Goal: Task Accomplishment & Management: Use online tool/utility

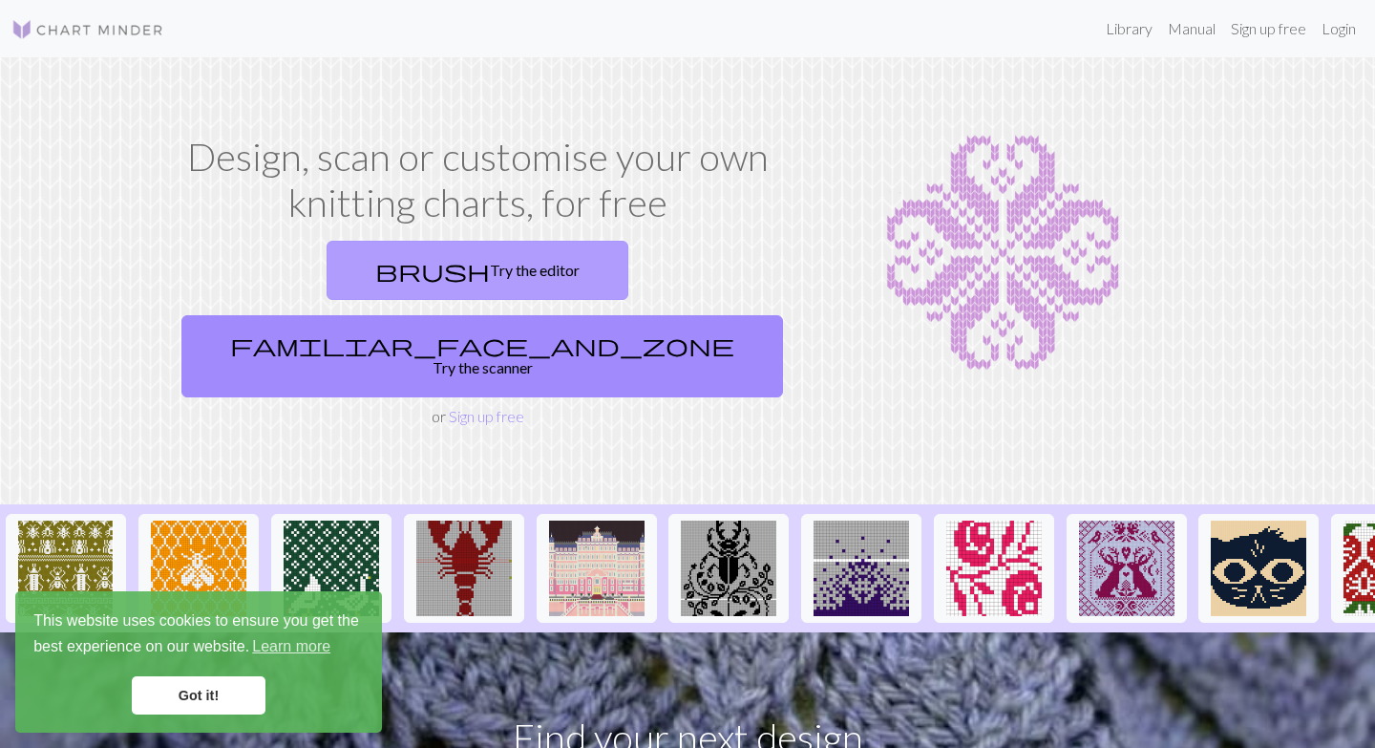
click at [327, 281] on link "brush Try the editor" at bounding box center [478, 270] width 302 height 59
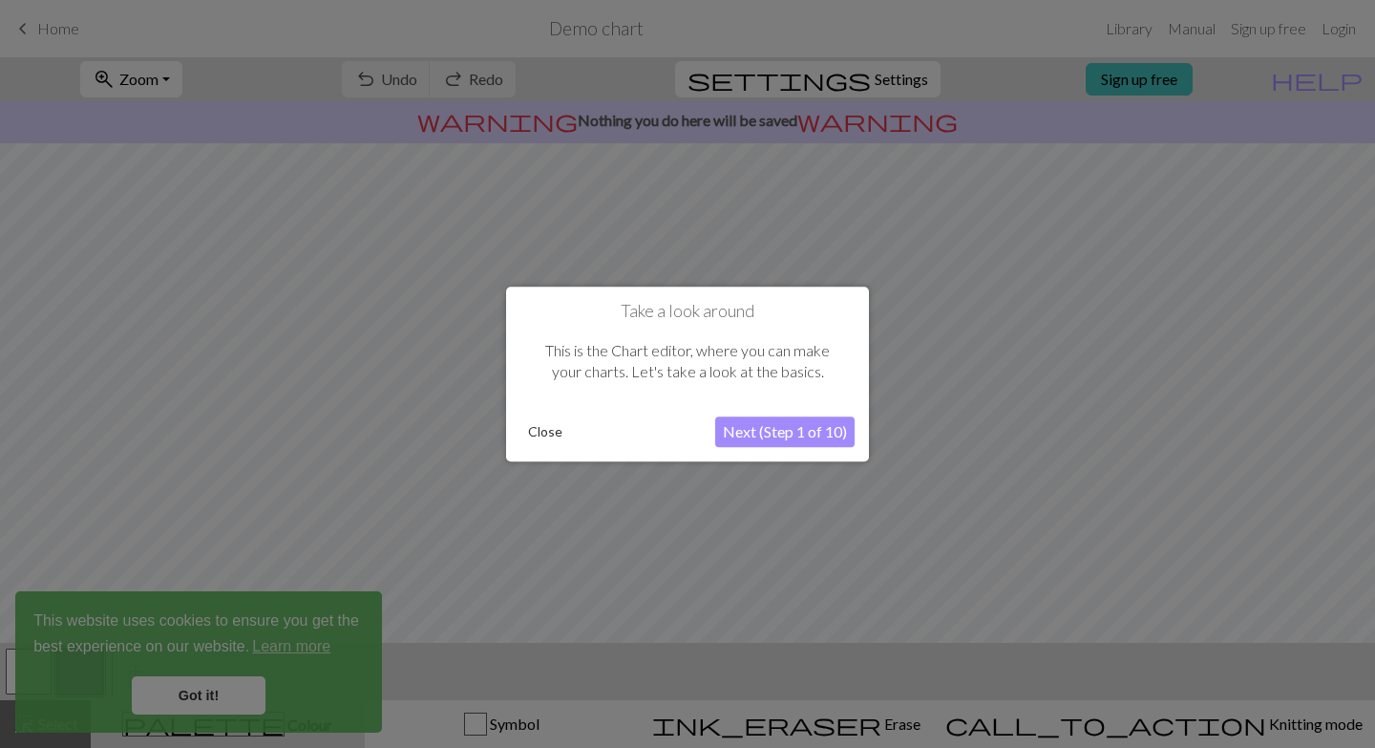
click at [740, 430] on button "Next (Step 1 of 10)" at bounding box center [784, 431] width 139 height 31
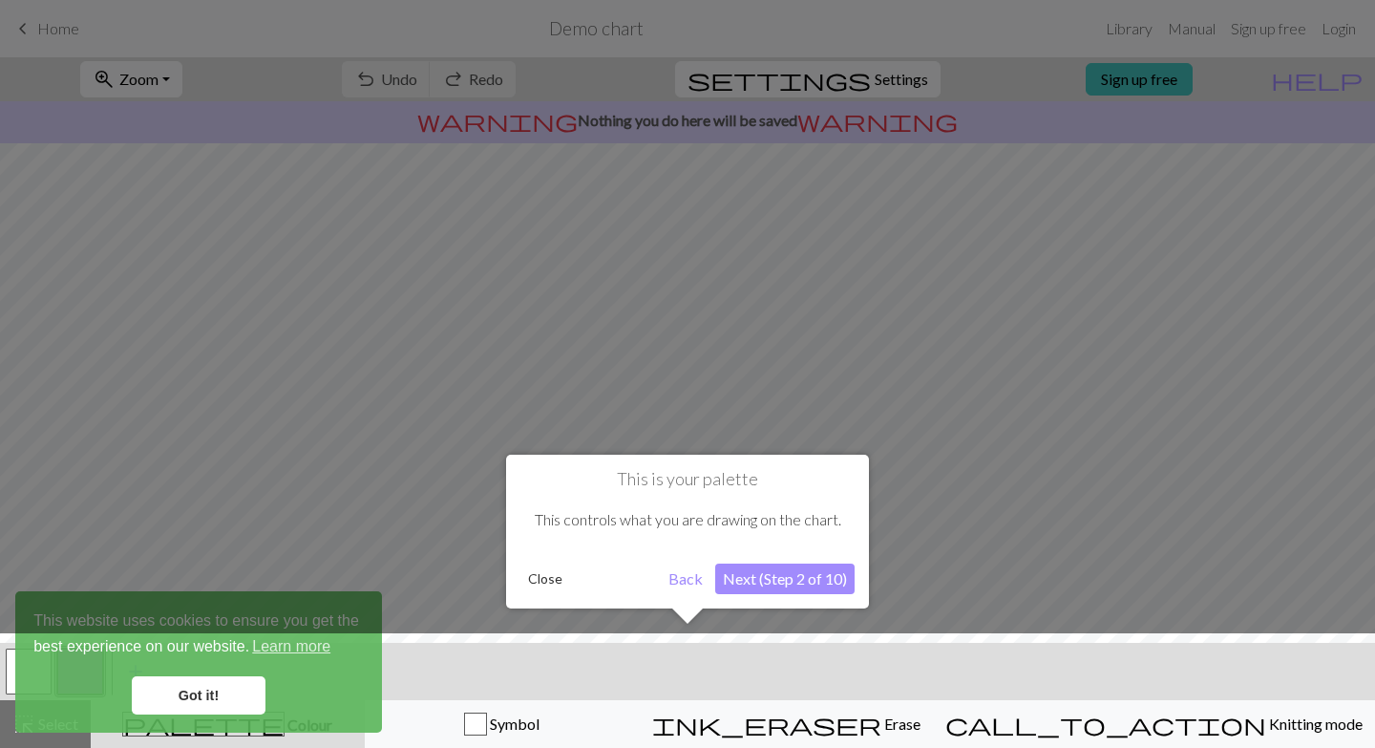
click at [749, 578] on button "Next (Step 2 of 10)" at bounding box center [784, 578] width 139 height 31
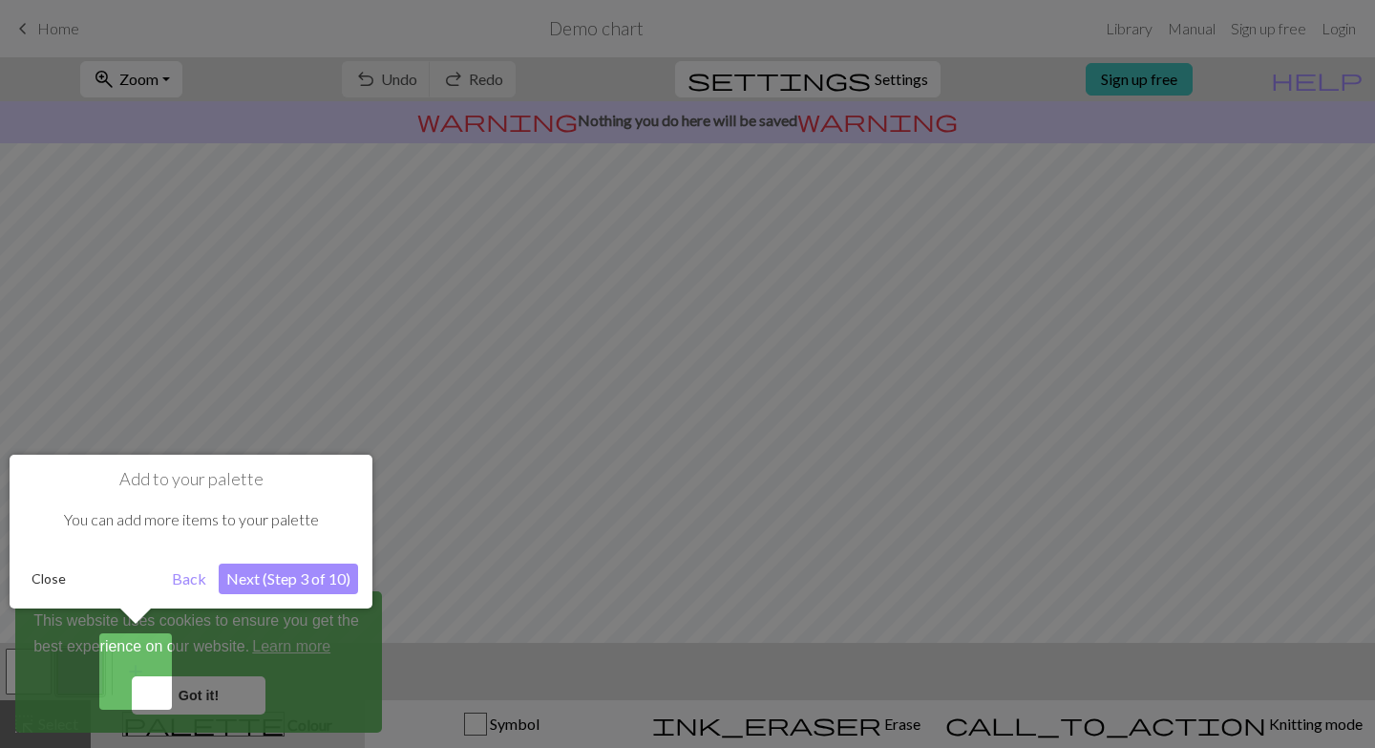
click at [275, 583] on button "Next (Step 3 of 10)" at bounding box center [288, 578] width 139 height 31
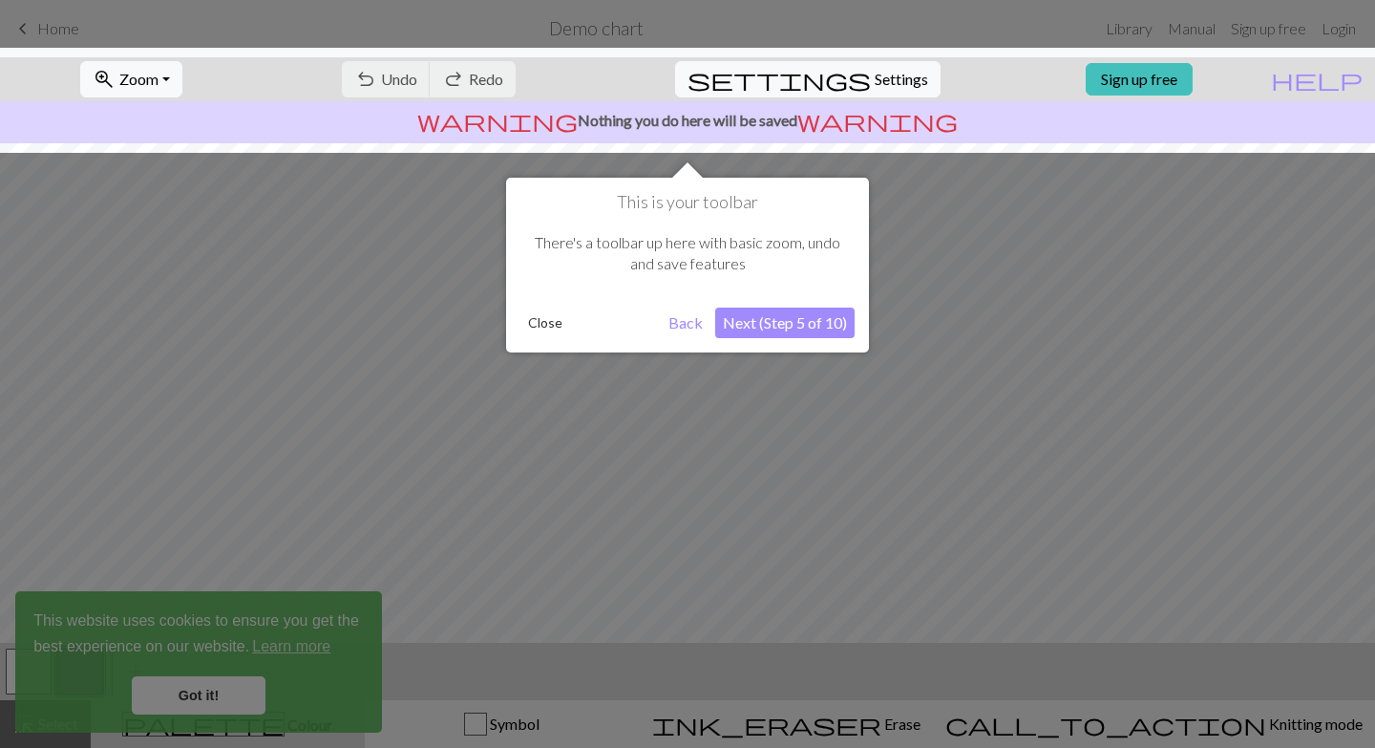
click at [782, 336] on button "Next (Step 5 of 10)" at bounding box center [784, 323] width 139 height 31
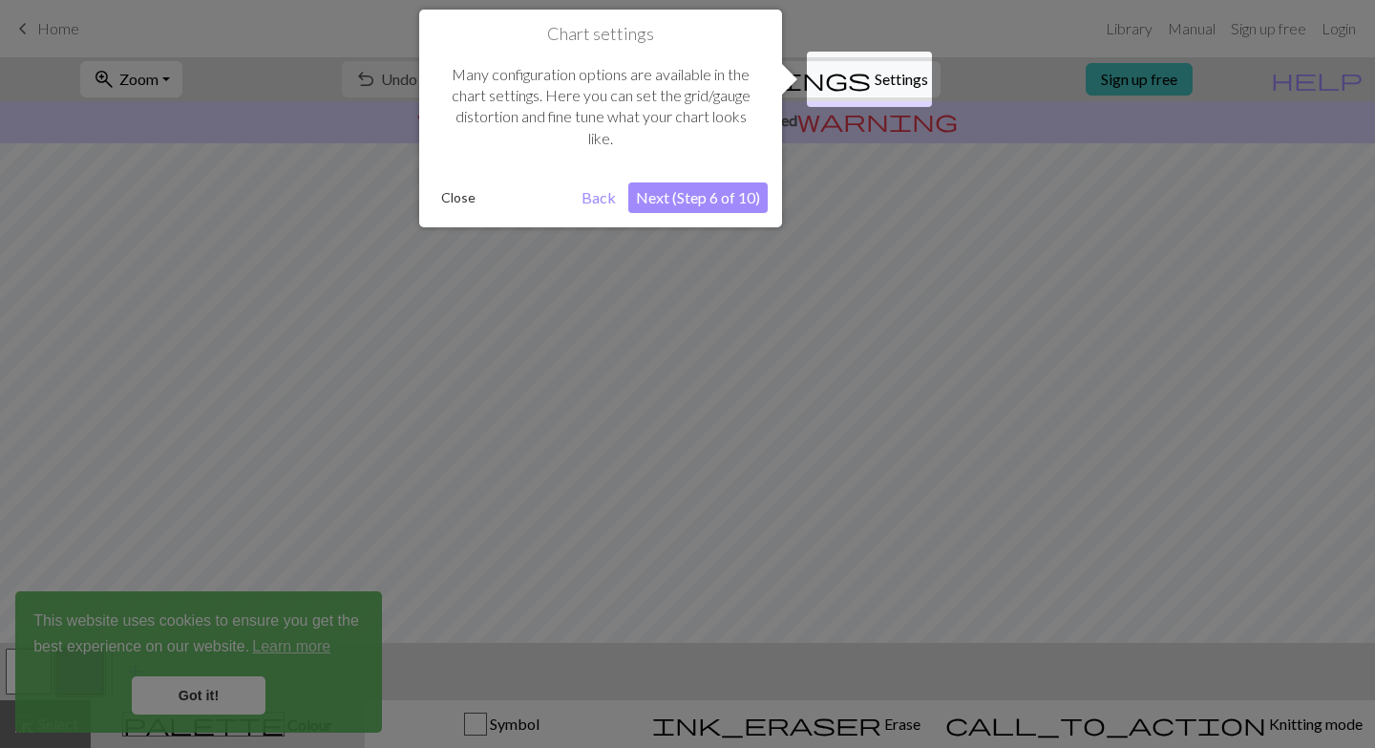
click at [723, 222] on div "Chart settings Many configuration options are available in the chart settings. …" at bounding box center [600, 119] width 363 height 218
click at [718, 198] on button "Next (Step 6 of 10)" at bounding box center [697, 197] width 139 height 31
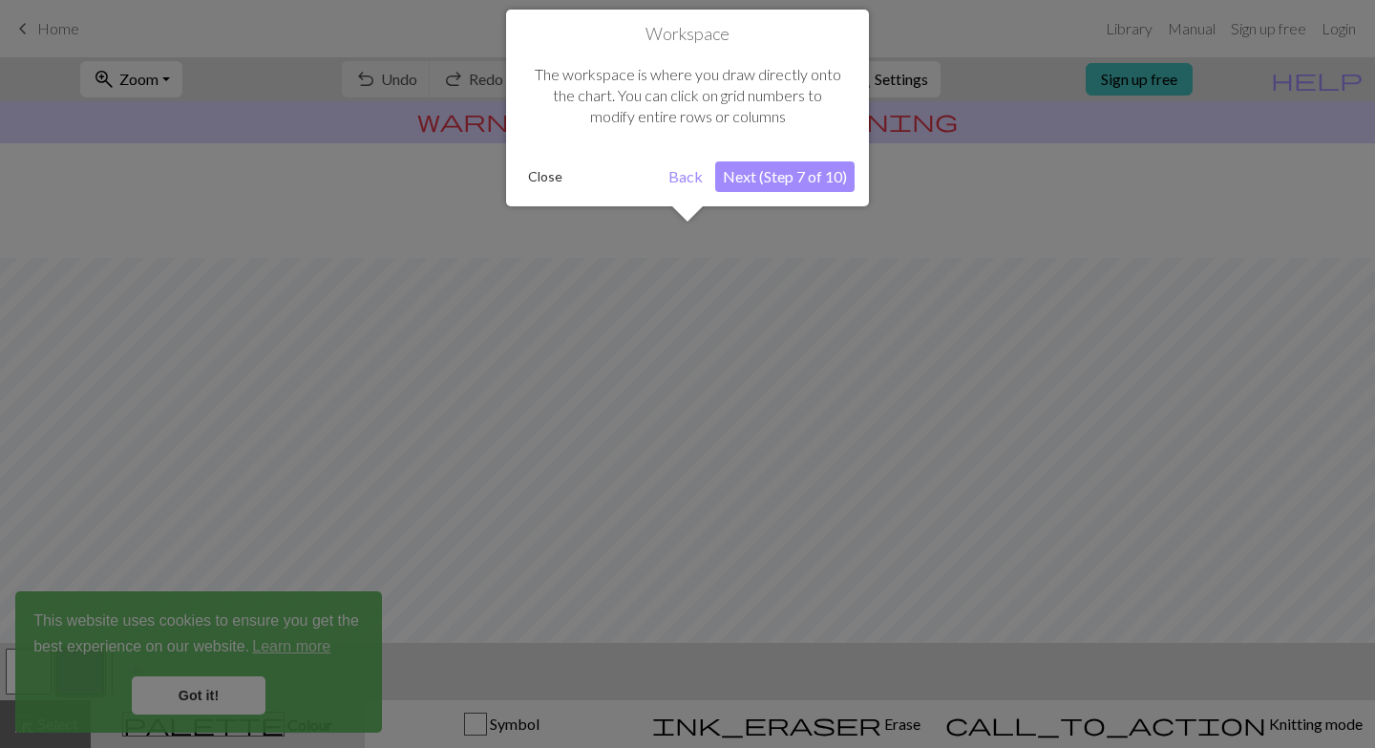
scroll to position [115, 0]
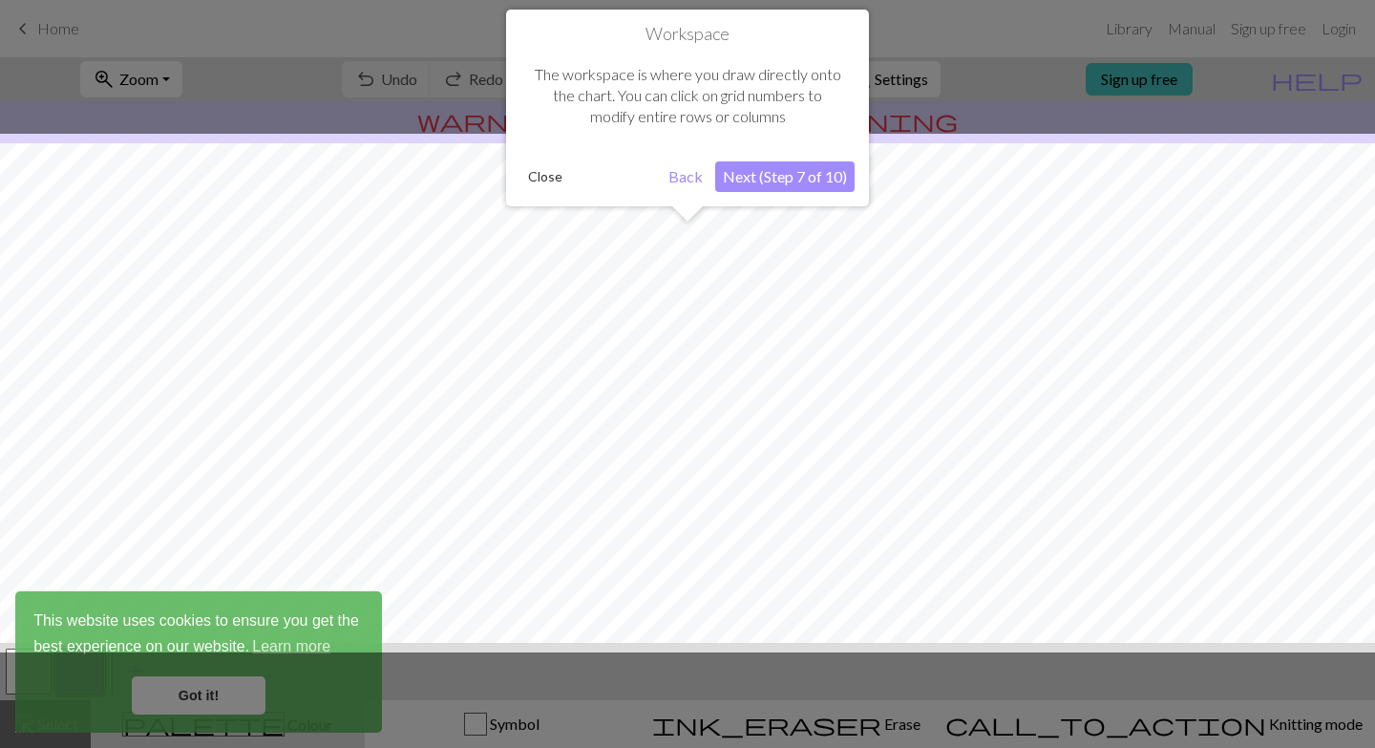
click at [773, 174] on button "Next (Step 7 of 10)" at bounding box center [784, 176] width 139 height 31
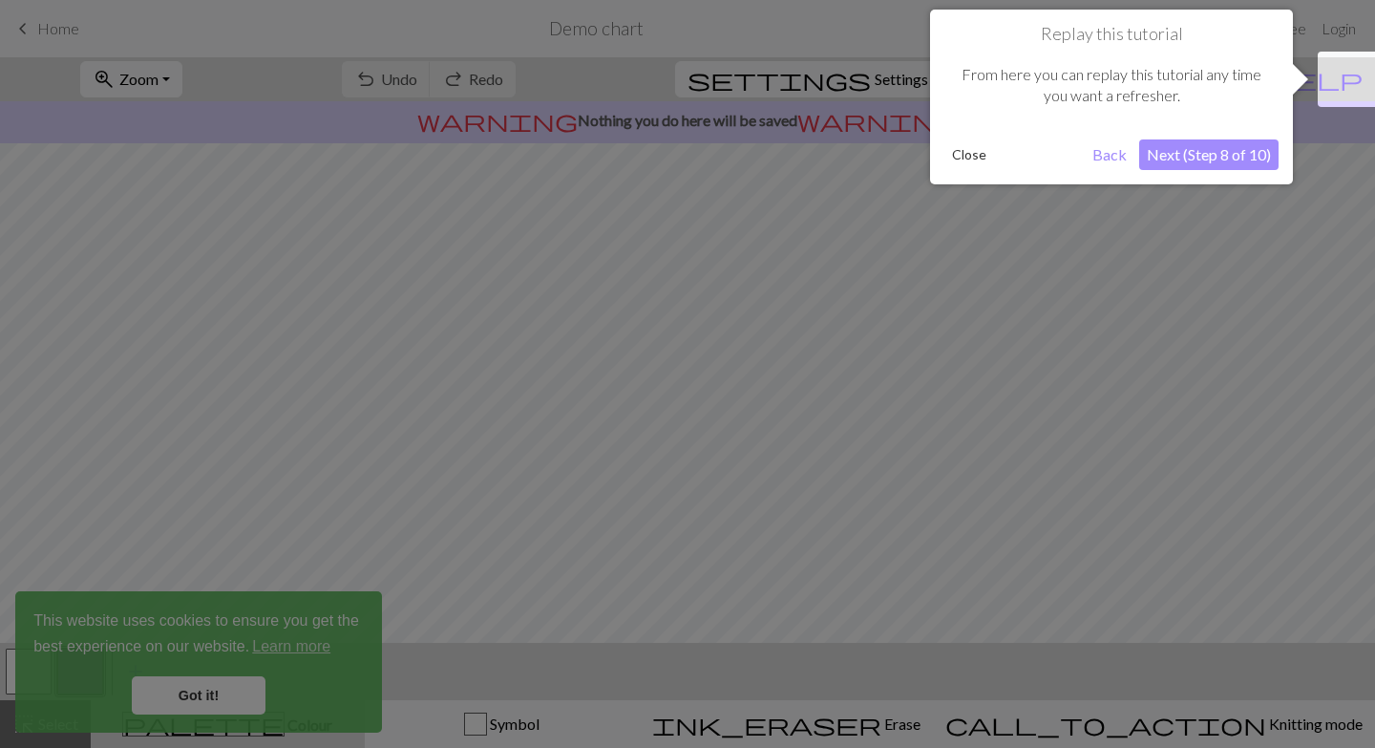
click at [1230, 159] on button "Next (Step 8 of 10)" at bounding box center [1208, 154] width 139 height 31
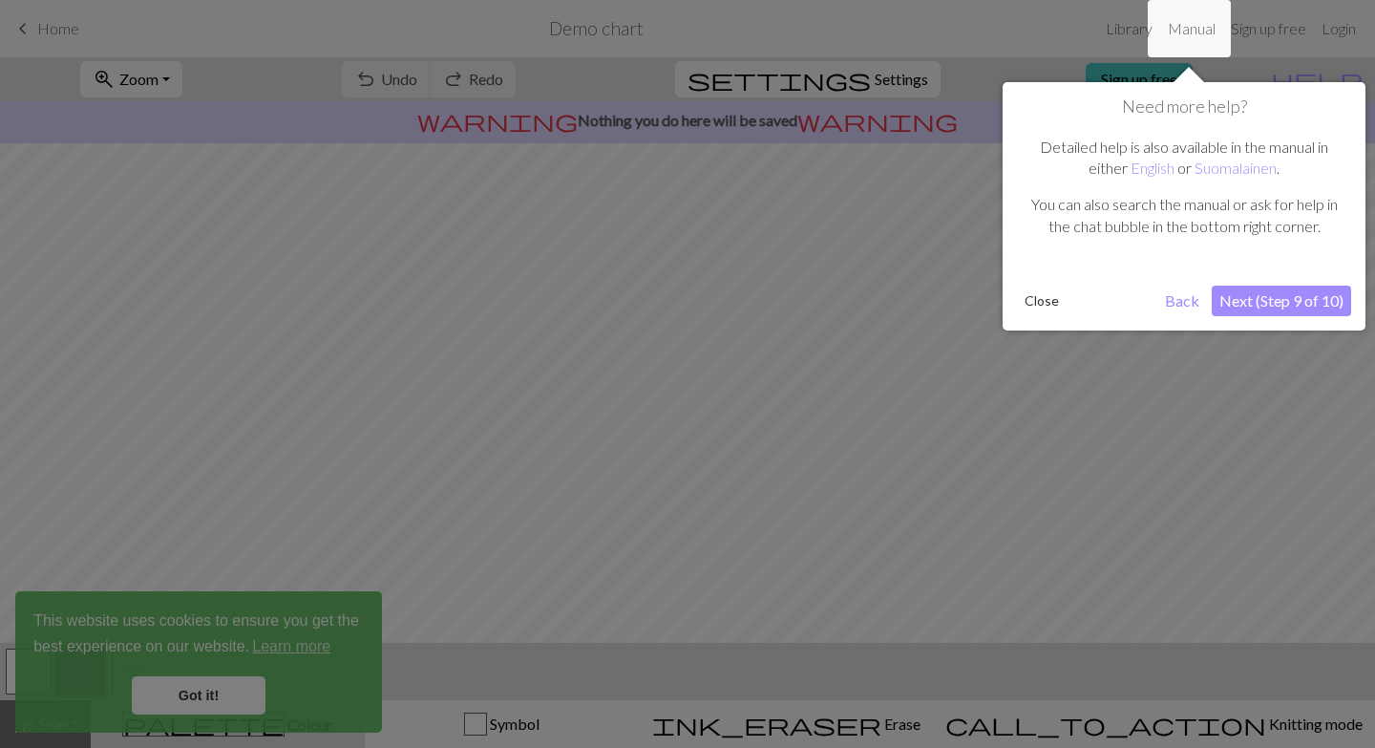
click at [1243, 301] on button "Next (Step 9 of 10)" at bounding box center [1281, 301] width 139 height 31
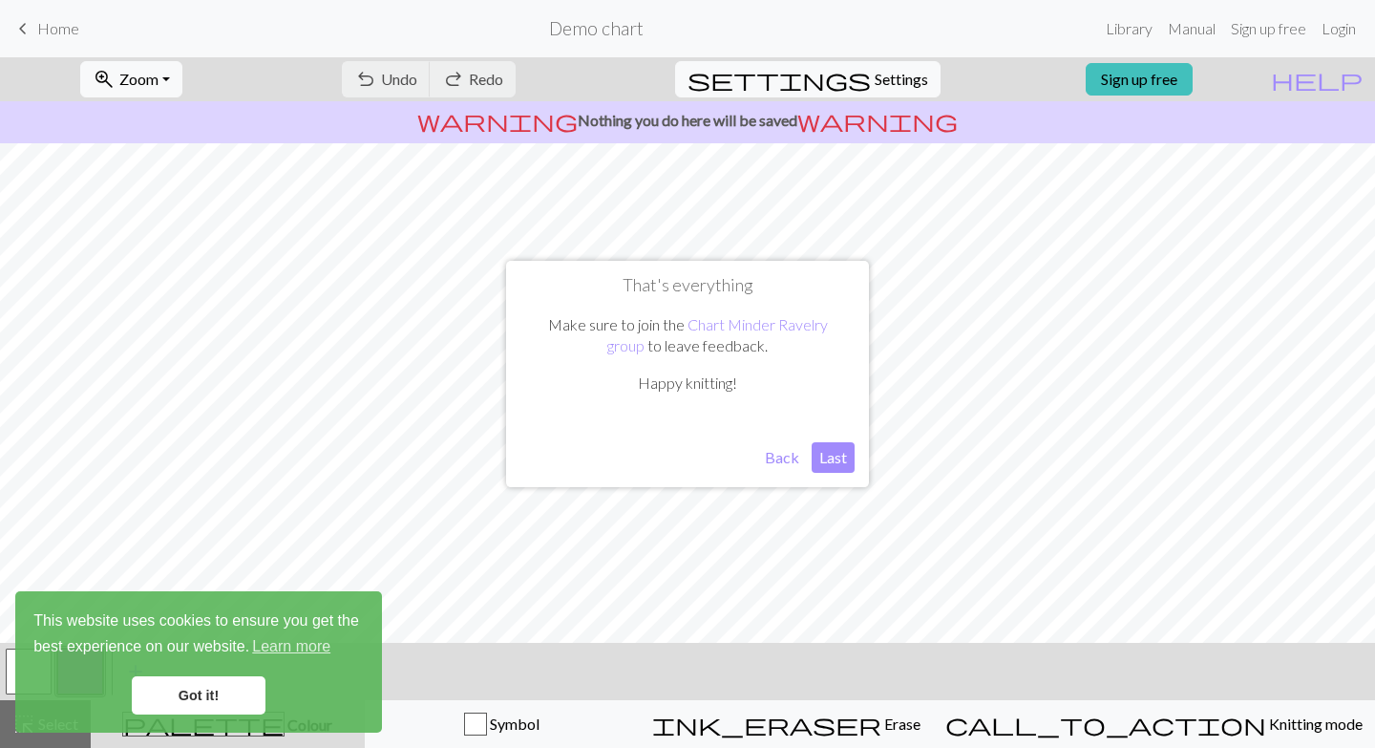
click at [834, 455] on button "Last" at bounding box center [833, 457] width 43 height 31
click at [191, 698] on link "Got it!" at bounding box center [199, 695] width 134 height 38
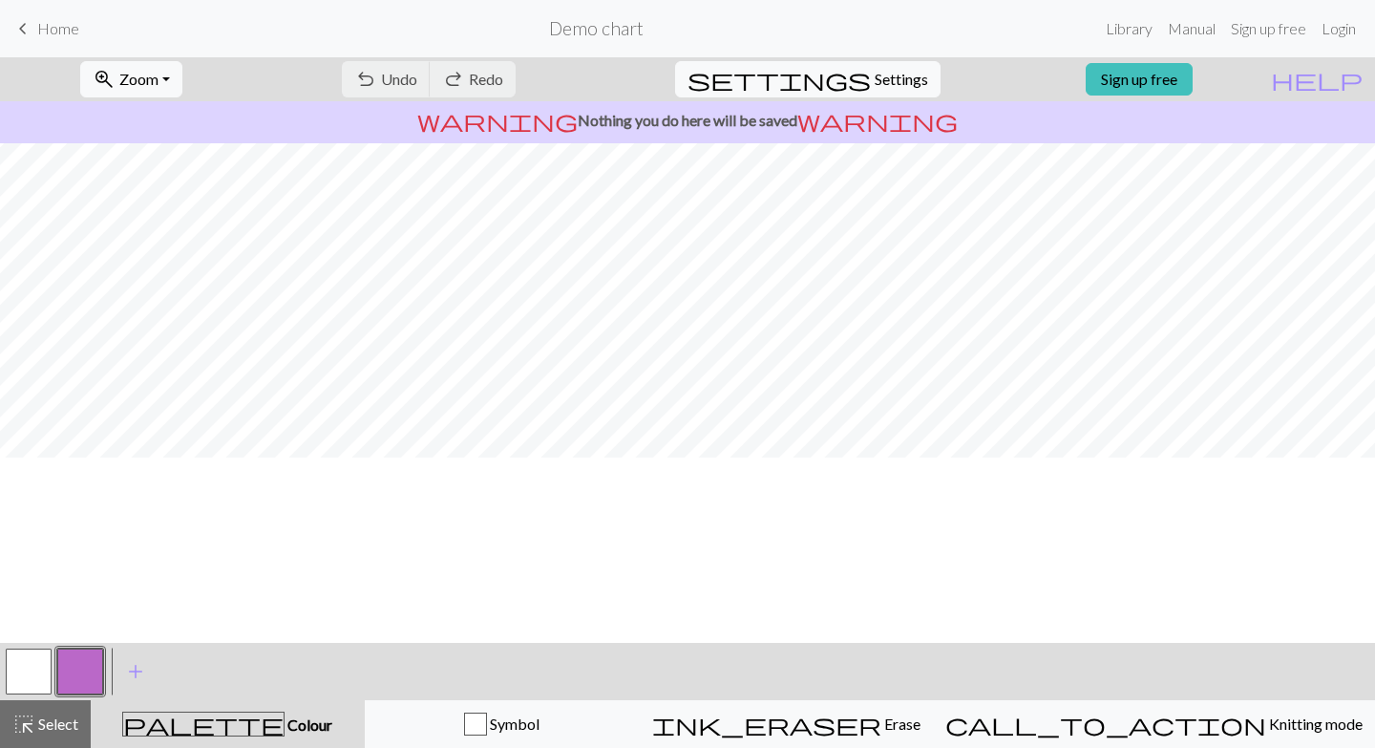
scroll to position [11, 0]
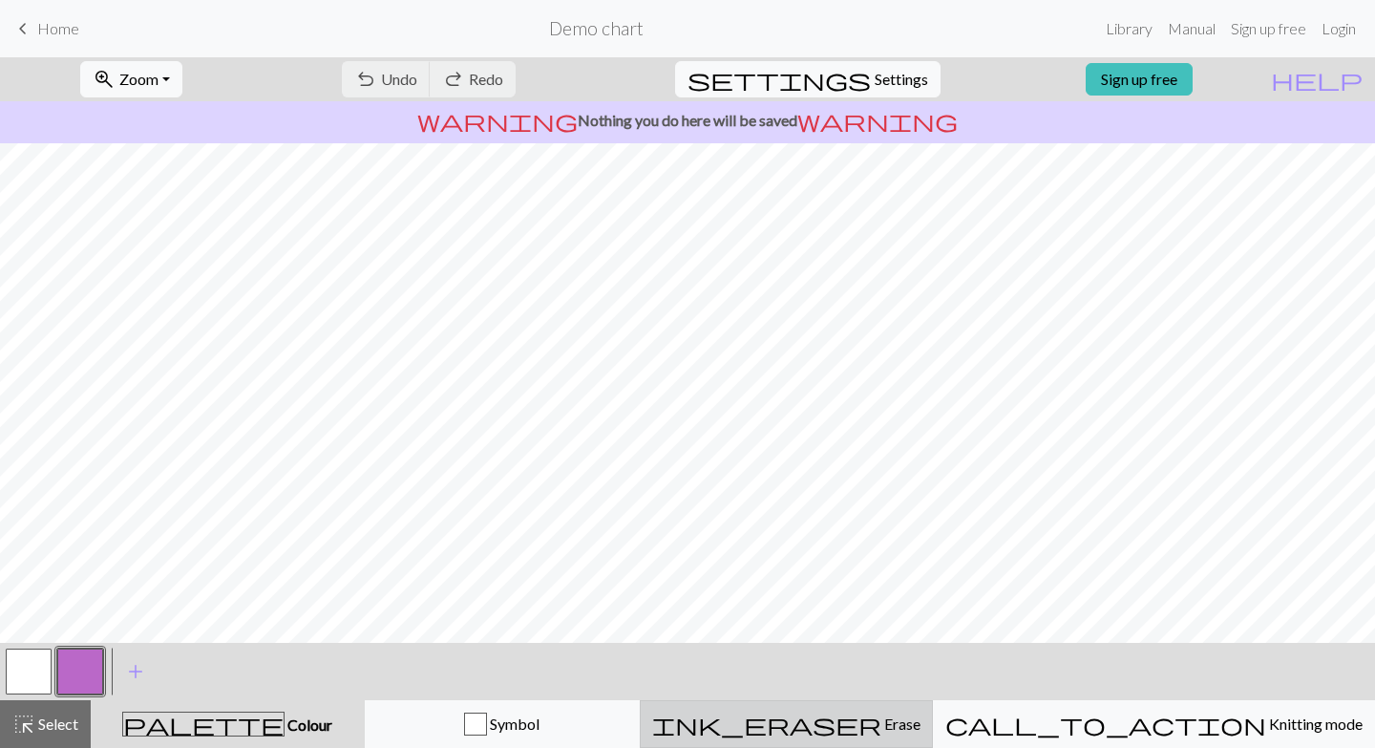
click at [895, 716] on span "Erase" at bounding box center [900, 723] width 39 height 18
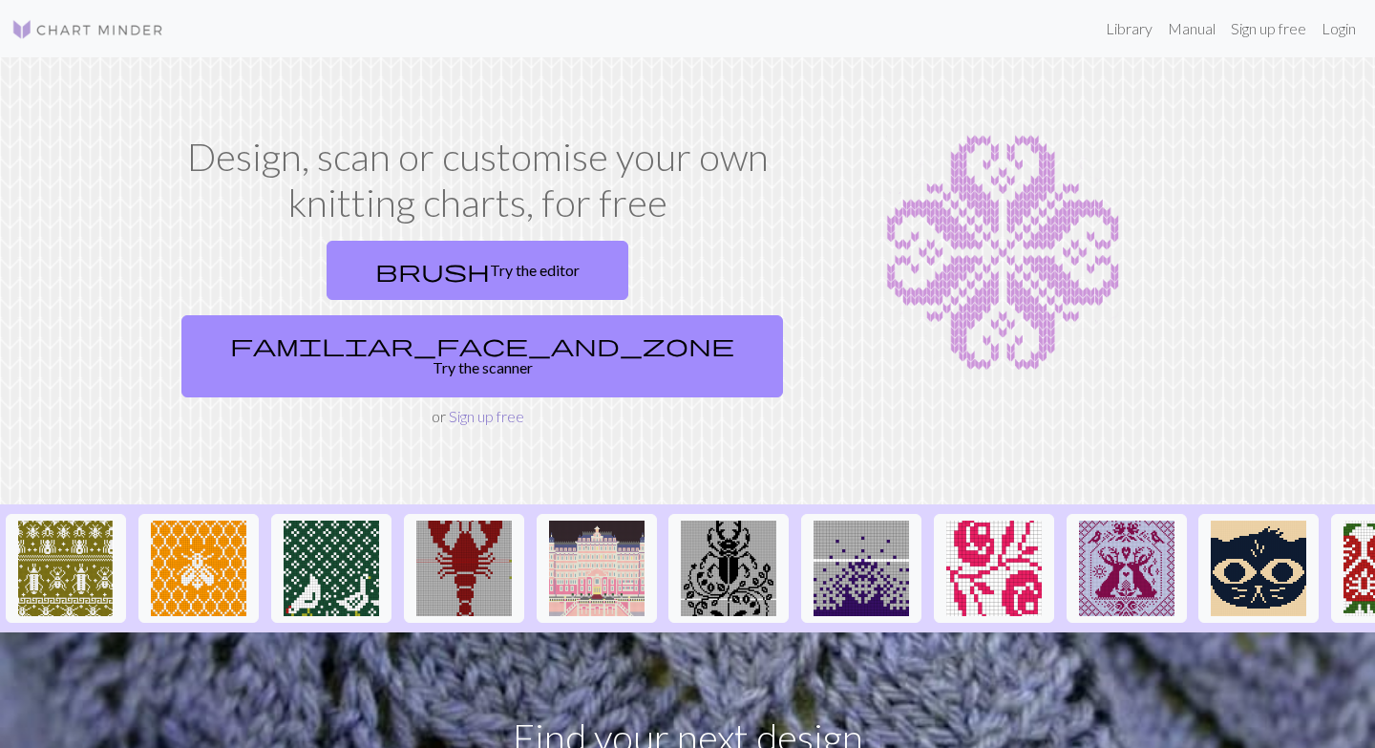
click at [483, 407] on link "Sign up free" at bounding box center [486, 416] width 75 height 18
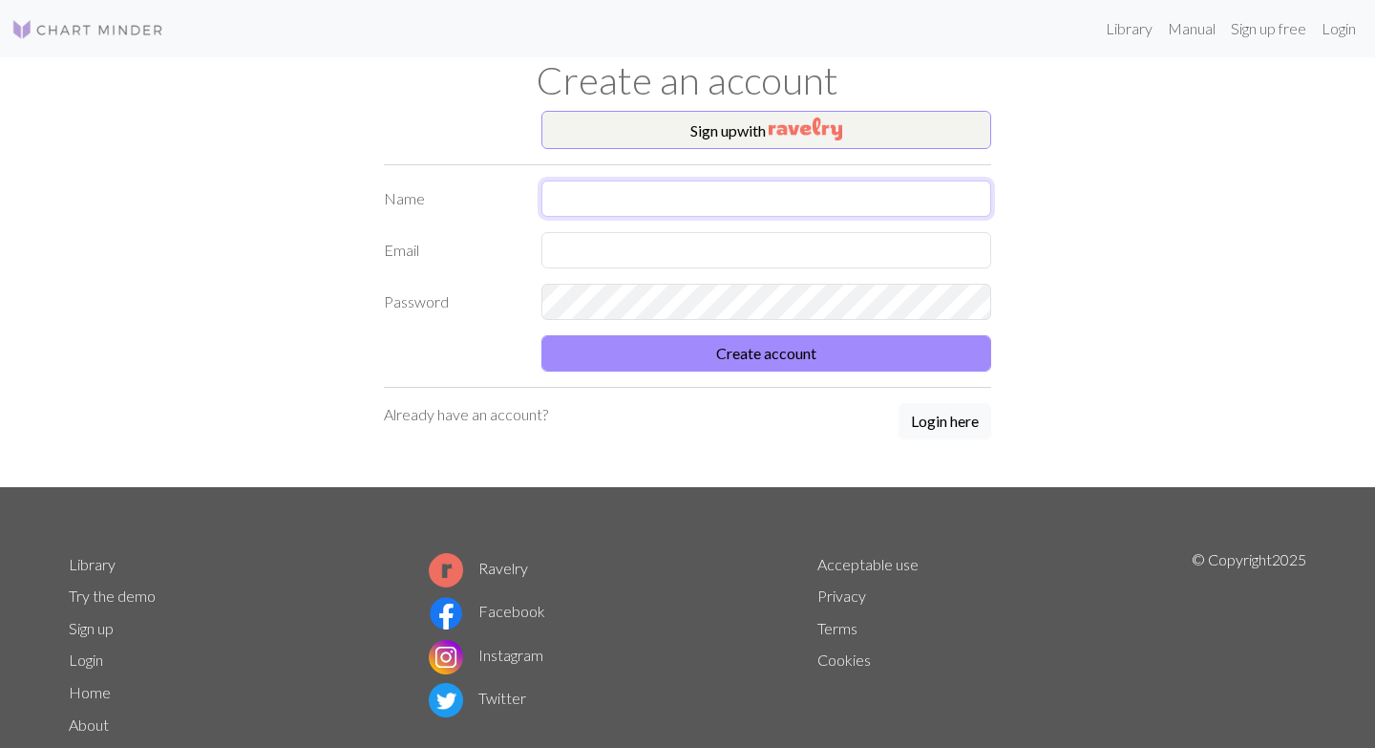
click at [657, 189] on input "text" at bounding box center [766, 198] width 450 height 36
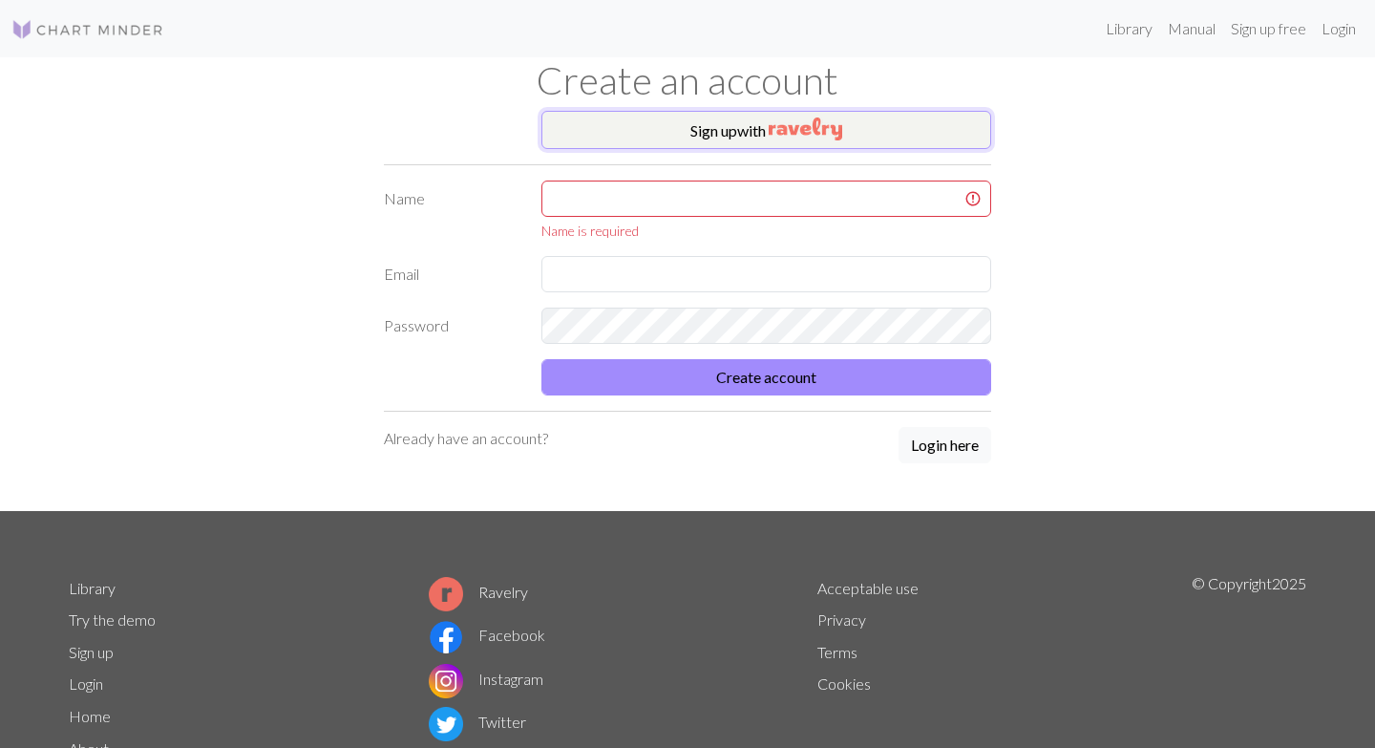
click at [798, 131] on img "button" at bounding box center [806, 128] width 74 height 23
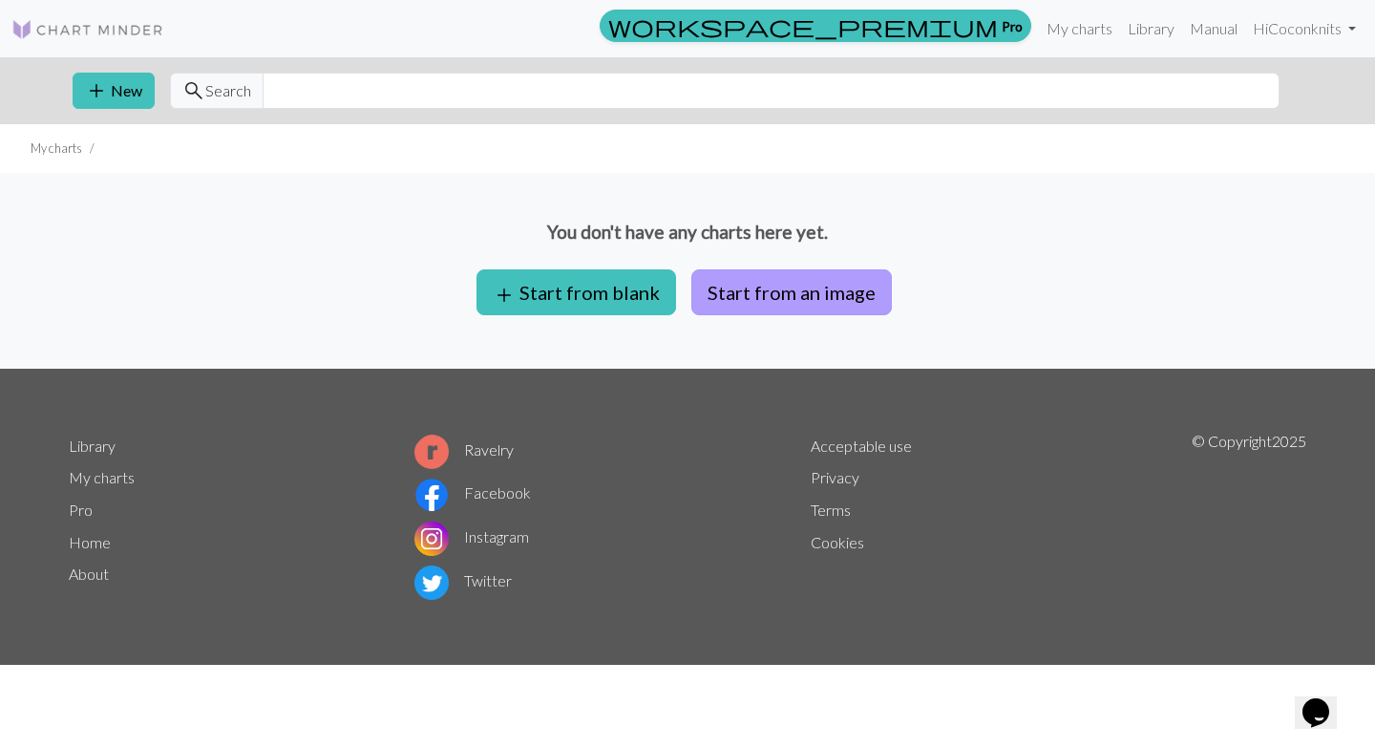
click at [753, 298] on button "Start from an image" at bounding box center [791, 292] width 201 height 46
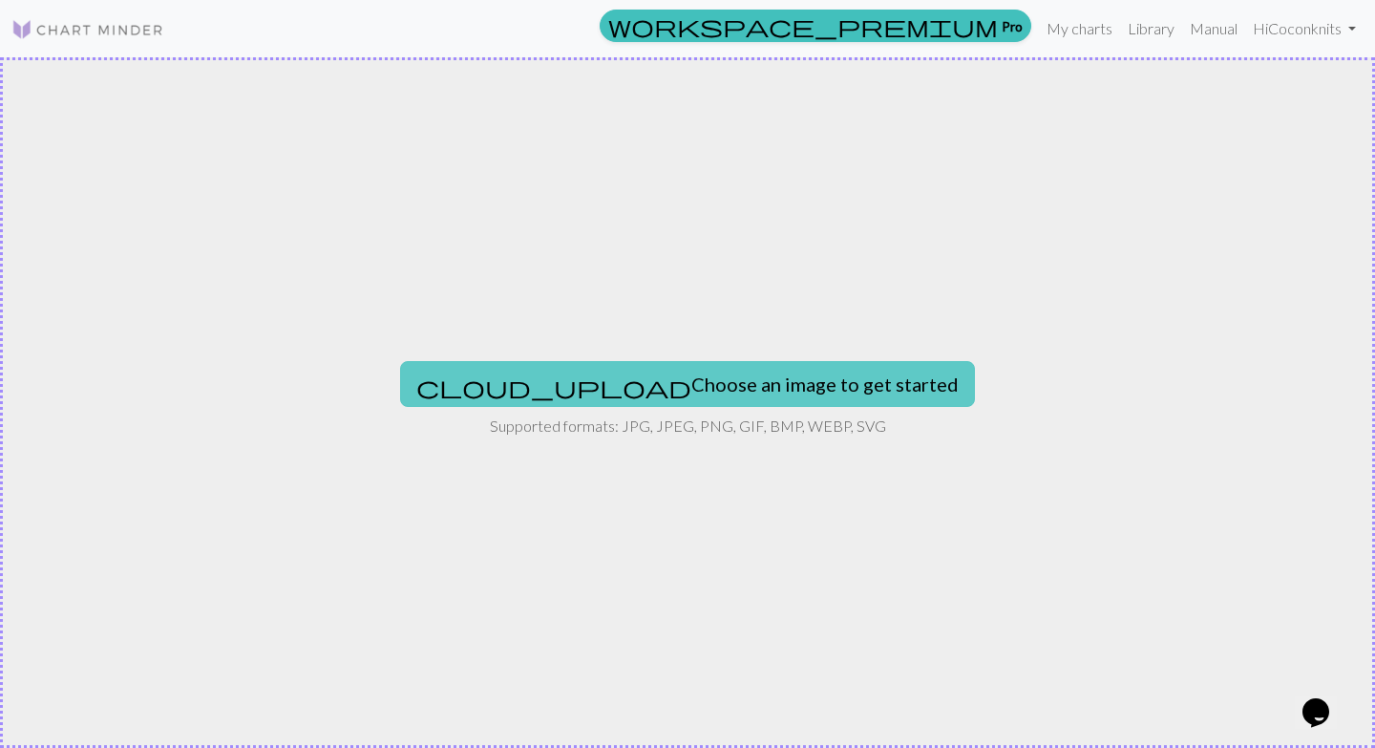
click at [689, 386] on button "cloud_upload Choose an image to get started" at bounding box center [687, 384] width 575 height 46
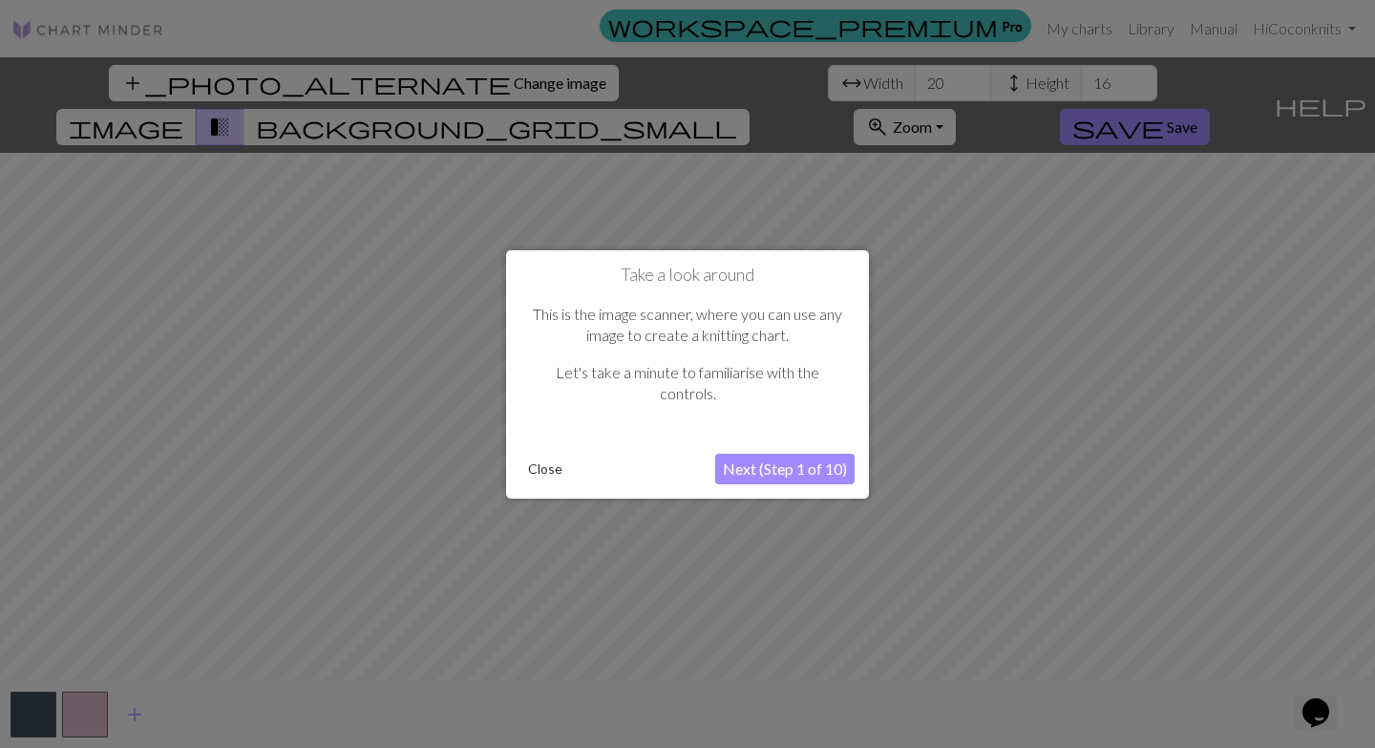
click at [773, 468] on button "Next (Step 1 of 10)" at bounding box center [784, 469] width 139 height 31
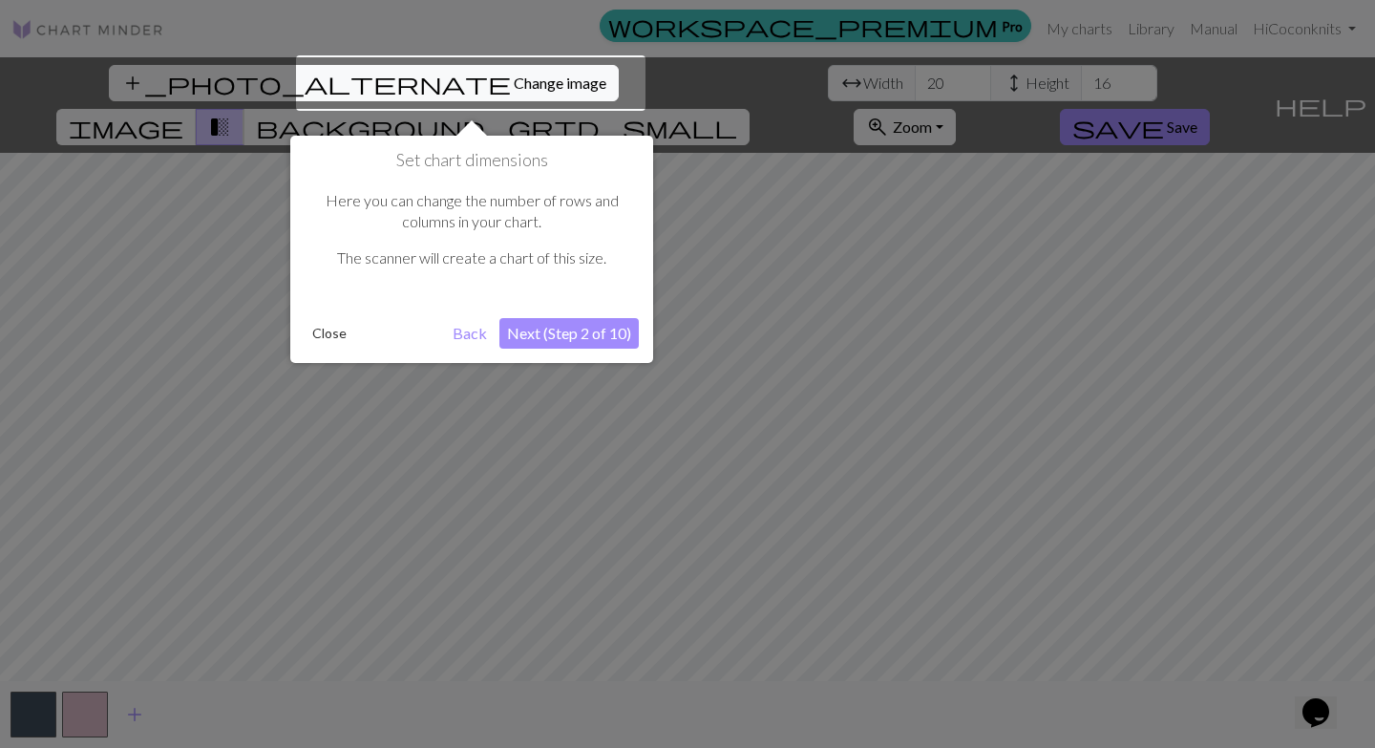
click at [542, 340] on button "Next (Step 2 of 10)" at bounding box center [568, 333] width 139 height 31
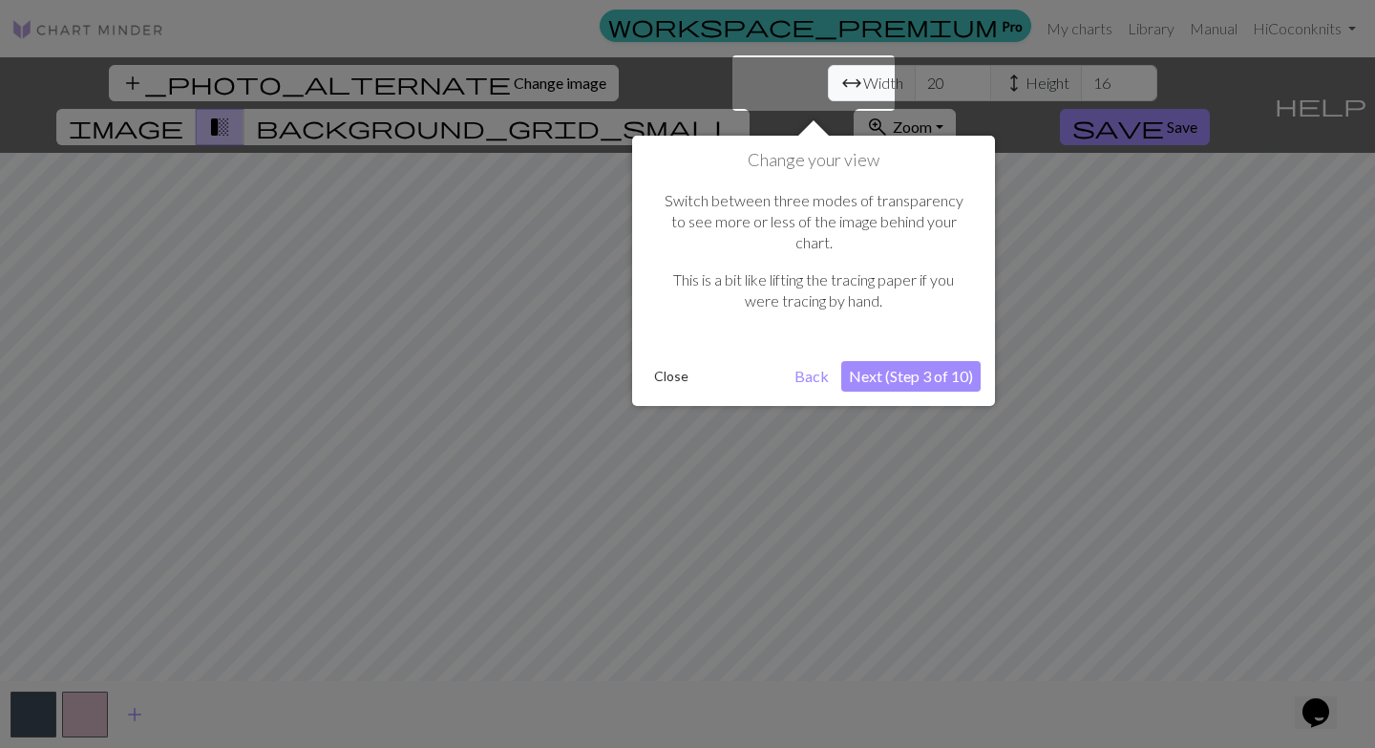
click at [880, 361] on button "Next (Step 3 of 10)" at bounding box center [910, 376] width 139 height 31
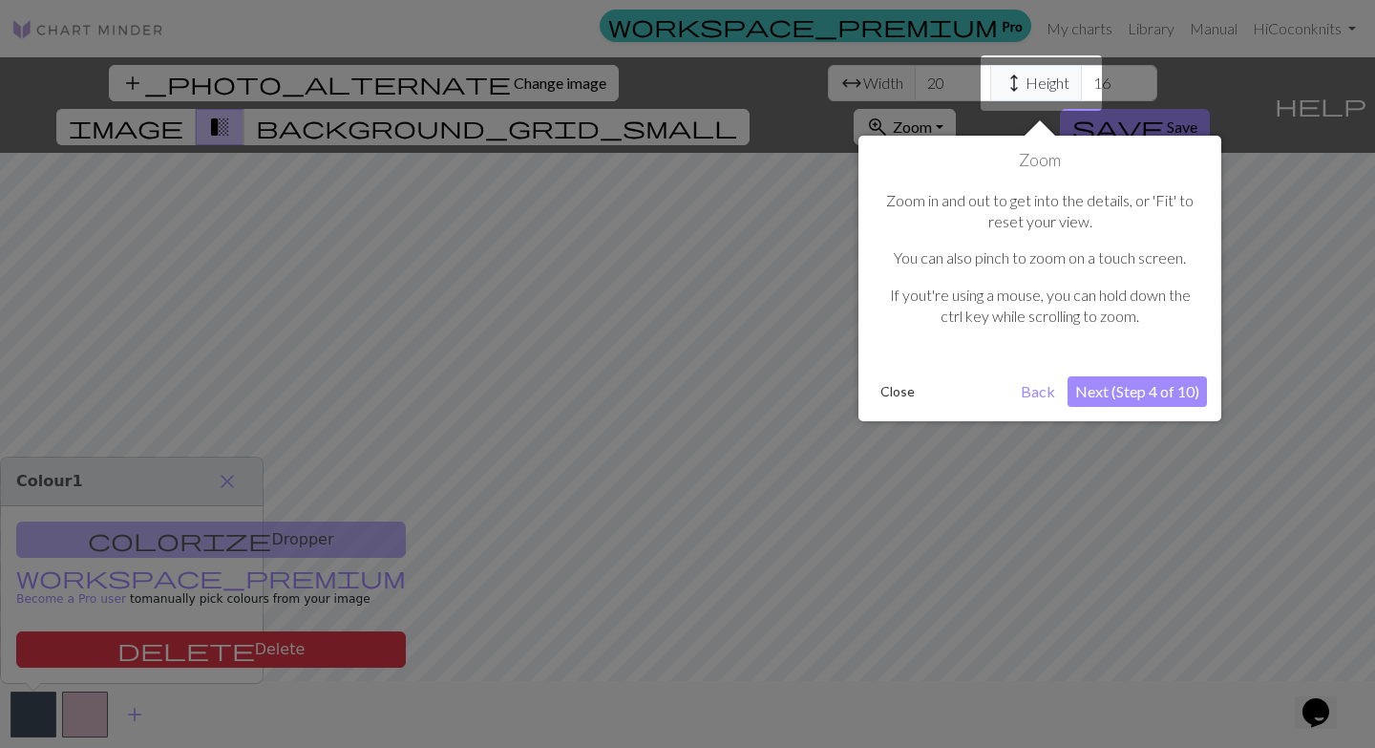
click at [1131, 395] on button "Next (Step 4 of 10)" at bounding box center [1137, 391] width 139 height 31
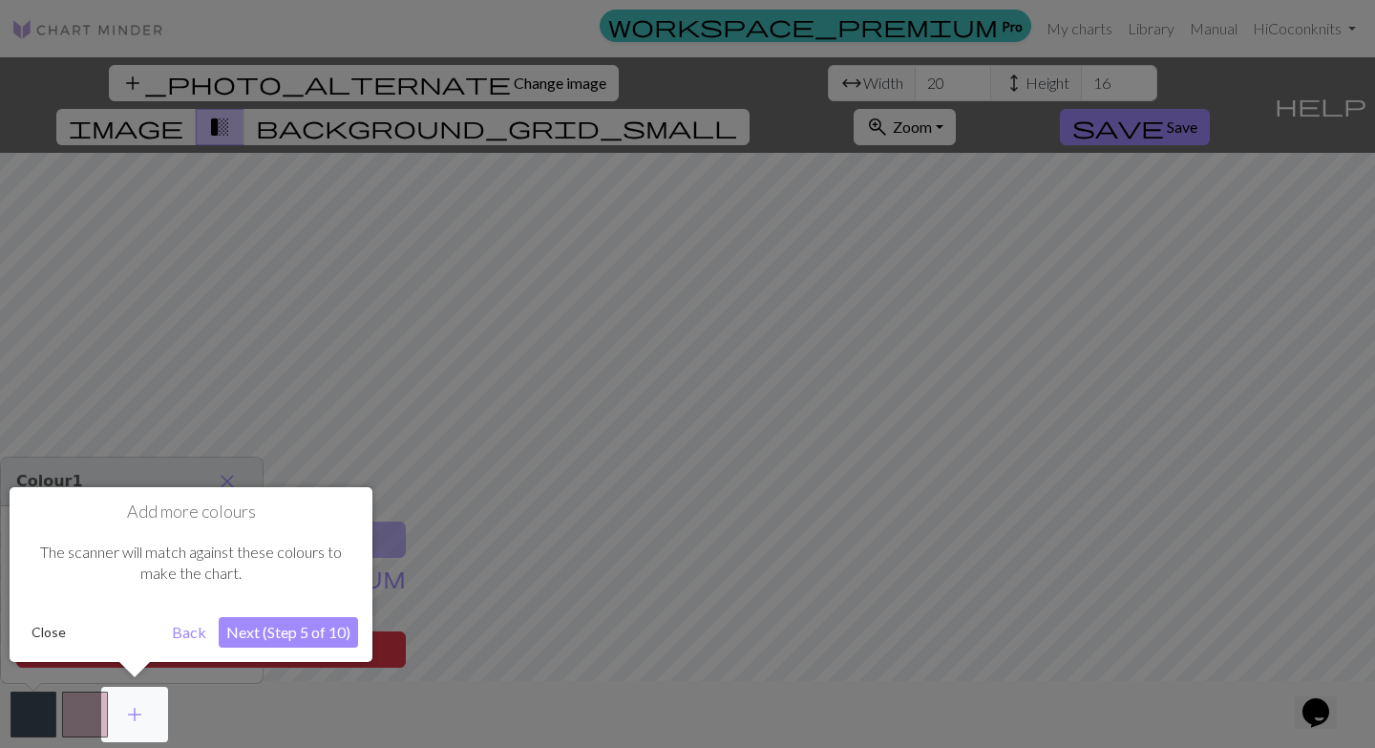
click at [261, 635] on button "Next (Step 5 of 10)" at bounding box center [288, 632] width 139 height 31
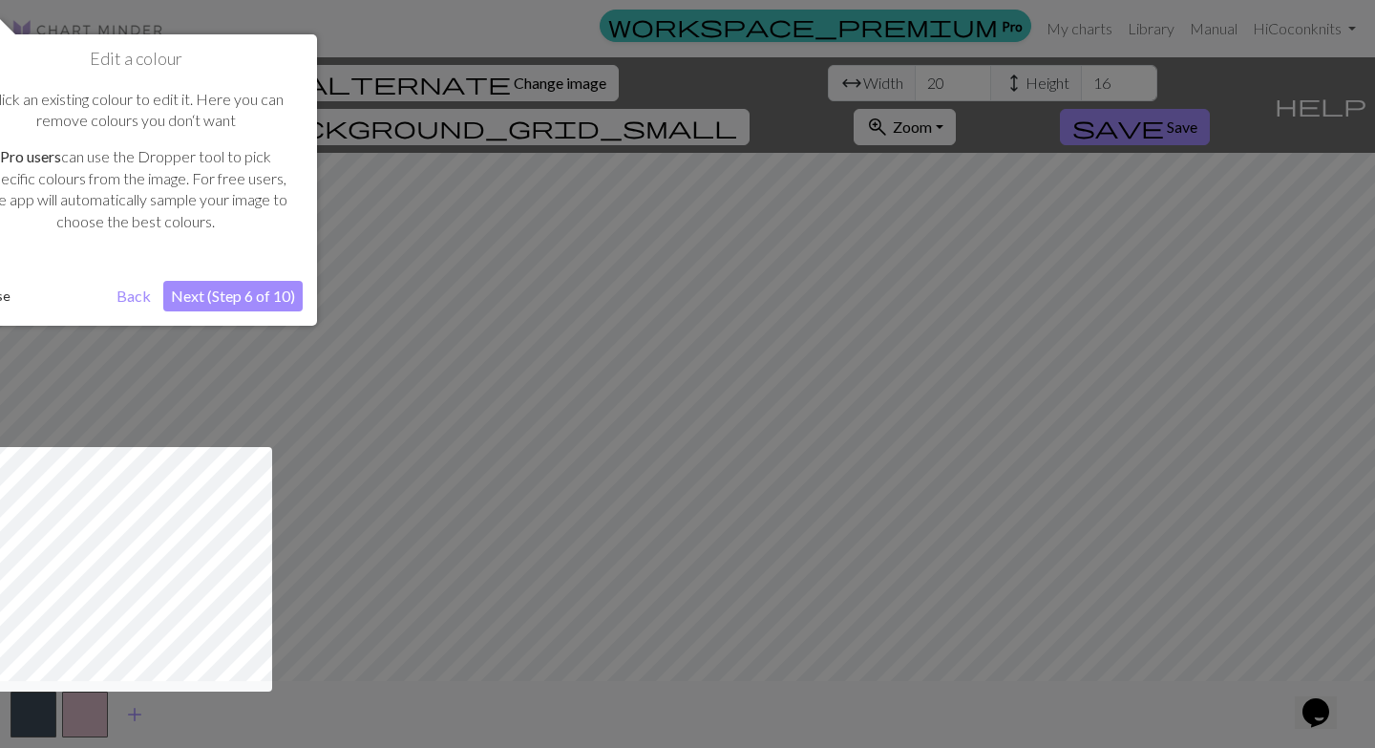
click at [220, 299] on button "Next (Step 6 of 10)" at bounding box center [232, 296] width 139 height 31
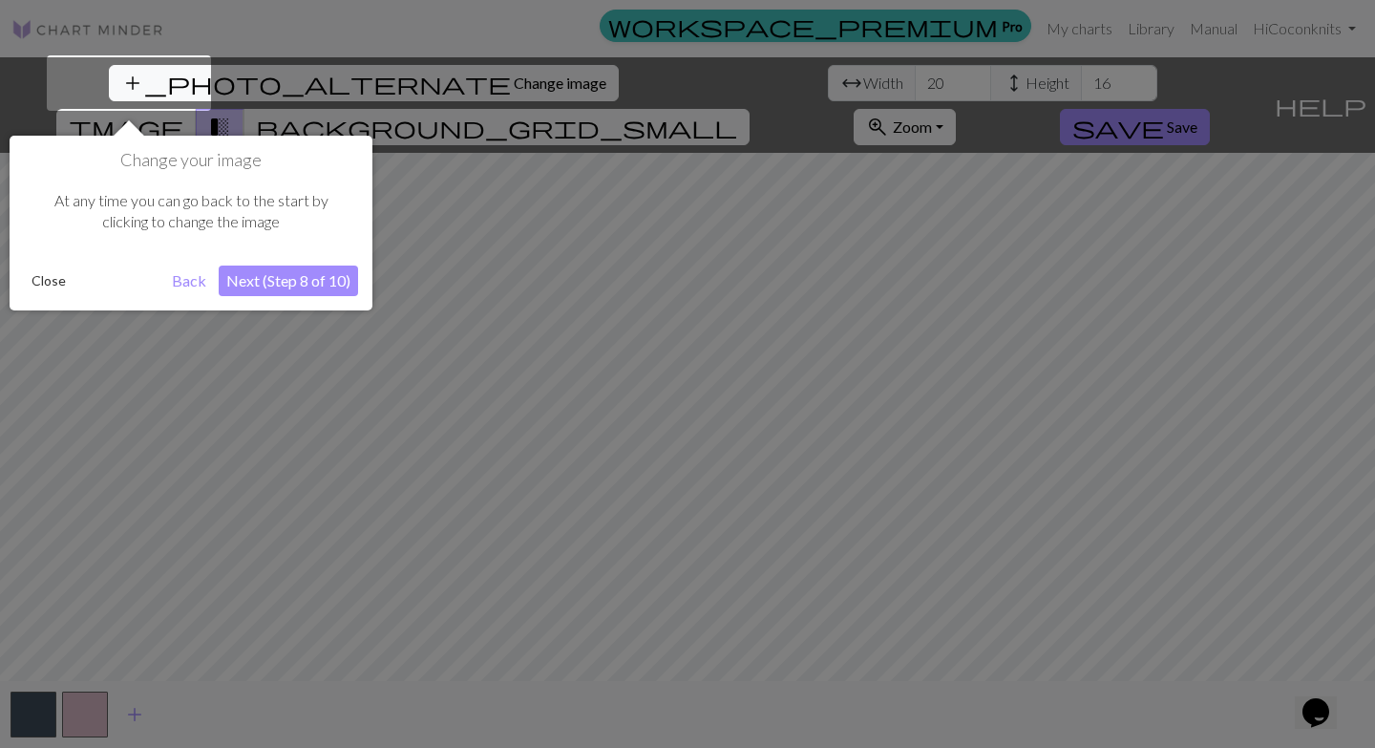
click at [250, 281] on button "Next (Step 8 of 10)" at bounding box center [288, 280] width 139 height 31
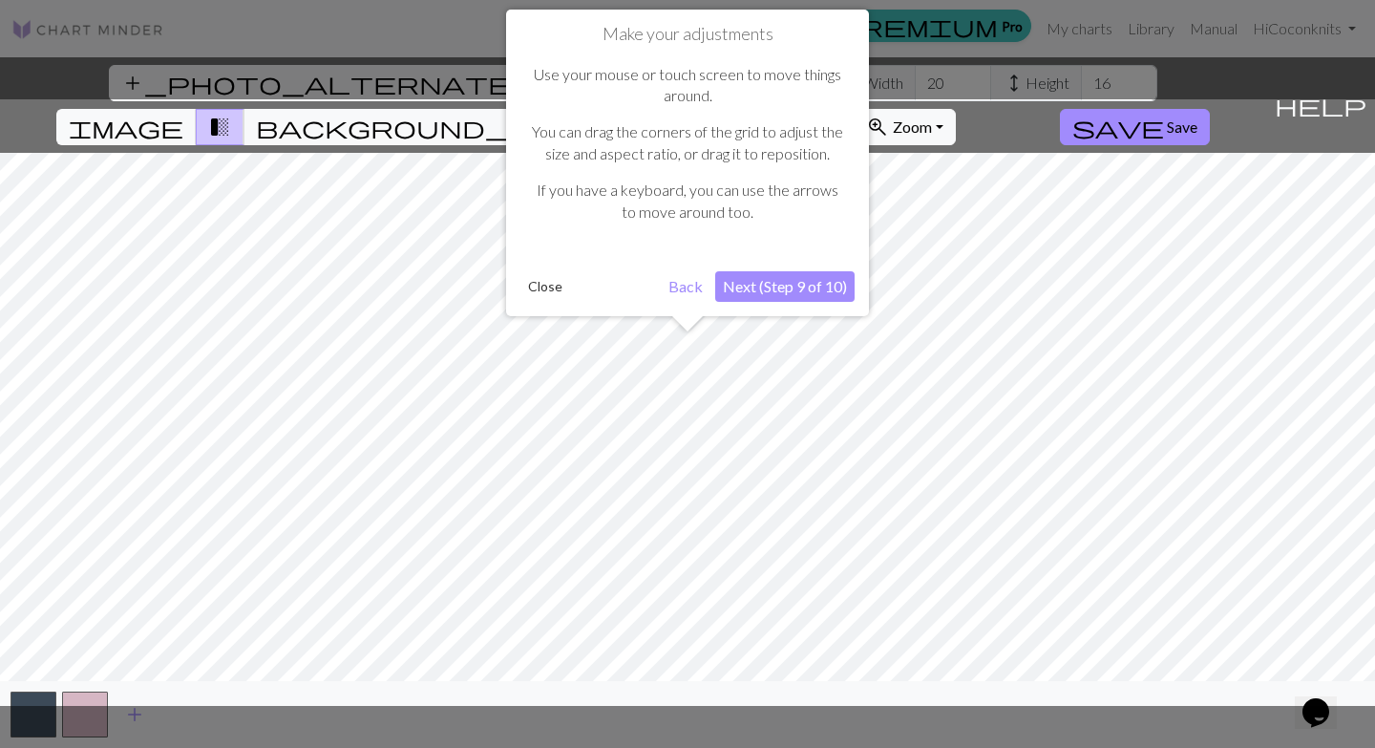
click at [769, 287] on button "Next (Step 9 of 10)" at bounding box center [784, 286] width 139 height 31
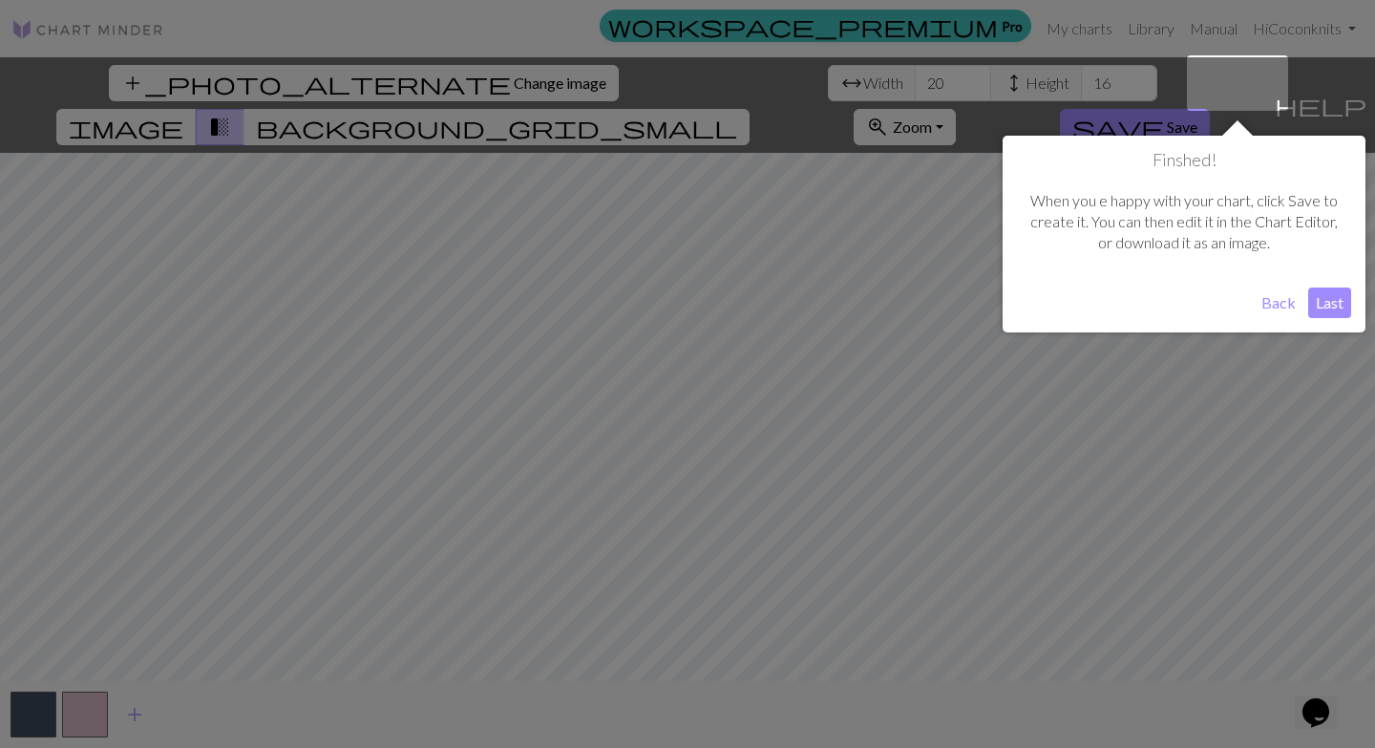
click at [1327, 295] on button "Last" at bounding box center [1329, 302] width 43 height 31
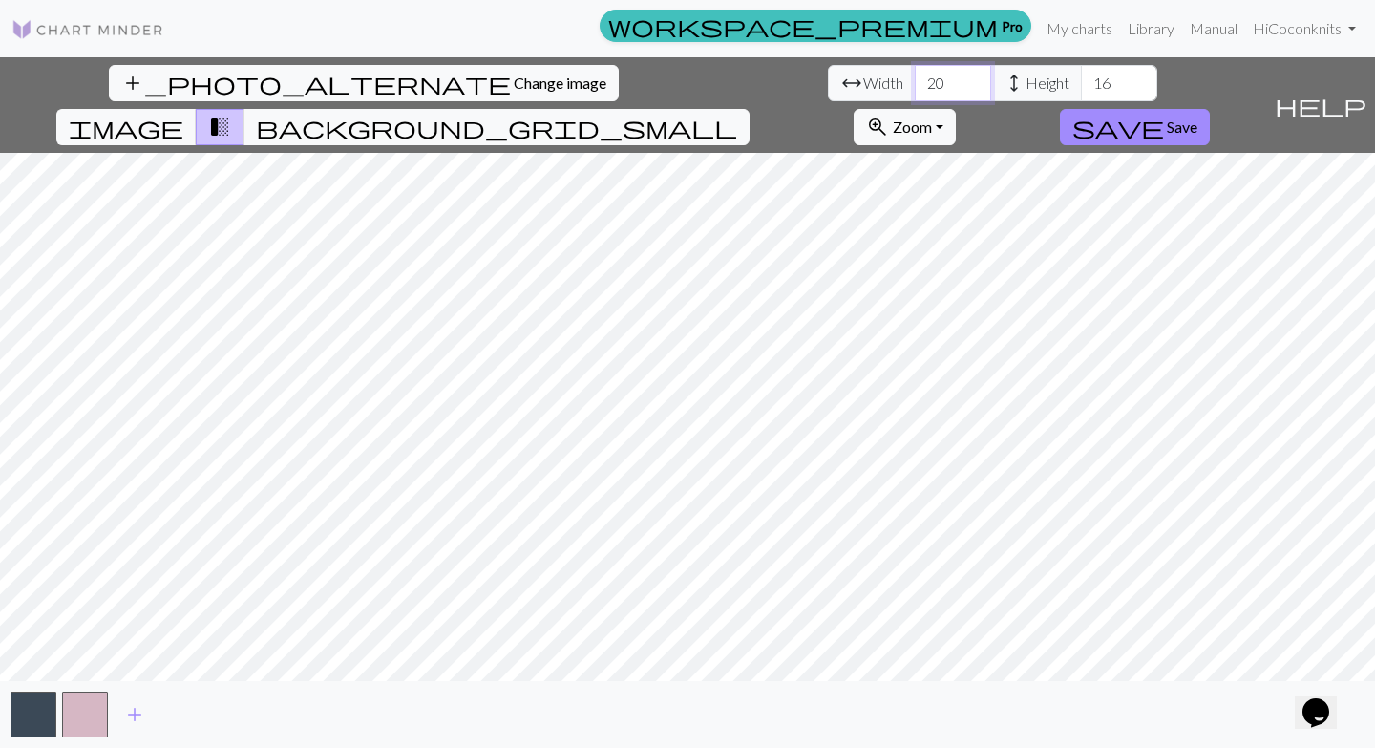
click at [915, 76] on input "20" at bounding box center [953, 83] width 76 height 36
click at [915, 81] on input "20" at bounding box center [953, 83] width 76 height 36
type input "2"
type input "43"
click at [1081, 82] on input "16" at bounding box center [1119, 83] width 76 height 36
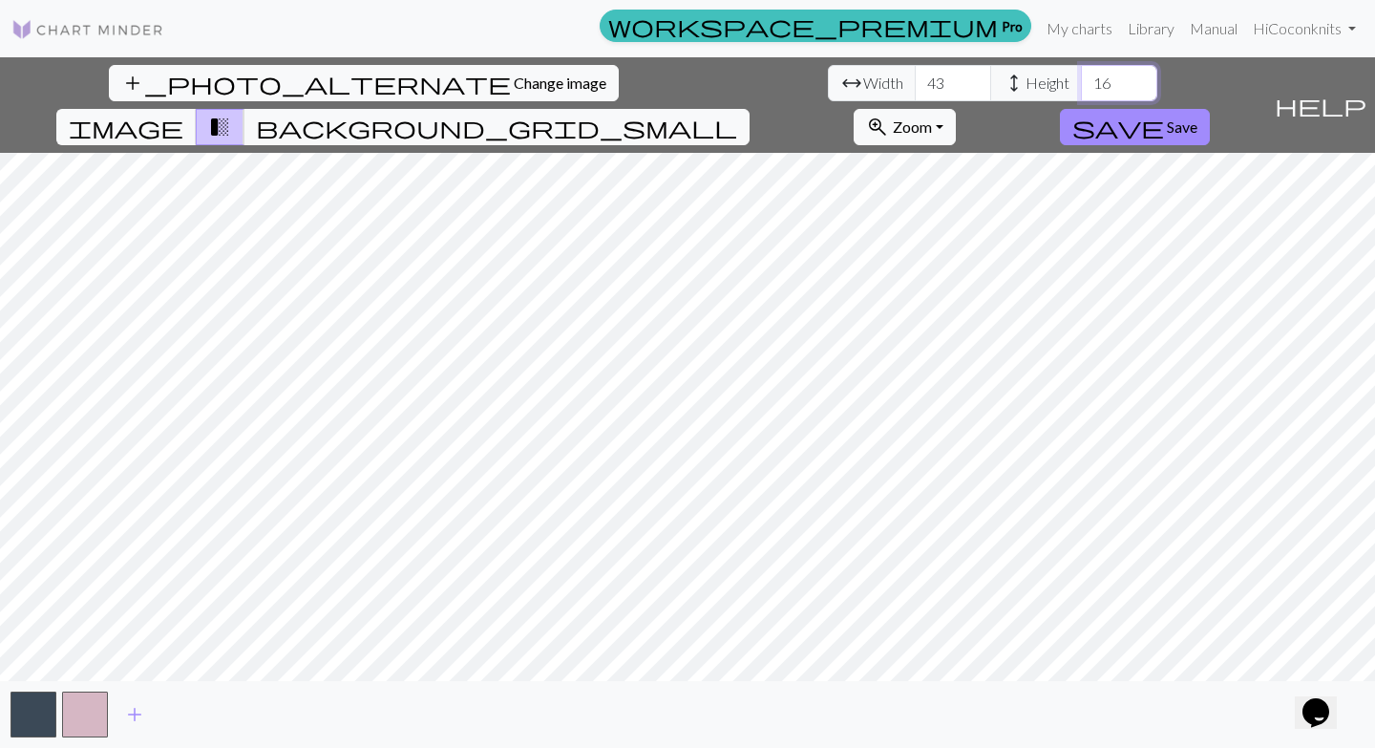
click at [1081, 82] on input "16" at bounding box center [1119, 83] width 76 height 36
type input "32"
click at [915, 85] on input "43" at bounding box center [953, 83] width 76 height 36
type input "4"
click at [915, 89] on input "34" at bounding box center [953, 83] width 76 height 36
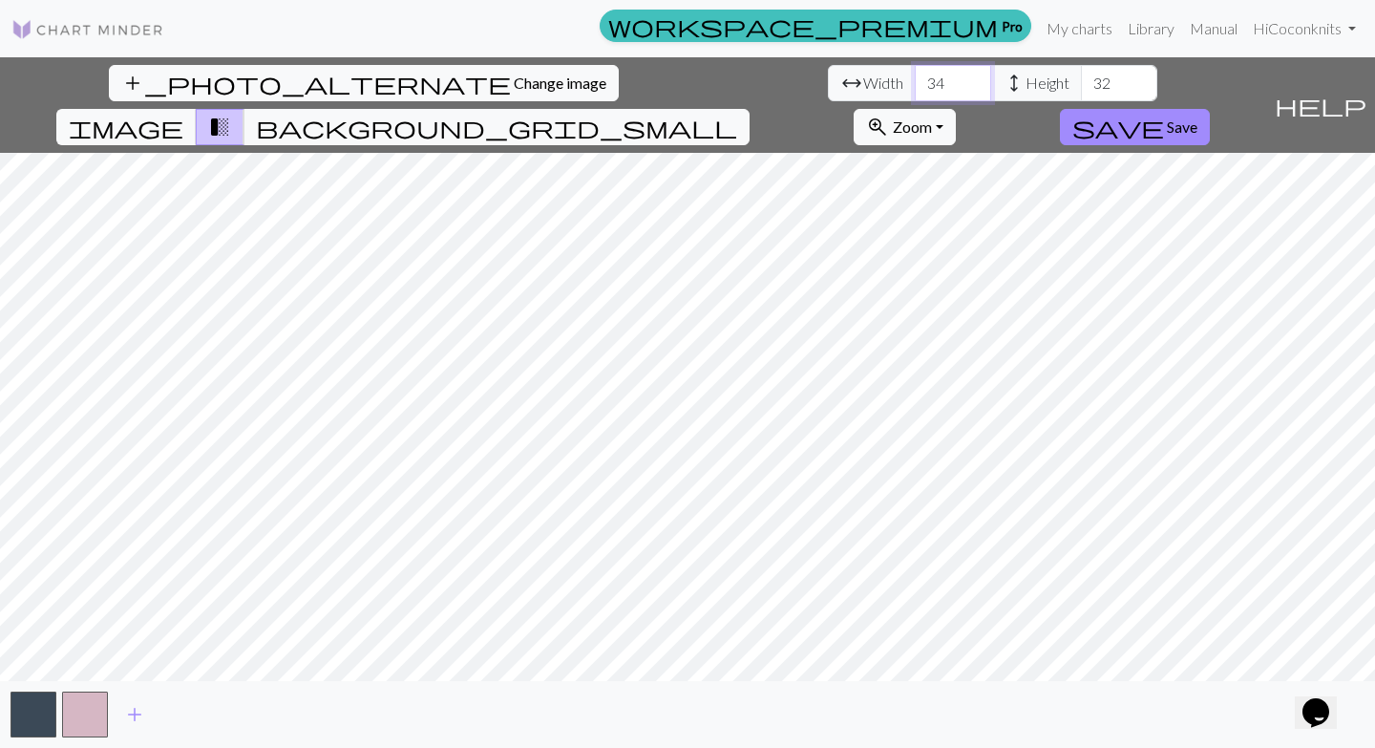
click at [915, 89] on input "34" at bounding box center [953, 83] width 76 height 36
type input "43"
click at [231, 114] on span "transition_fade" at bounding box center [219, 127] width 23 height 27
click at [244, 109] on button "transition_fade" at bounding box center [220, 127] width 49 height 36
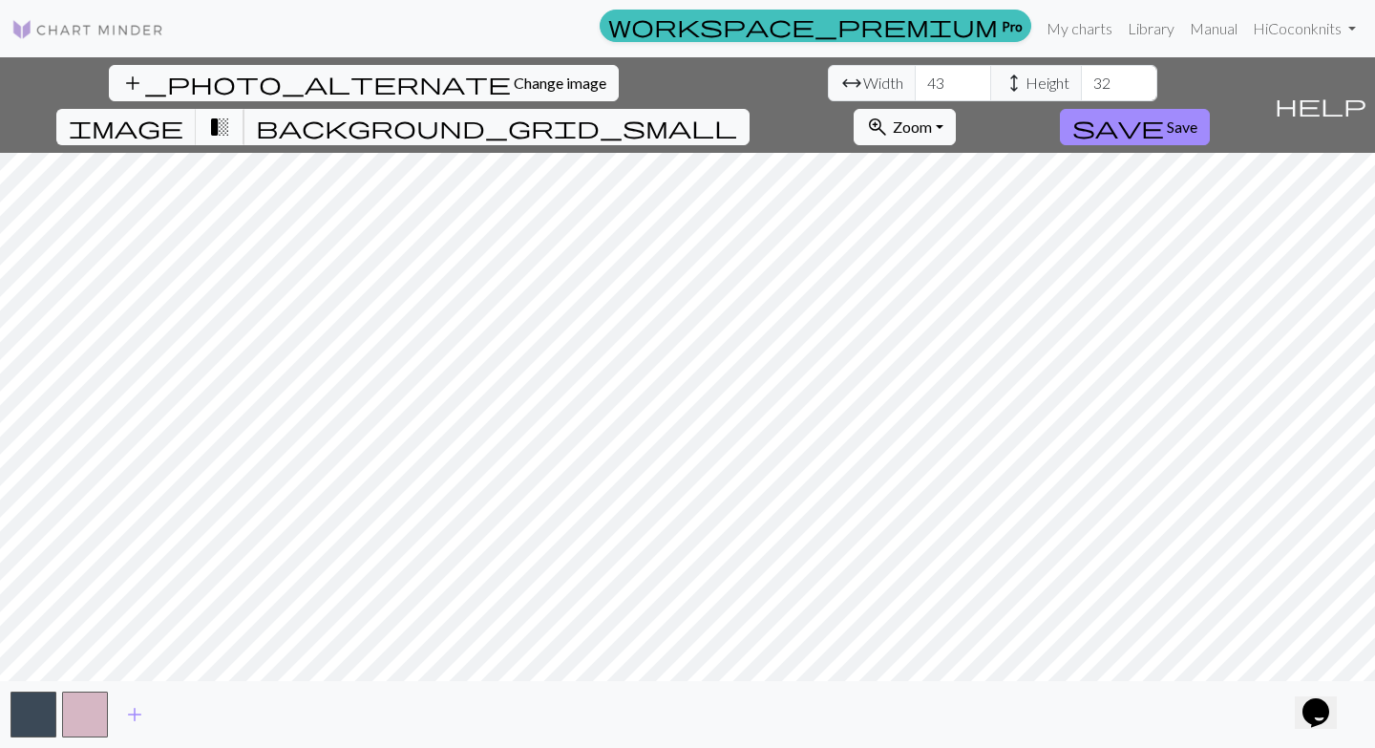
click at [244, 109] on button "transition_fade" at bounding box center [220, 127] width 49 height 36
click at [231, 114] on span "transition_fade" at bounding box center [219, 127] width 23 height 27
click at [737, 114] on span "background_grid_small" at bounding box center [496, 127] width 481 height 27
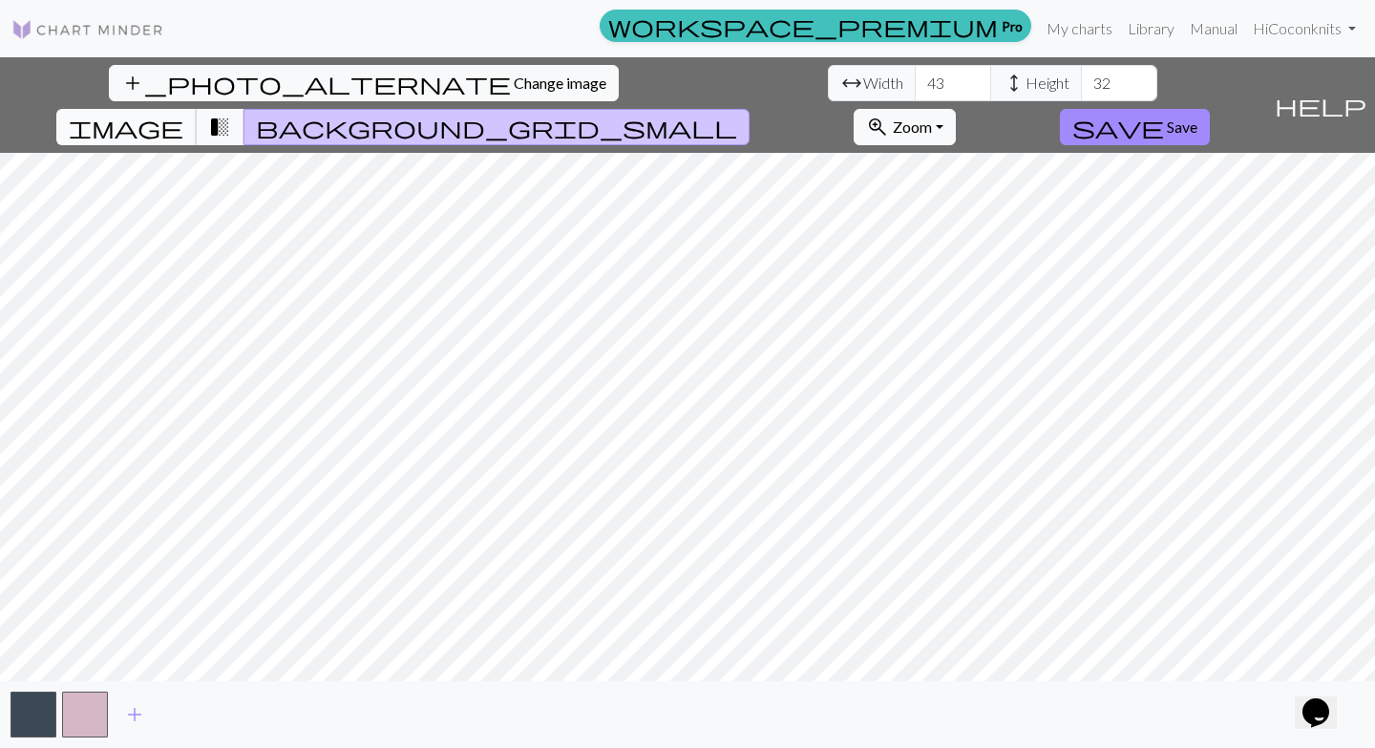
click at [183, 114] on span "image" at bounding box center [126, 127] width 115 height 27
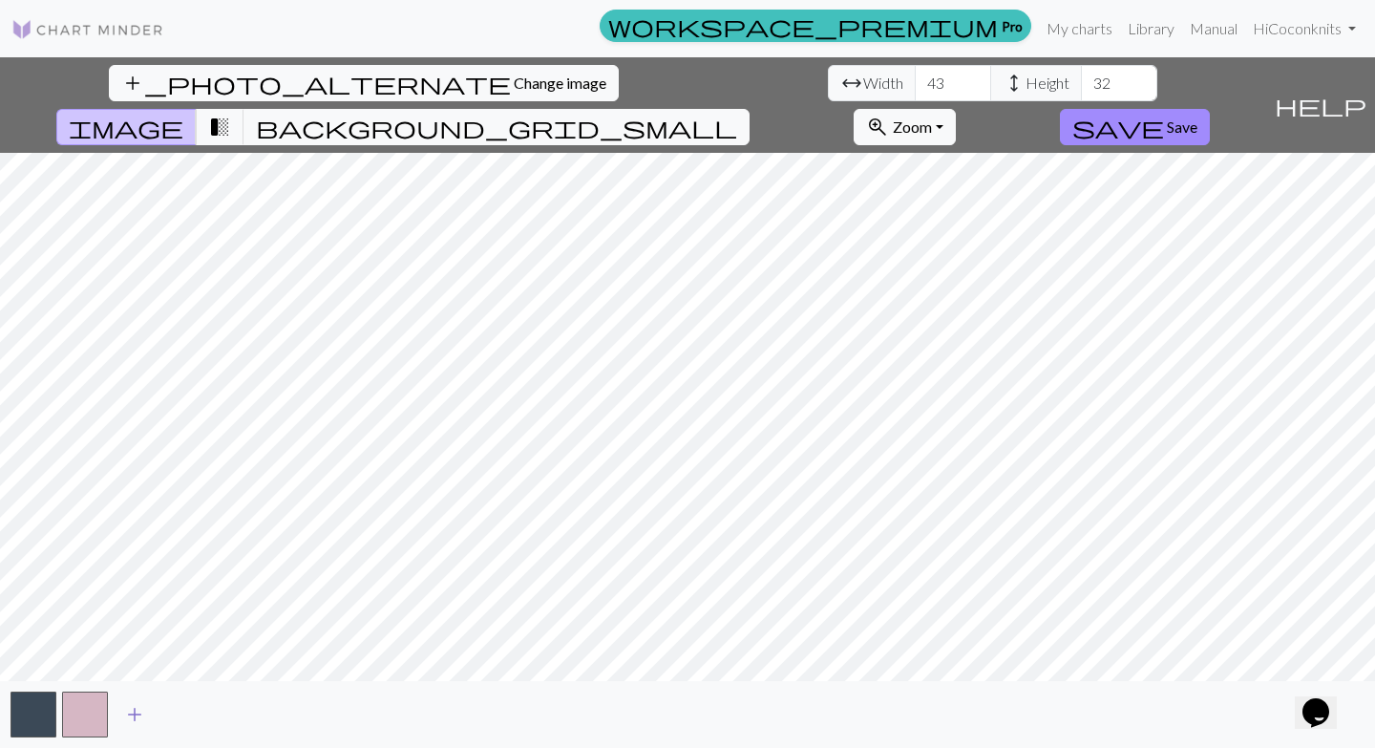
click at [138, 717] on span "add" at bounding box center [134, 714] width 23 height 27
click at [185, 712] on span "add" at bounding box center [186, 714] width 23 height 27
click at [245, 714] on span "add" at bounding box center [237, 714] width 23 height 27
click at [238, 714] on span "add" at bounding box center [237, 714] width 23 height 27
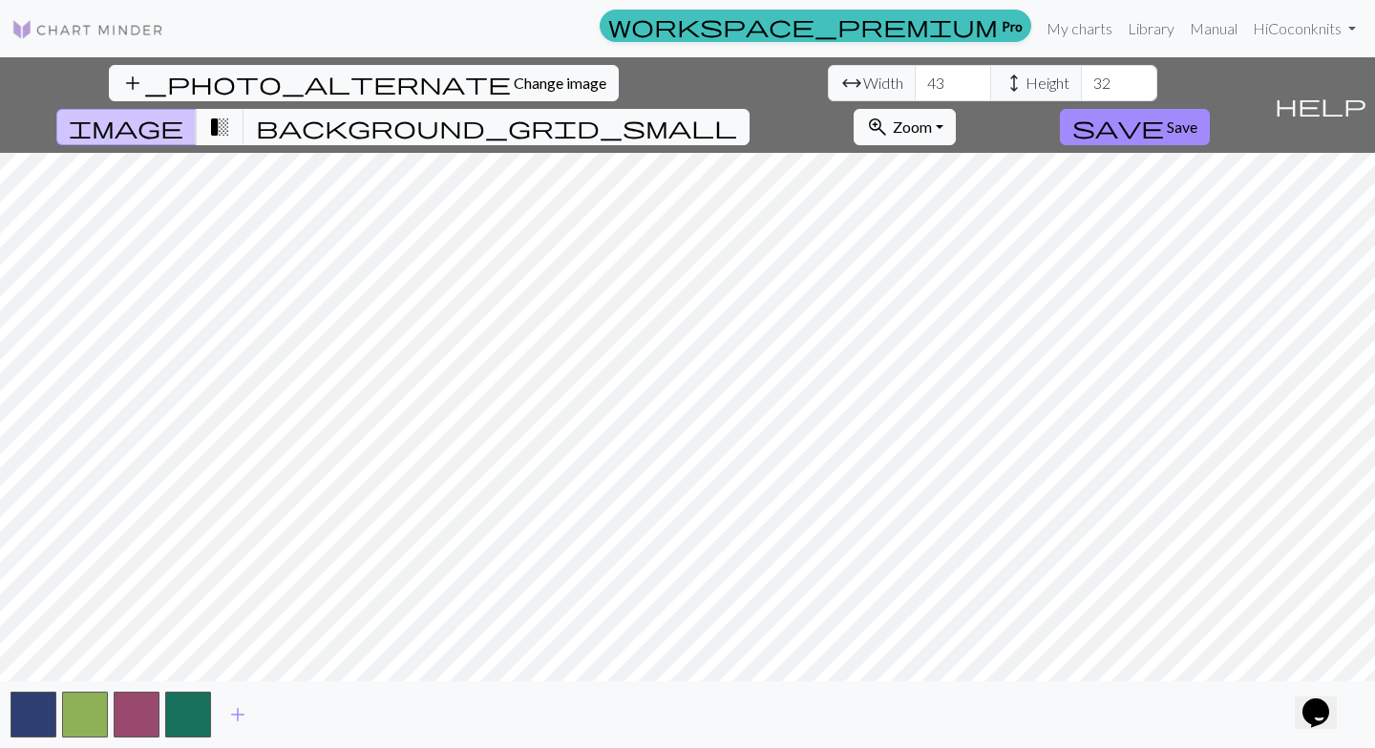
click at [119, 30] on img at bounding box center [87, 29] width 153 height 23
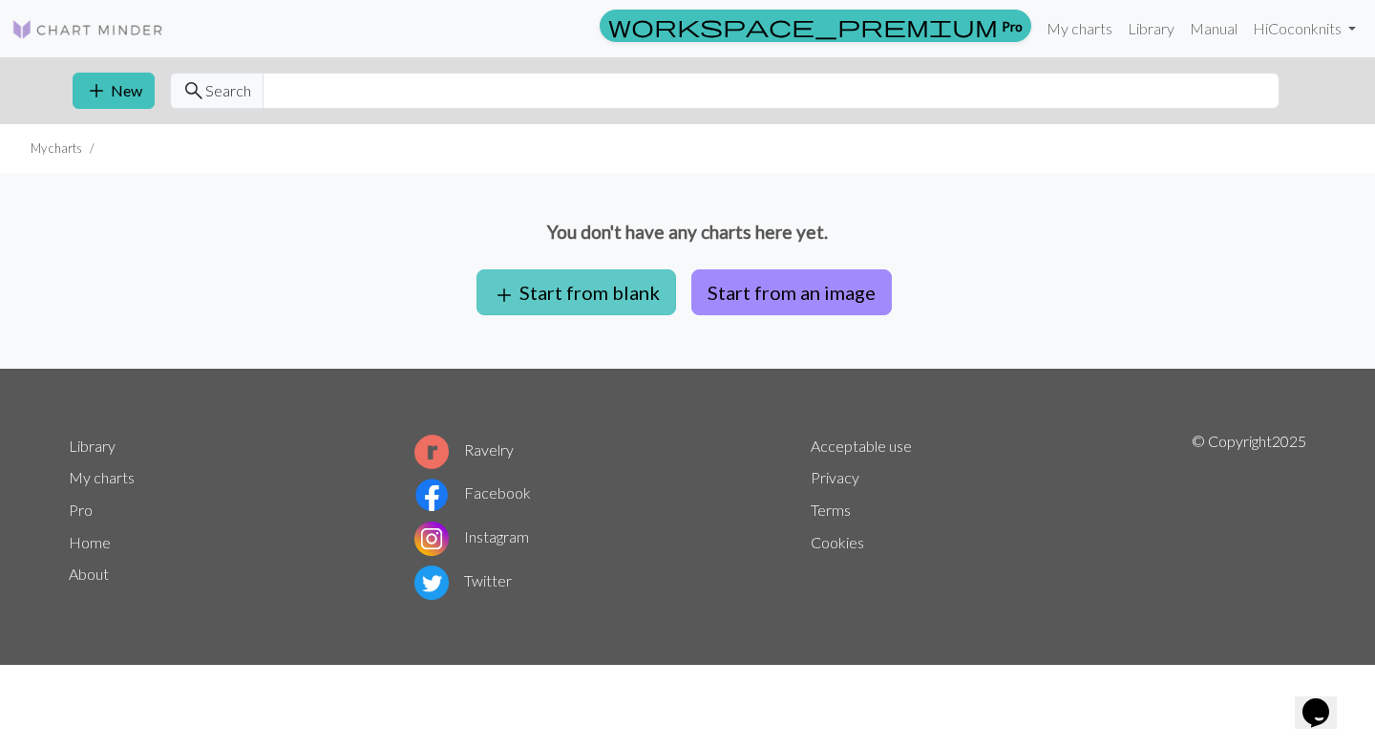
click at [563, 299] on button "add Start from blank" at bounding box center [577, 292] width 200 height 46
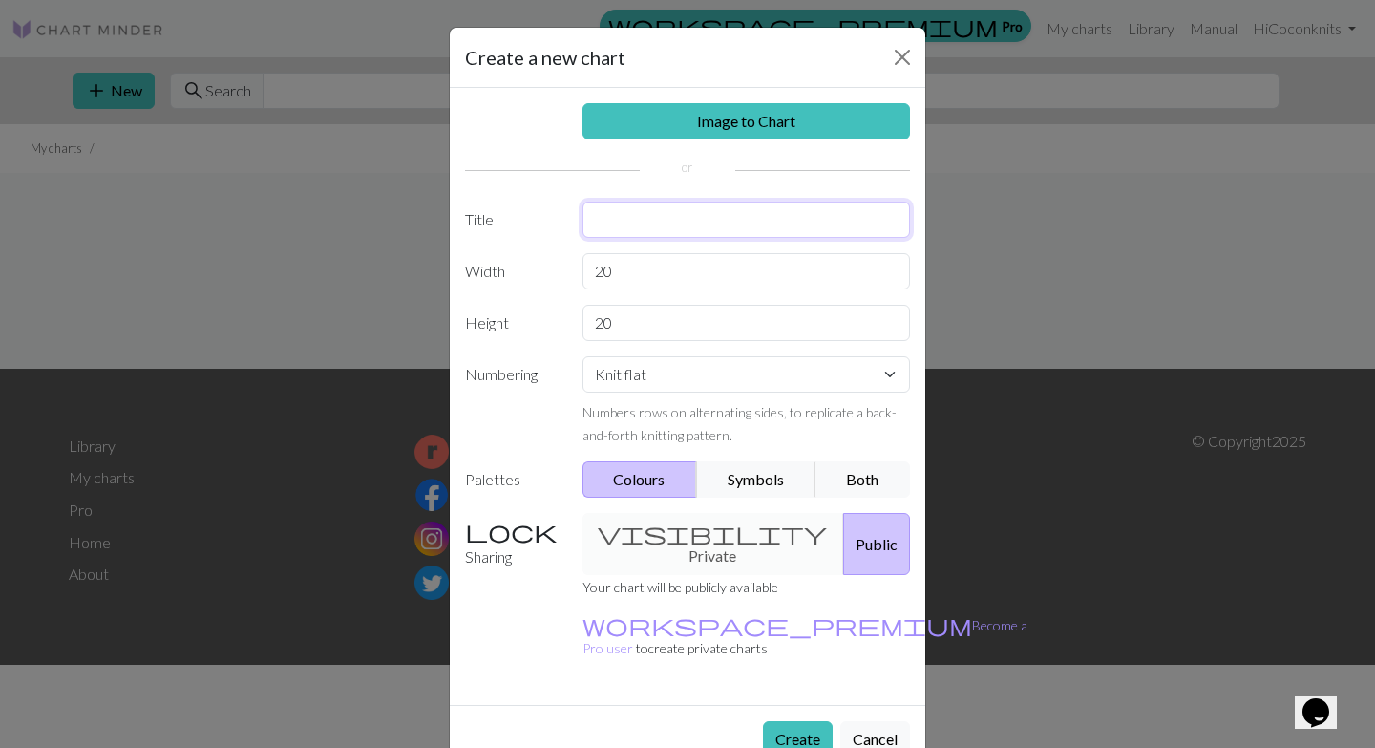
click at [642, 221] on input "text" at bounding box center [747, 219] width 329 height 36
type input "ARGYLE"
click at [626, 280] on input "20" at bounding box center [747, 271] width 329 height 36
type input "2"
type input "'"
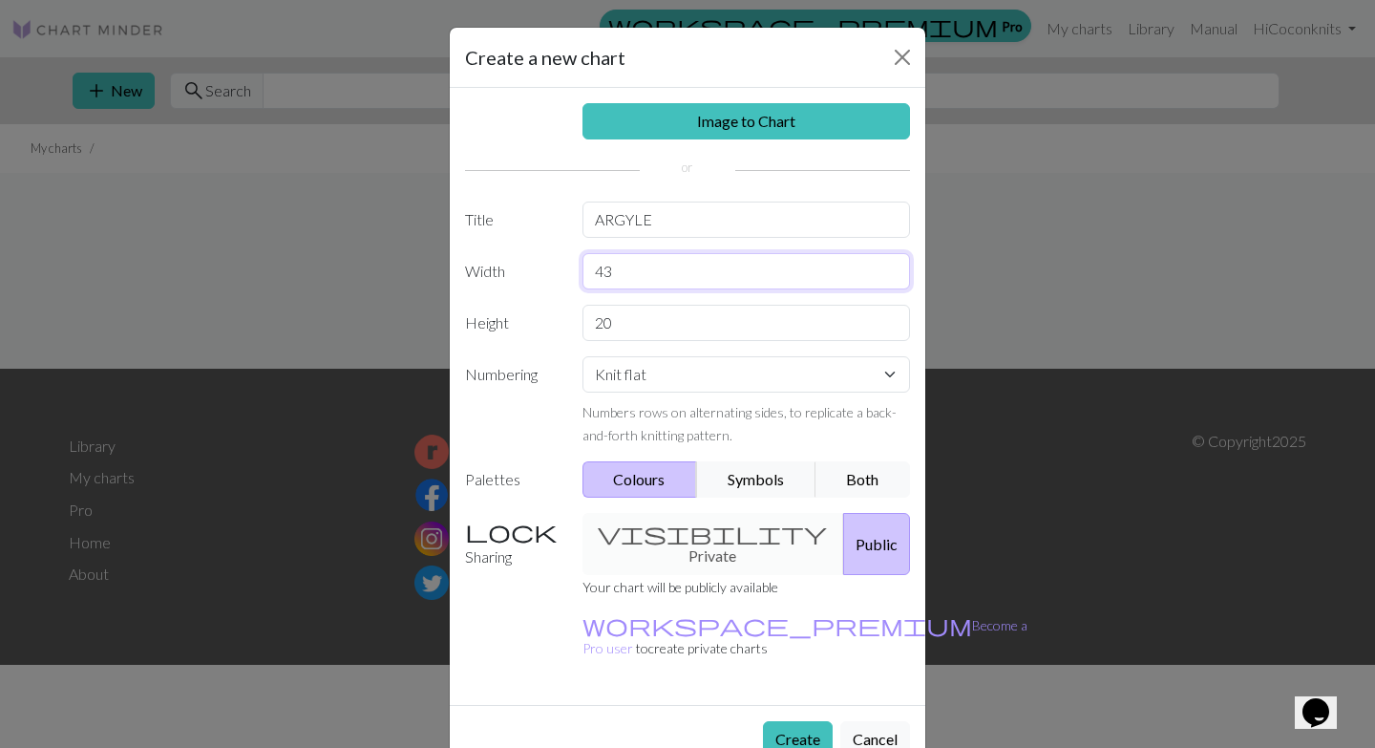
type input "43"
click at [638, 328] on input "20" at bounding box center [747, 323] width 329 height 36
type input "2"
type input "32"
click at [676, 529] on div "visibility Private Public" at bounding box center [746, 544] width 351 height 62
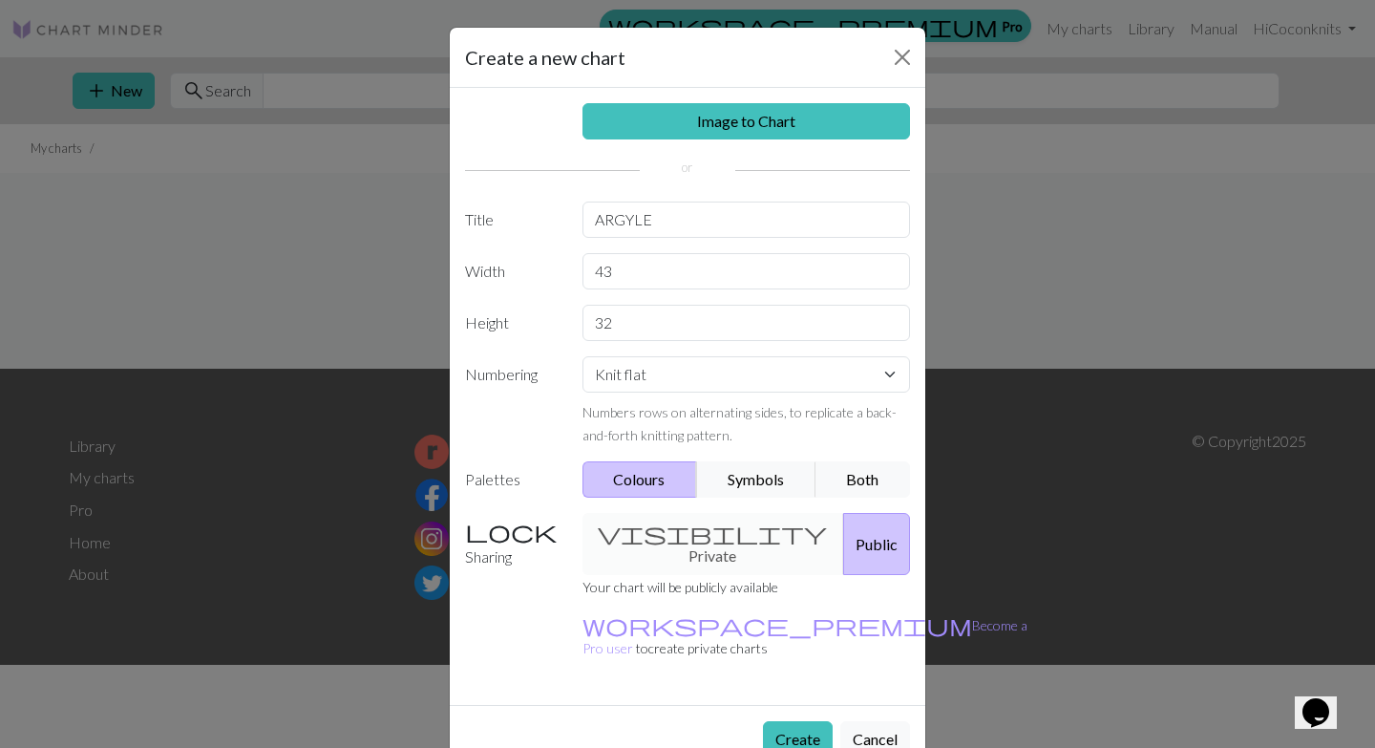
click at [676, 529] on div "visibility Private Public" at bounding box center [746, 544] width 351 height 62
click at [795, 721] on button "Create" at bounding box center [798, 739] width 70 height 36
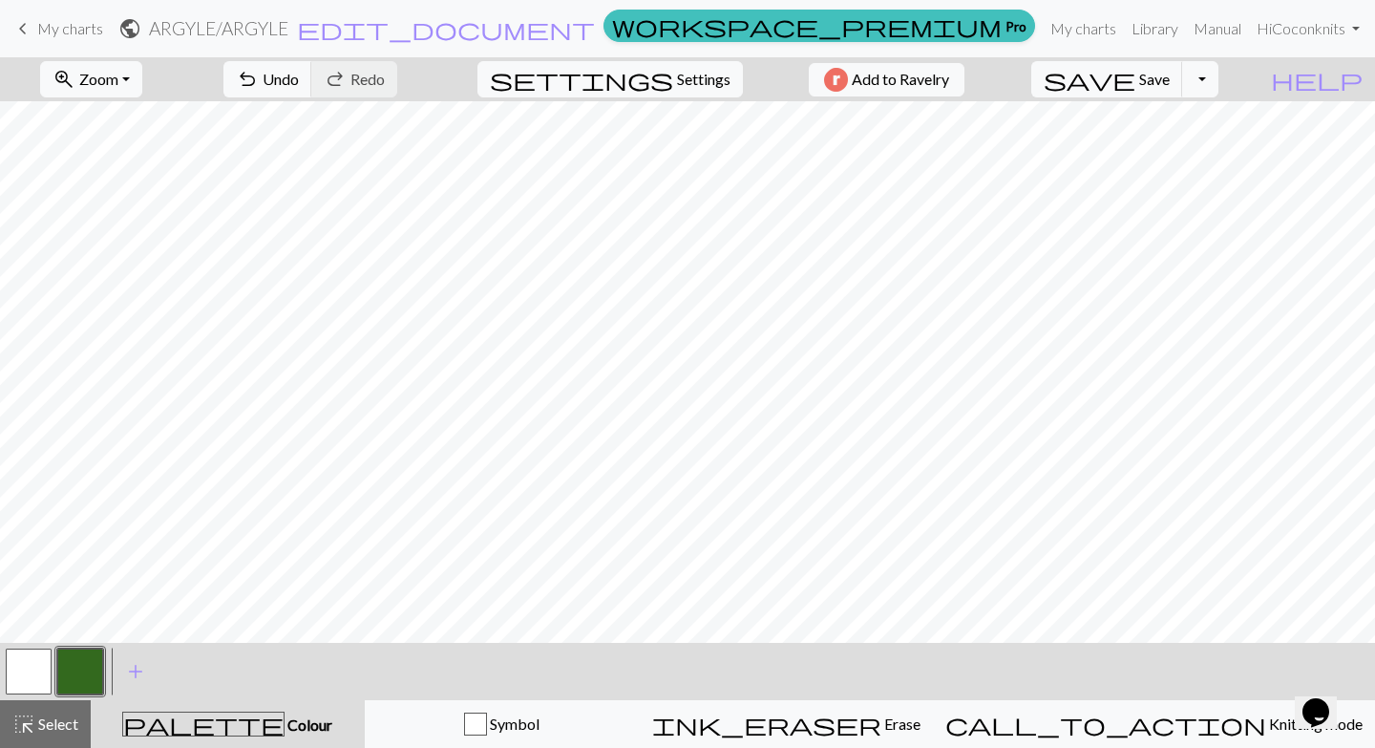
click at [285, 727] on span "Colour" at bounding box center [309, 724] width 48 height 18
click at [226, 722] on span "palette" at bounding box center [203, 724] width 160 height 27
click at [139, 677] on span "add" at bounding box center [135, 671] width 23 height 27
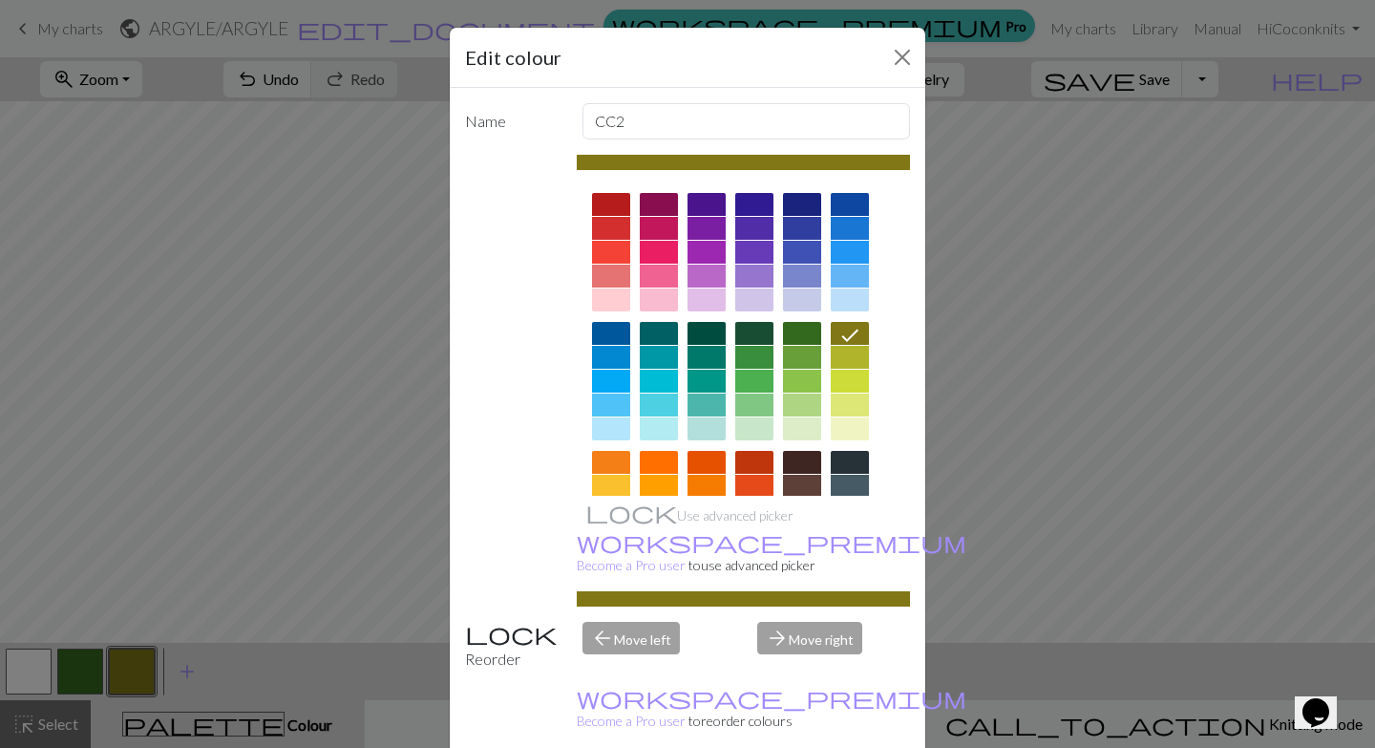
click at [663, 198] on div at bounding box center [659, 204] width 38 height 23
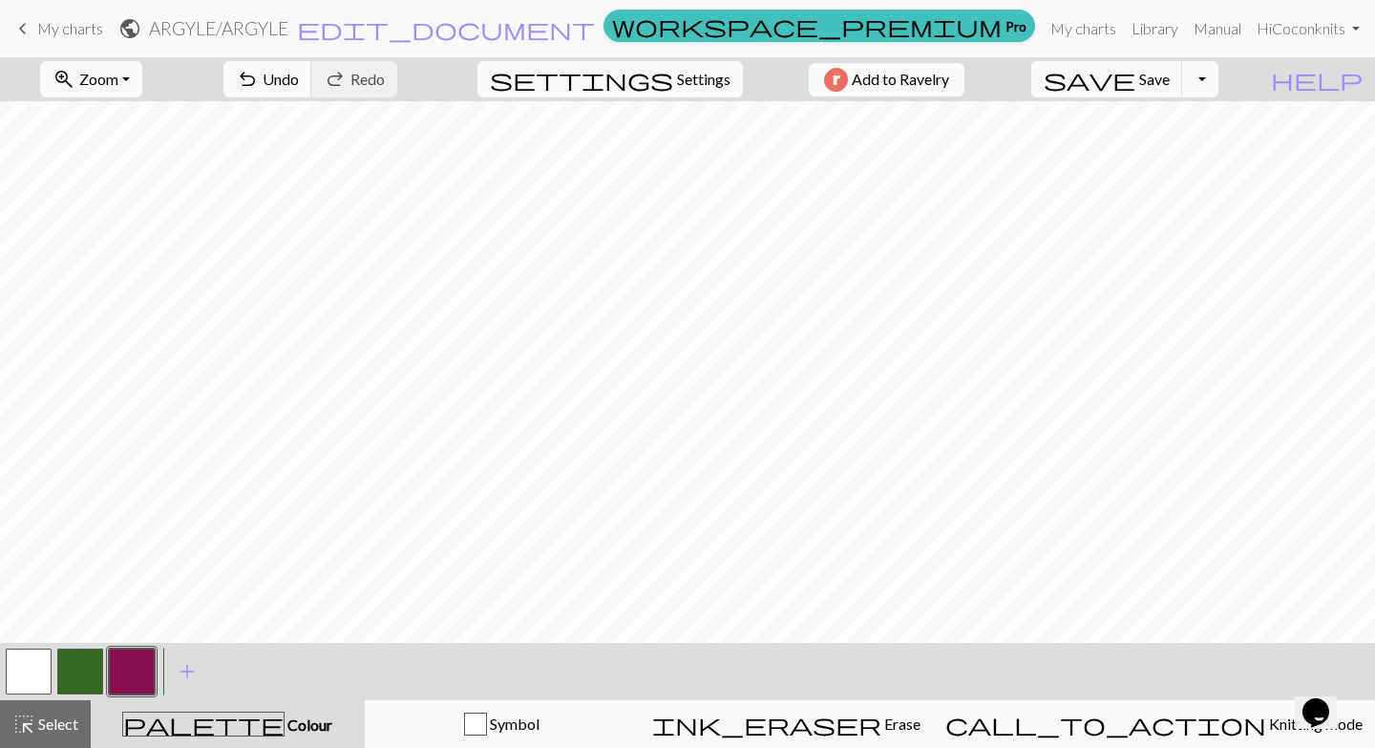
click at [78, 666] on button "button" at bounding box center [80, 671] width 46 height 46
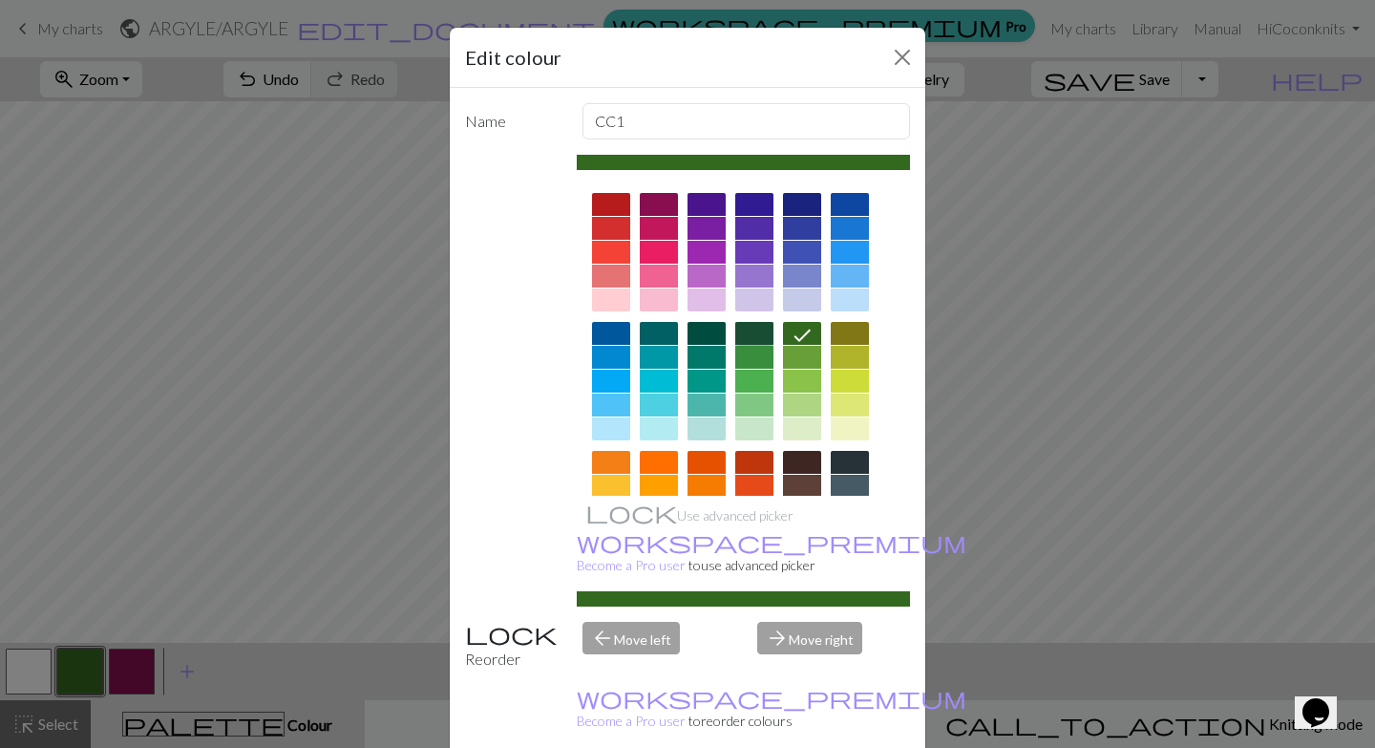
click at [754, 335] on div at bounding box center [754, 333] width 38 height 23
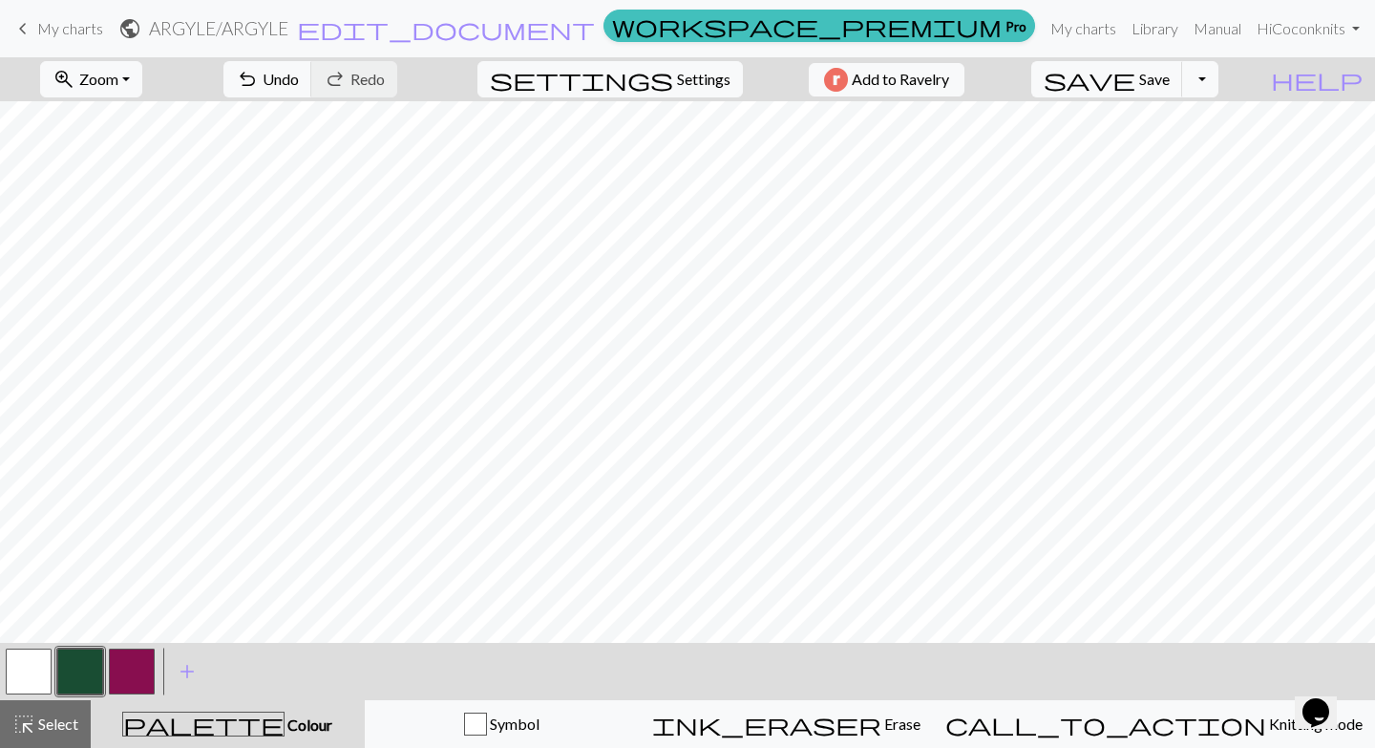
click at [36, 666] on button "button" at bounding box center [29, 671] width 46 height 46
click at [35, 668] on button "button" at bounding box center [29, 671] width 46 height 46
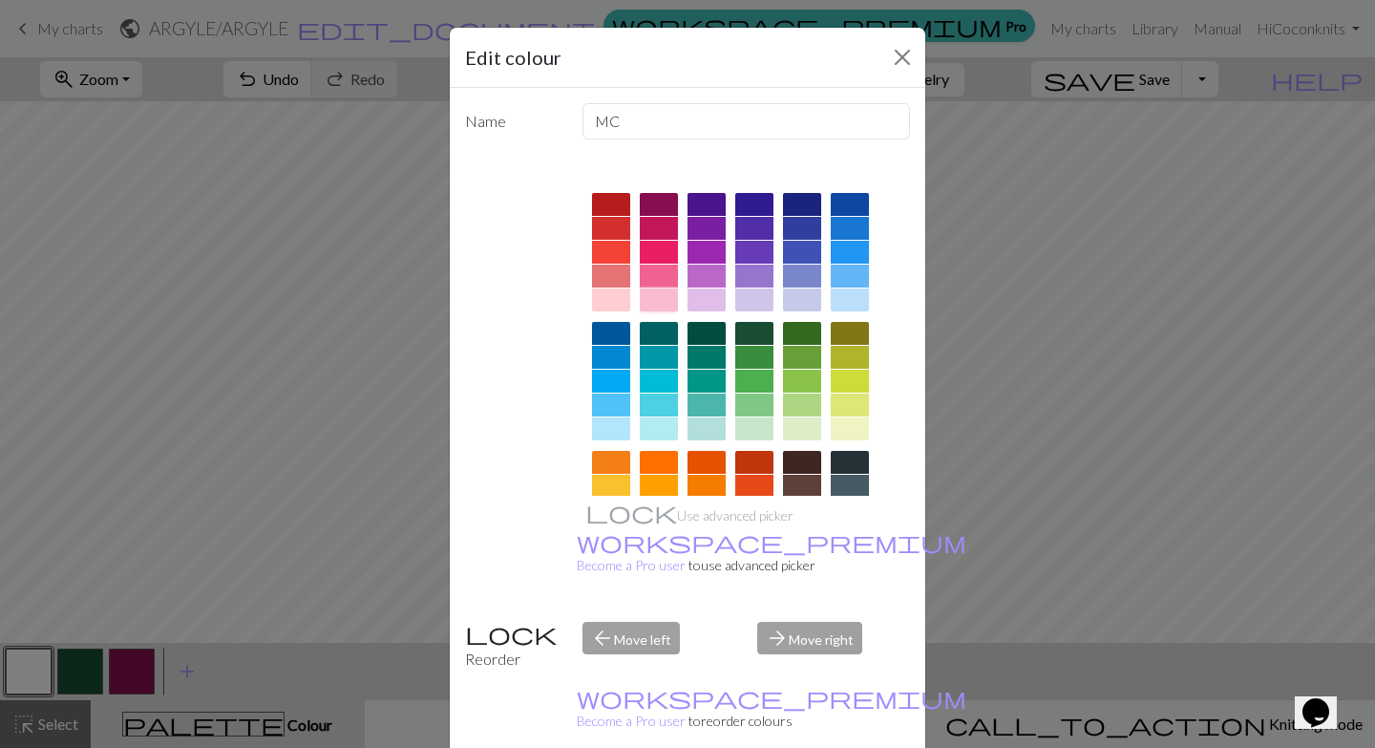
click at [655, 305] on div at bounding box center [659, 299] width 38 height 23
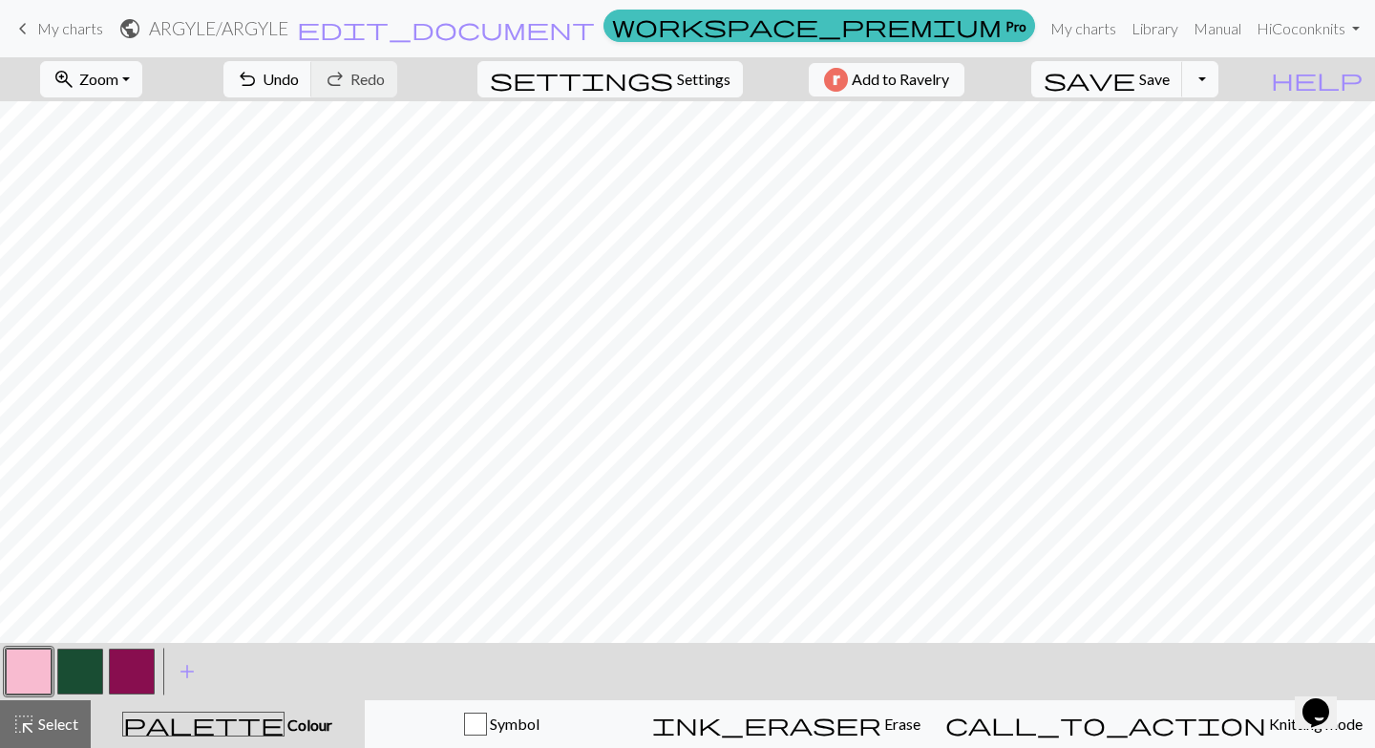
click at [130, 670] on button "button" at bounding box center [132, 671] width 46 height 46
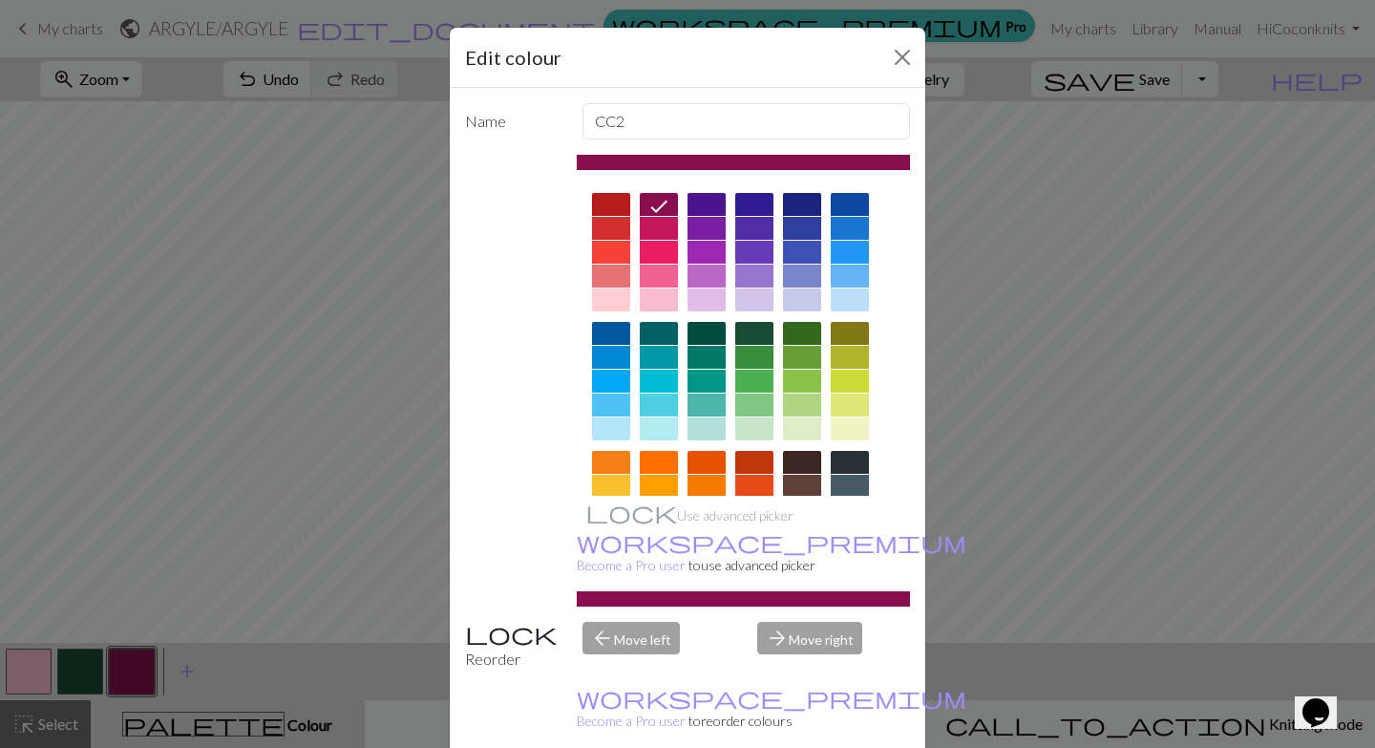
click at [32, 666] on div "Edit colour Name CC2 Use advanced picker workspace_premium Become a Pro user to…" at bounding box center [687, 374] width 1375 height 748
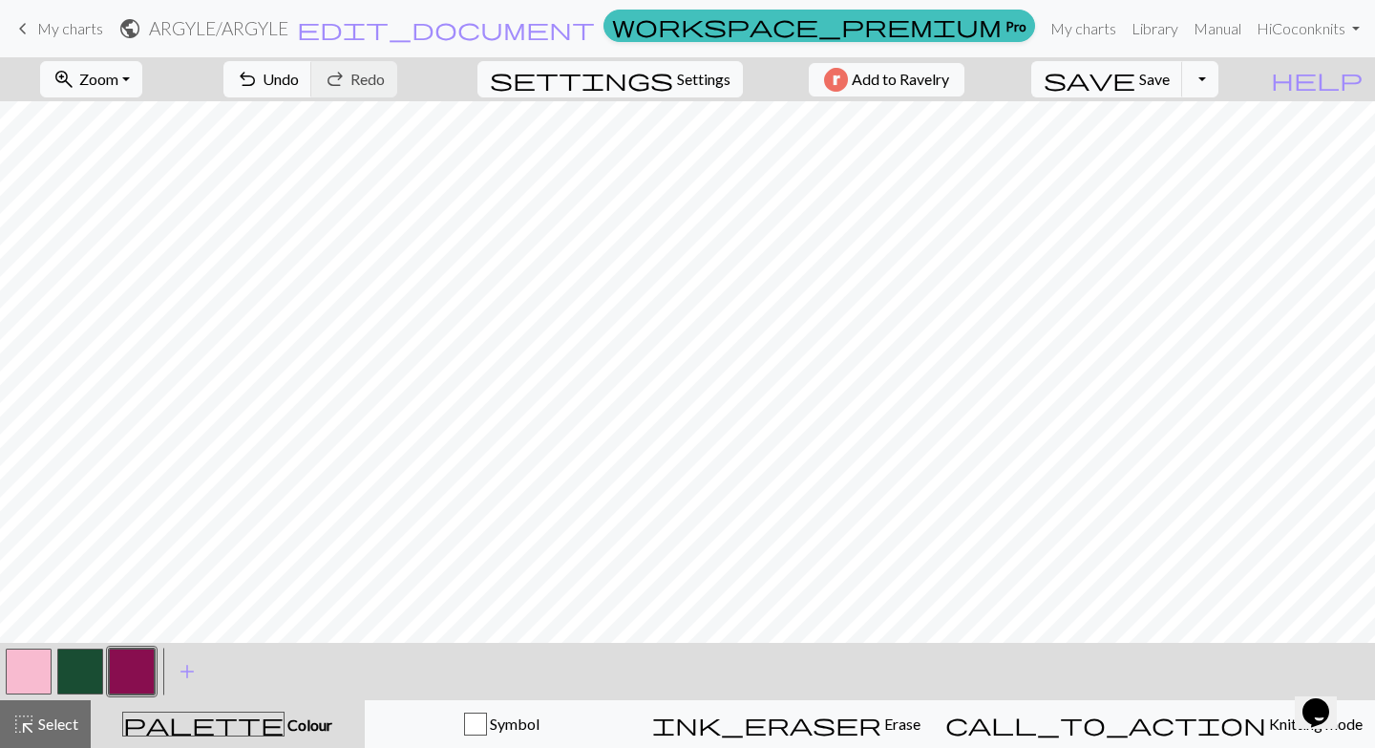
click at [32, 666] on button "button" at bounding box center [29, 671] width 46 height 46
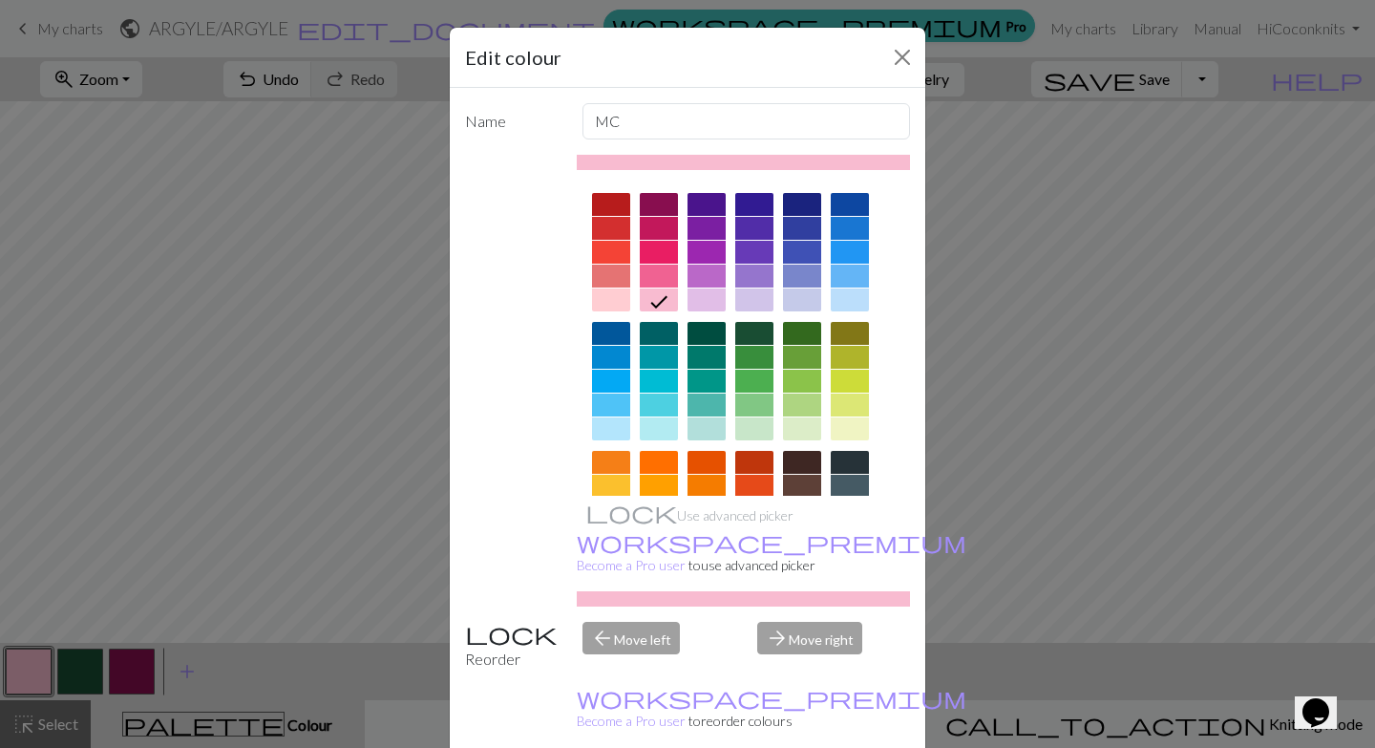
drag, startPoint x: 903, startPoint y: 298, endPoint x: 900, endPoint y: 414, distance: 116.6
click at [900, 414] on div at bounding box center [744, 446] width 334 height 537
drag, startPoint x: 908, startPoint y: 329, endPoint x: 907, endPoint y: 409, distance: 79.3
click at [907, 409] on div at bounding box center [744, 446] width 334 height 537
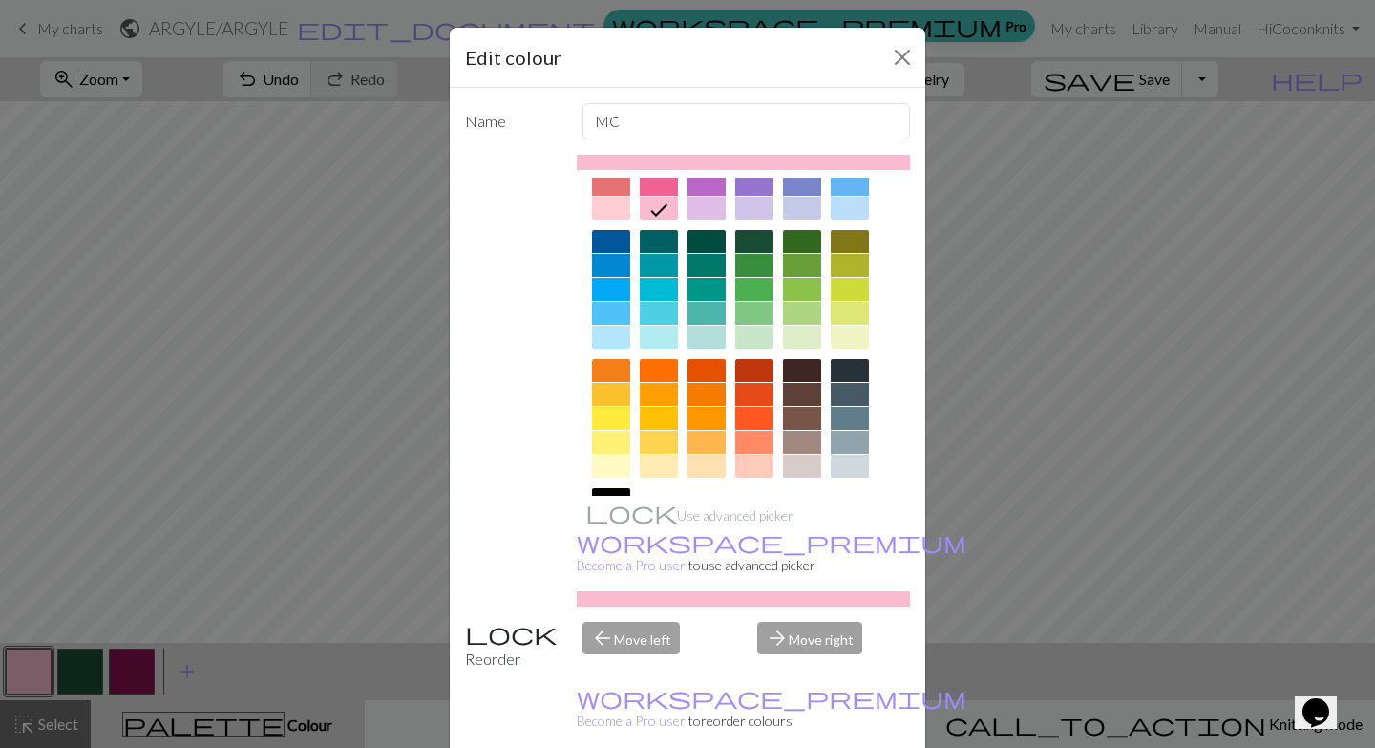
drag, startPoint x: 907, startPoint y: 356, endPoint x: 876, endPoint y: 493, distance: 140.2
click at [876, 493] on div at bounding box center [744, 354] width 334 height 537
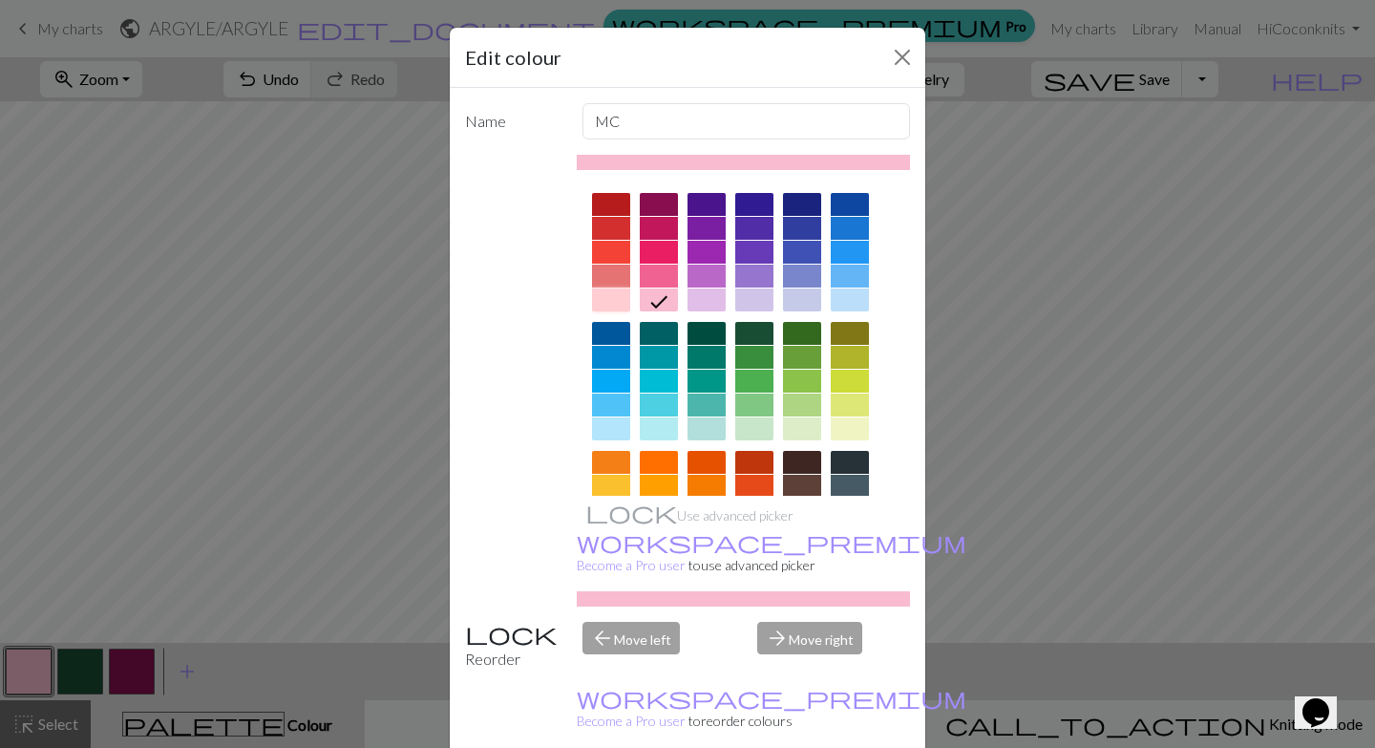
click at [613, 300] on div at bounding box center [611, 299] width 38 height 23
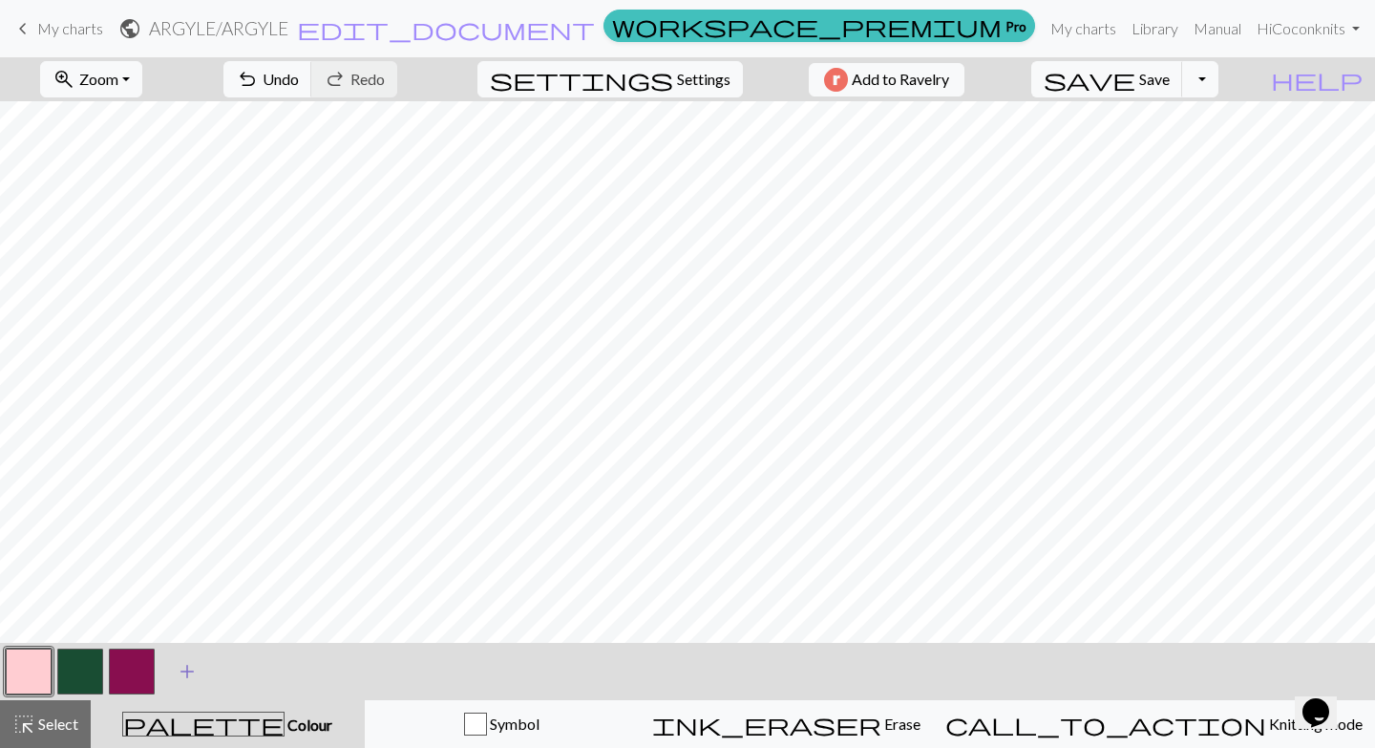
click at [191, 668] on span "add" at bounding box center [187, 671] width 23 height 27
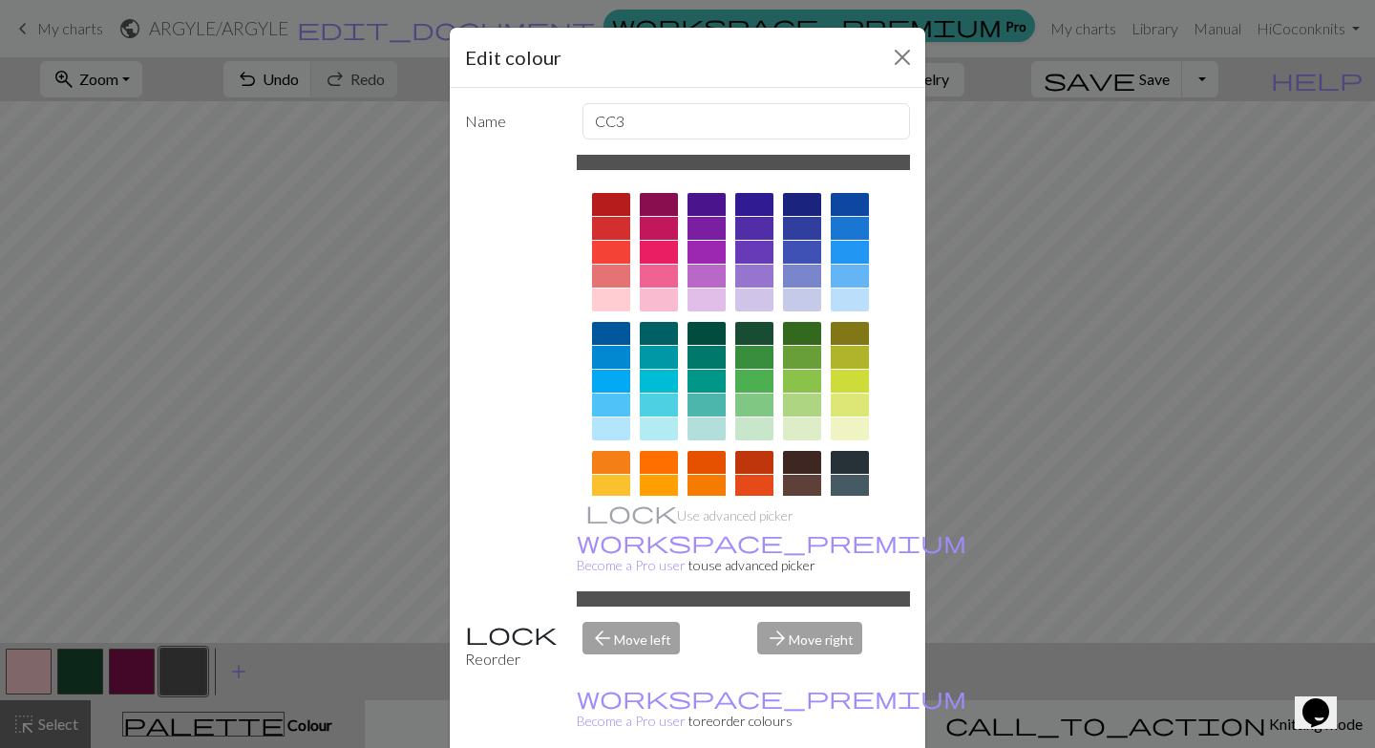
click at [755, 429] on div at bounding box center [754, 428] width 38 height 23
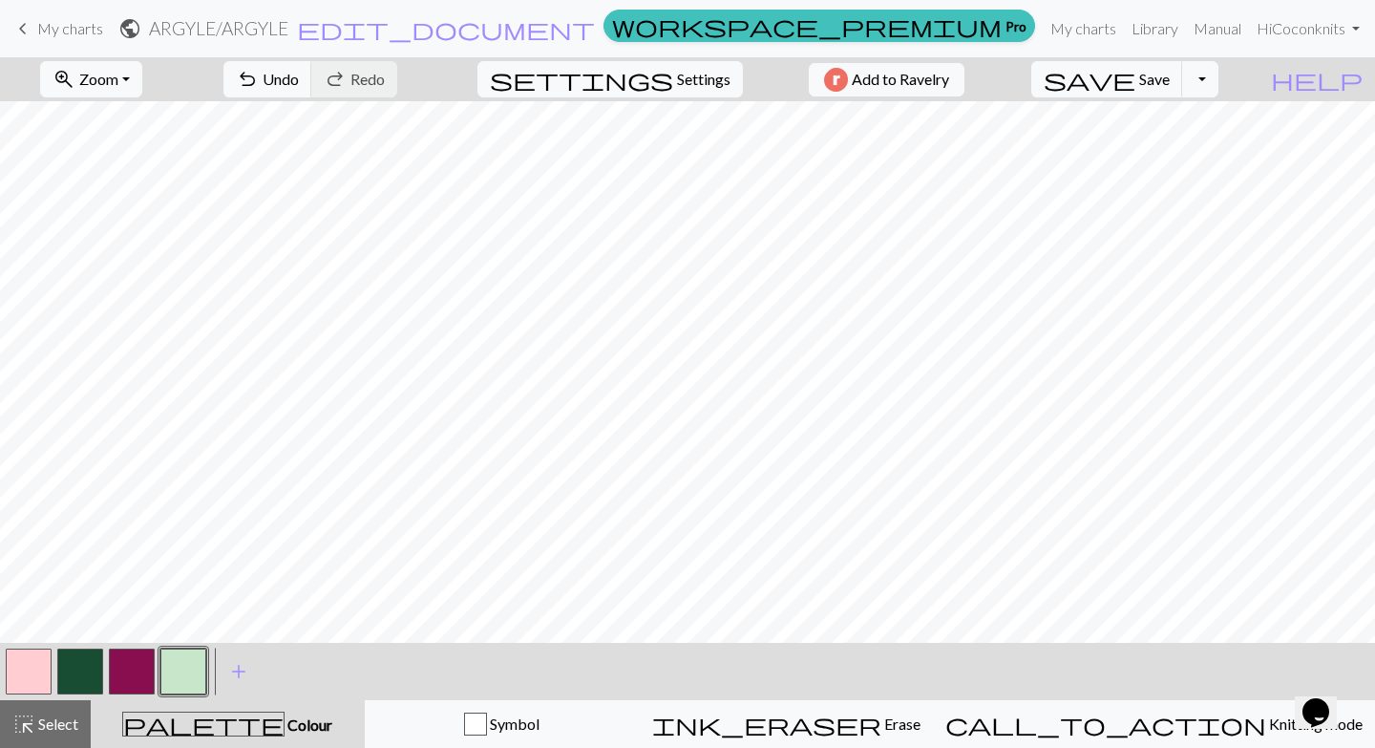
click at [34, 671] on button "button" at bounding box center [29, 671] width 46 height 46
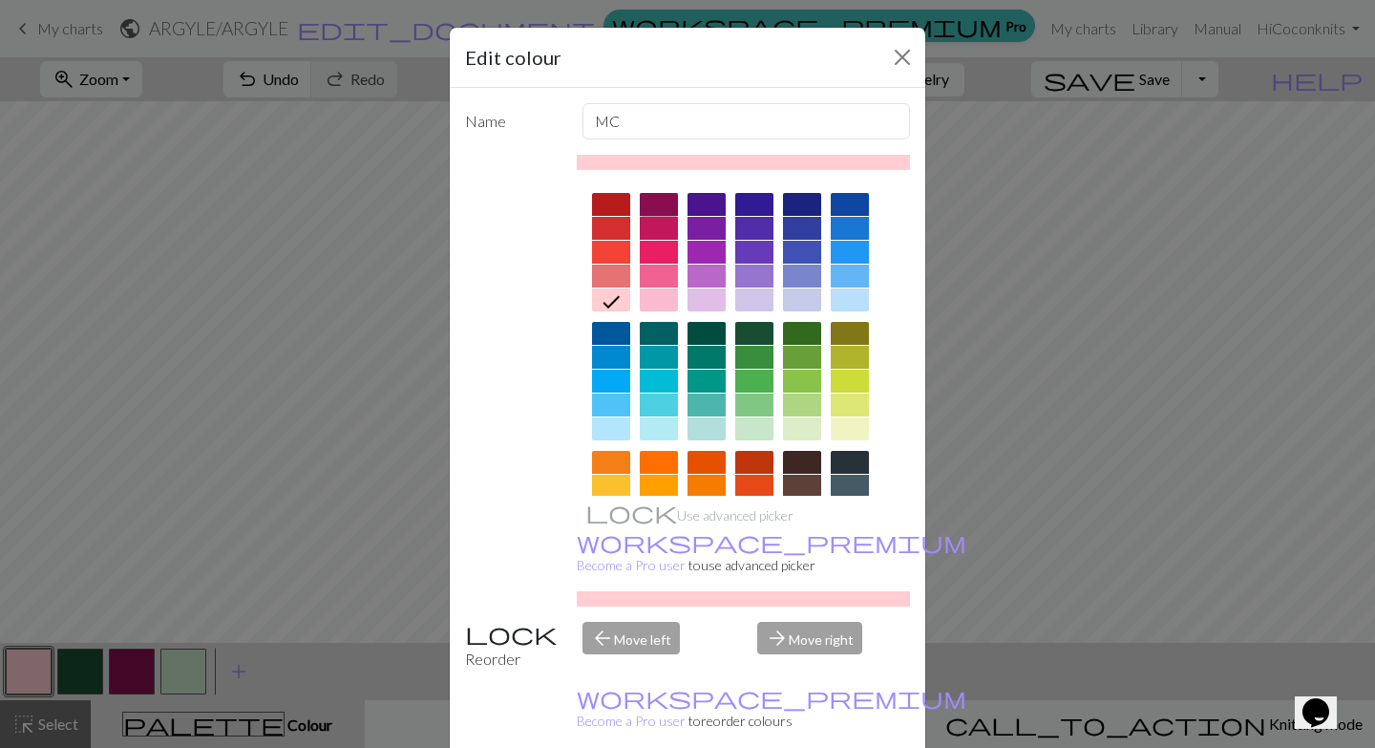
click at [661, 203] on div at bounding box center [659, 204] width 38 height 23
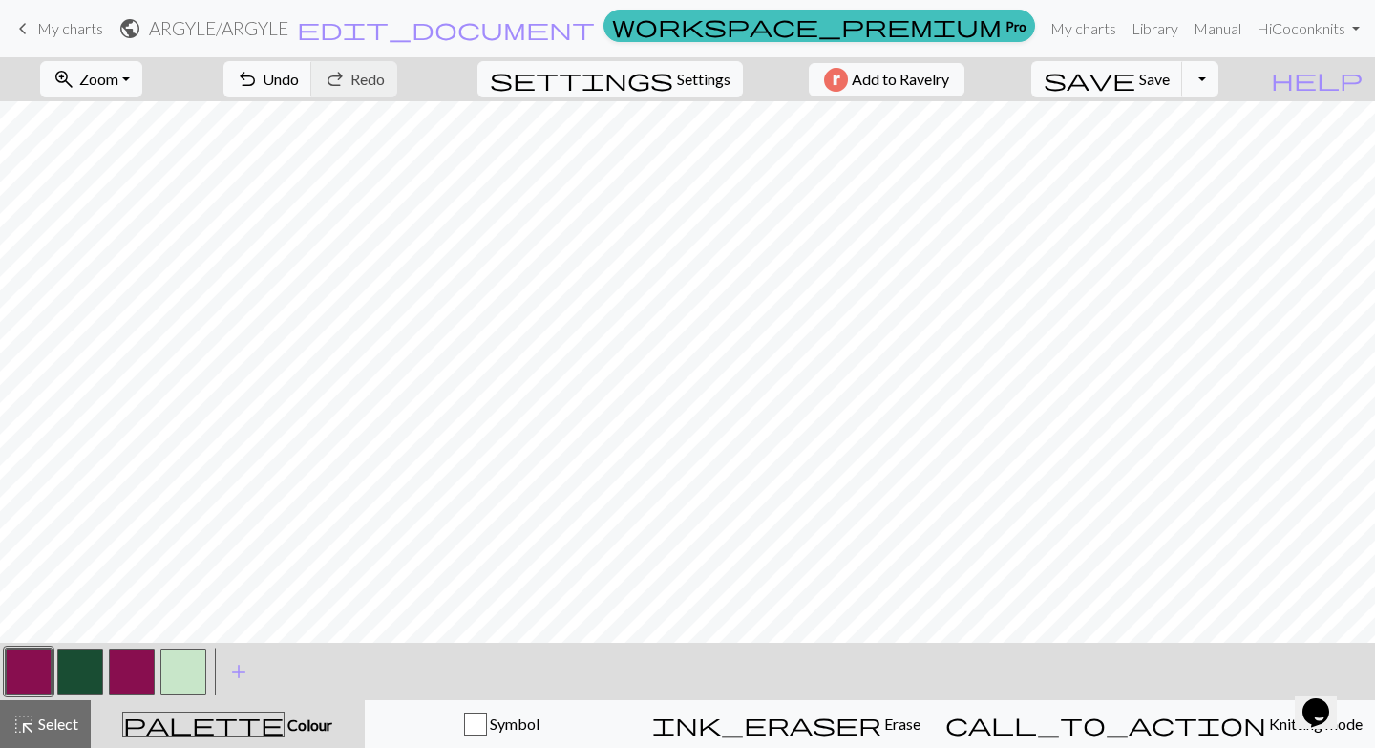
click at [131, 667] on button "button" at bounding box center [132, 671] width 46 height 46
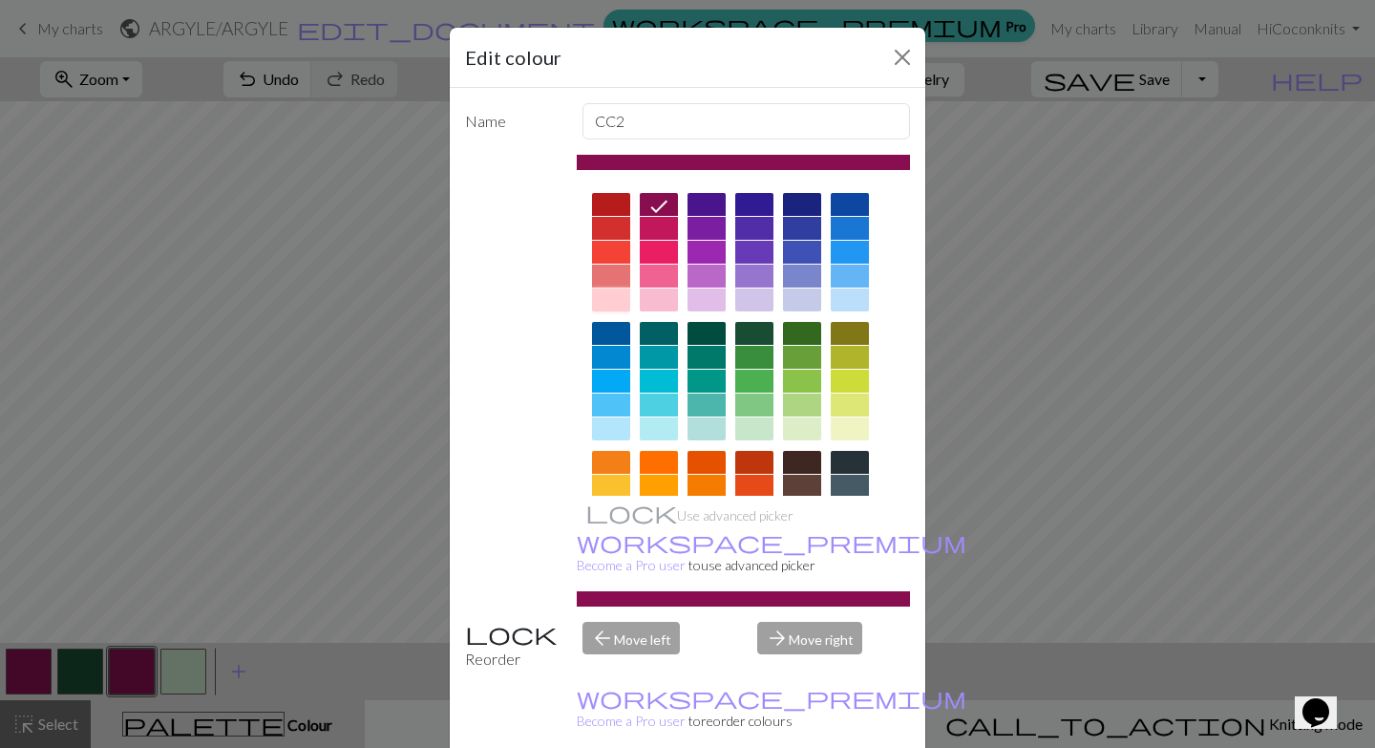
click at [612, 296] on div at bounding box center [611, 299] width 38 height 23
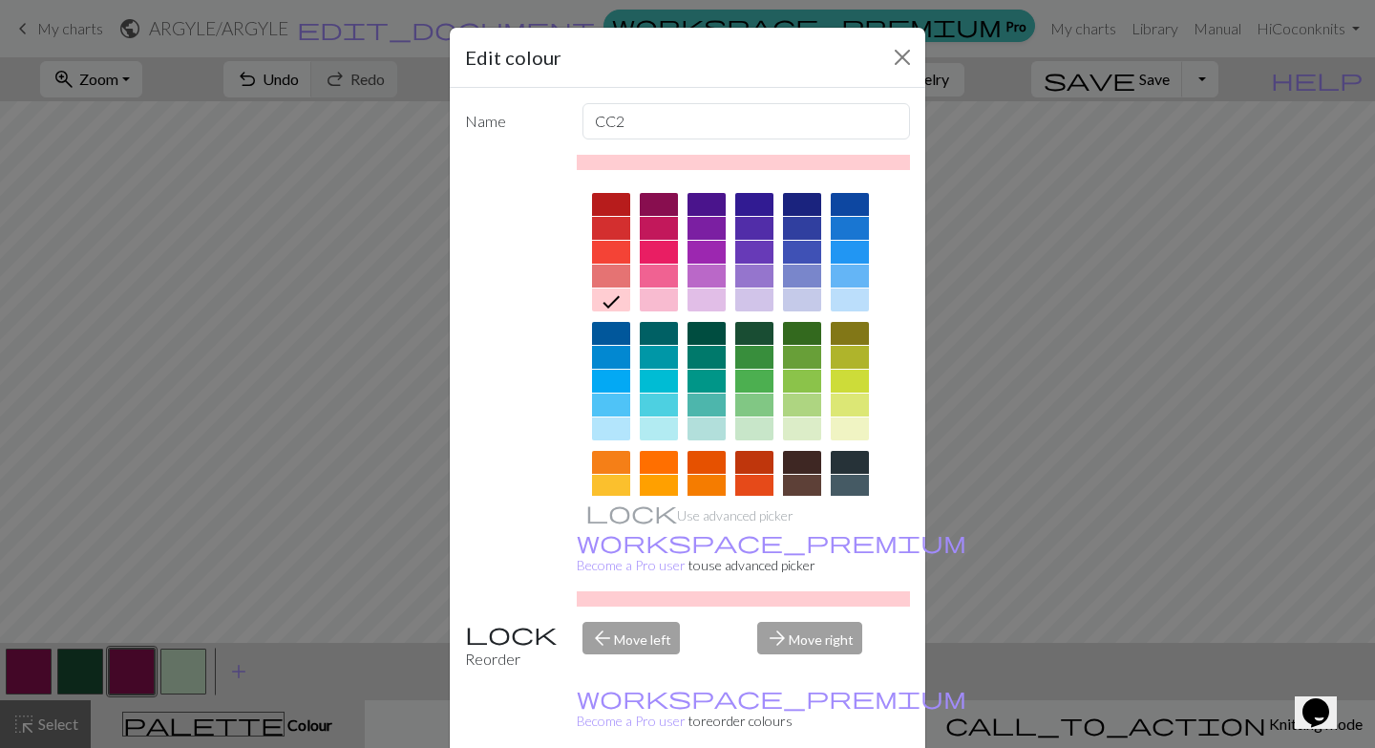
click at [67, 345] on div "Edit colour Name CC2 Use advanced picker workspace_premium Become a Pro user to…" at bounding box center [687, 374] width 1375 height 748
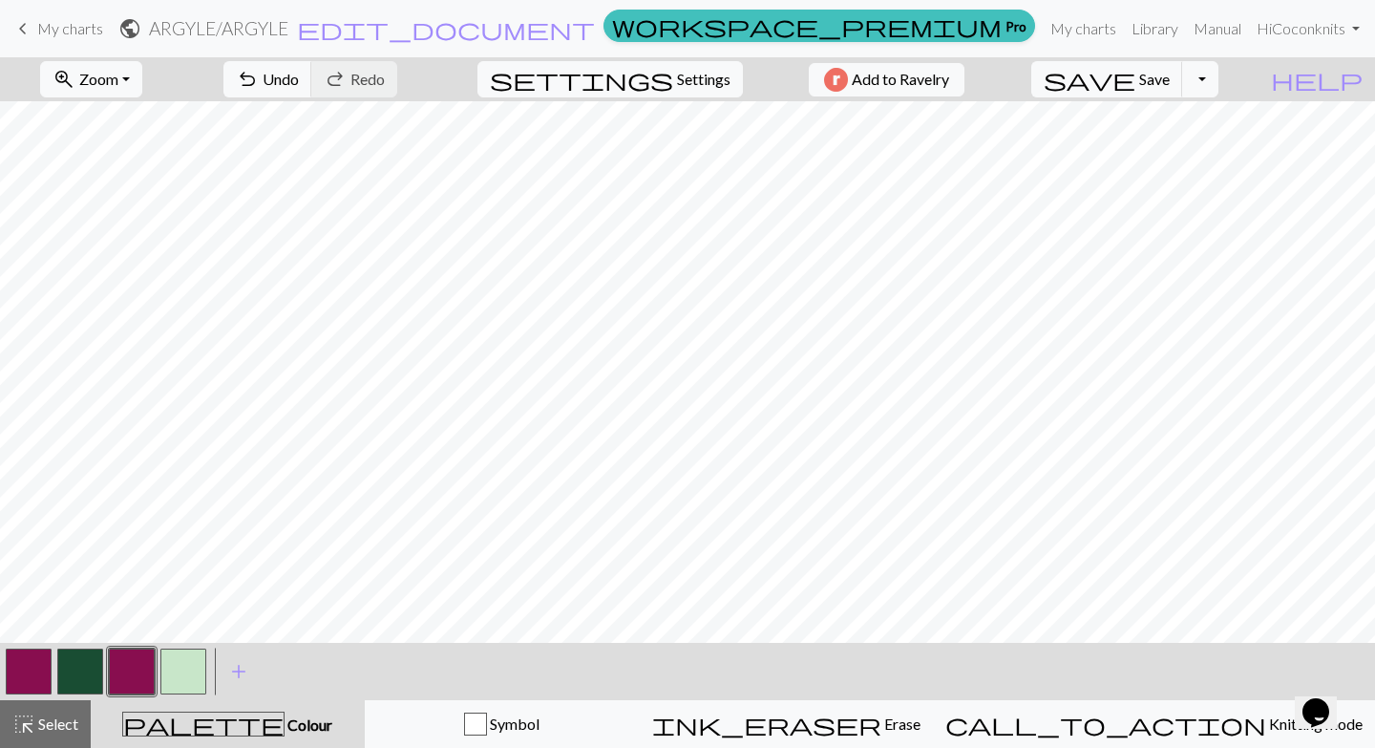
click at [150, 669] on button "button" at bounding box center [132, 671] width 46 height 46
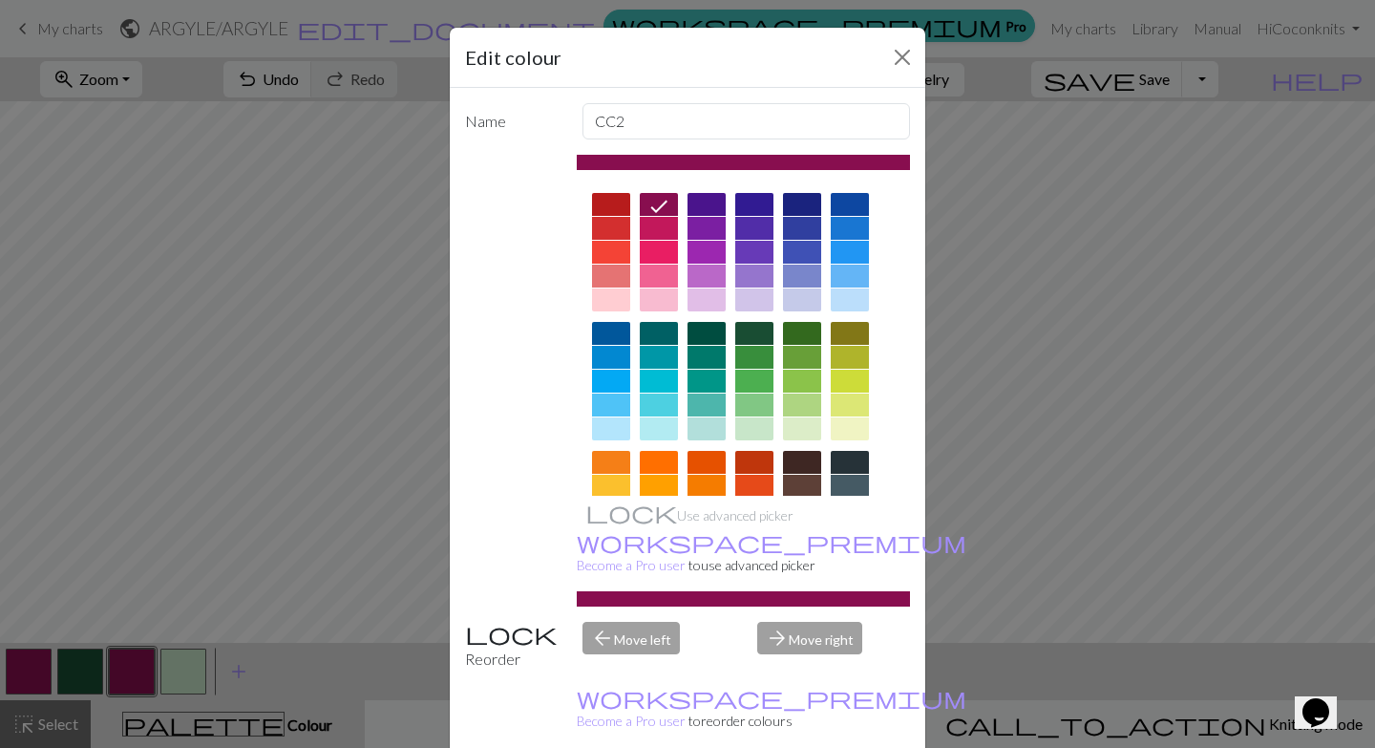
click at [619, 306] on div at bounding box center [611, 299] width 38 height 23
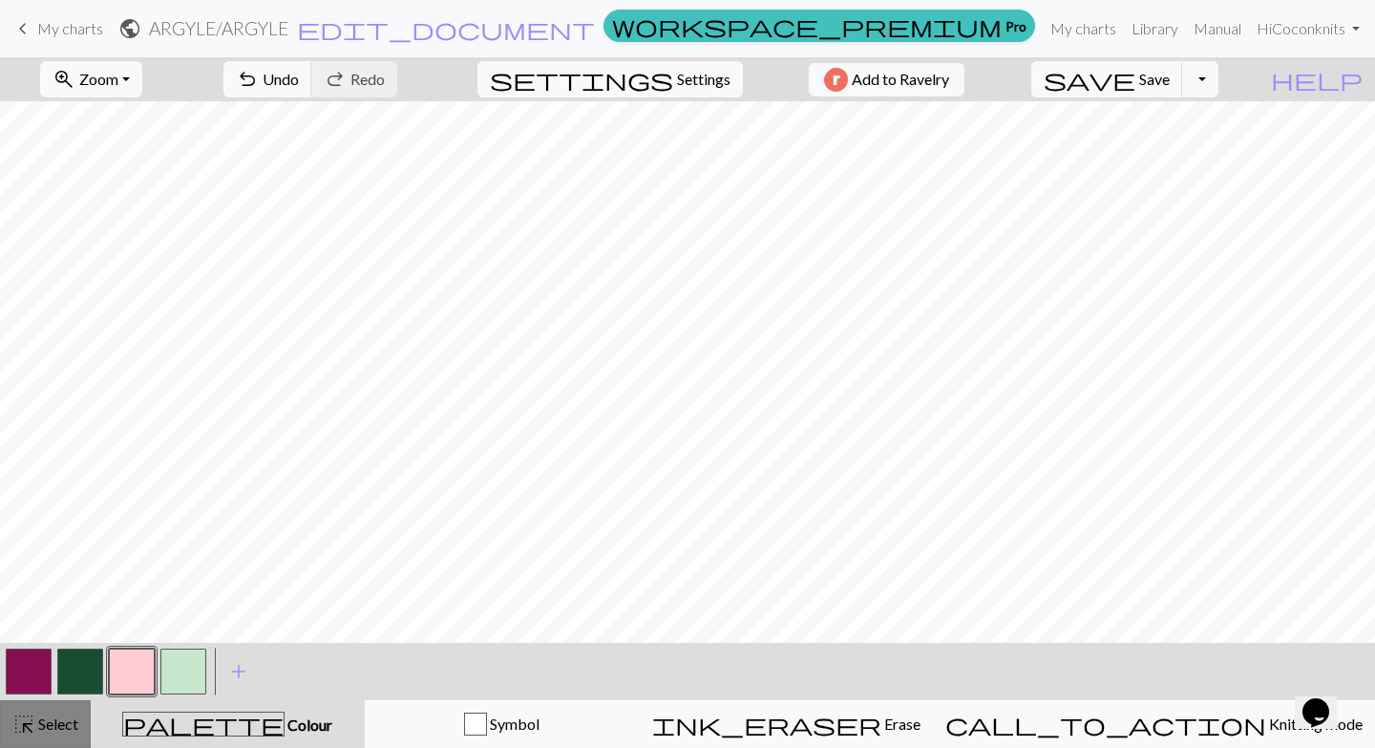
click at [68, 729] on span "Select" at bounding box center [56, 723] width 43 height 18
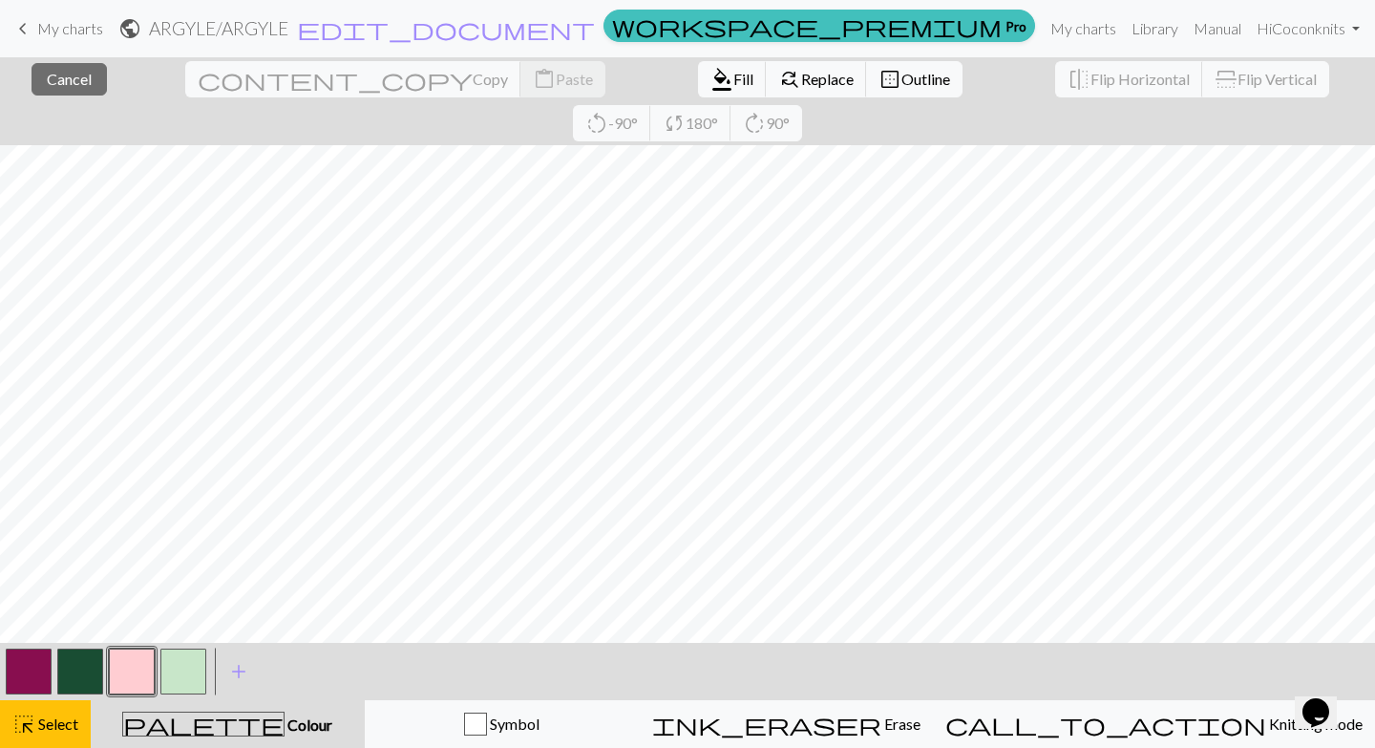
click at [175, 673] on button "button" at bounding box center [183, 671] width 46 height 46
click at [193, 672] on button "button" at bounding box center [183, 671] width 46 height 46
click at [193, 672] on div "Edit colour Name CC3 Use advanced picker workspace_premium Become a Pro user to…" at bounding box center [687, 374] width 1375 height 748
click at [179, 658] on button "button" at bounding box center [183, 671] width 46 height 46
click at [179, 658] on div "Edit colour Name CC3 Use advanced picker workspace_premium Become a Pro user to…" at bounding box center [687, 374] width 1375 height 748
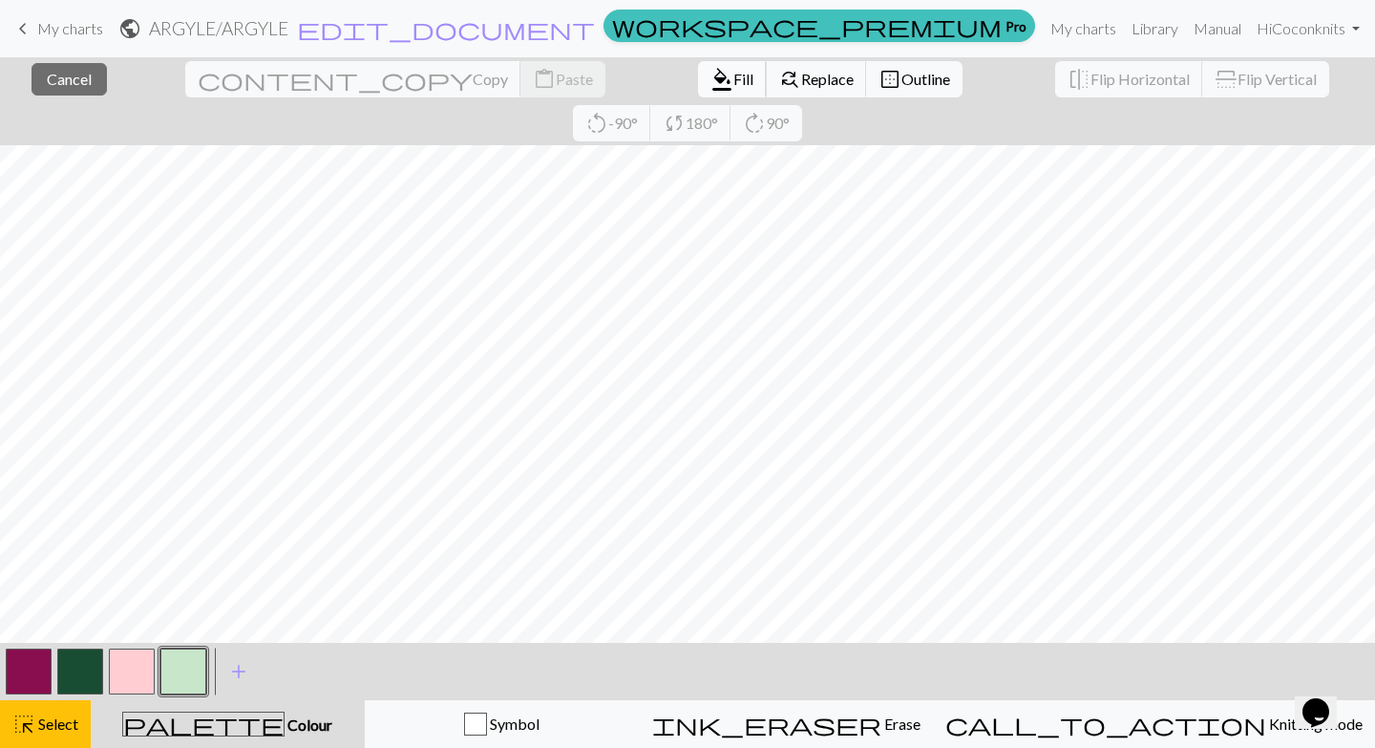
click at [733, 78] on span "Fill" at bounding box center [743, 79] width 20 height 18
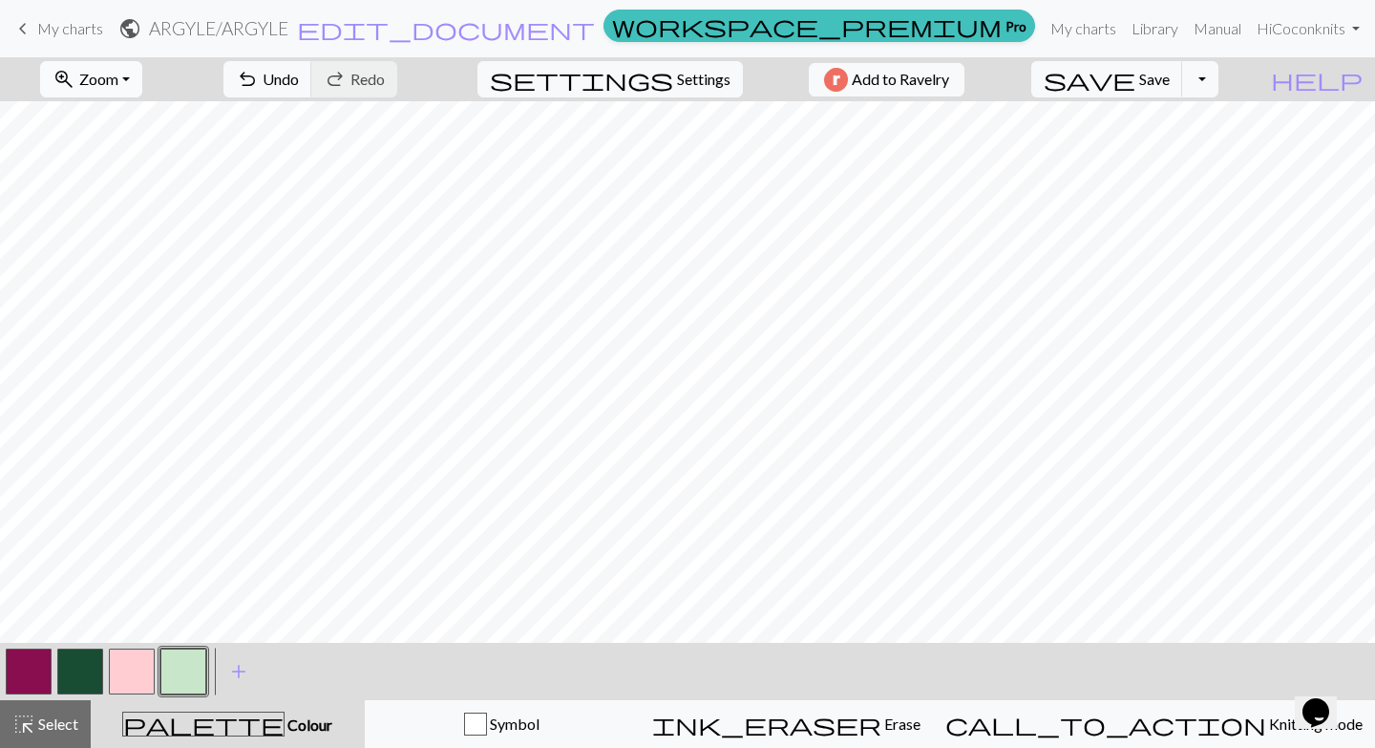
click at [142, 76] on button "zoom_in Zoom Zoom" at bounding box center [91, 79] width 102 height 36
click at [116, 183] on button "Fit height" at bounding box center [116, 182] width 151 height 31
click at [299, 82] on span "Undo" at bounding box center [281, 79] width 36 height 18
click at [142, 81] on button "zoom_in Zoom Zoom" at bounding box center [91, 79] width 102 height 36
click at [56, 735] on button "highlight_alt Select Select" at bounding box center [45, 724] width 91 height 48
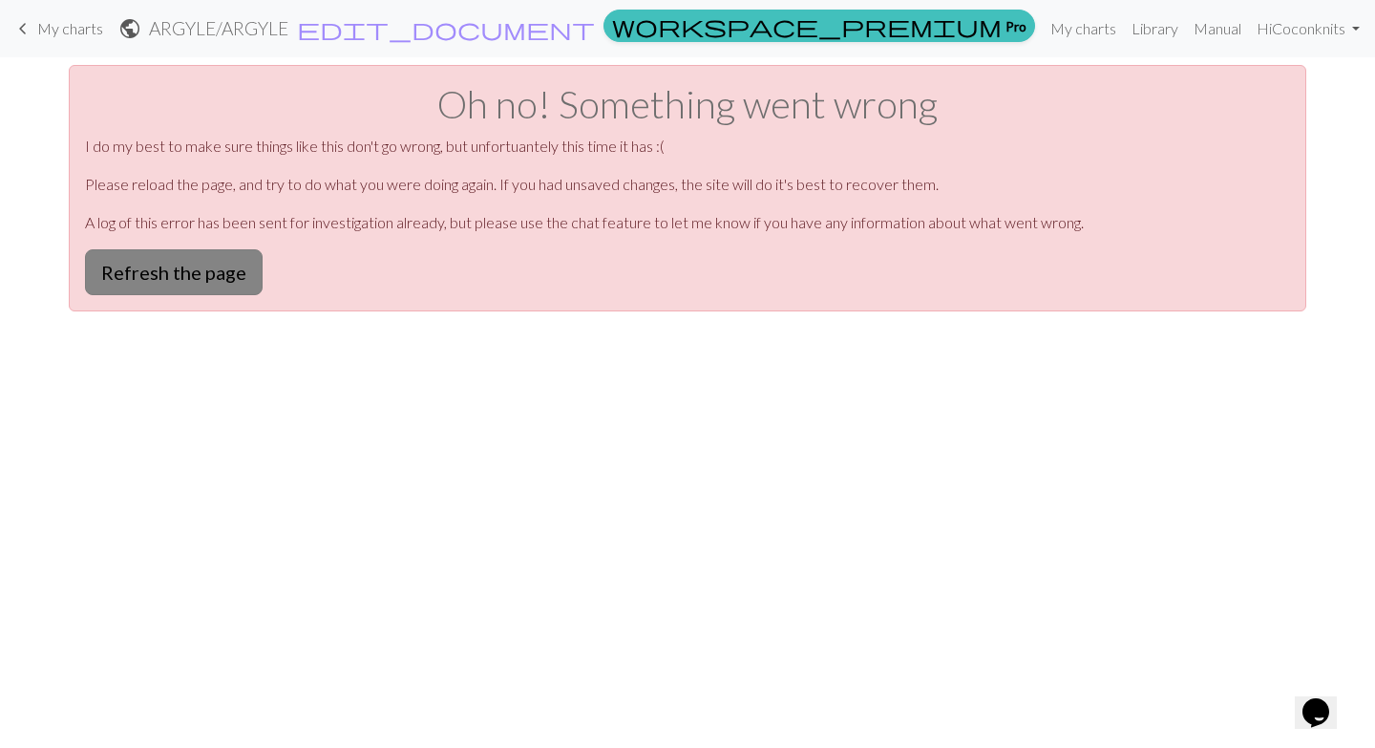
click at [207, 276] on button "Refresh the page" at bounding box center [174, 272] width 178 height 46
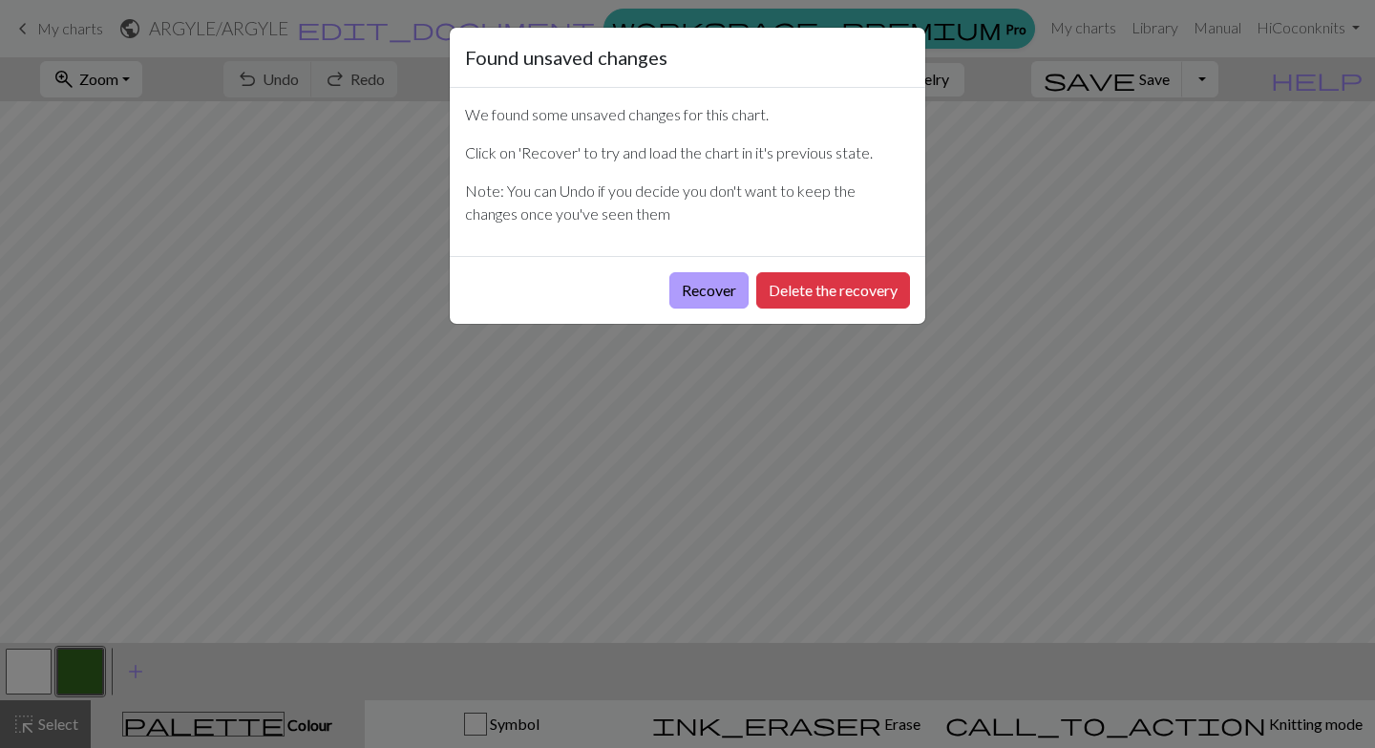
click at [711, 298] on button "Recover" at bounding box center [708, 290] width 79 height 36
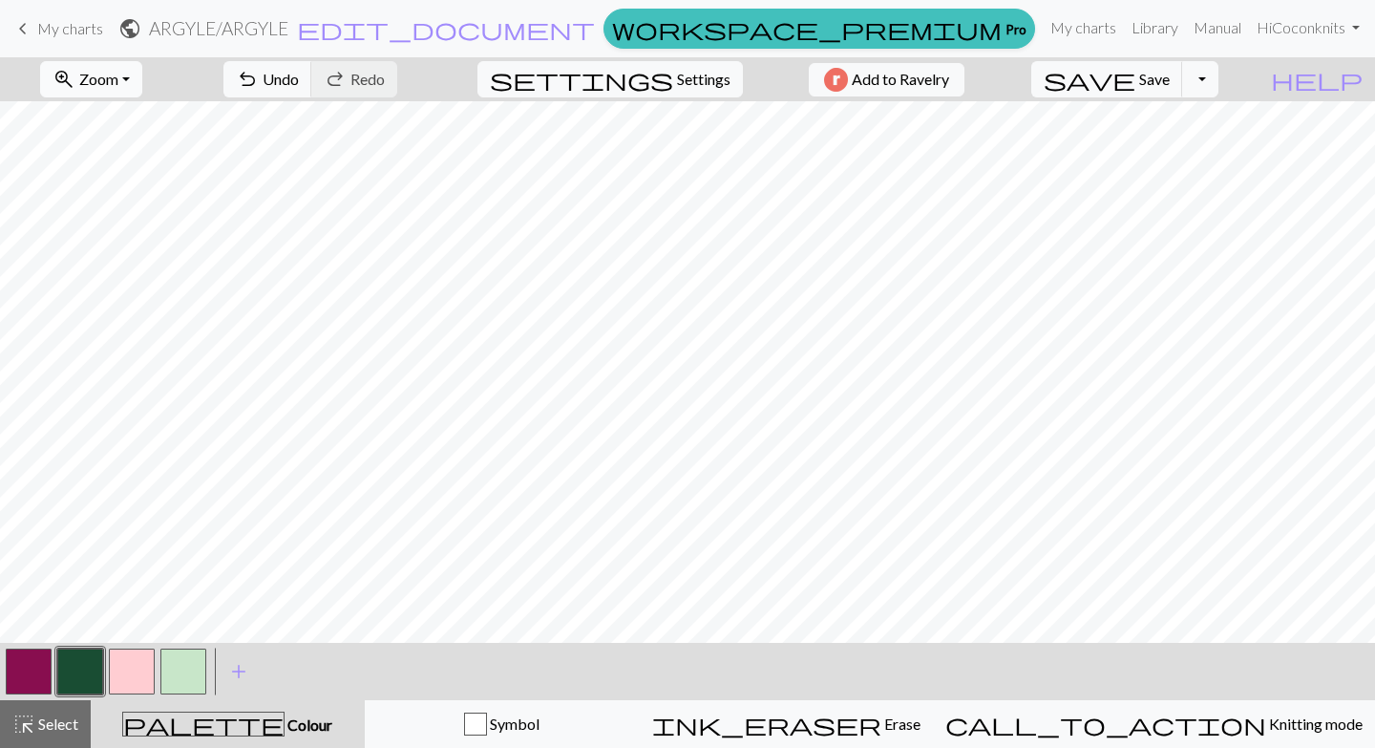
click at [142, 79] on button "zoom_in Zoom Zoom" at bounding box center [91, 79] width 102 height 36
click at [129, 186] on button "Fit height" at bounding box center [116, 182] width 151 height 31
click at [51, 721] on span "Select" at bounding box center [56, 723] width 43 height 18
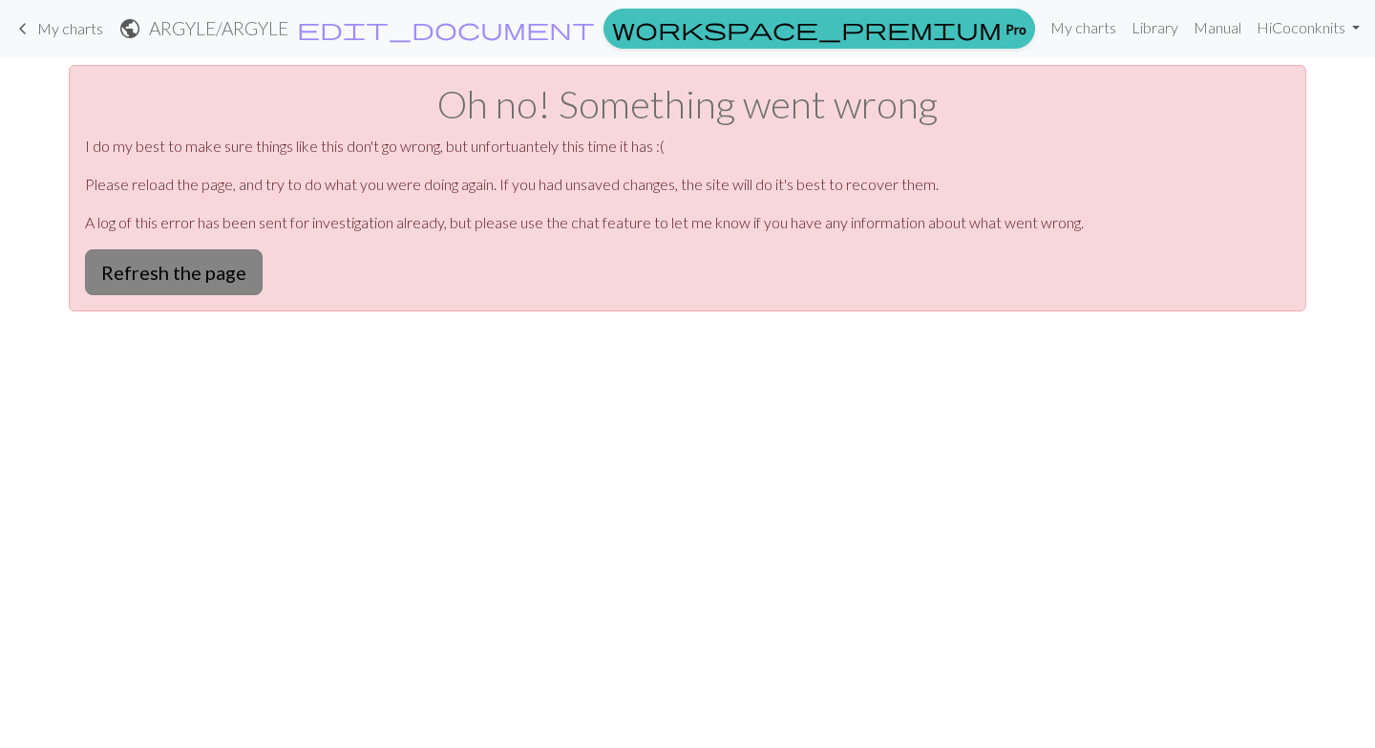
click at [202, 277] on button "Refresh the page" at bounding box center [174, 272] width 178 height 46
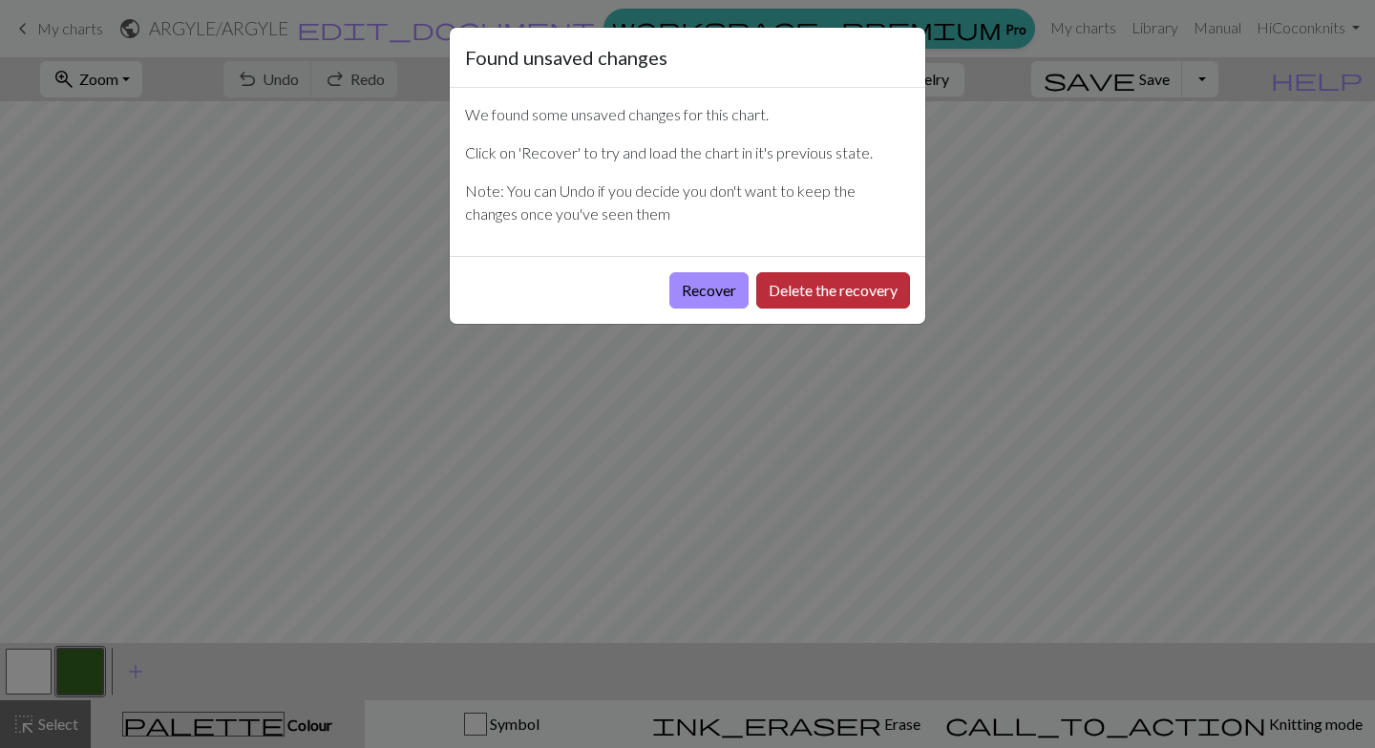
click at [789, 296] on button "Delete the recovery" at bounding box center [833, 290] width 154 height 36
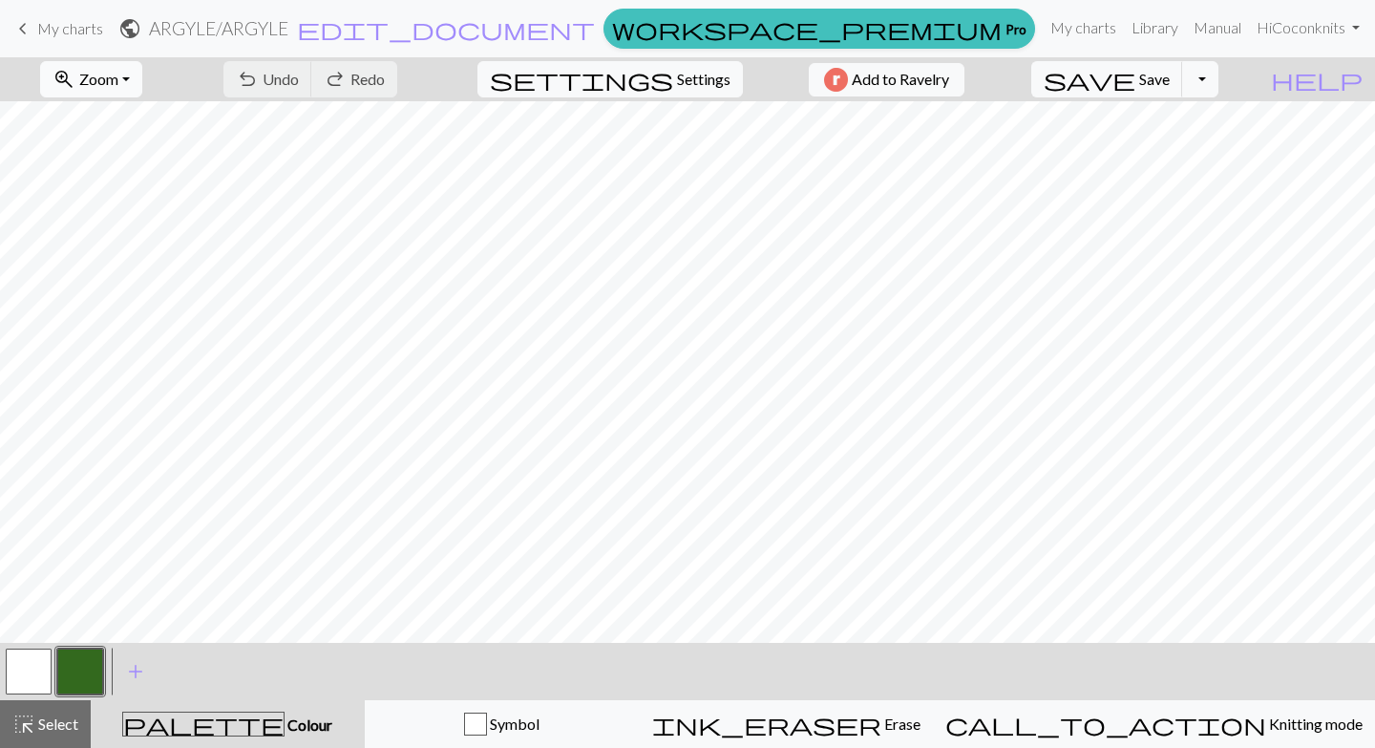
click at [142, 74] on button "zoom_in Zoom Zoom" at bounding box center [91, 79] width 102 height 36
click at [110, 186] on button "Fit height" at bounding box center [116, 182] width 151 height 31
click at [28, 663] on button "button" at bounding box center [29, 671] width 46 height 46
click at [34, 663] on button "button" at bounding box center [29, 671] width 46 height 46
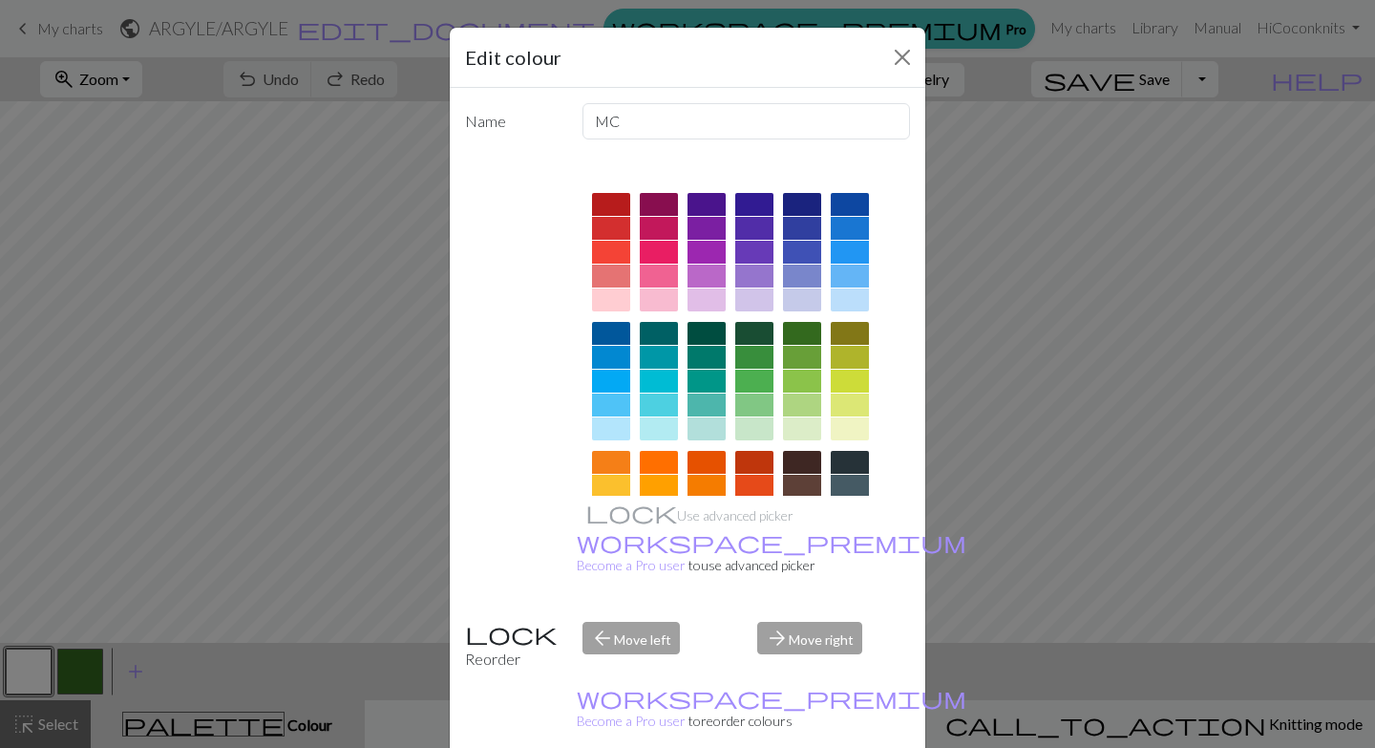
click at [657, 196] on div at bounding box center [659, 204] width 38 height 23
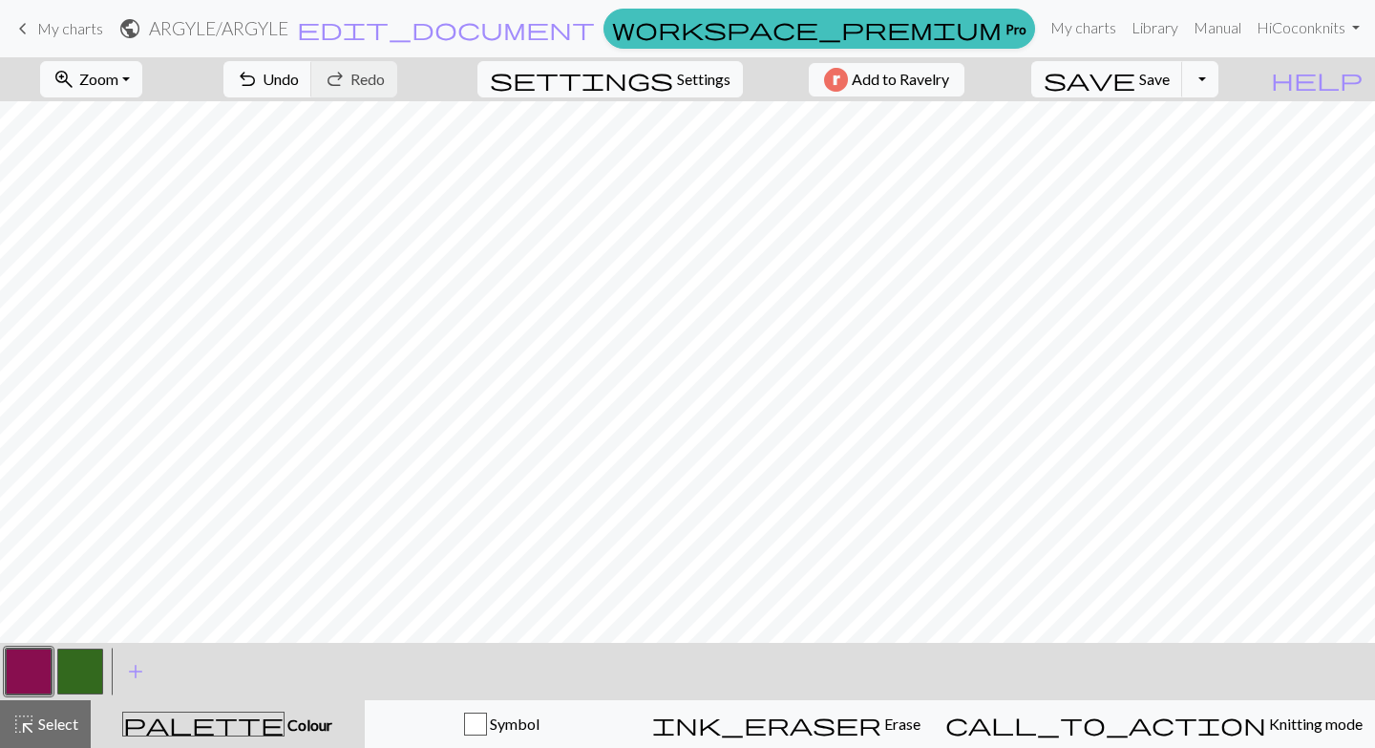
click at [82, 665] on button "button" at bounding box center [80, 671] width 46 height 46
click at [84, 665] on button "button" at bounding box center [80, 671] width 46 height 46
click at [84, 665] on div "Edit colour Name CC1 Use advanced picker workspace_premium Become a Pro user to…" at bounding box center [687, 374] width 1375 height 748
click at [84, 665] on button "button" at bounding box center [80, 671] width 46 height 46
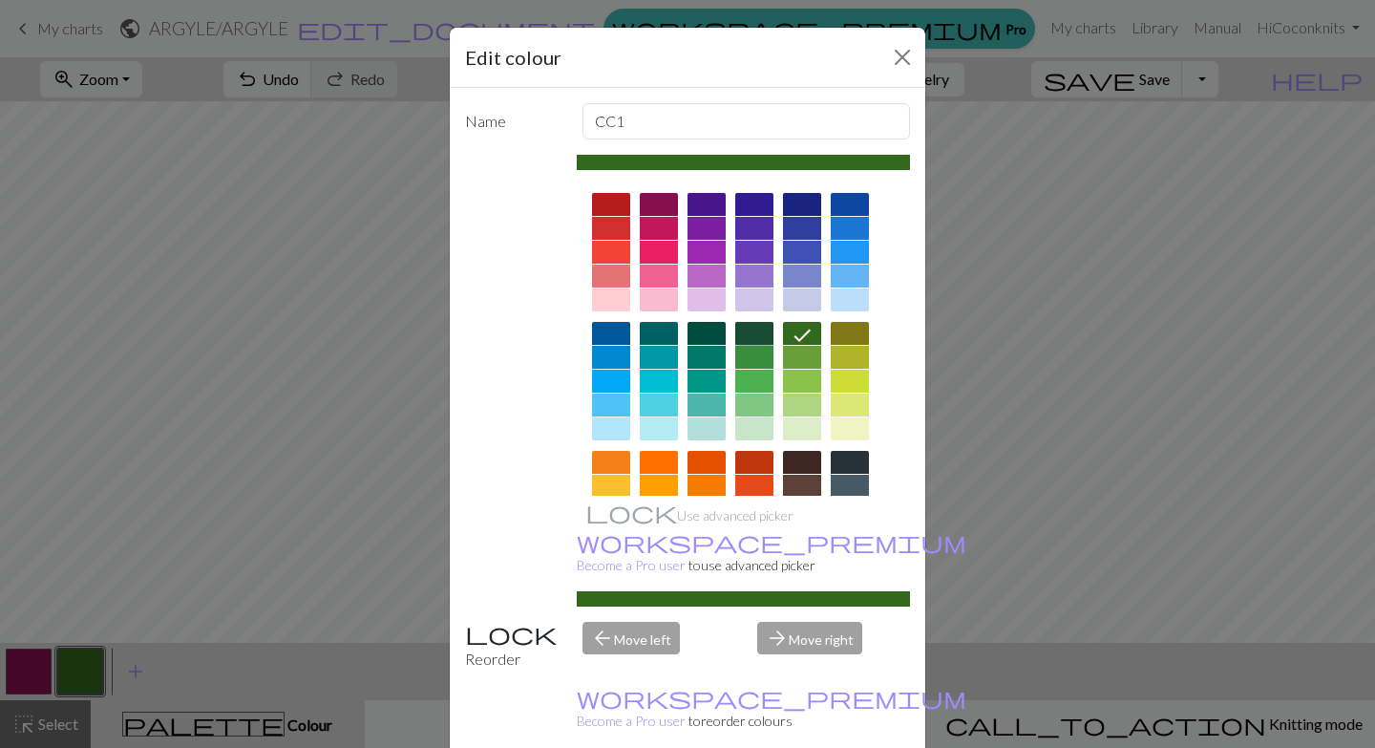
click at [747, 333] on div at bounding box center [754, 333] width 38 height 23
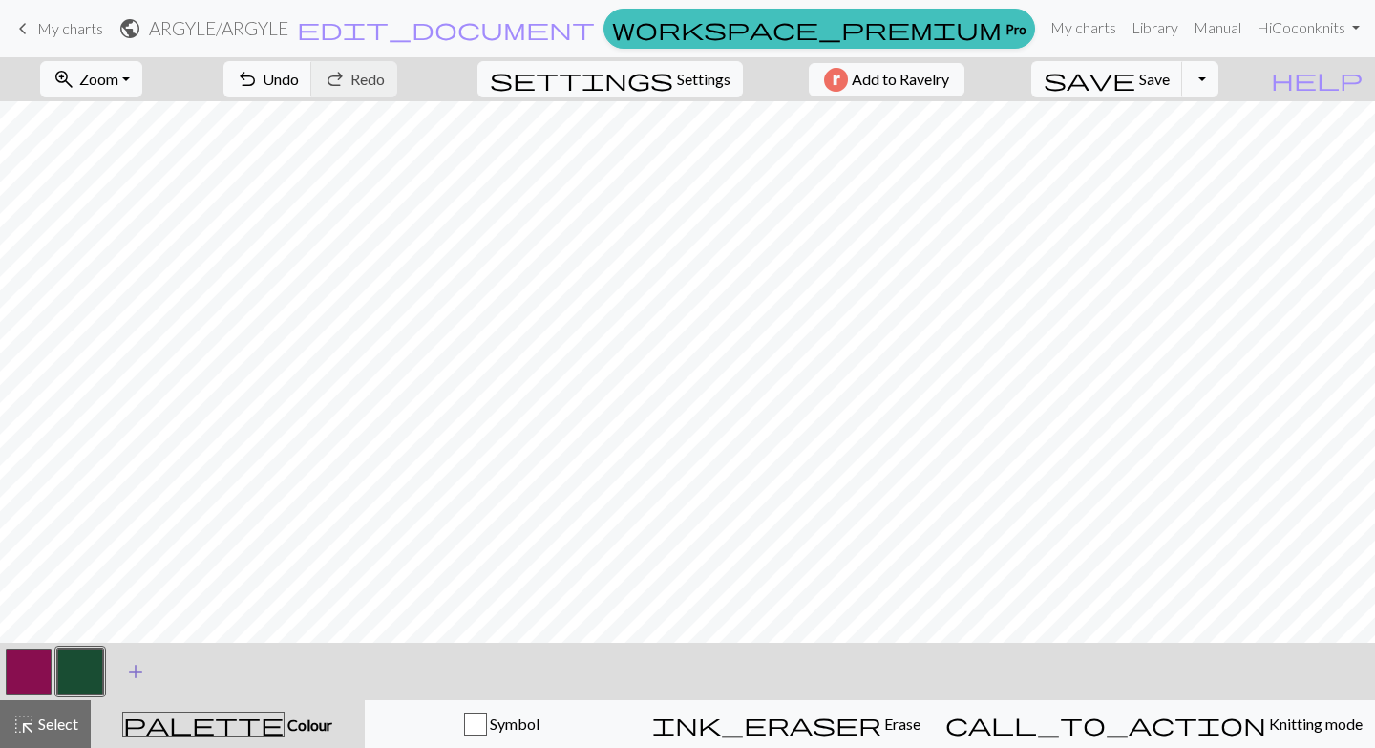
click at [138, 672] on span "add" at bounding box center [135, 671] width 23 height 27
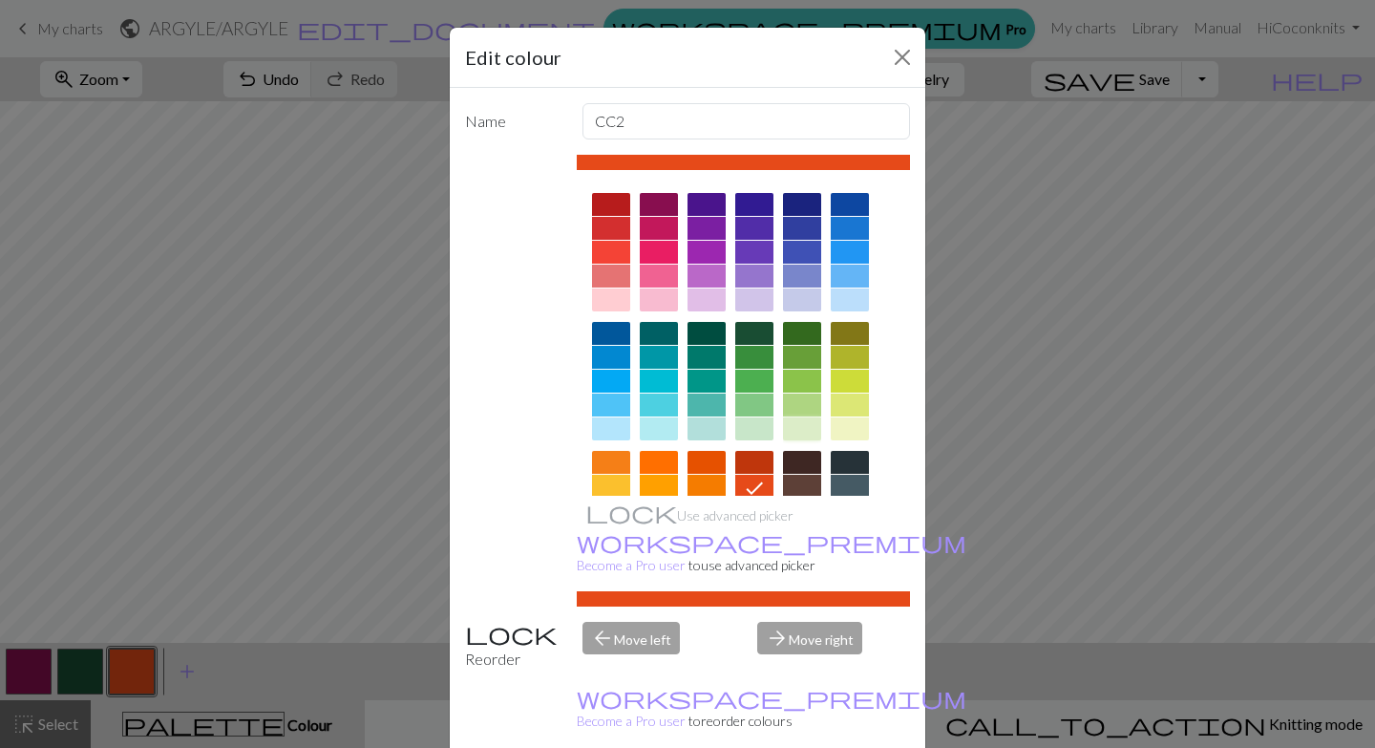
click at [809, 433] on div at bounding box center [802, 428] width 38 height 23
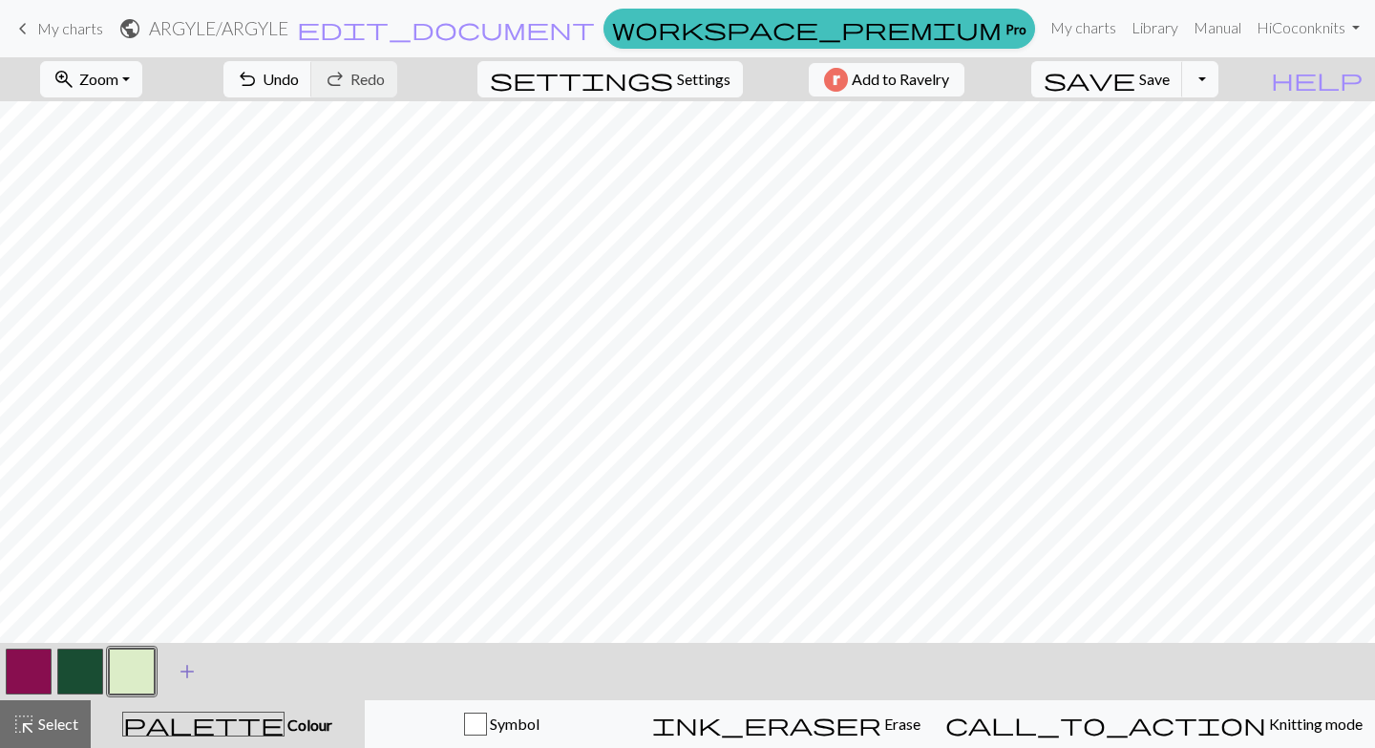
click at [185, 679] on span "add" at bounding box center [187, 671] width 23 height 27
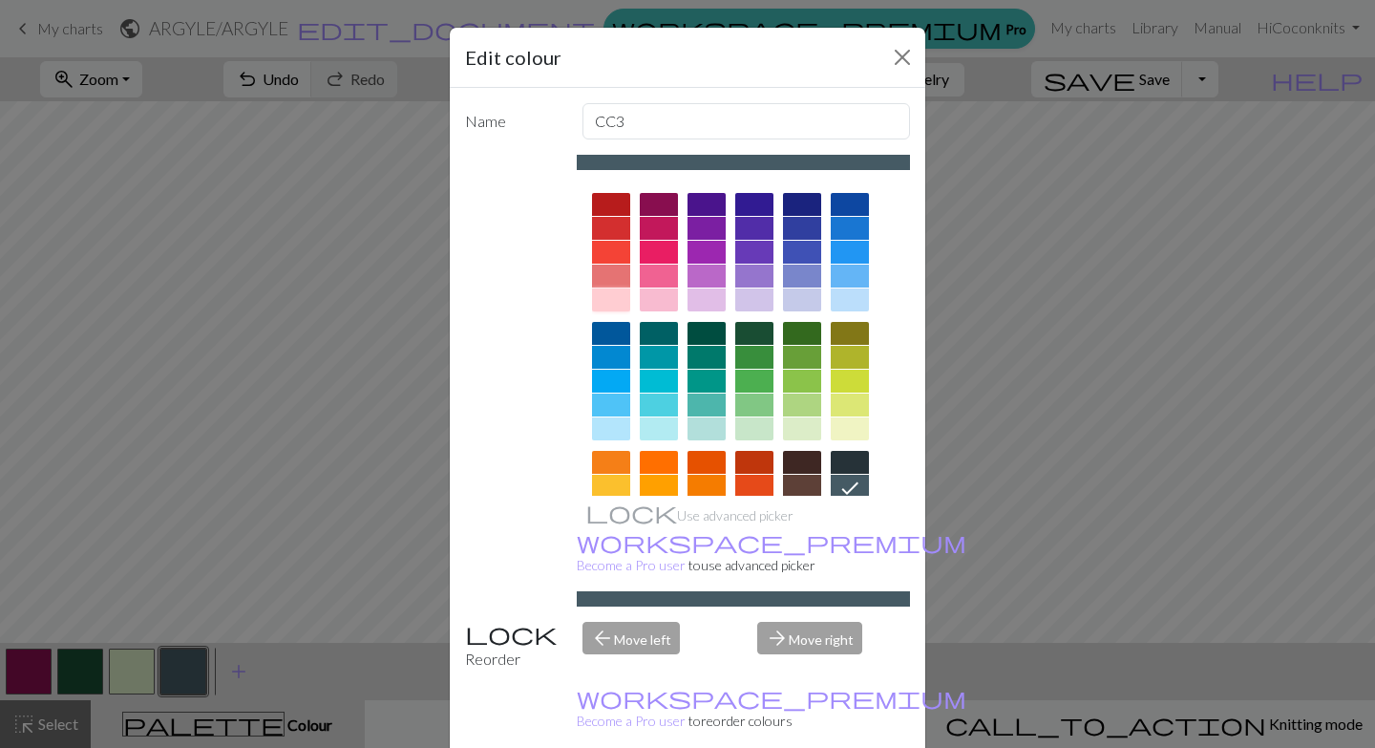
click at [605, 298] on div at bounding box center [611, 299] width 38 height 23
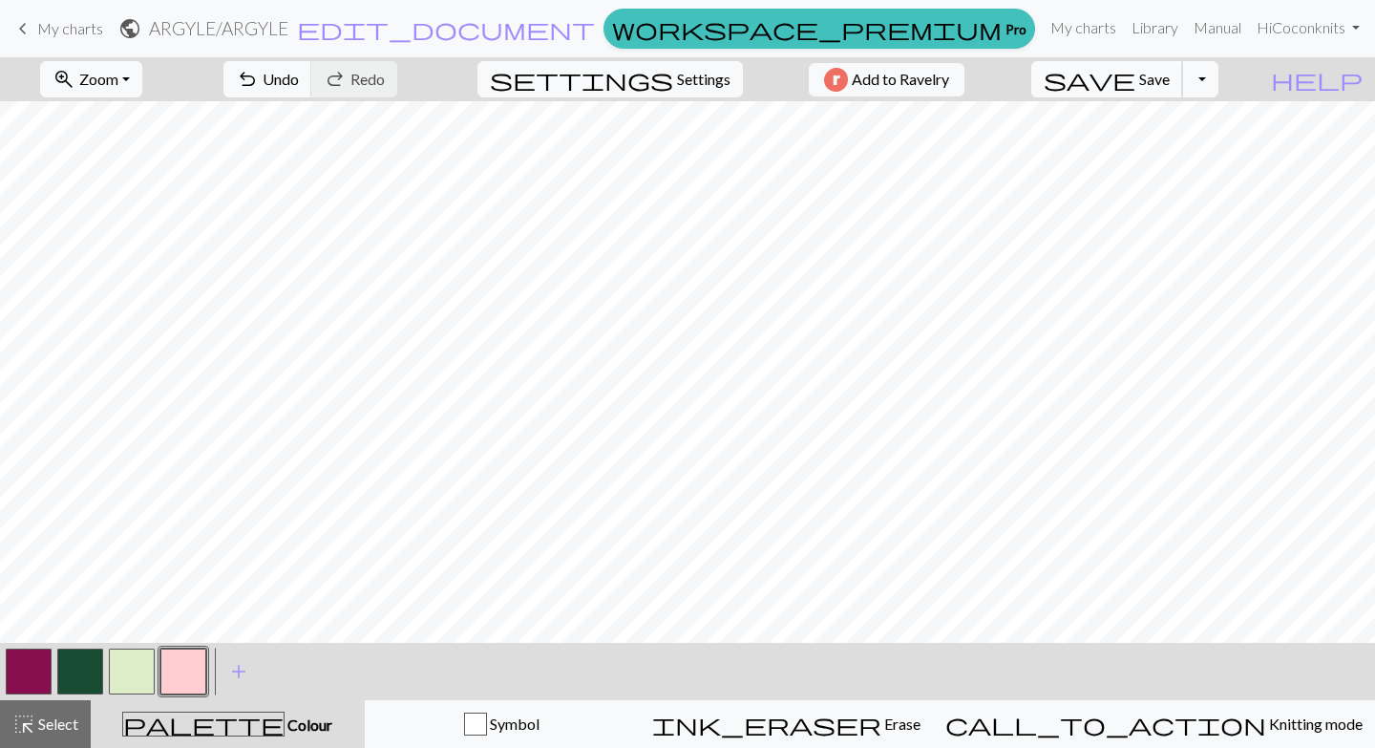
click at [1170, 72] on span "Save" at bounding box center [1154, 79] width 31 height 18
click at [1219, 79] on button "Toggle Dropdown" at bounding box center [1200, 79] width 36 height 36
click at [117, 660] on button "button" at bounding box center [132, 671] width 46 height 46
click at [1170, 78] on span "Save" at bounding box center [1154, 79] width 31 height 18
click at [22, 675] on button "button" at bounding box center [29, 671] width 46 height 46
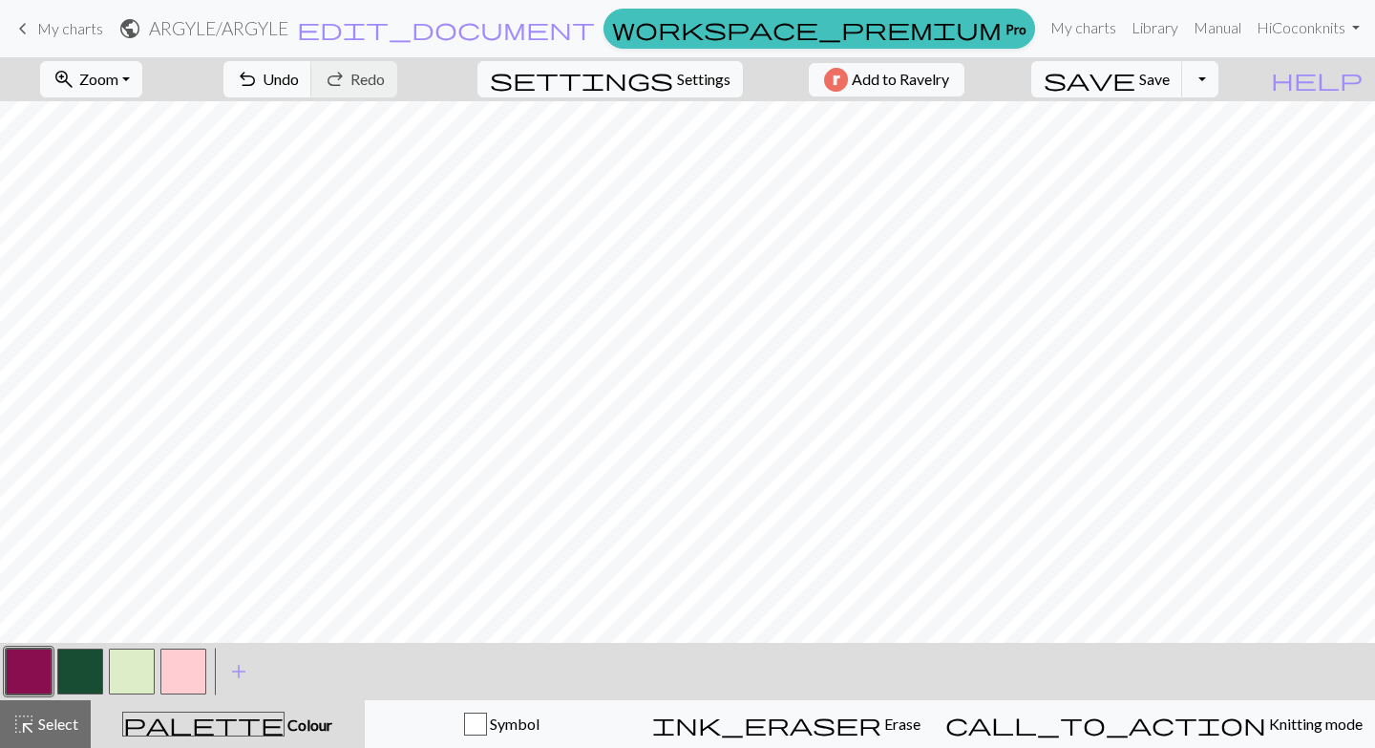
click at [22, 675] on button "button" at bounding box center [29, 671] width 46 height 46
click at [29, 662] on button "button" at bounding box center [29, 671] width 46 height 46
click at [29, 662] on div "Edit colour Name MC Use advanced picker workspace_premium Become a Pro user to …" at bounding box center [687, 374] width 1375 height 748
click at [29, 669] on button "button" at bounding box center [29, 671] width 46 height 46
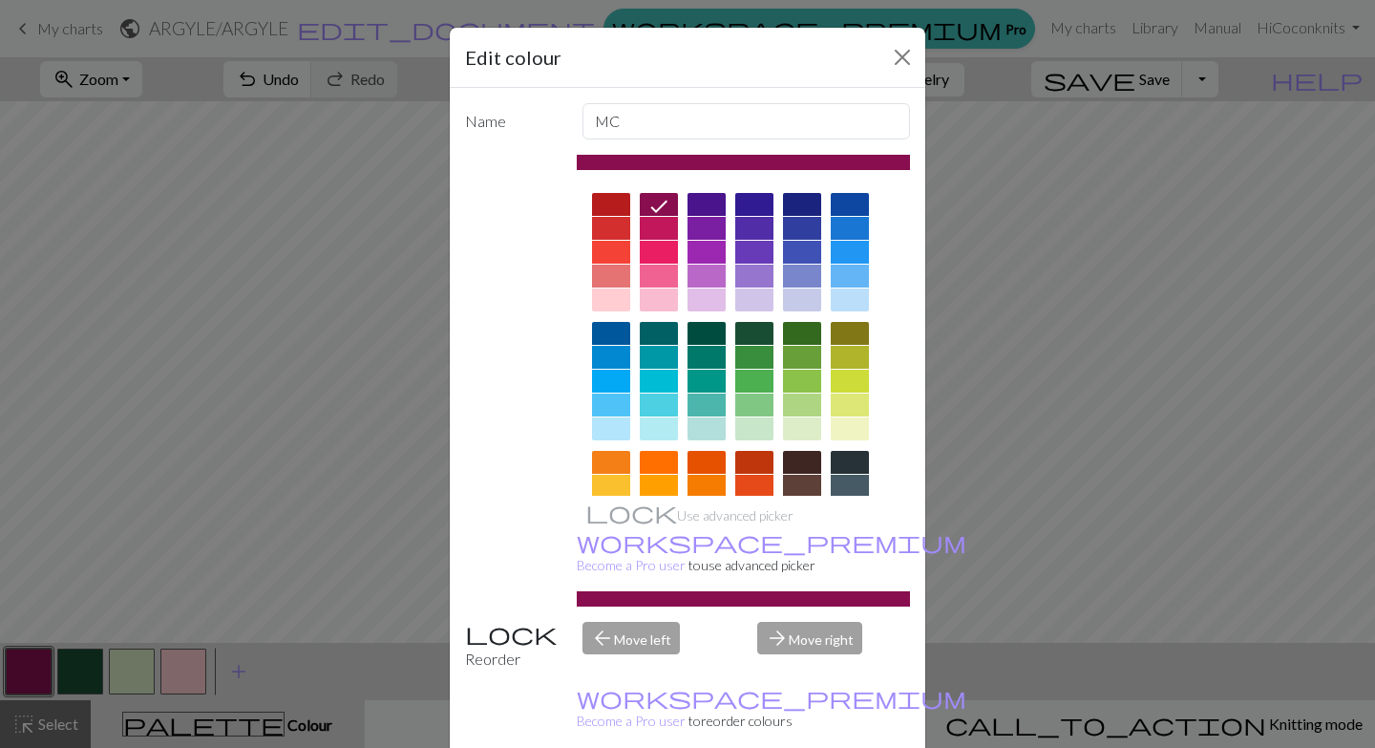
click at [860, 462] on div at bounding box center [850, 462] width 38 height 23
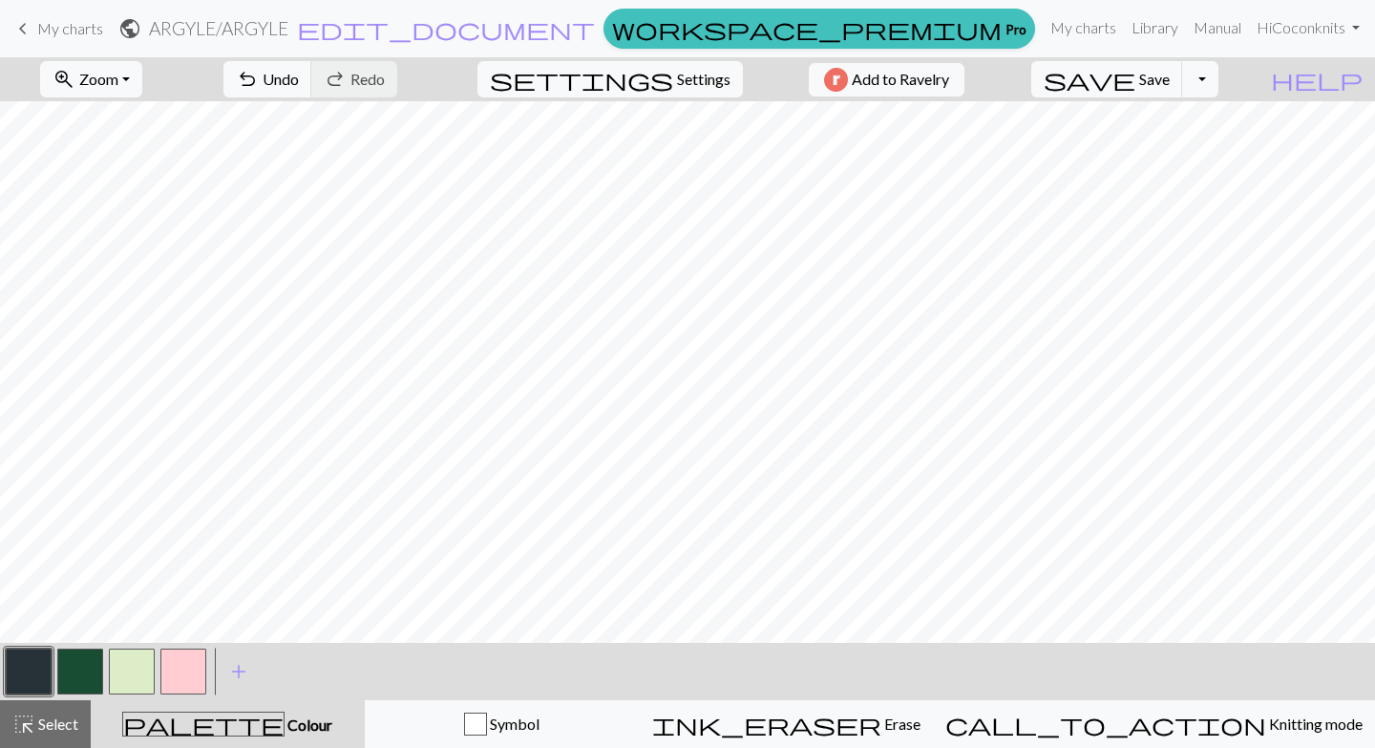
click at [80, 675] on button "button" at bounding box center [80, 671] width 46 height 46
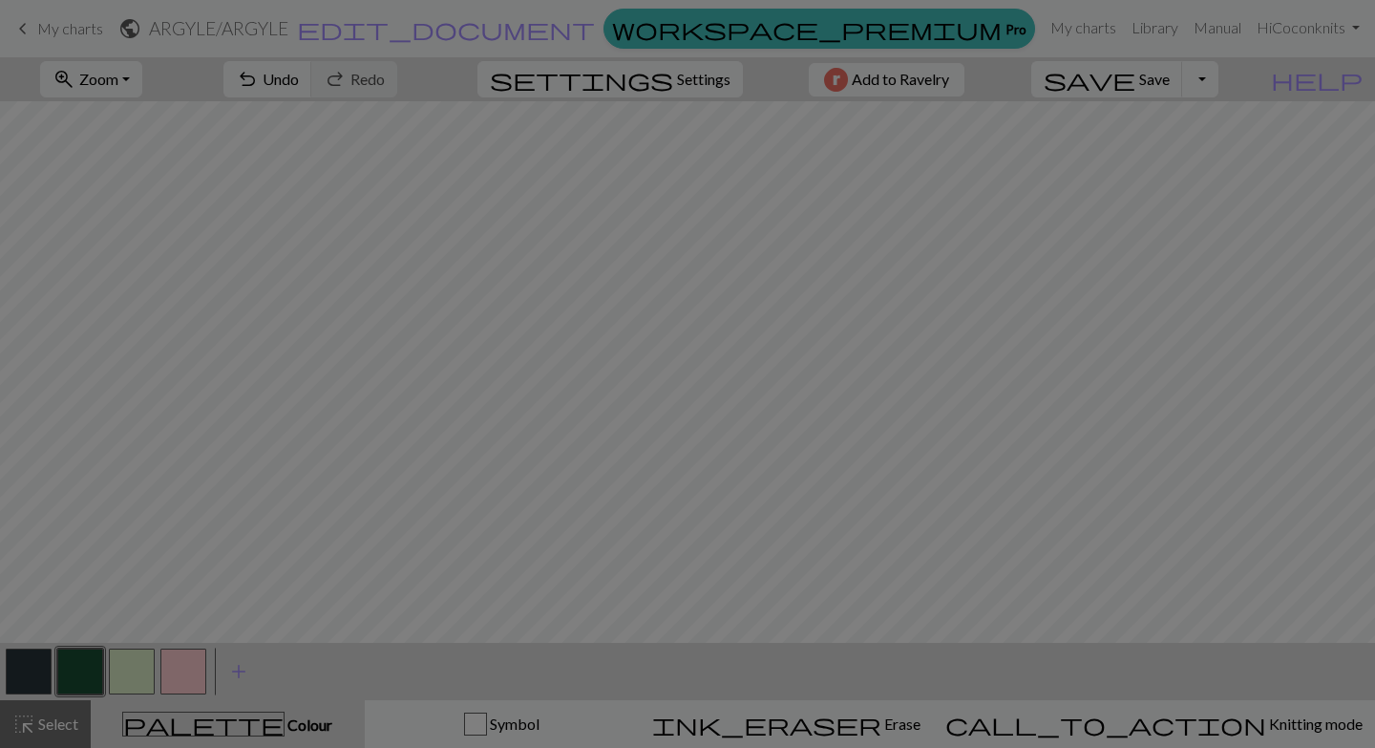
click at [80, 675] on div "Edit colour Name CC1 Use advanced picker workspace_premium Become a Pro user to…" at bounding box center [687, 374] width 1375 height 748
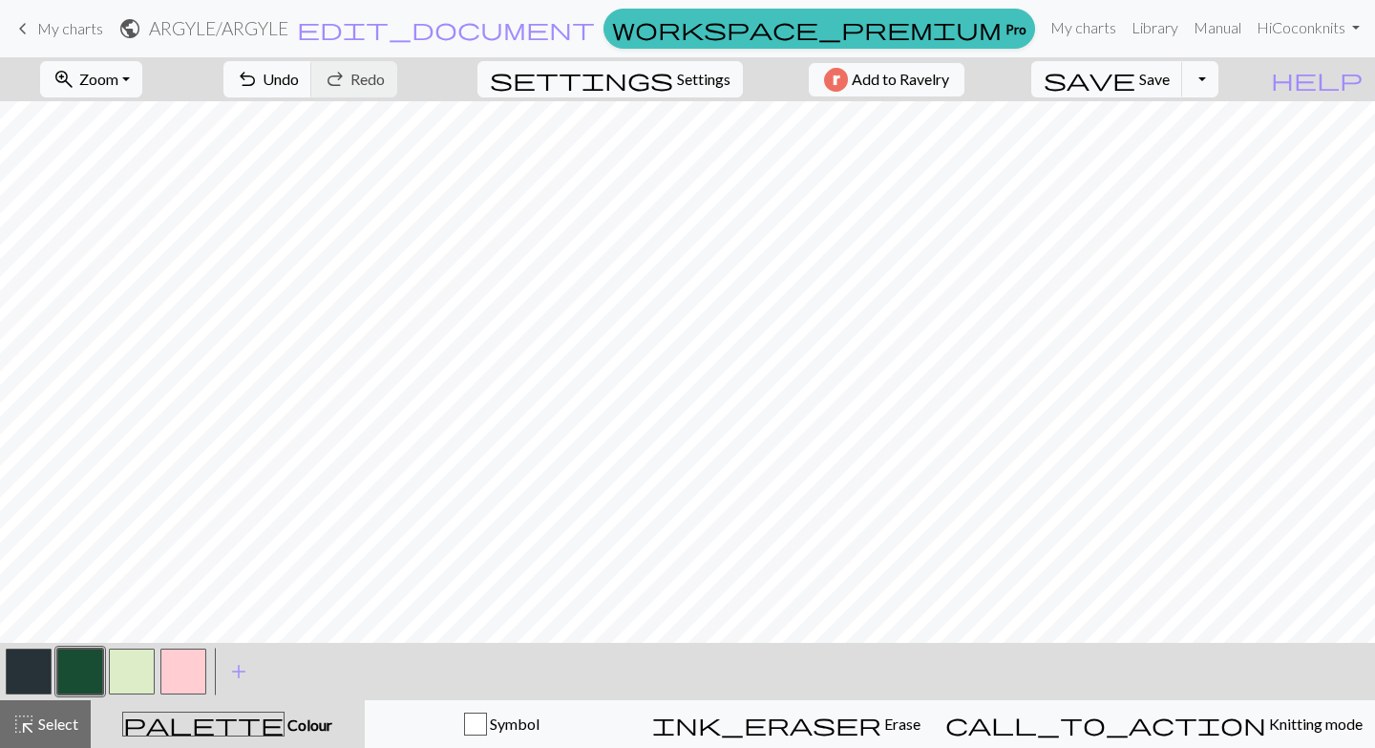
click at [80, 675] on button "button" at bounding box center [80, 671] width 46 height 46
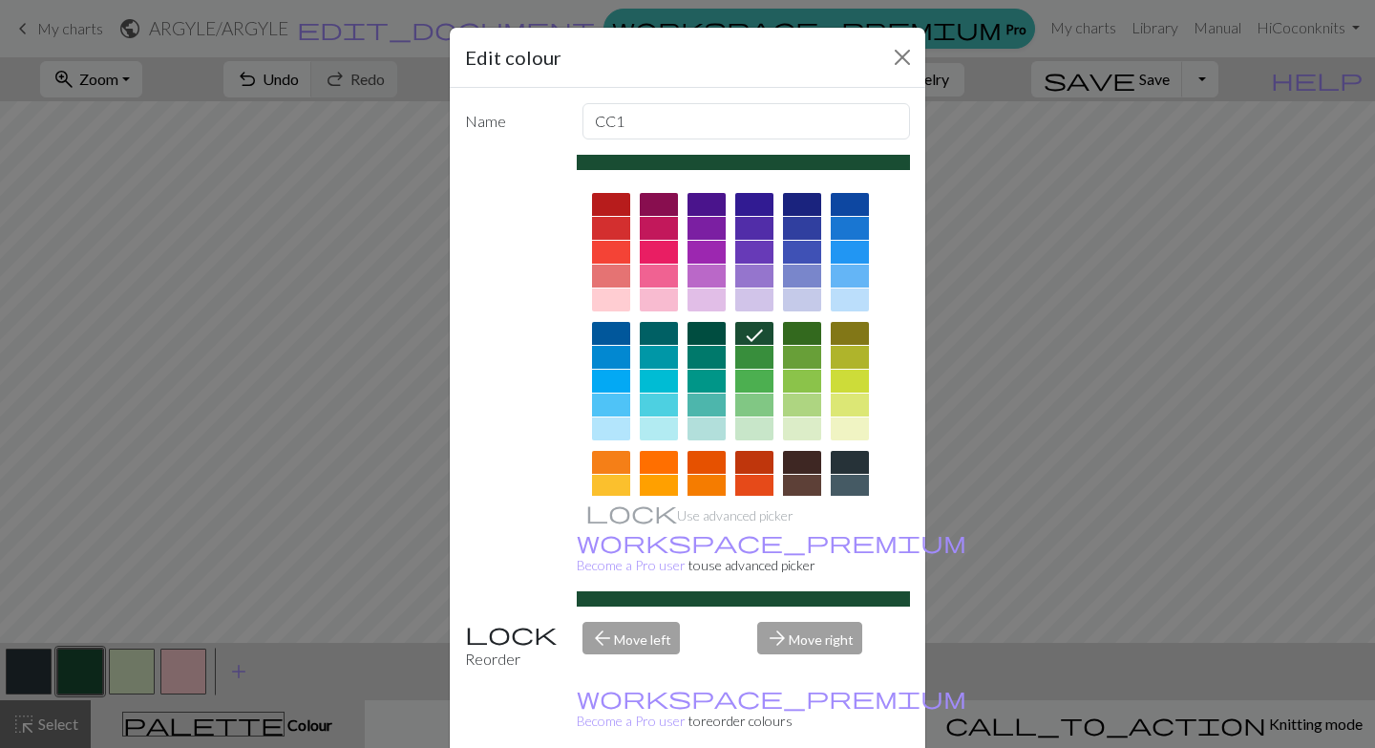
click at [662, 201] on div at bounding box center [659, 204] width 38 height 23
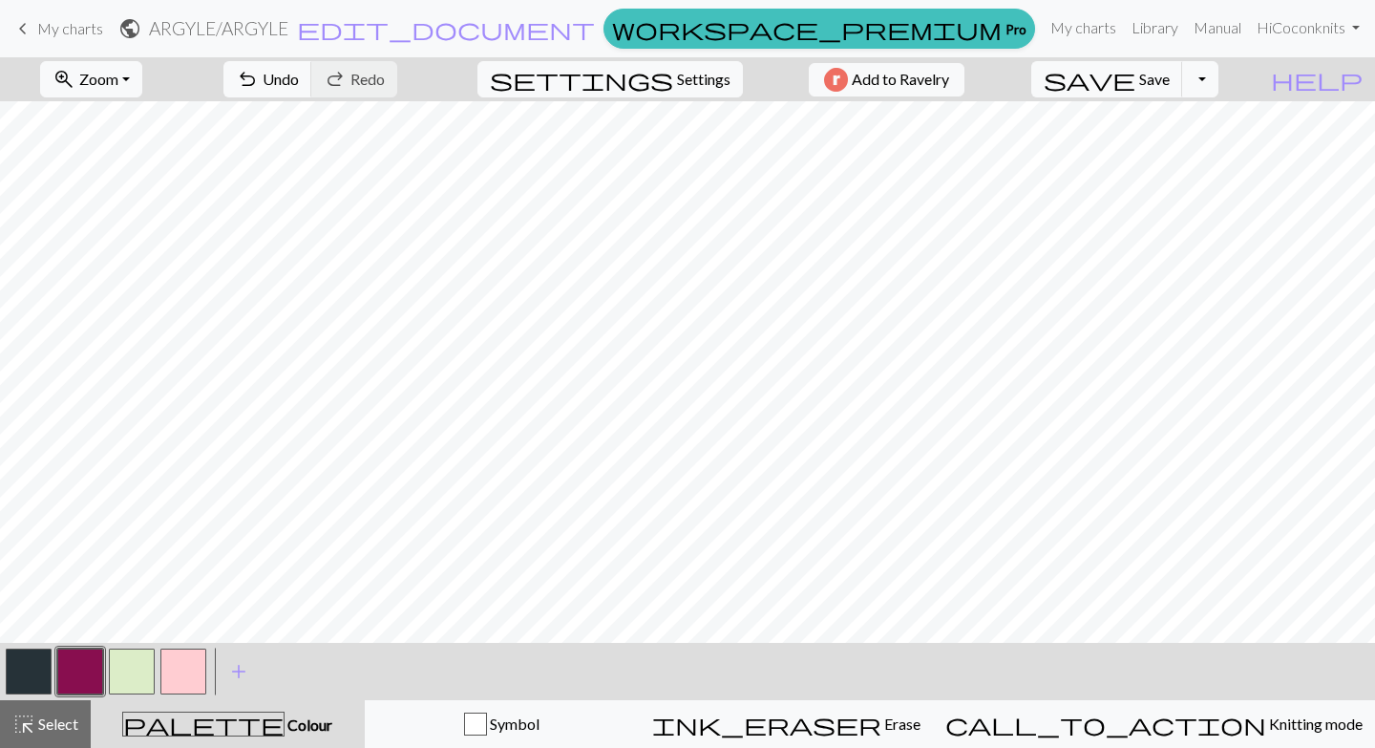
click at [142, 676] on button "button" at bounding box center [132, 671] width 46 height 46
click at [299, 77] on span "Undo" at bounding box center [281, 79] width 36 height 18
click at [299, 73] on span "Undo" at bounding box center [281, 79] width 36 height 18
click at [312, 67] on button "undo Undo Undo" at bounding box center [267, 79] width 89 height 36
click at [1170, 78] on span "Save" at bounding box center [1154, 79] width 31 height 18
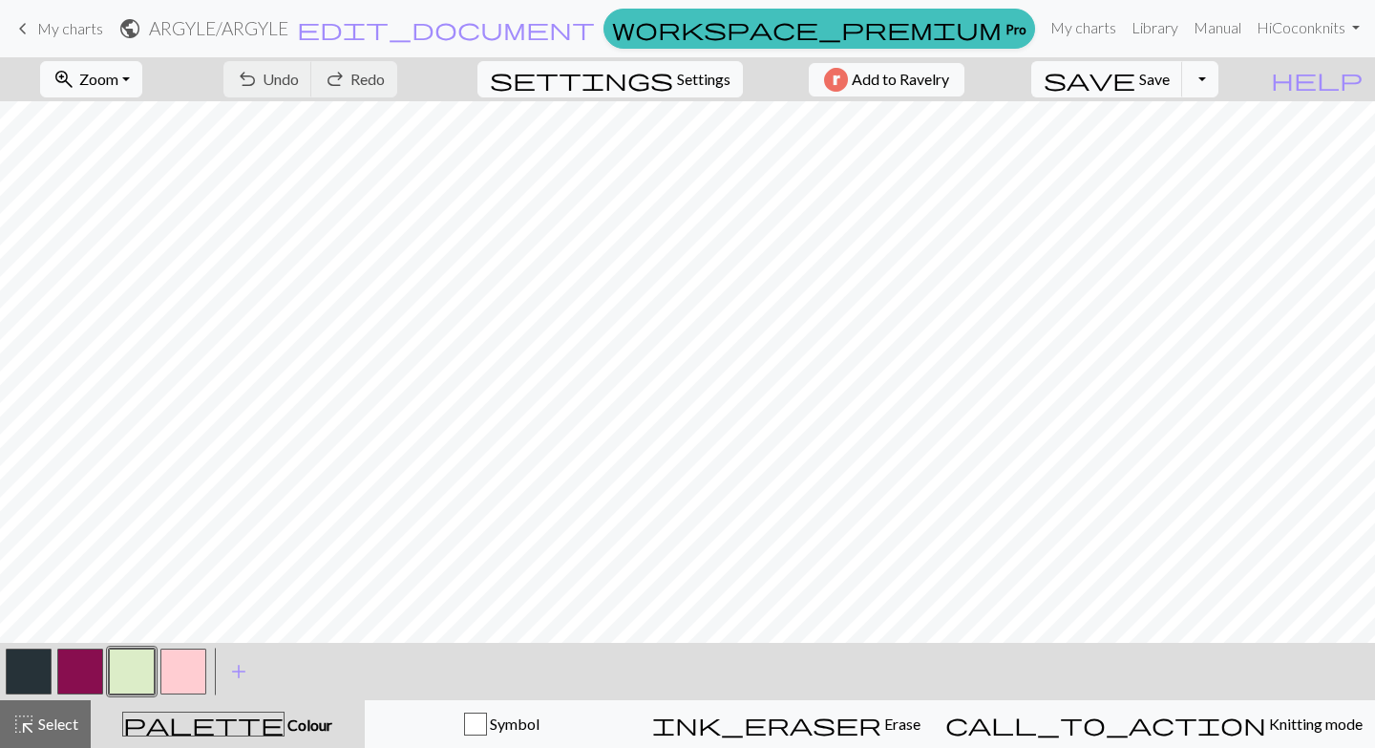
click at [95, 670] on button "button" at bounding box center [80, 671] width 46 height 46
click at [1170, 74] on span "Save" at bounding box center [1154, 79] width 31 height 18
click at [541, 747] on html "This website uses cookies to ensure you get the best experience on our website.…" at bounding box center [687, 374] width 1375 height 748
click at [1170, 87] on span "Save" at bounding box center [1154, 79] width 31 height 18
click at [190, 676] on button "button" at bounding box center [183, 671] width 46 height 46
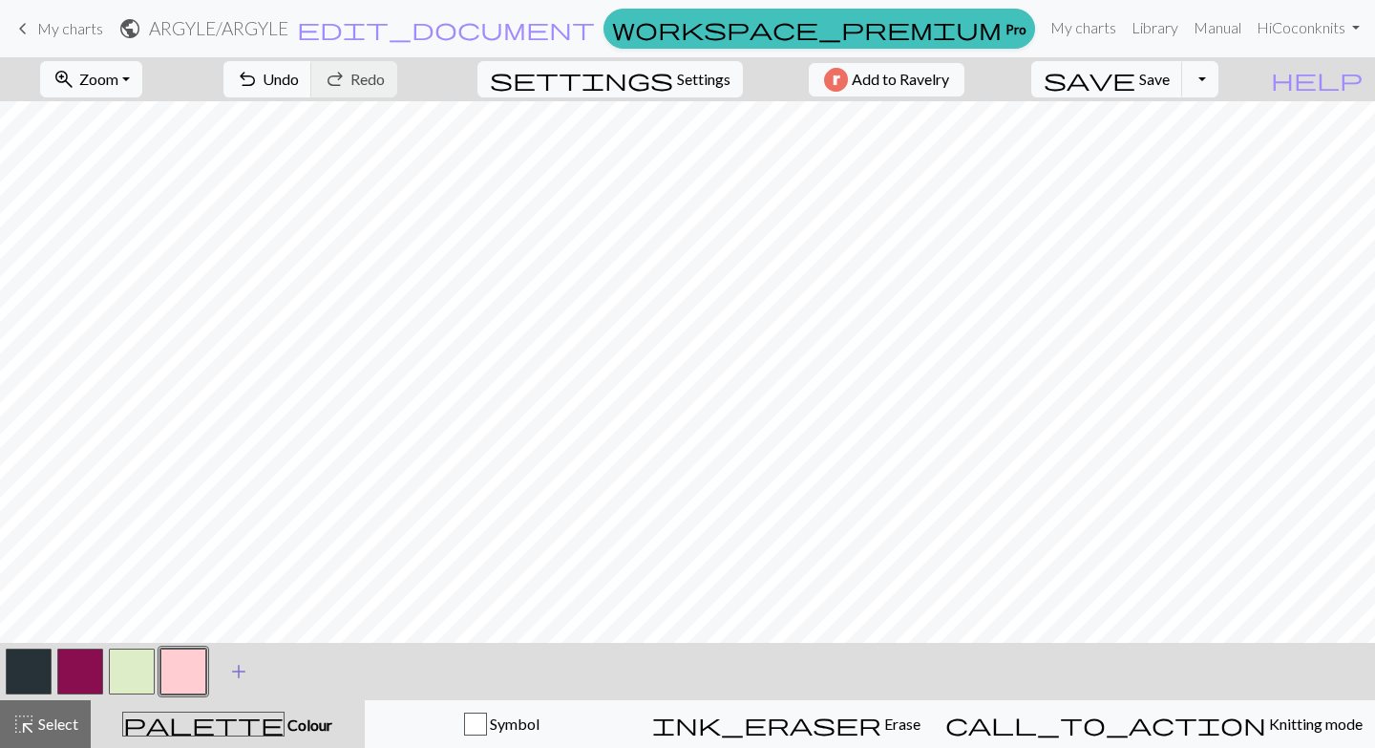
click at [735, 747] on html "This website uses cookies to ensure you get the best experience on our website.…" at bounding box center [687, 374] width 1375 height 748
click at [299, 81] on span "Undo" at bounding box center [281, 79] width 36 height 18
click at [299, 79] on span "Undo" at bounding box center [281, 79] width 36 height 18
click at [1170, 87] on span "Save" at bounding box center [1154, 79] width 31 height 18
click at [21, 747] on html "This website uses cookies to ensure you get the best experience on our website.…" at bounding box center [687, 374] width 1375 height 748
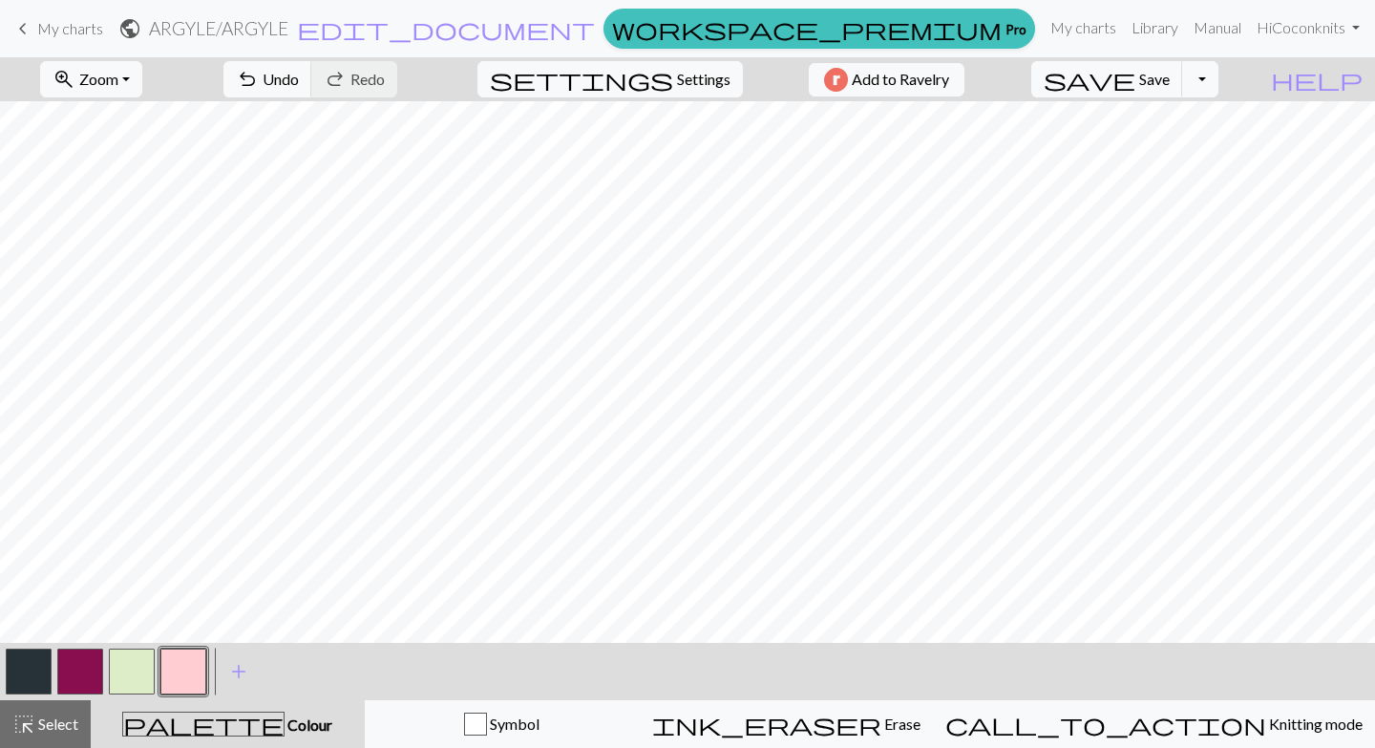
click at [1, 747] on html "This website uses cookies to ensure you get the best experience on our website.…" at bounding box center [687, 374] width 1375 height 748
click at [19, 747] on html "This website uses cookies to ensure you get the best experience on our website.…" at bounding box center [687, 374] width 1375 height 748
click at [1170, 82] on span "Save" at bounding box center [1154, 79] width 31 height 18
click at [30, 670] on button "button" at bounding box center [29, 671] width 46 height 46
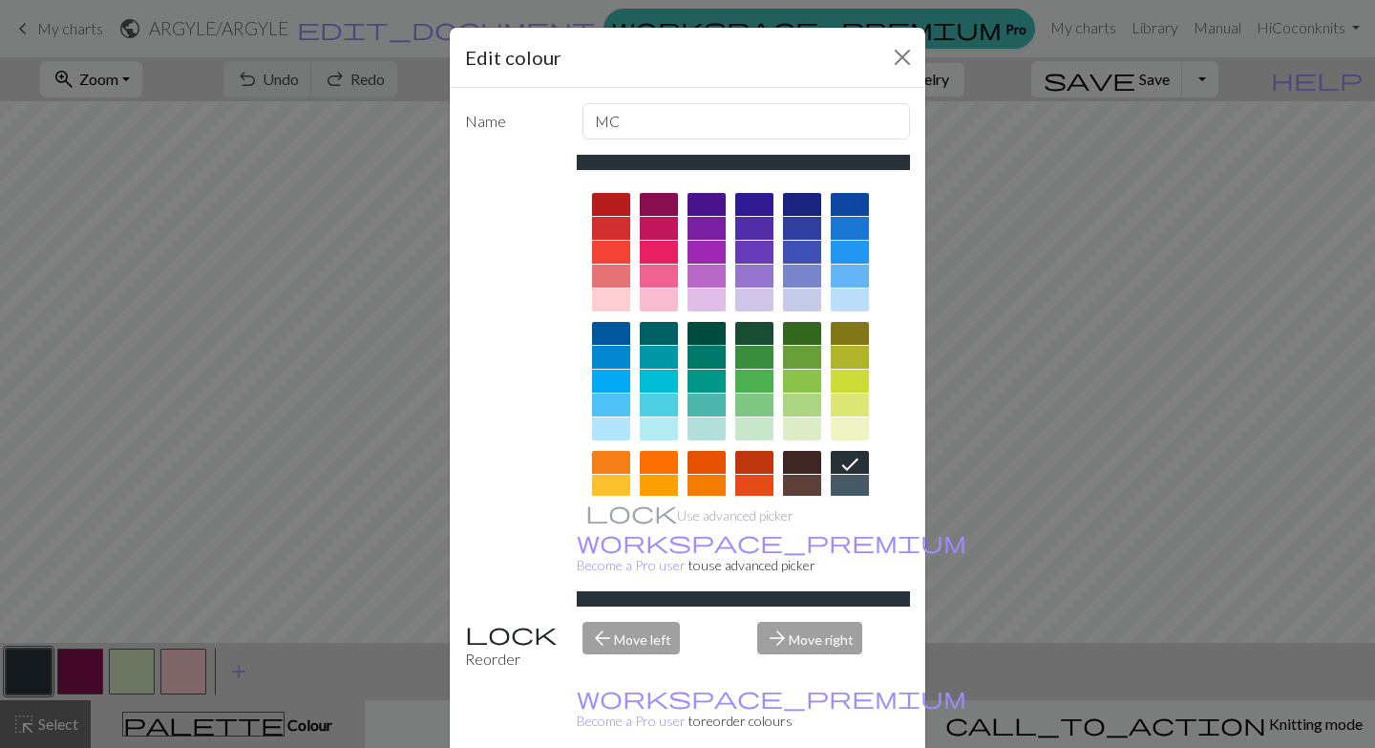
click at [706, 330] on div at bounding box center [707, 333] width 38 height 23
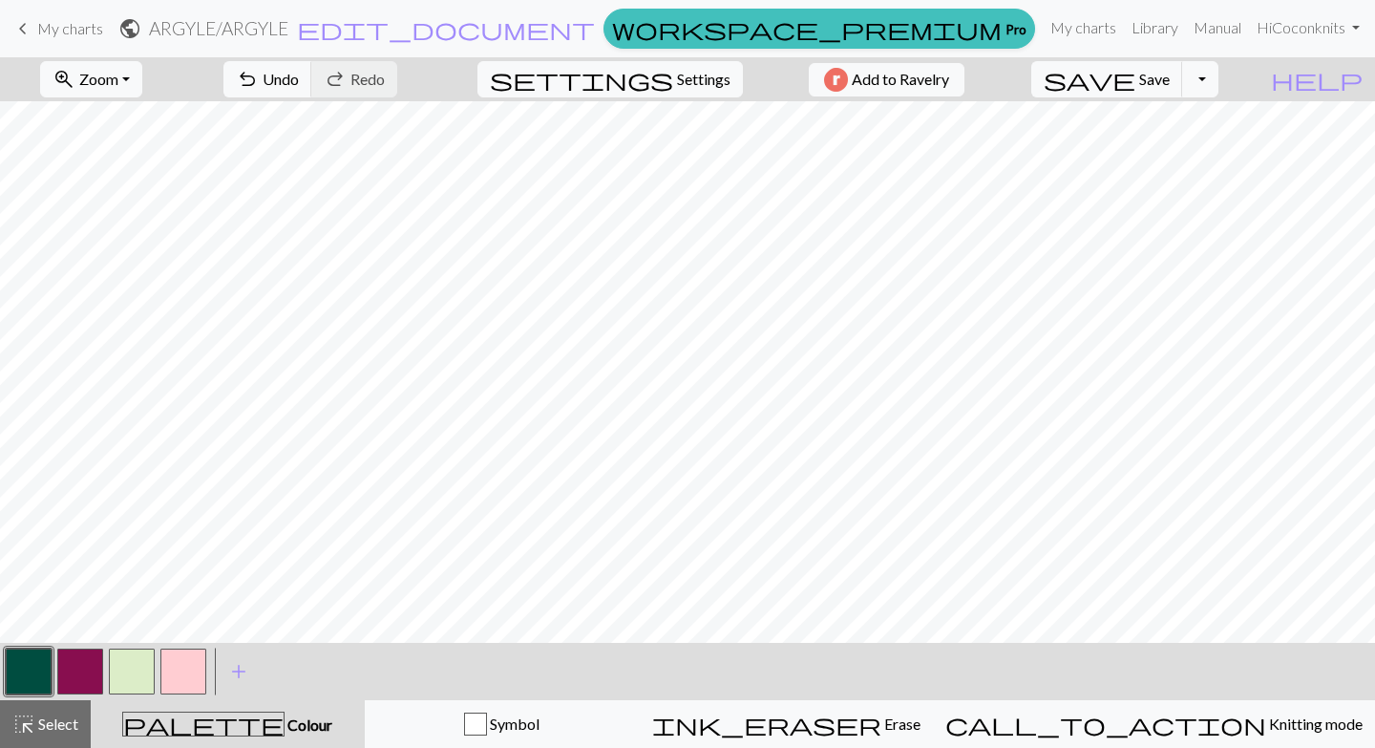
click at [174, 675] on button "button" at bounding box center [183, 671] width 46 height 46
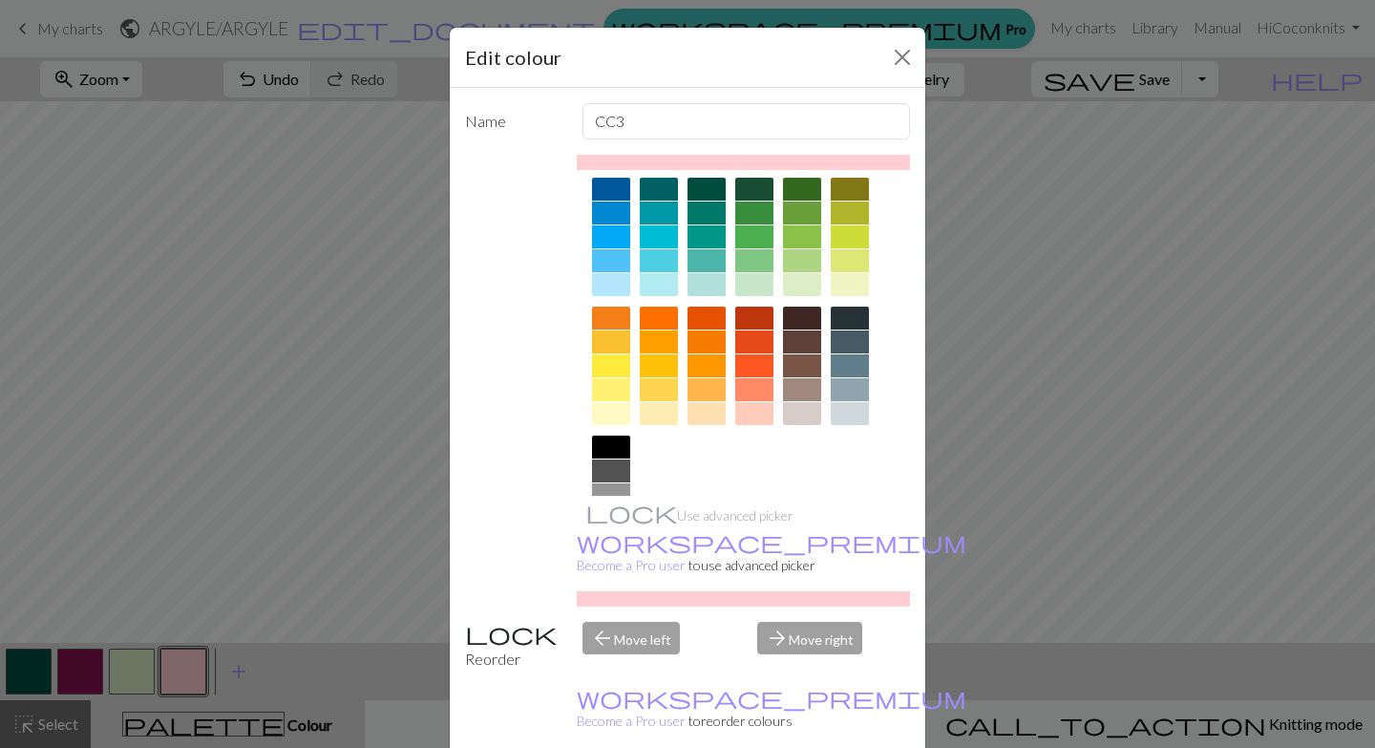
scroll to position [224, 0]
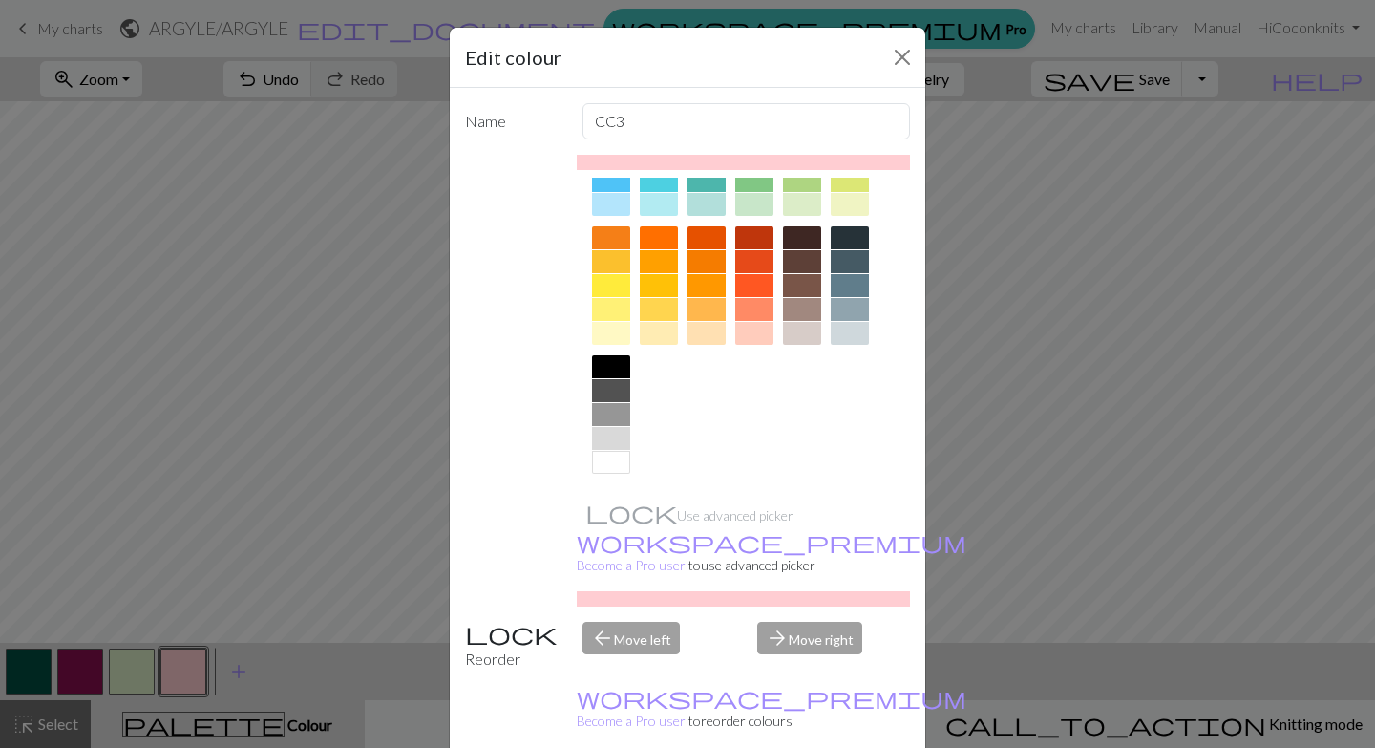
click at [759, 333] on div at bounding box center [754, 333] width 38 height 23
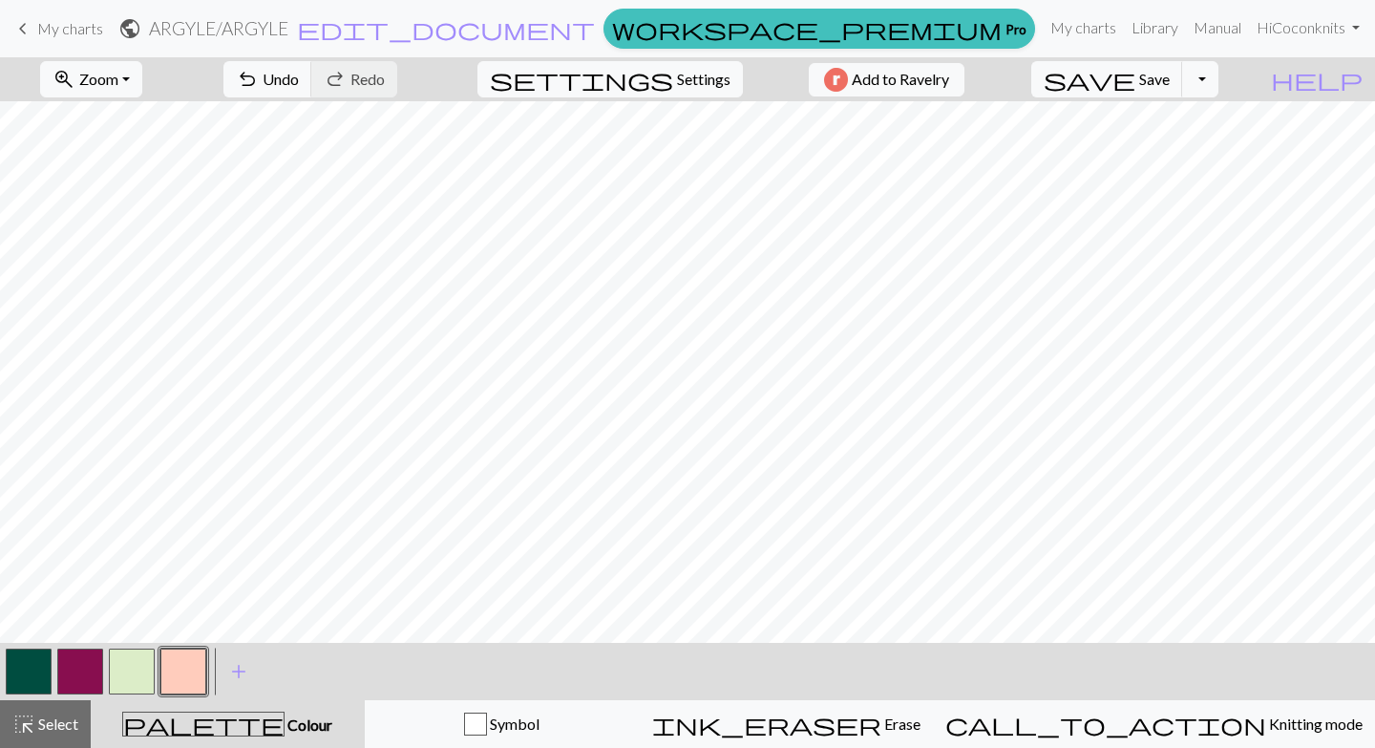
click at [181, 669] on button "button" at bounding box center [183, 671] width 46 height 46
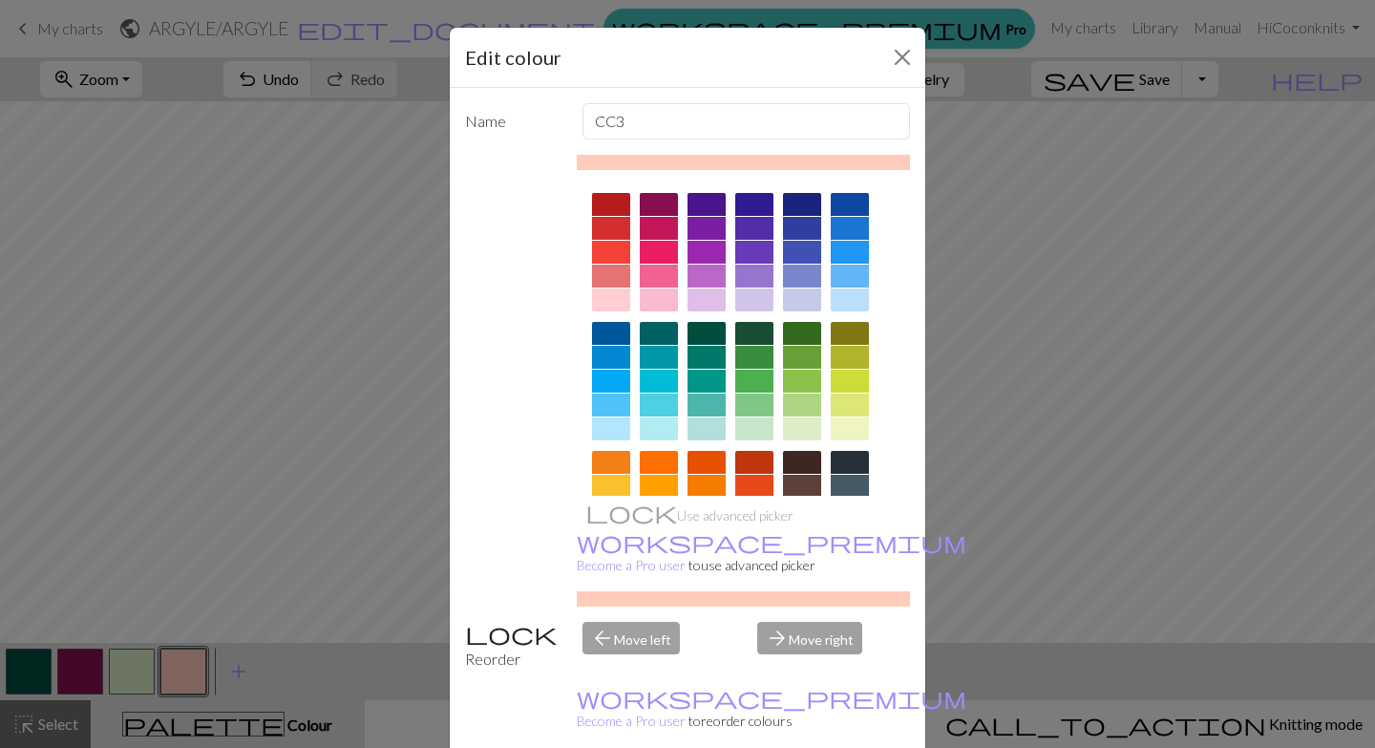
click at [607, 303] on div at bounding box center [611, 299] width 38 height 23
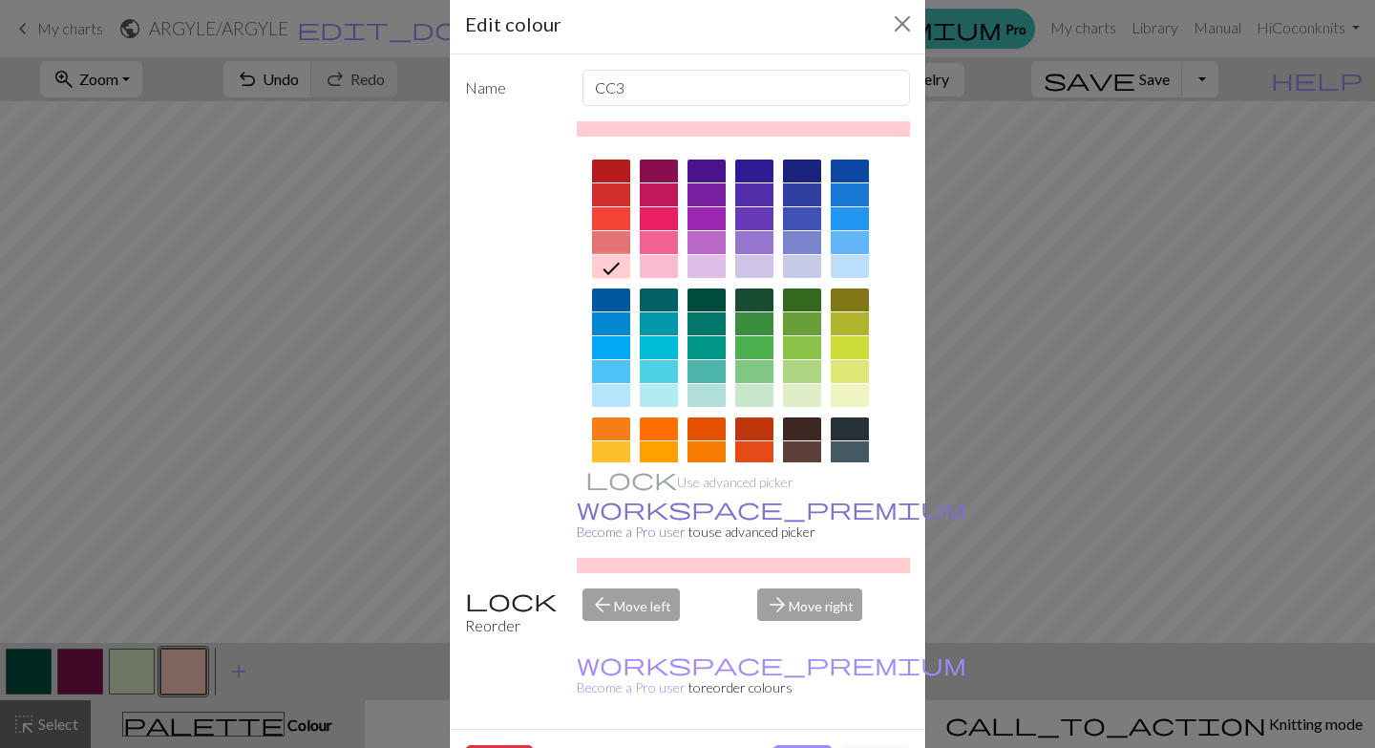
scroll to position [48, 0]
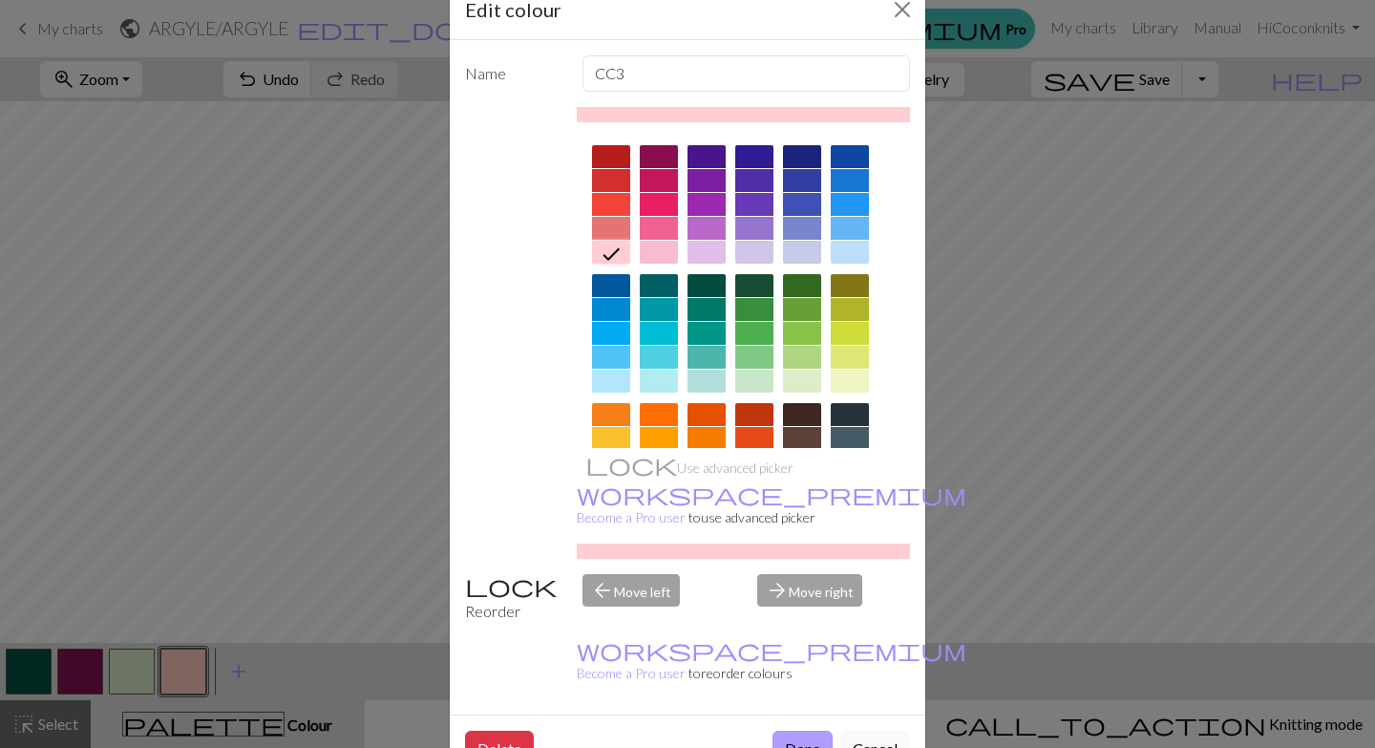
click at [814, 731] on button "Done" at bounding box center [803, 749] width 60 height 36
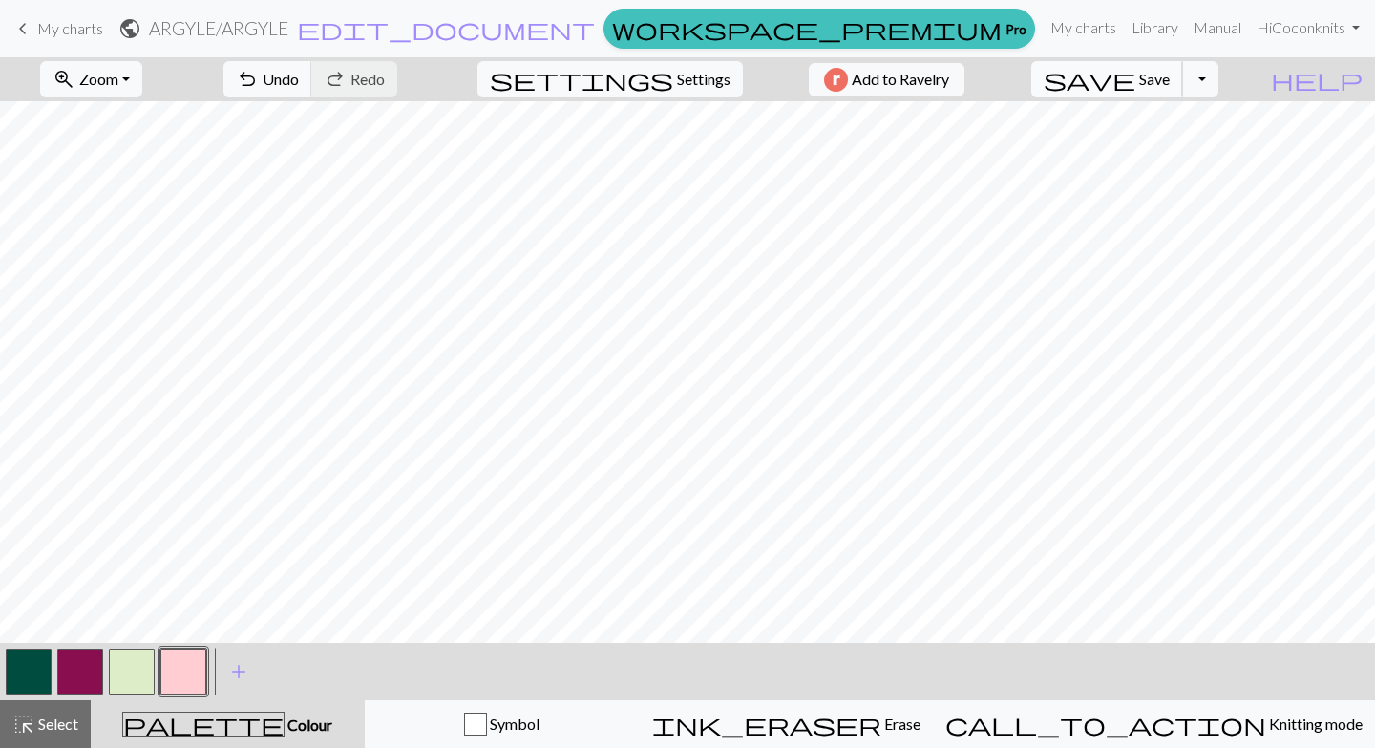
click at [1170, 75] on span "Save" at bounding box center [1154, 79] width 31 height 18
click at [1219, 78] on button "Toggle Dropdown" at bounding box center [1200, 79] width 36 height 36
click at [1176, 161] on button "save_alt Download" at bounding box center [1059, 152] width 315 height 31
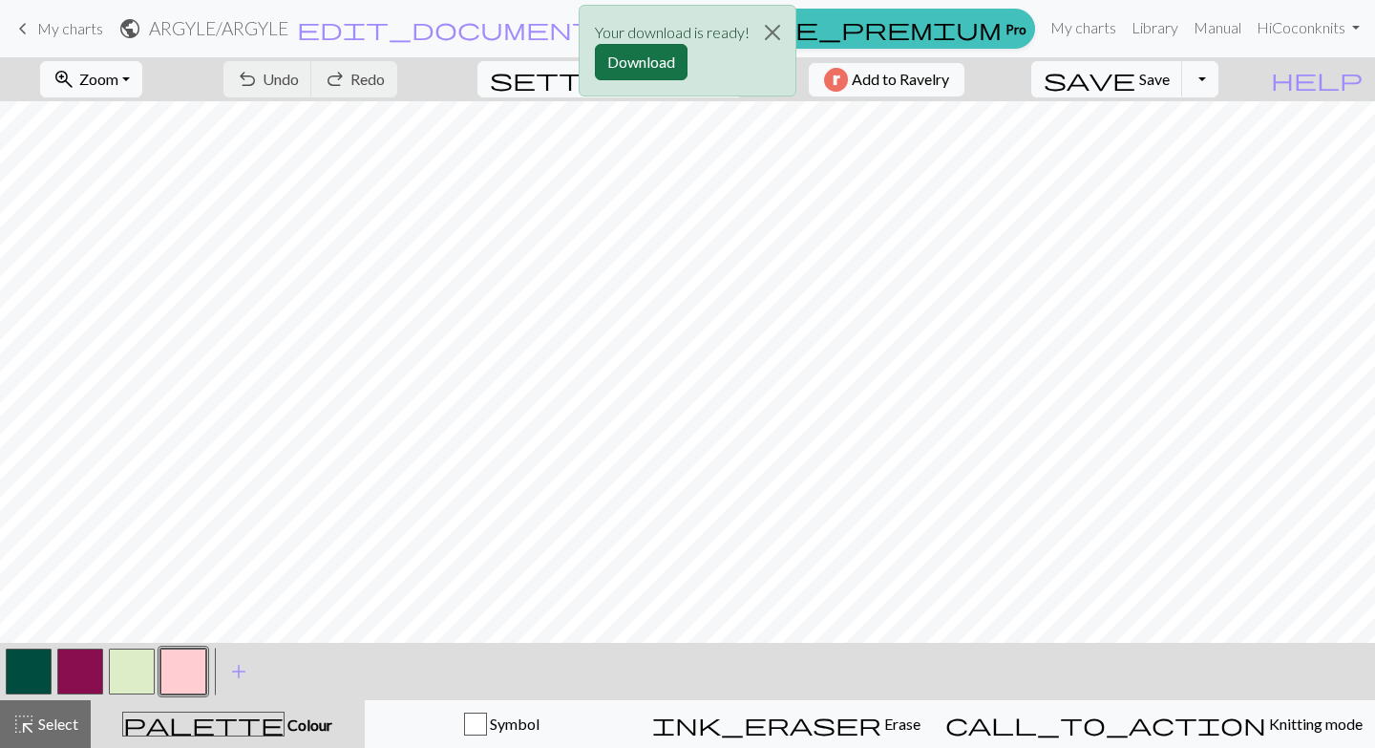
click at [653, 67] on button "Download" at bounding box center [641, 62] width 93 height 36
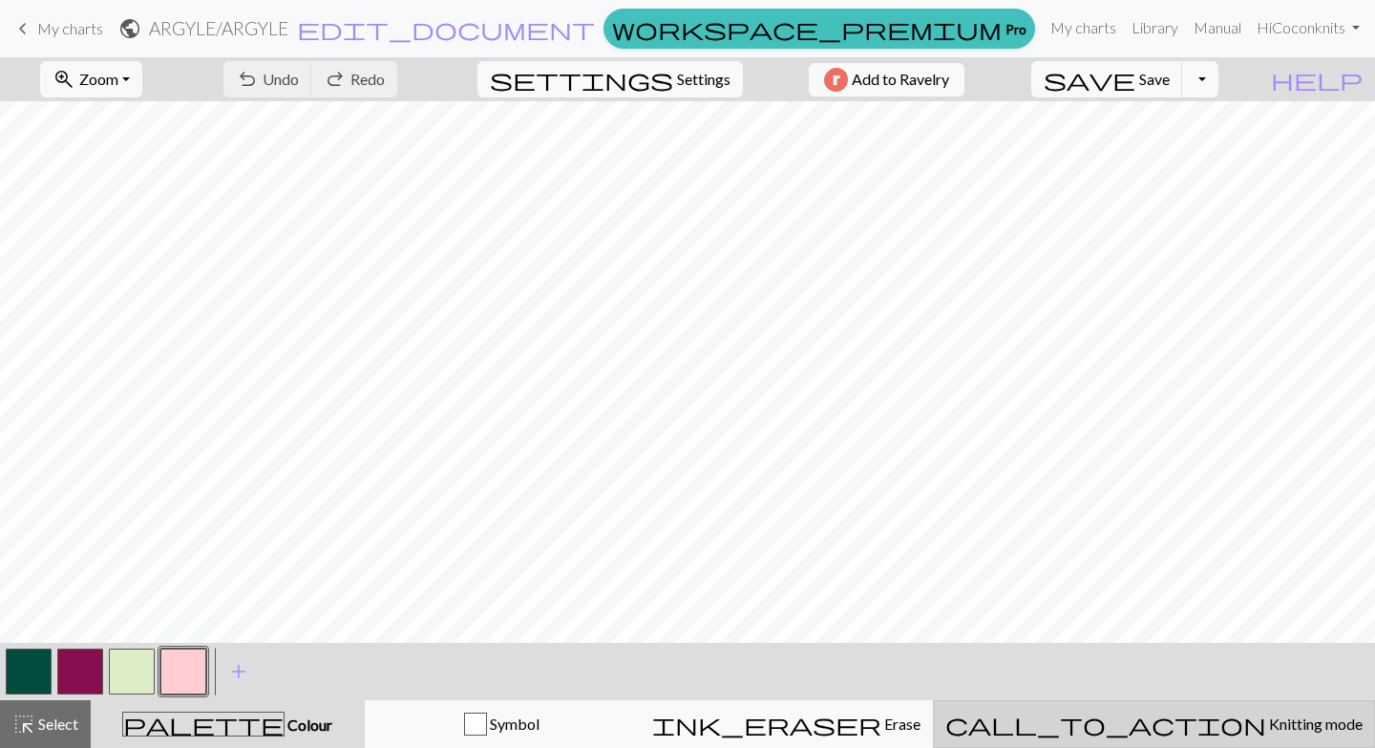
click at [1266, 721] on span "Knitting mode" at bounding box center [1314, 723] width 96 height 18
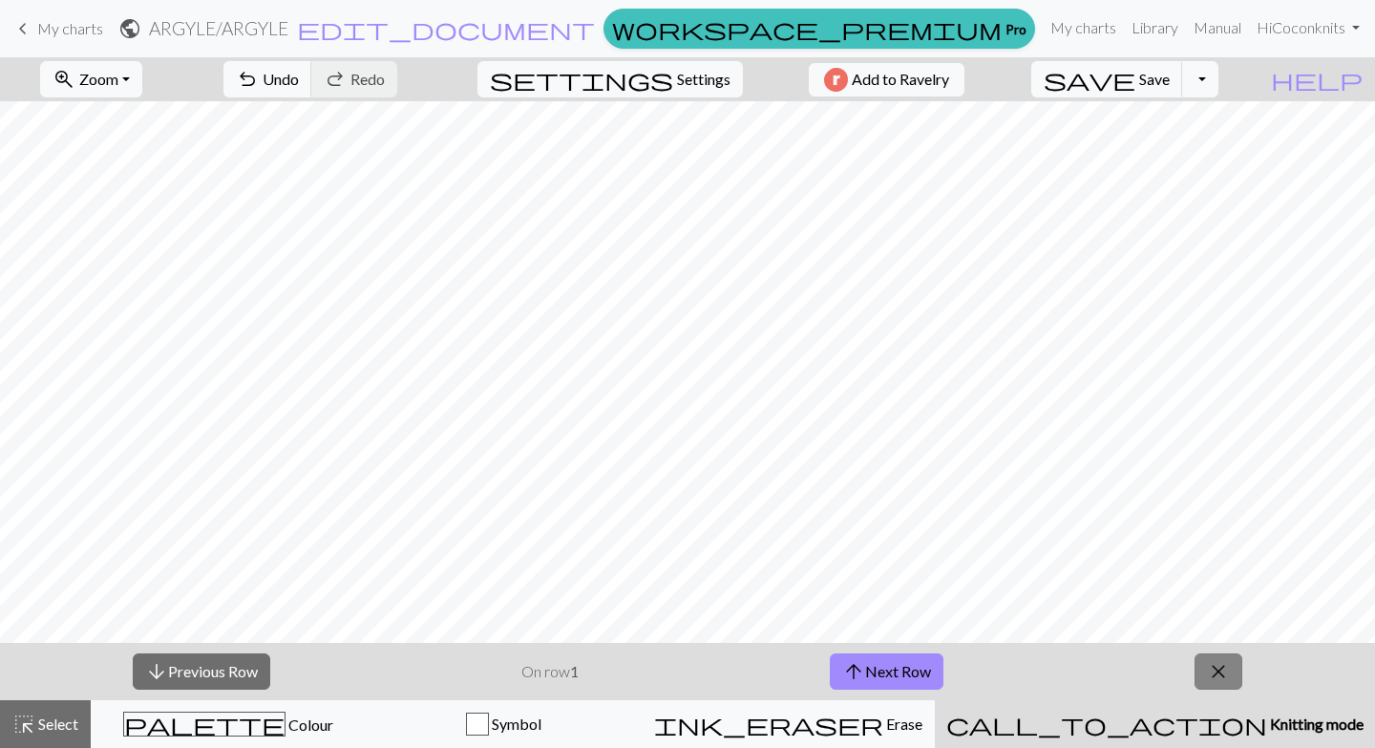
click at [1228, 672] on span "close" at bounding box center [1218, 671] width 23 height 27
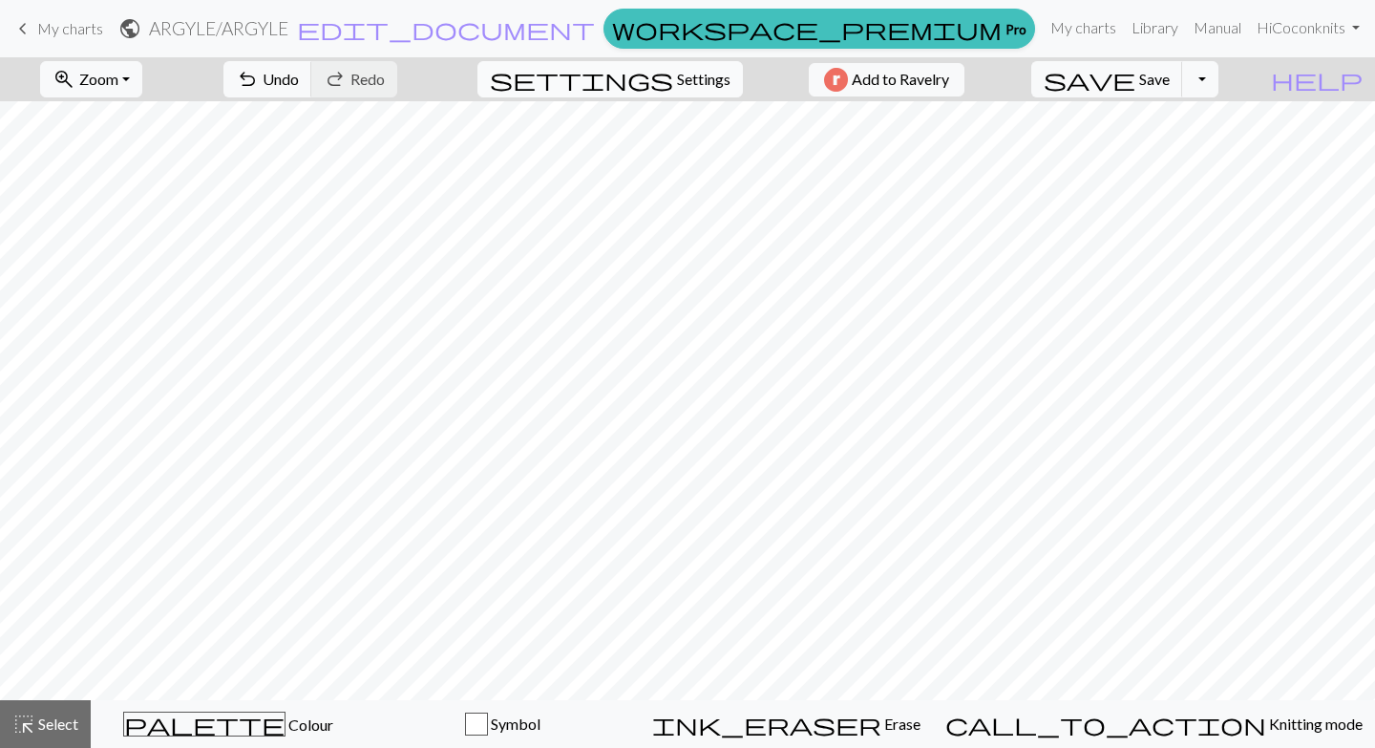
click at [702, 79] on span "Settings" at bounding box center [703, 79] width 53 height 23
select select "aran"
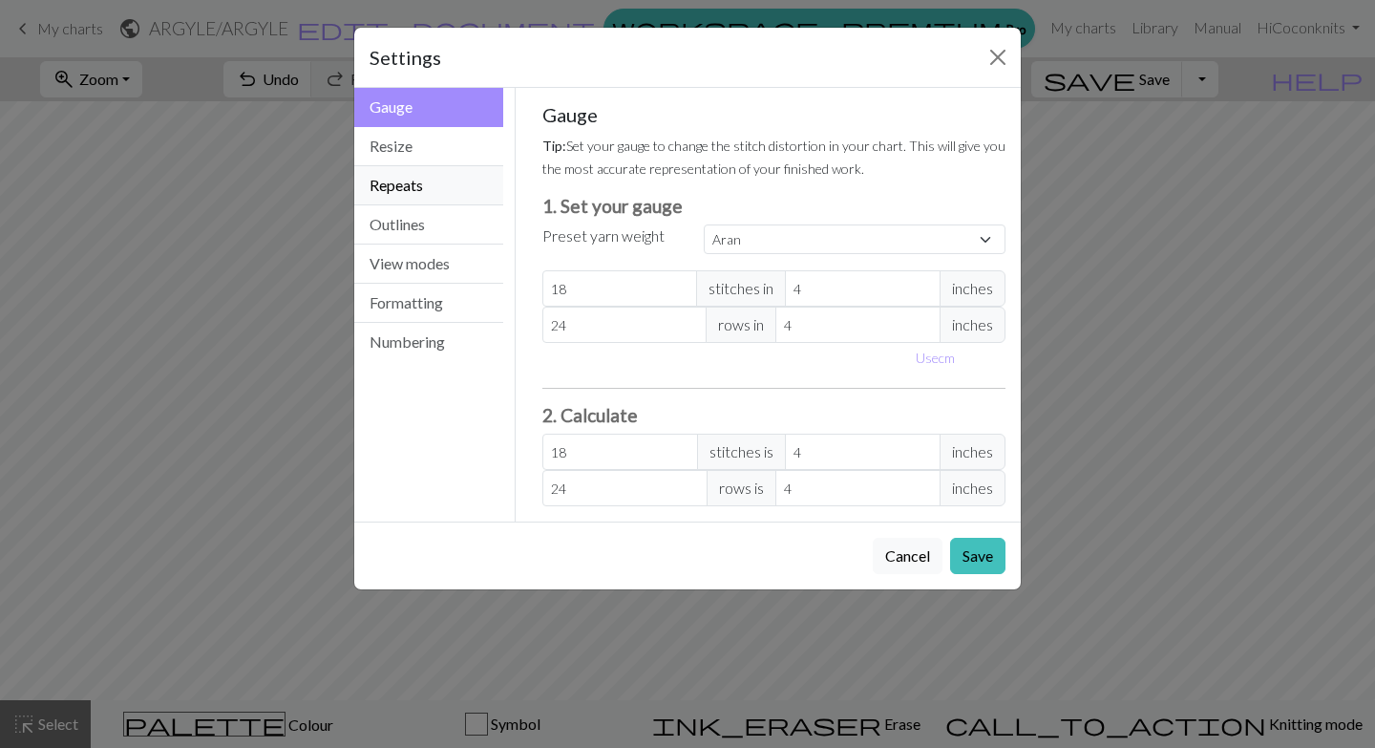
click at [392, 184] on button "Repeats" at bounding box center [428, 185] width 149 height 39
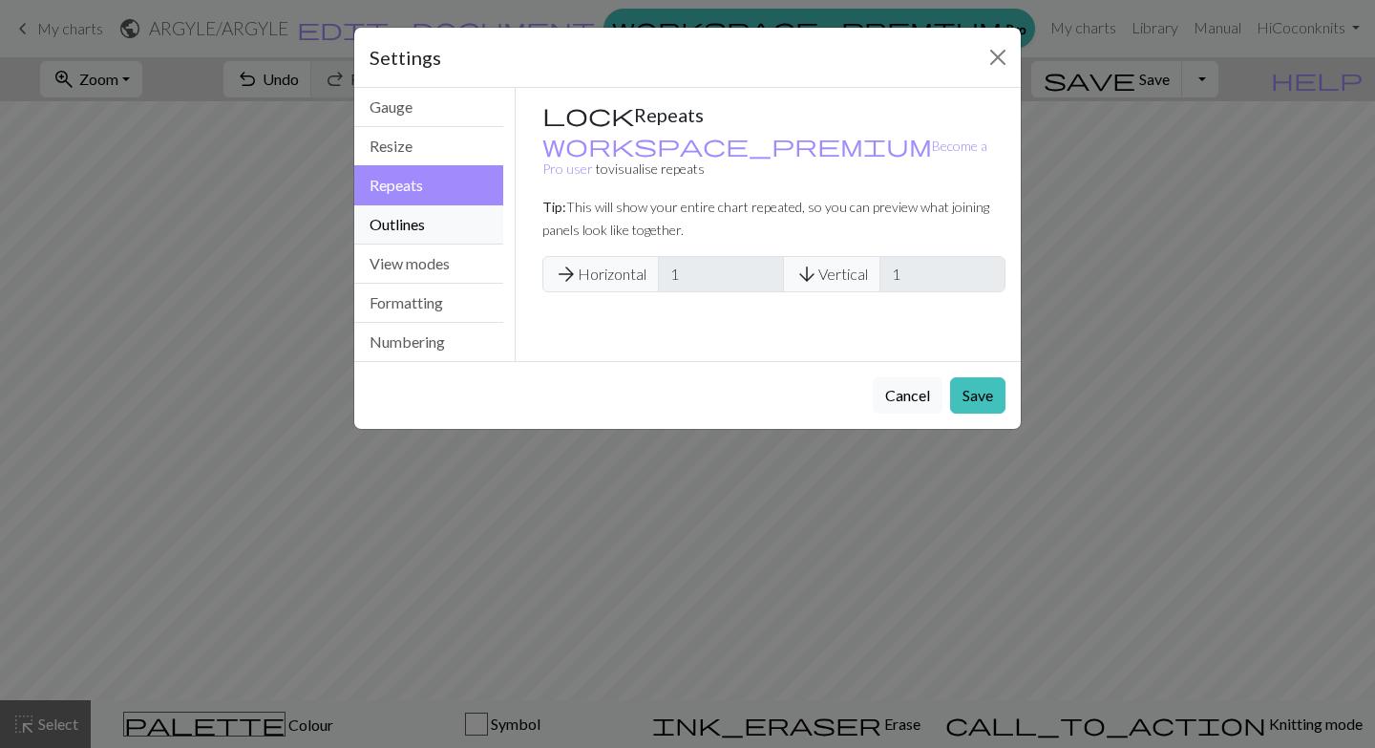
click at [394, 217] on button "Outlines" at bounding box center [428, 224] width 149 height 39
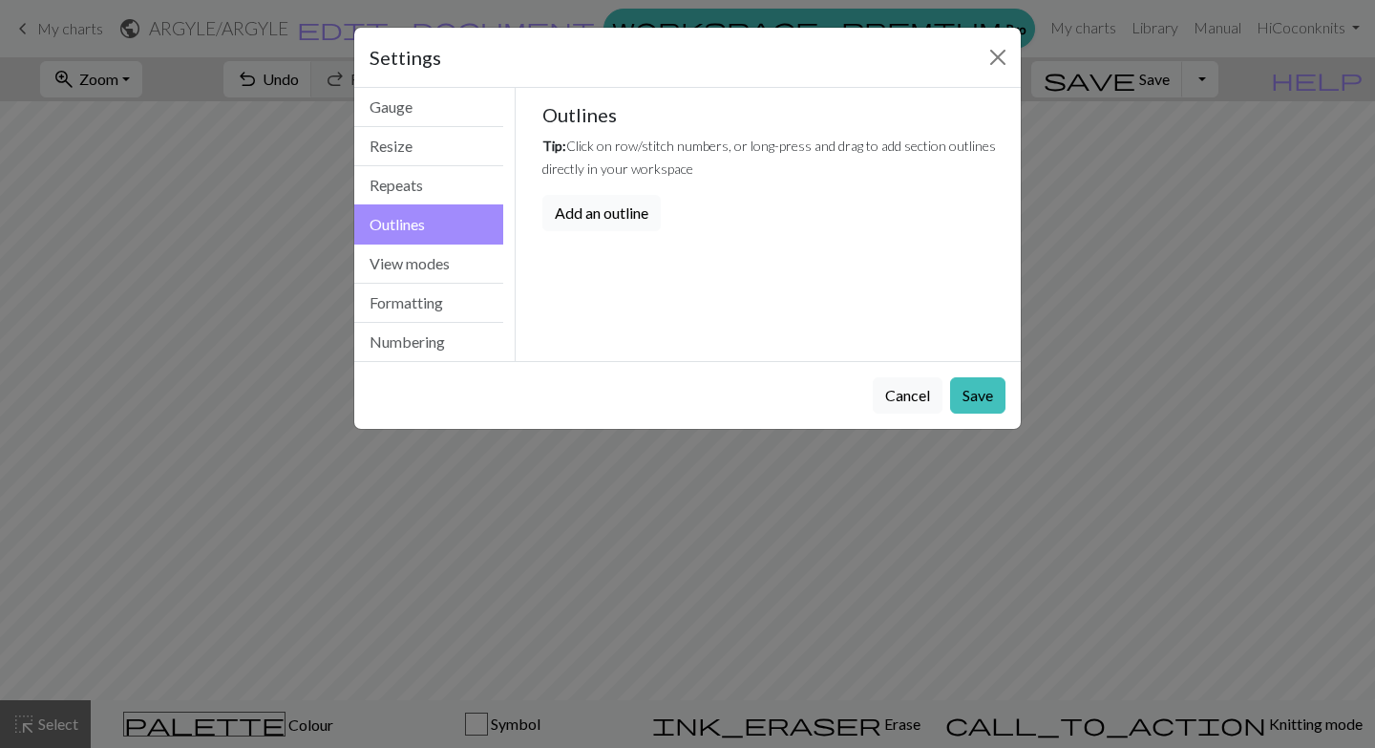
click at [594, 214] on button "Add an outline" at bounding box center [601, 213] width 118 height 36
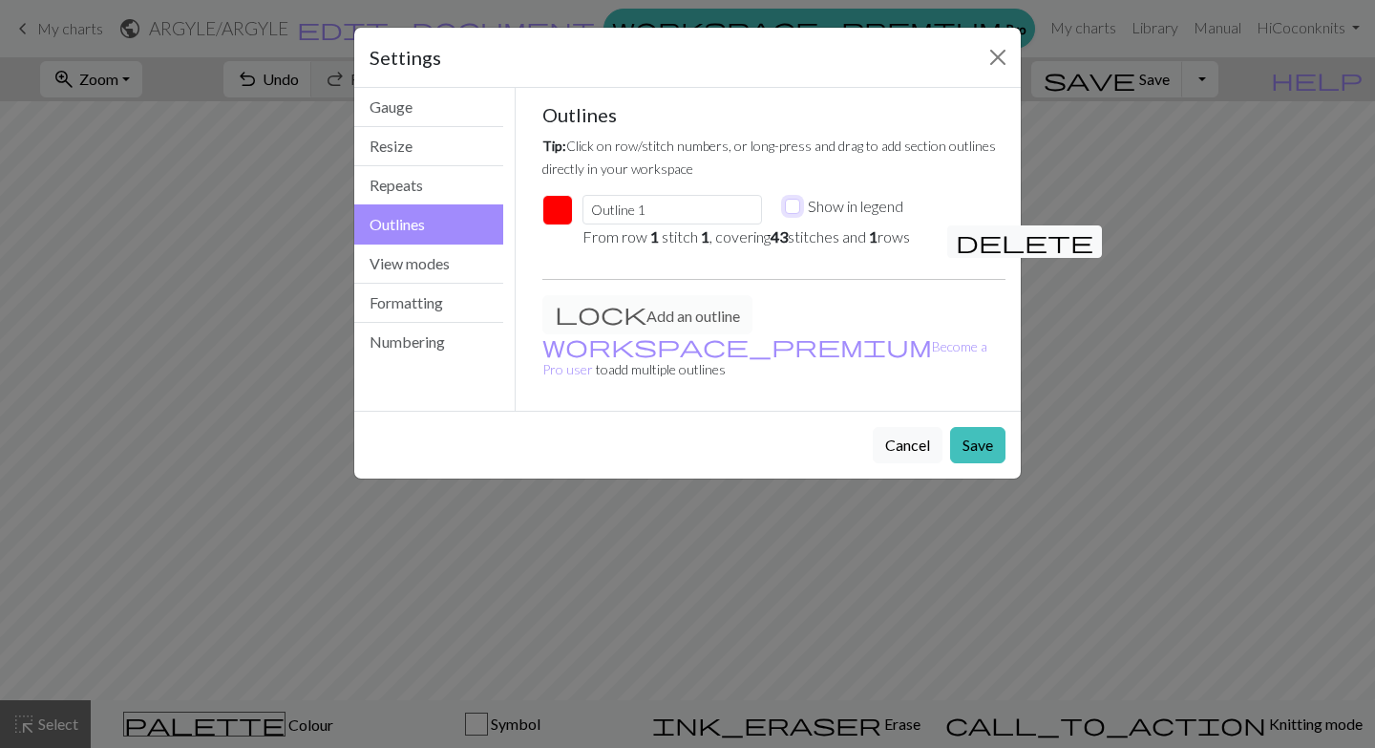
click at [793, 210] on input "Show in legend" at bounding box center [792, 206] width 15 height 15
checkbox input "true"
click at [656, 205] on input "Outline 1" at bounding box center [673, 210] width 180 height 30
click at [656, 244] on em "1" at bounding box center [654, 236] width 9 height 18
click at [925, 427] on button "Cancel" at bounding box center [908, 445] width 70 height 36
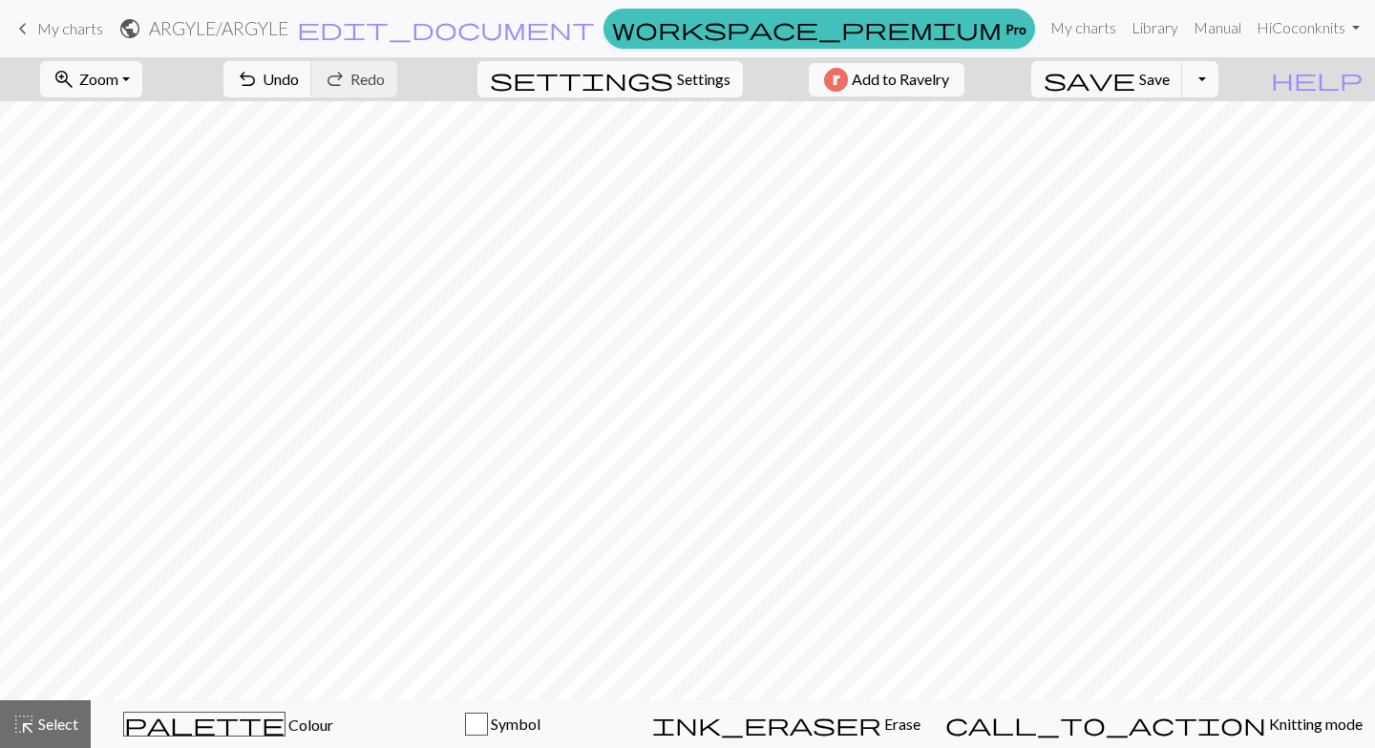
click at [658, 69] on span "settings" at bounding box center [581, 79] width 183 height 27
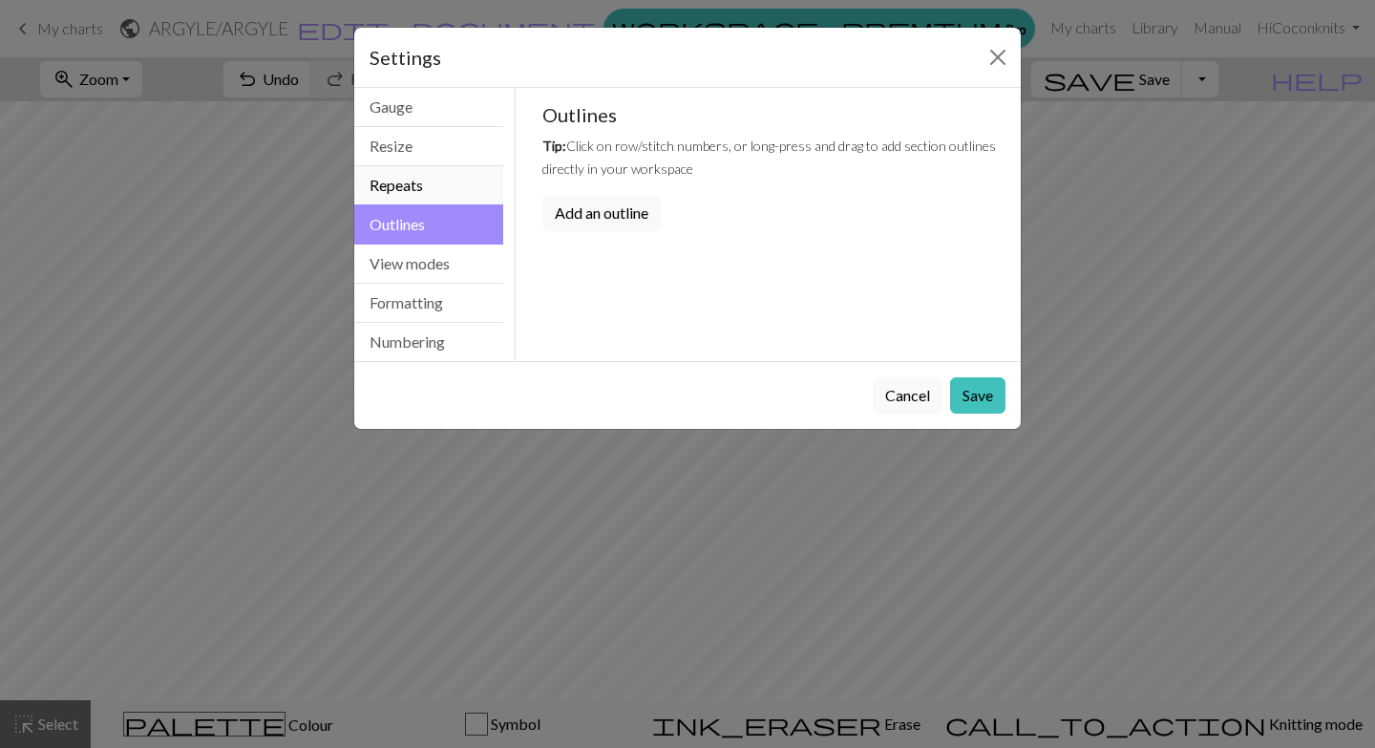
click at [432, 191] on button "Repeats" at bounding box center [428, 185] width 149 height 39
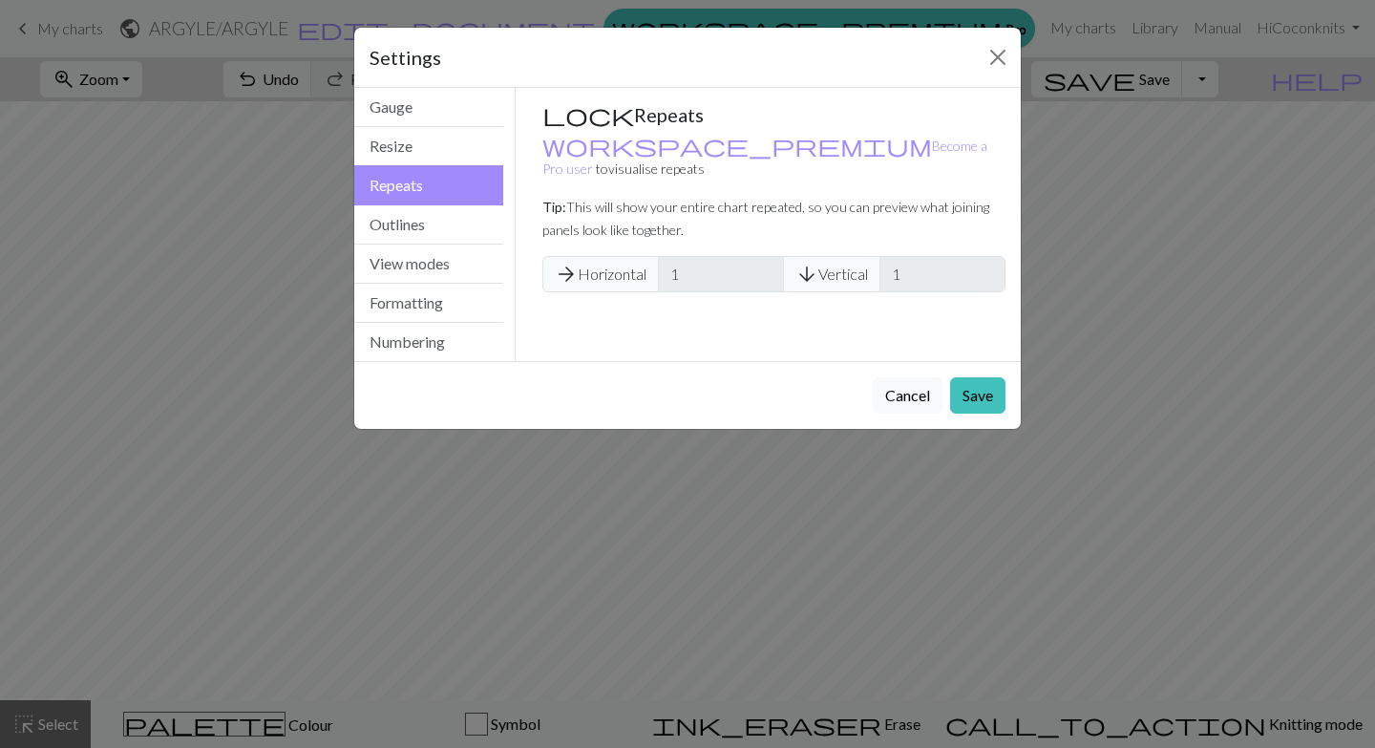
click at [838, 256] on span "arrow_downward Vertical" at bounding box center [831, 274] width 97 height 36
click at [602, 256] on span "arrow_forward Horizontal" at bounding box center [600, 274] width 117 height 36
click at [920, 400] on button "Cancel" at bounding box center [908, 395] width 70 height 36
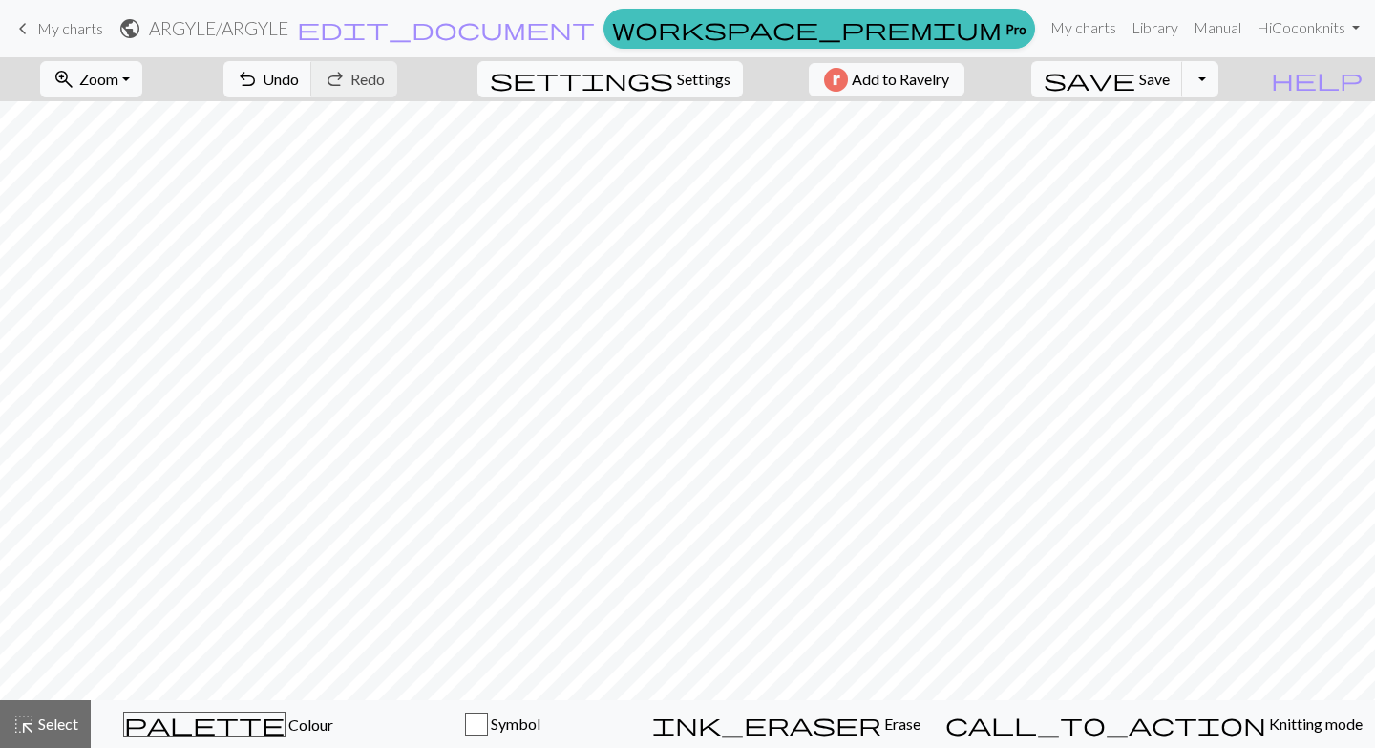
click at [651, 72] on span "settings" at bounding box center [581, 79] width 183 height 27
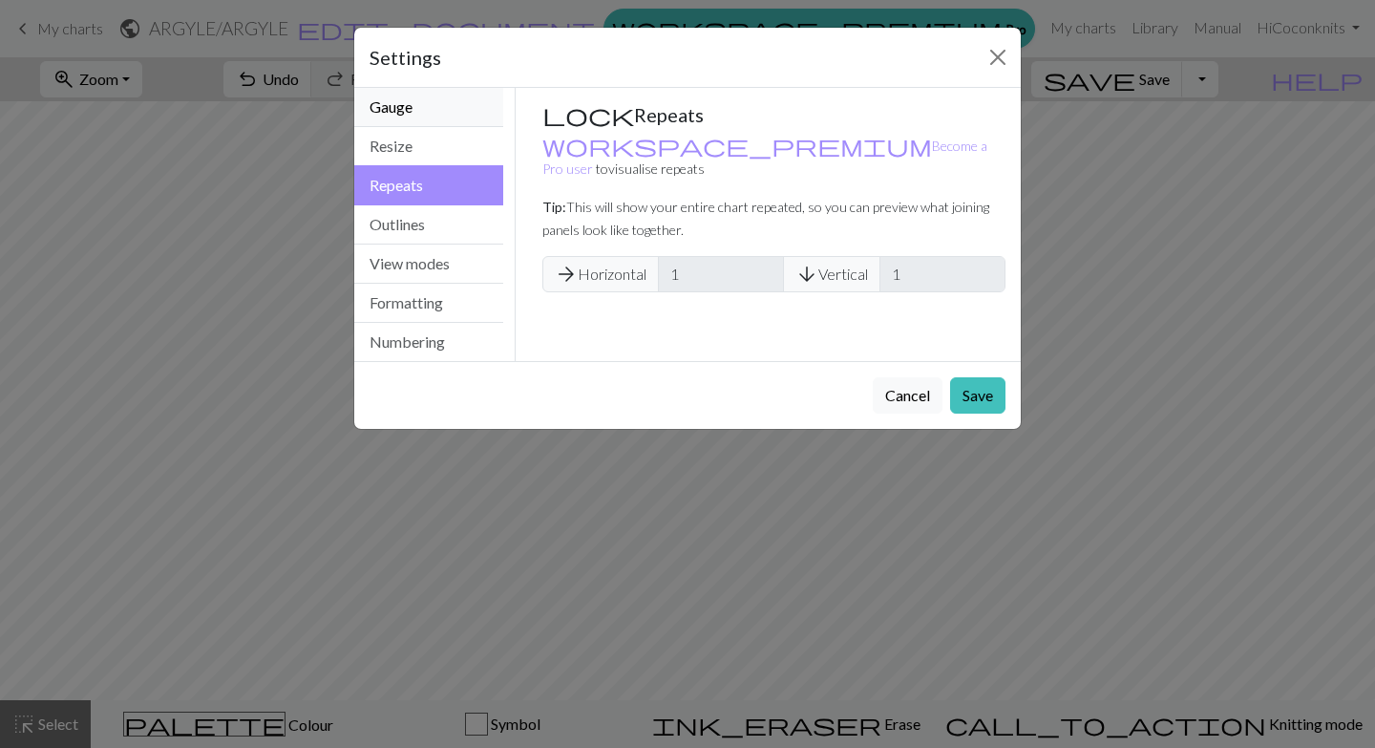
click at [388, 110] on button "Gauge" at bounding box center [428, 107] width 149 height 39
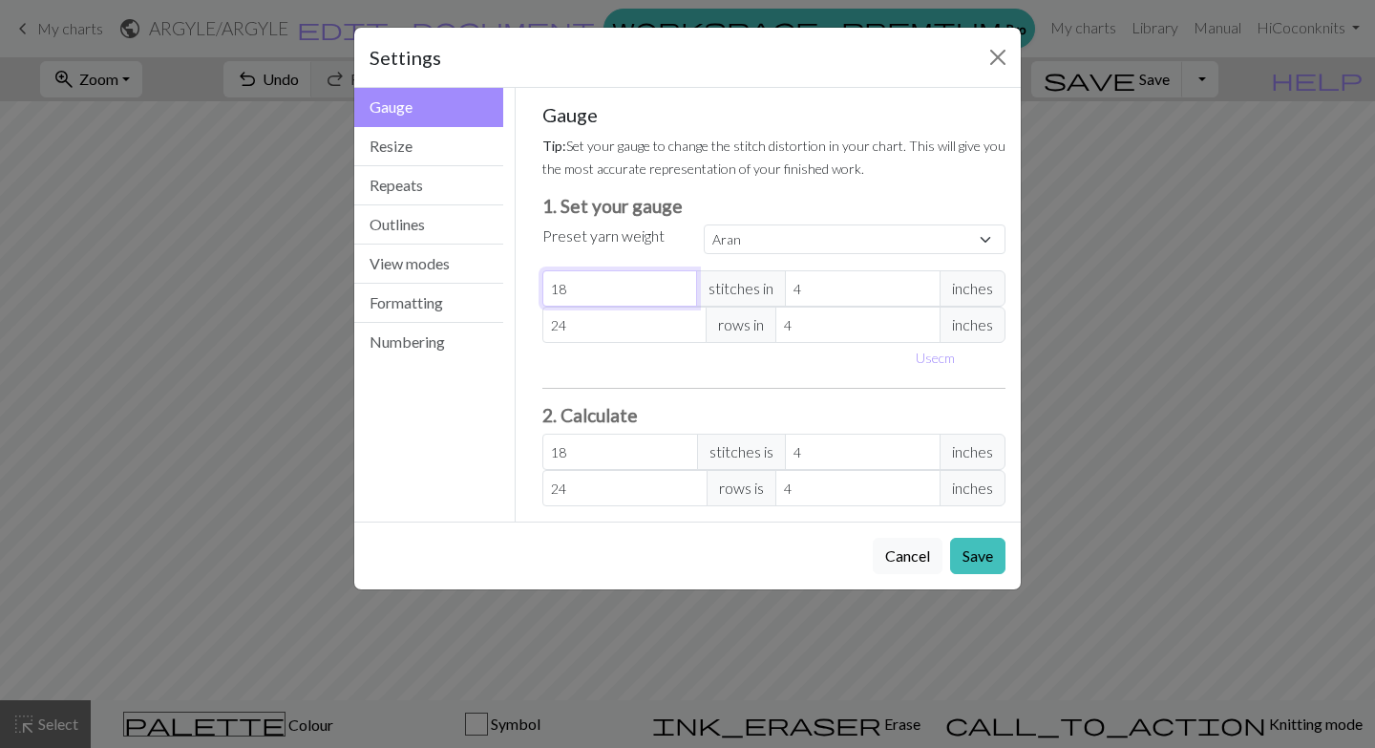
select select "custom"
type input "19"
click at [683, 285] on input "19" at bounding box center [620, 288] width 156 height 36
type input "20"
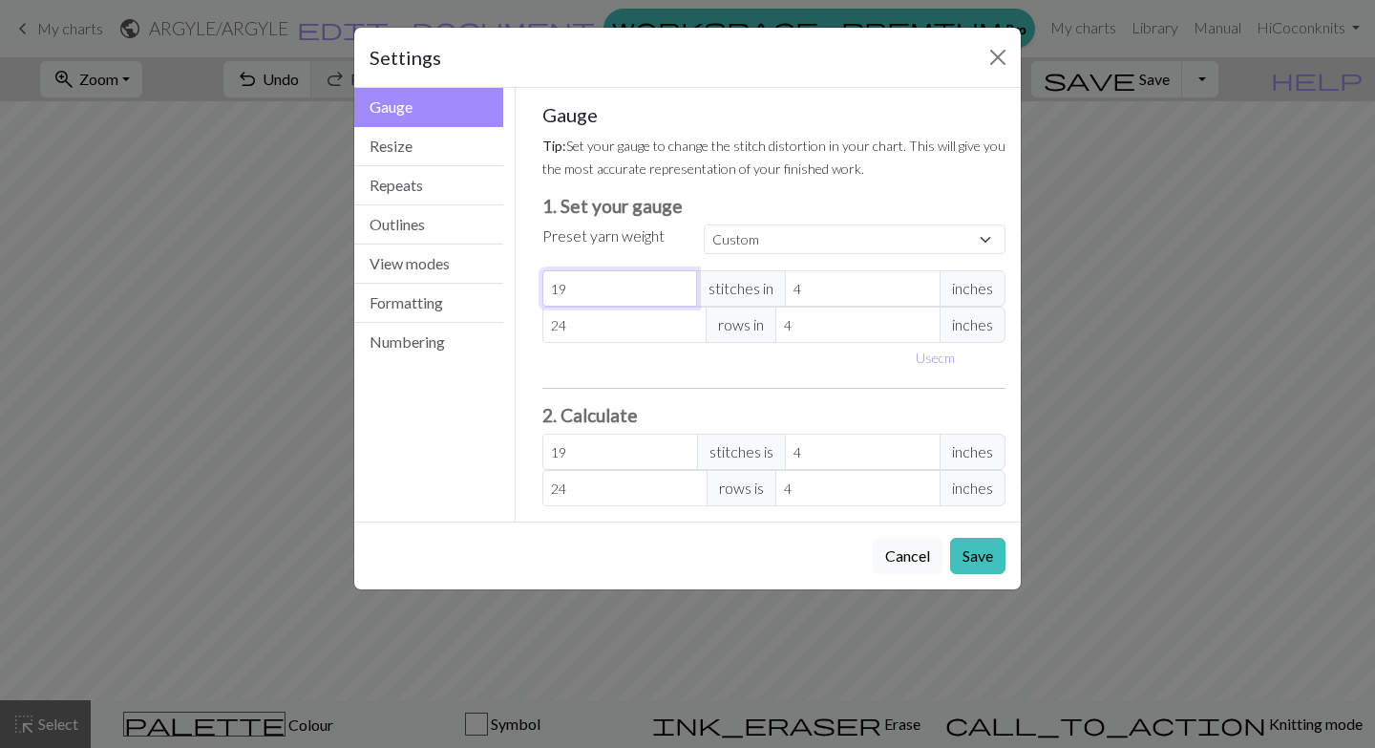
type input "20"
click at [683, 285] on input "20" at bounding box center [620, 288] width 156 height 36
type input "21"
click at [683, 285] on input "21" at bounding box center [620, 288] width 156 height 36
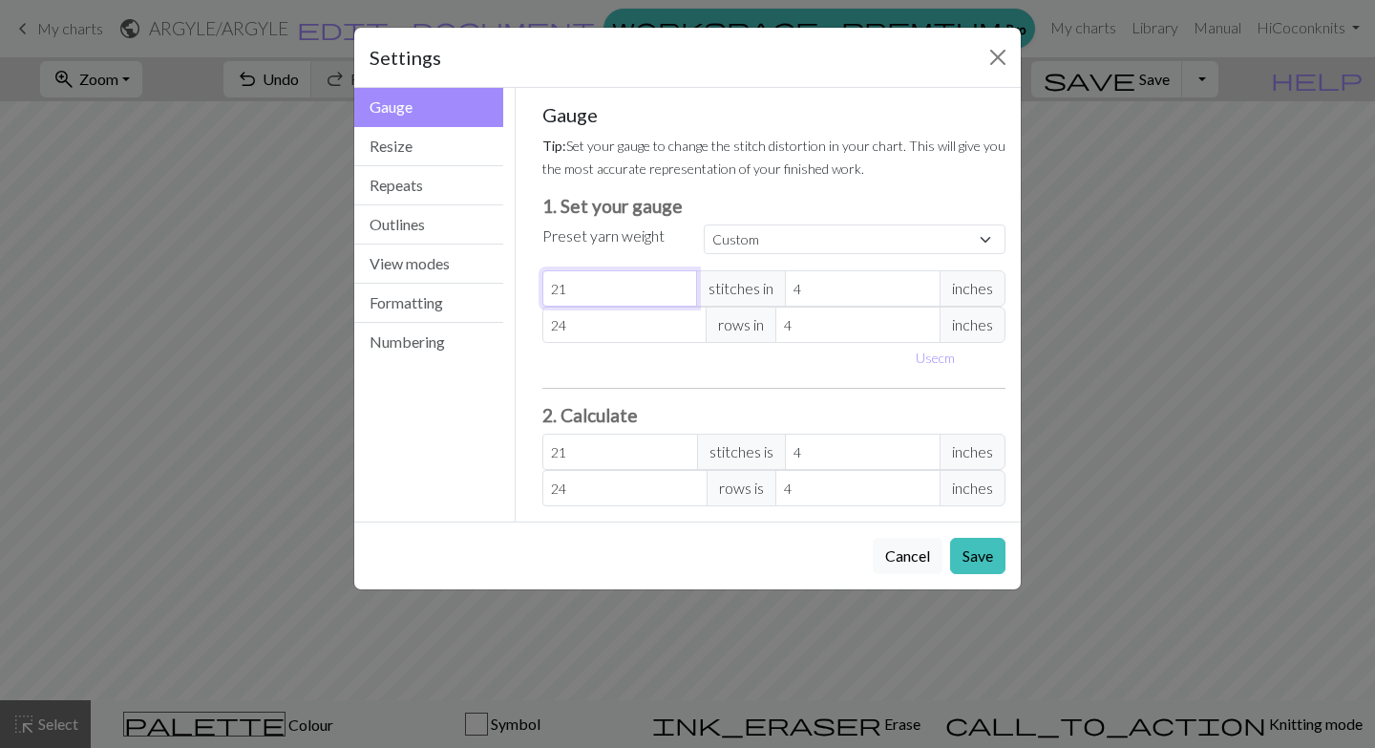
type input "22"
click at [683, 285] on input "22" at bounding box center [620, 288] width 156 height 36
type input "23"
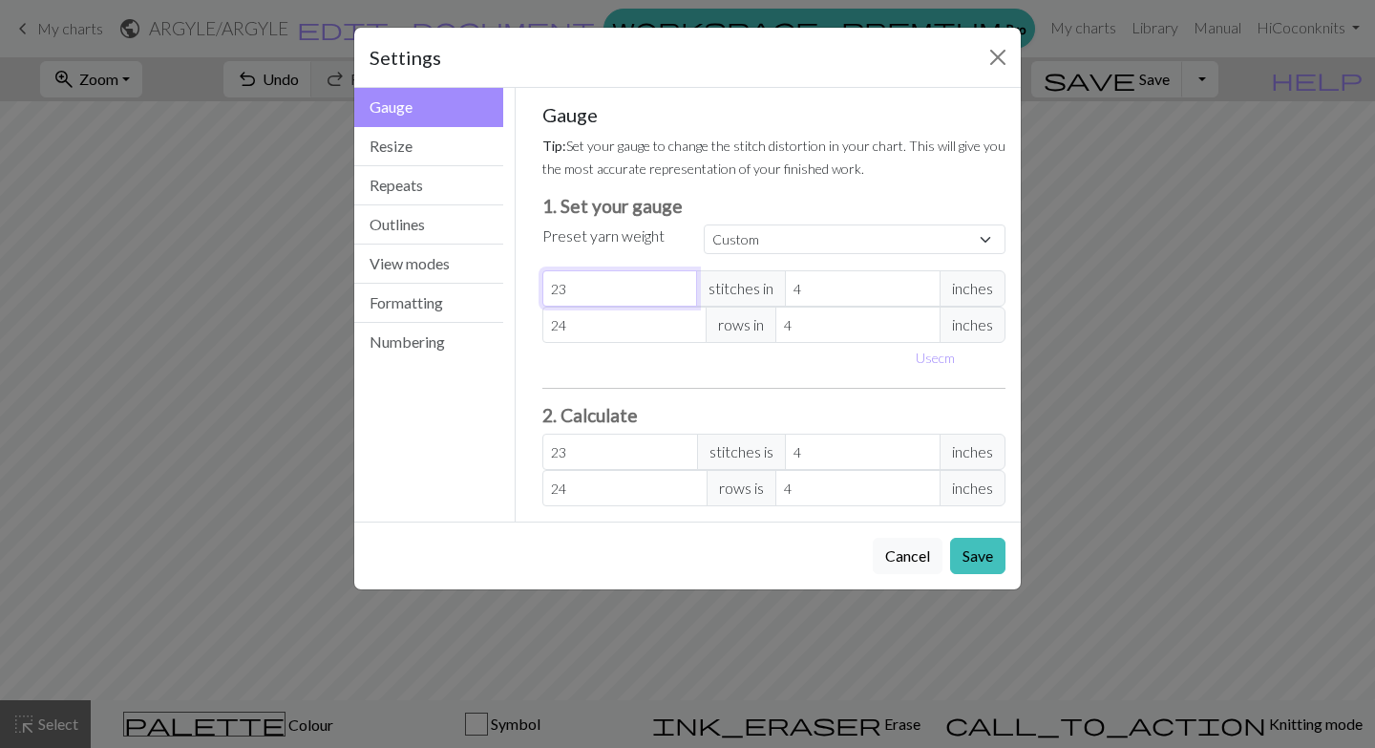
click at [683, 285] on input "23" at bounding box center [620, 288] width 156 height 36
type input "24"
click at [683, 285] on input "24" at bounding box center [620, 288] width 156 height 36
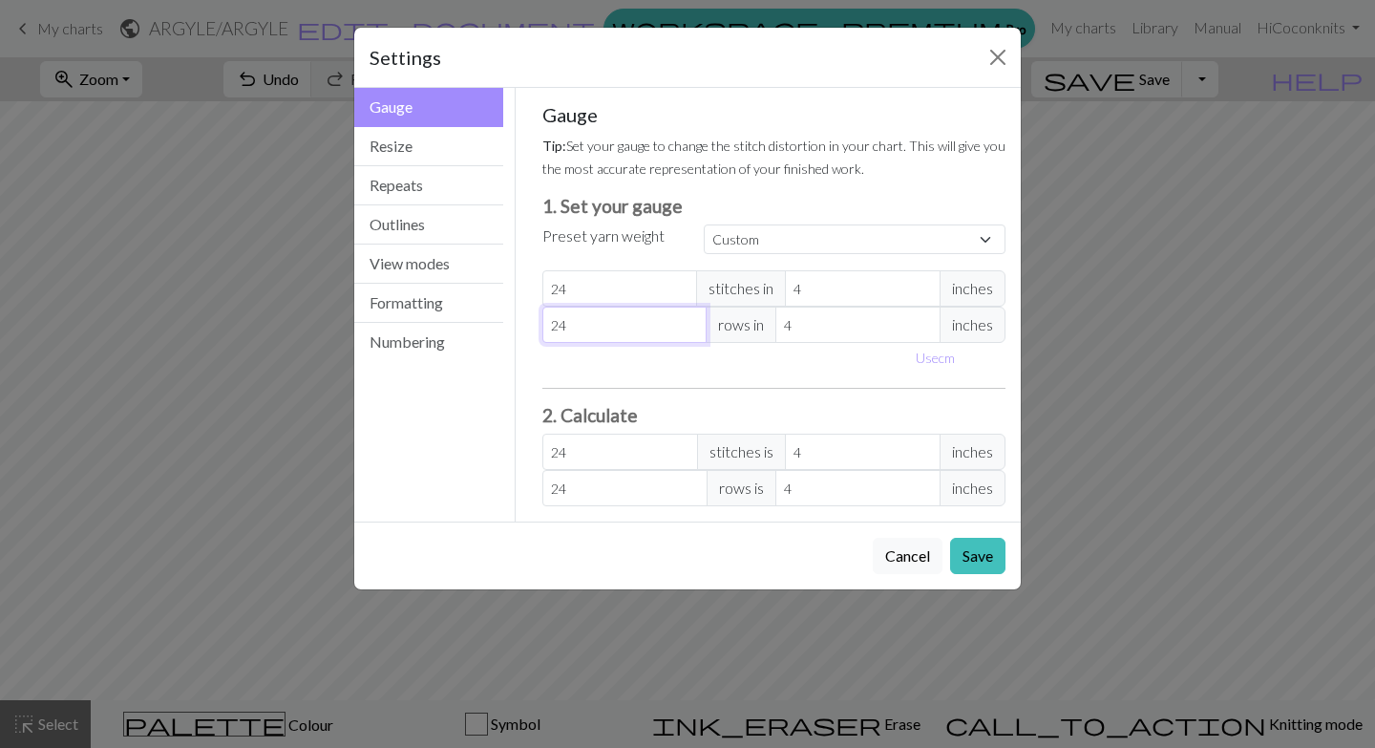
type input "25"
click at [689, 320] on input "25" at bounding box center [624, 325] width 165 height 36
type input "26"
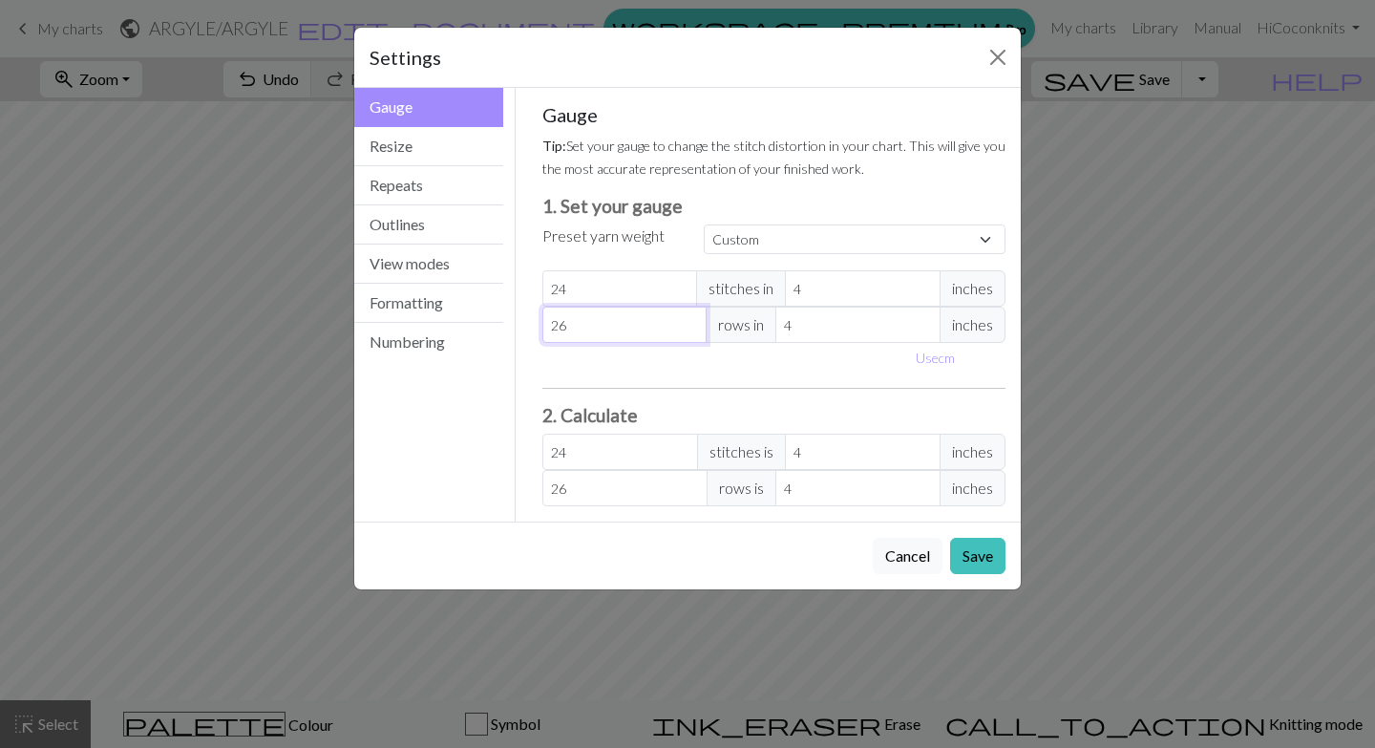
click at [689, 320] on input "26" at bounding box center [624, 325] width 165 height 36
type input "27"
click at [689, 320] on input "27" at bounding box center [624, 325] width 165 height 36
type input "28"
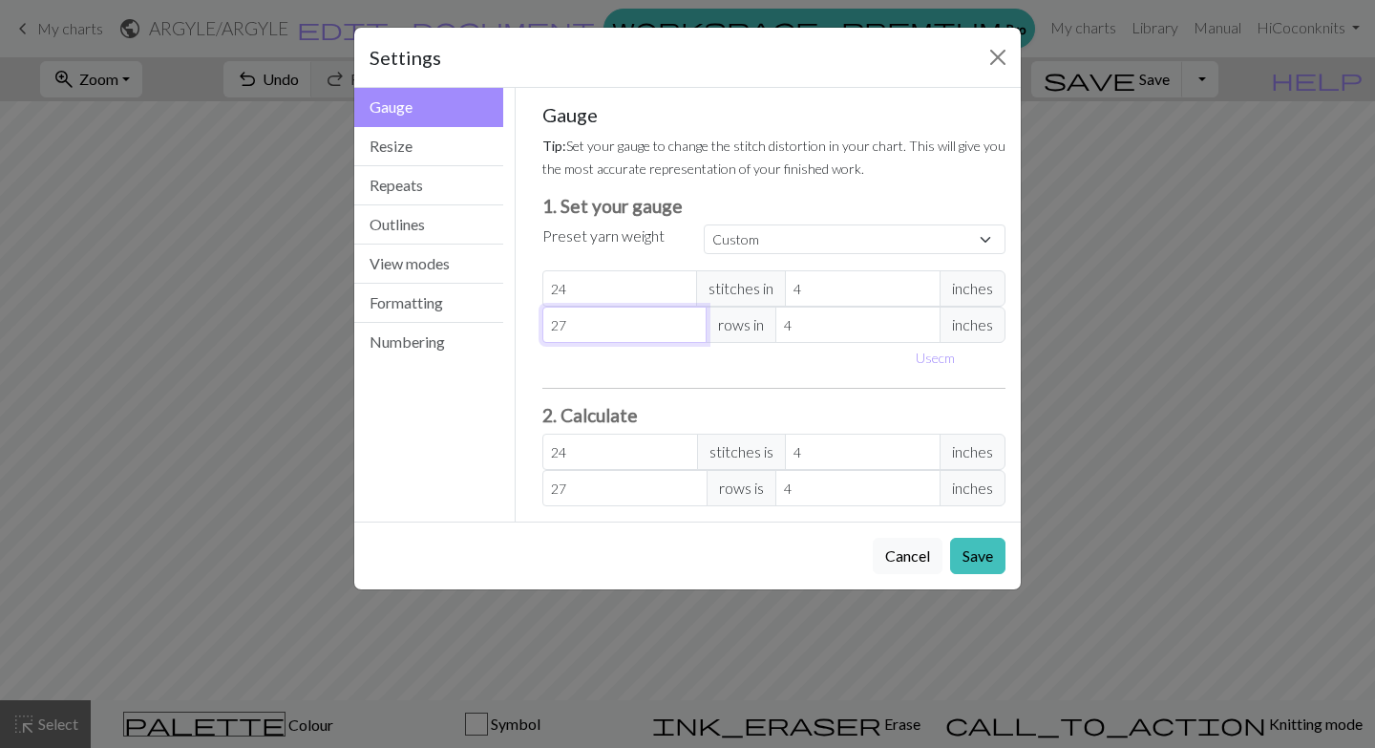
type input "28"
click at [689, 320] on input "28" at bounding box center [624, 325] width 165 height 36
type input "29"
click at [689, 320] on input "29" at bounding box center [624, 325] width 165 height 36
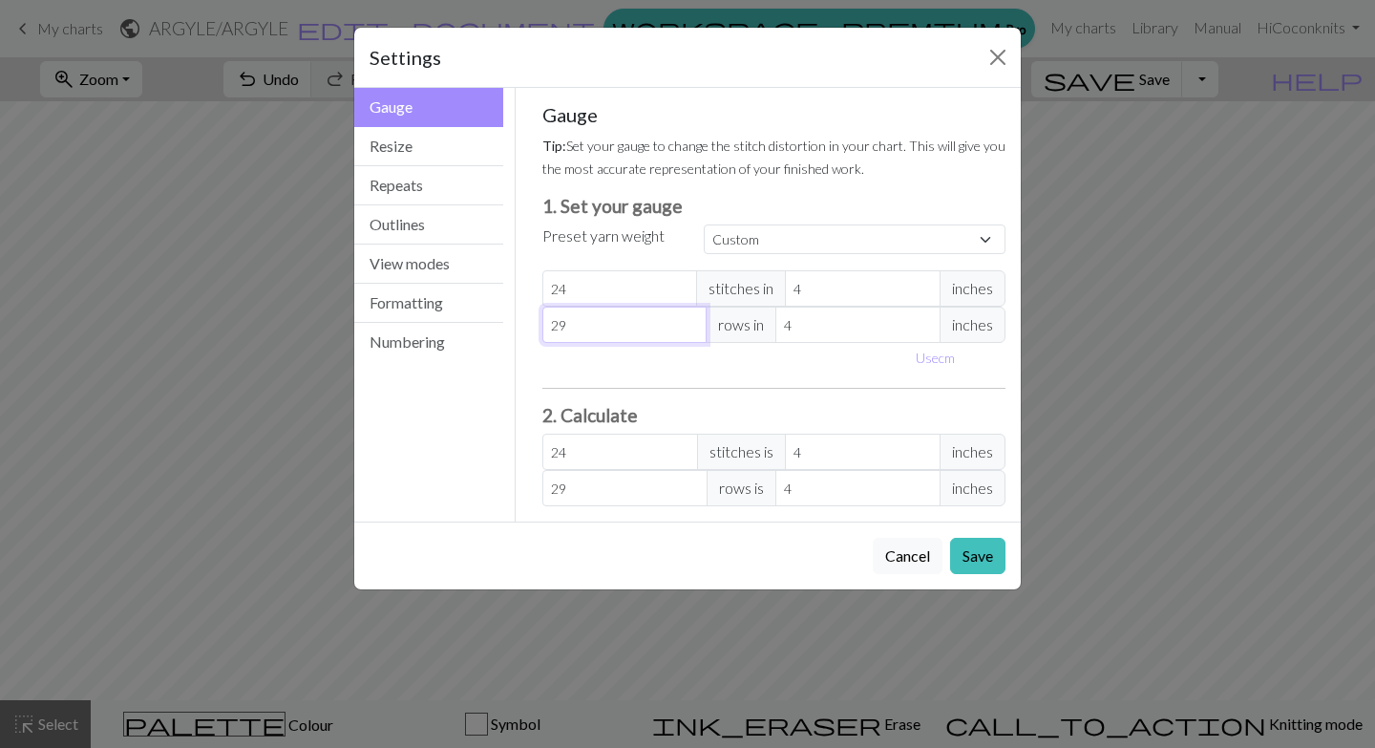
type input "30"
click at [689, 320] on input "30" at bounding box center [624, 325] width 165 height 36
type input "31"
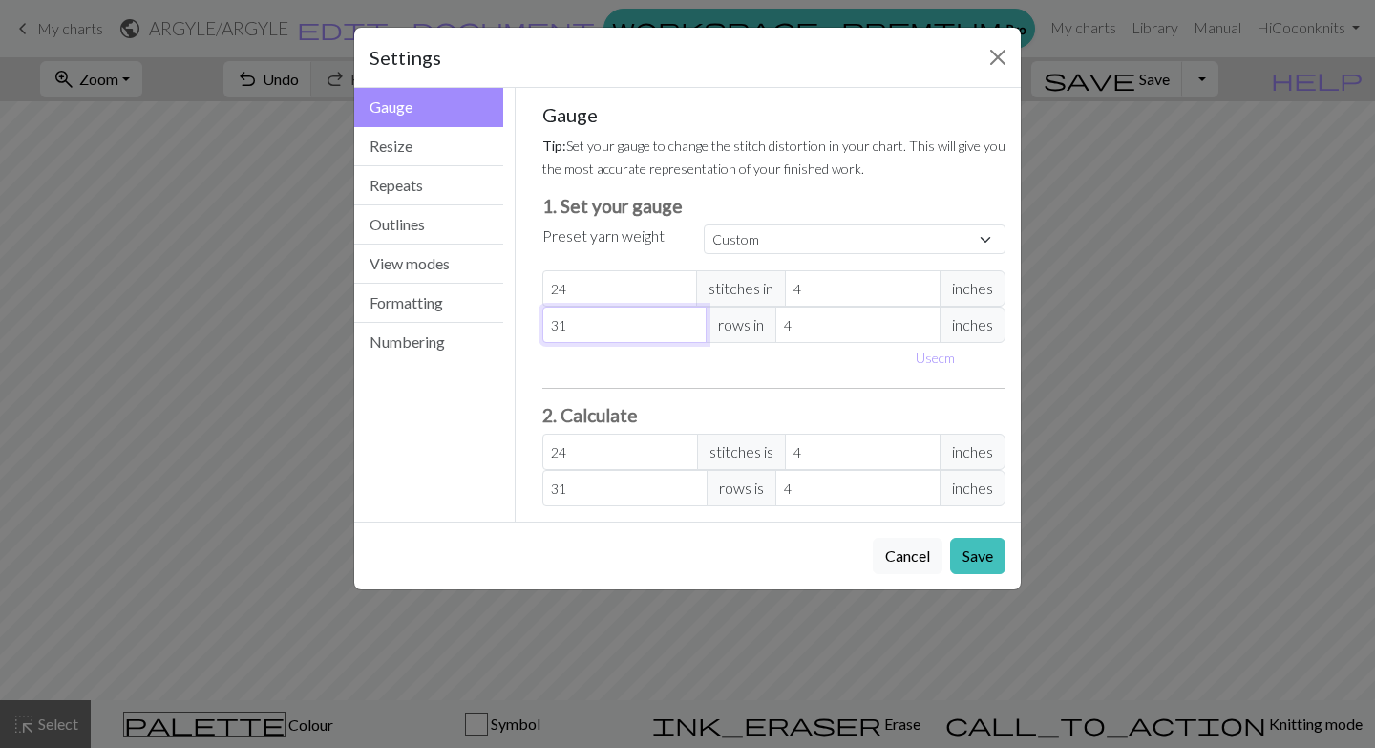
click at [690, 321] on input "31" at bounding box center [624, 325] width 165 height 36
type input "32"
click at [690, 321] on input "32" at bounding box center [624, 325] width 165 height 36
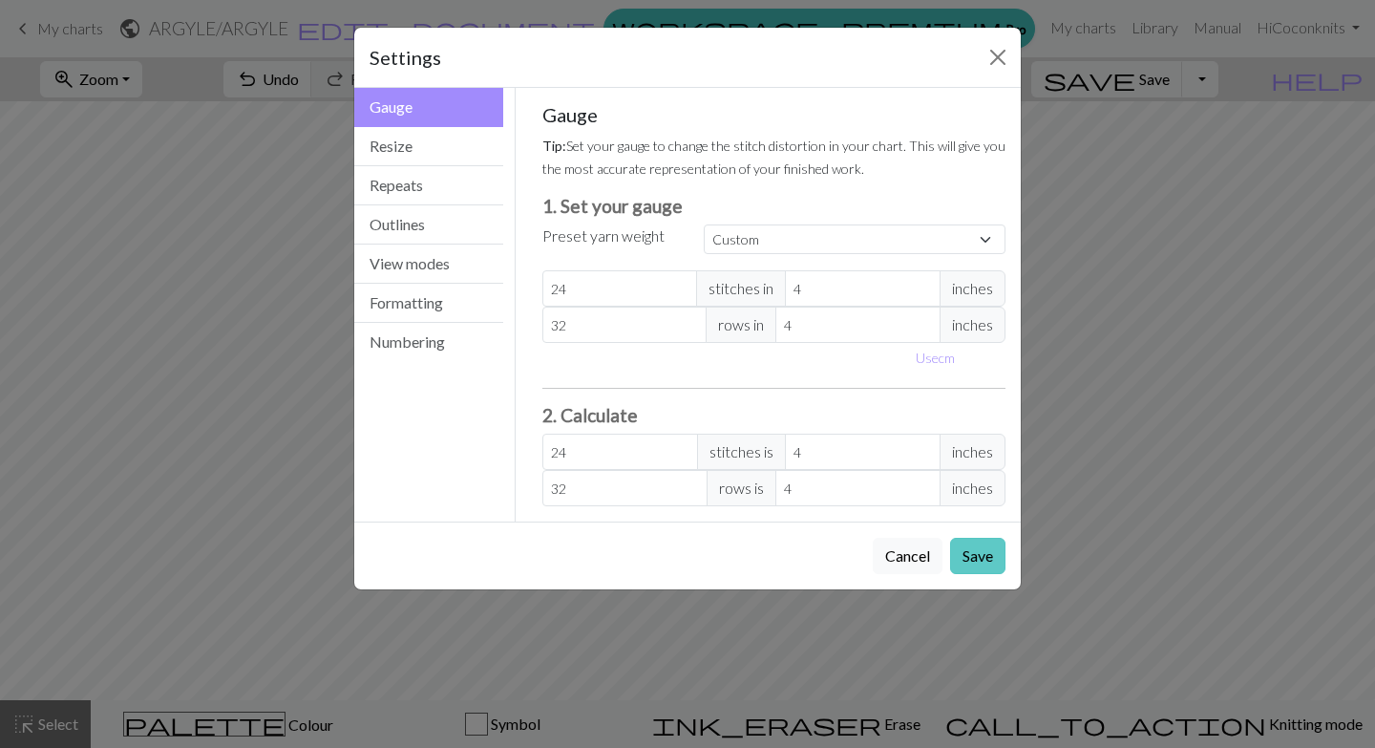
click at [984, 558] on button "Save" at bounding box center [977, 556] width 55 height 36
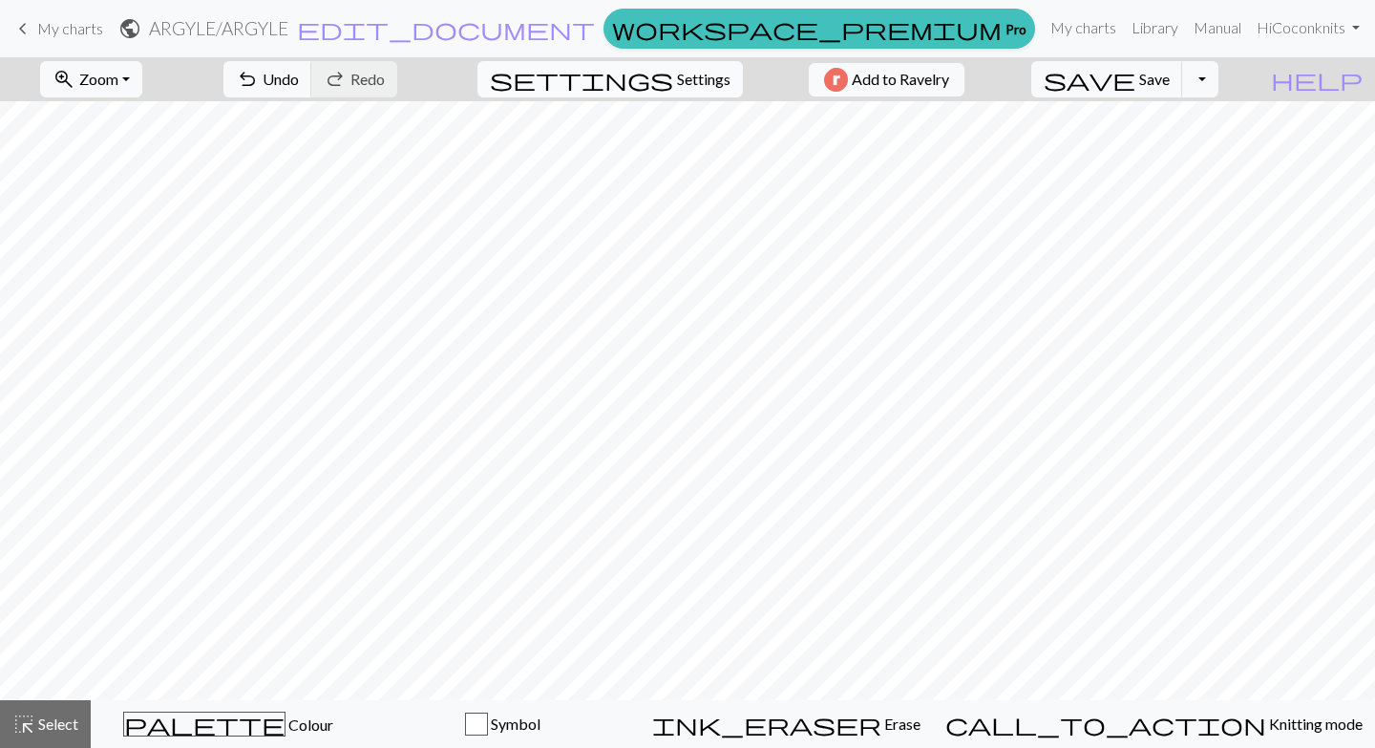
click at [690, 79] on span "Settings" at bounding box center [703, 79] width 53 height 23
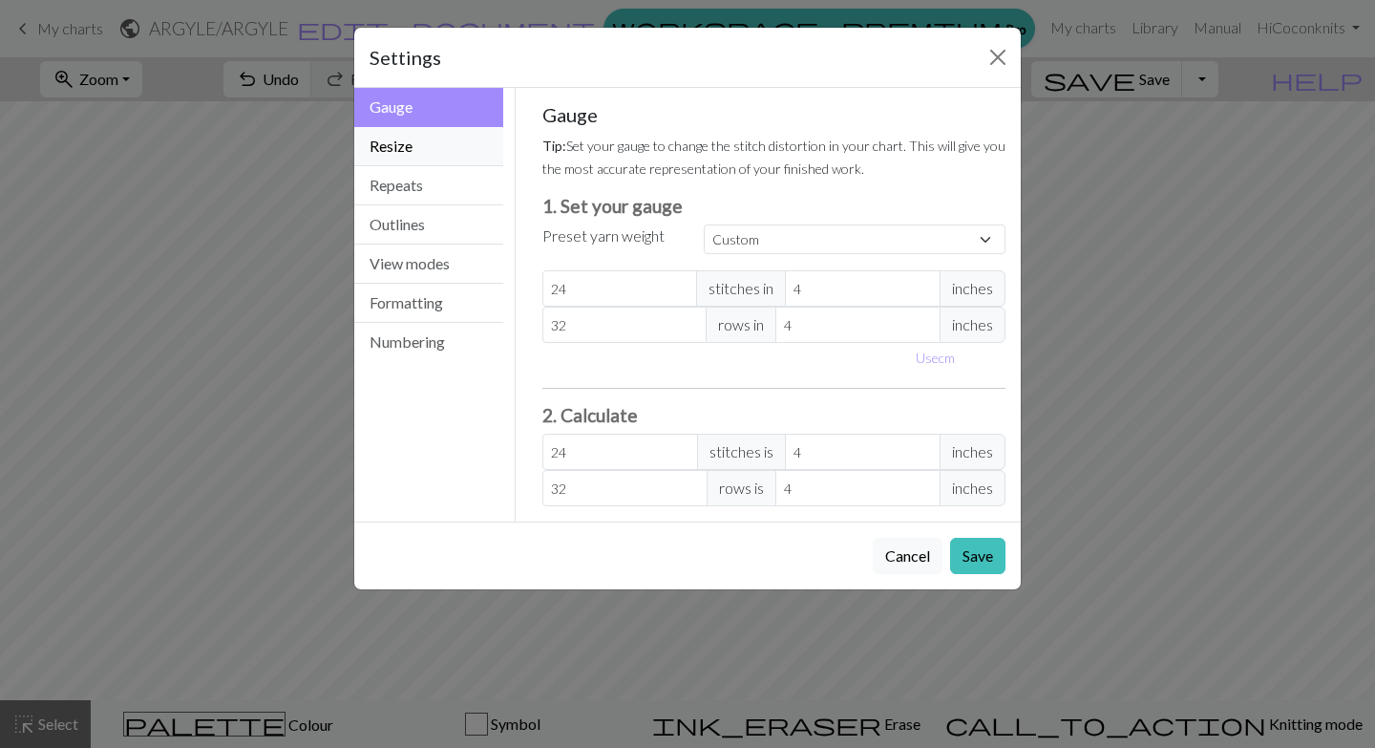
click at [428, 147] on button "Resize" at bounding box center [428, 146] width 149 height 39
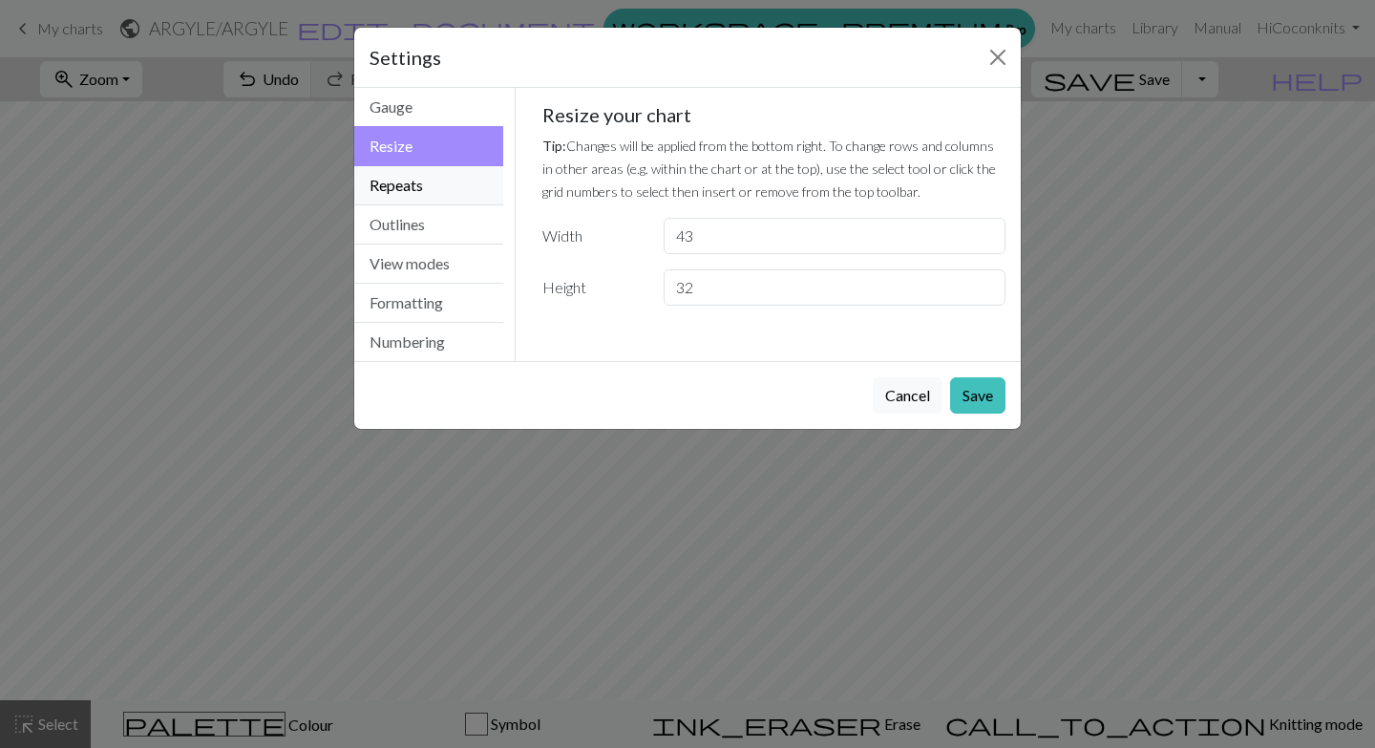
click at [422, 175] on button "Repeats" at bounding box center [428, 185] width 149 height 39
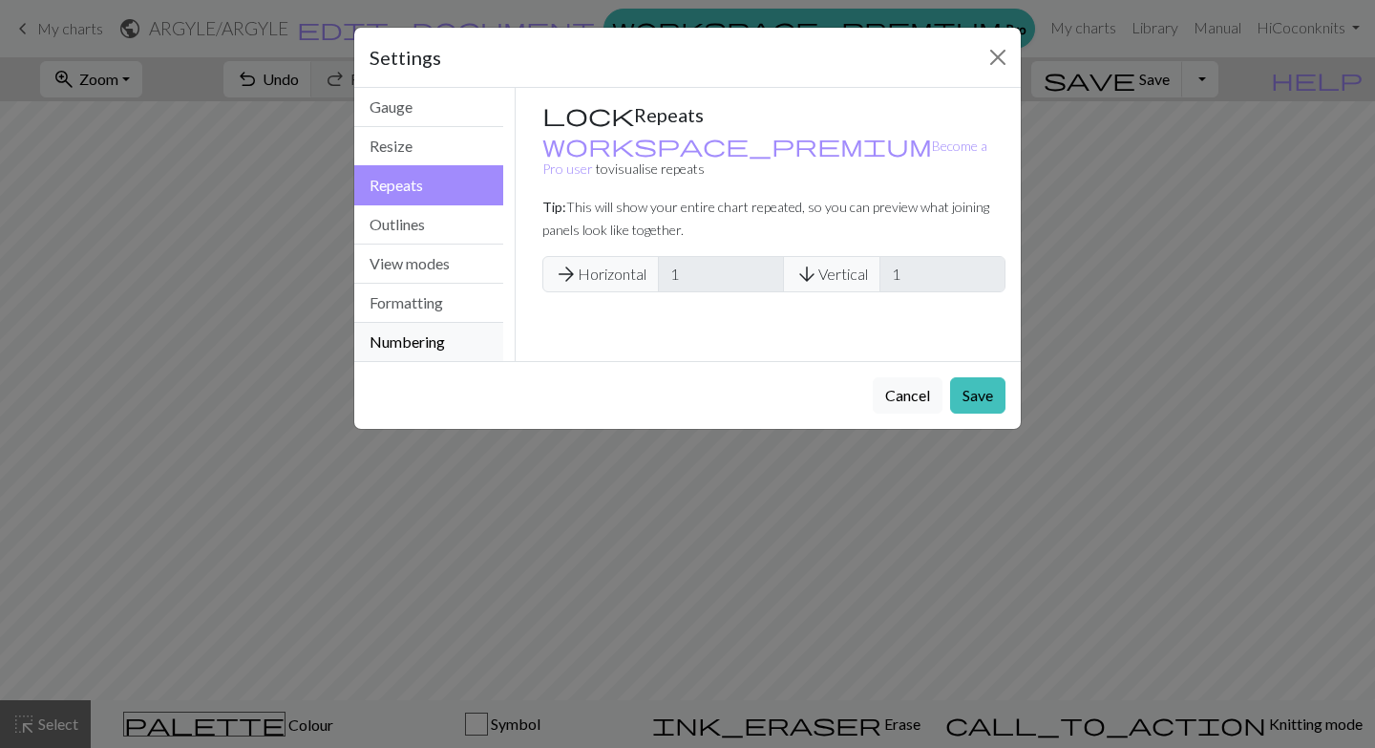
click at [413, 343] on button "Numbering" at bounding box center [428, 342] width 149 height 38
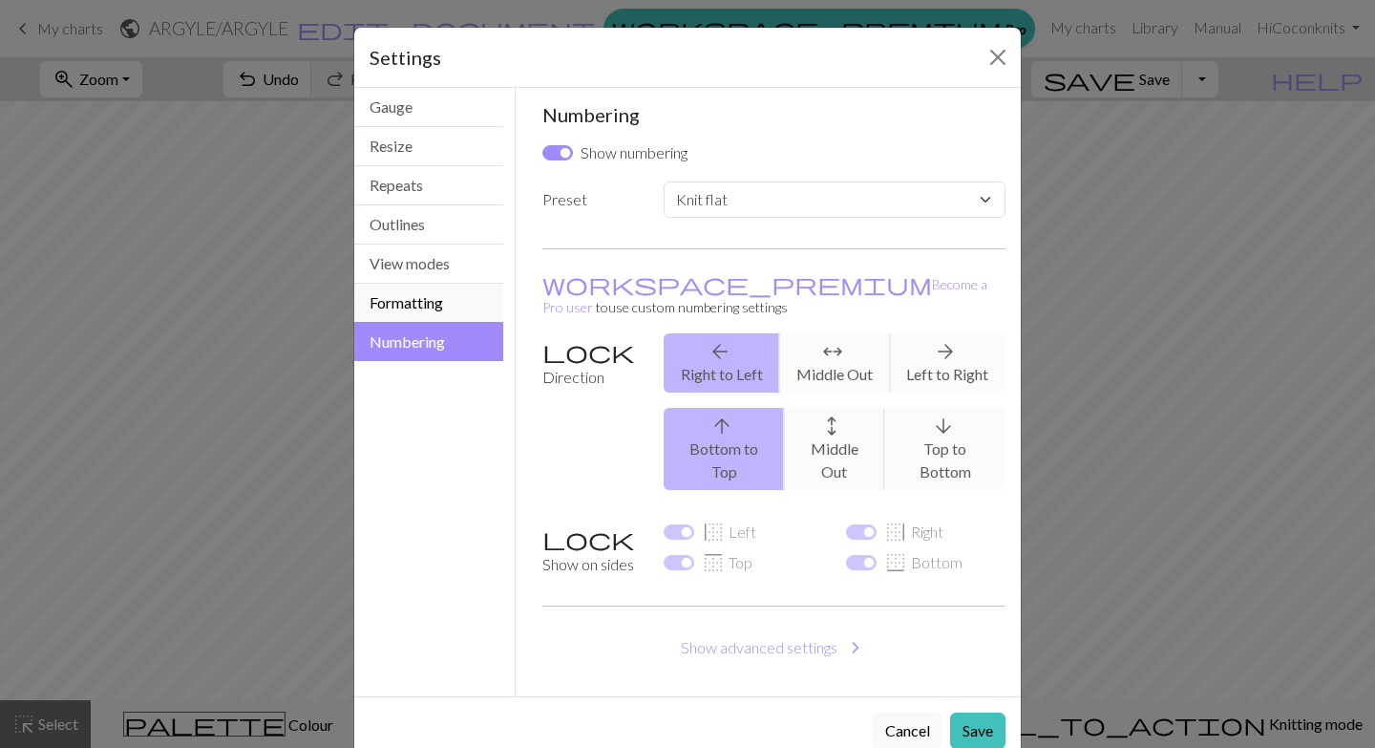
click at [416, 308] on button "Formatting" at bounding box center [428, 303] width 149 height 39
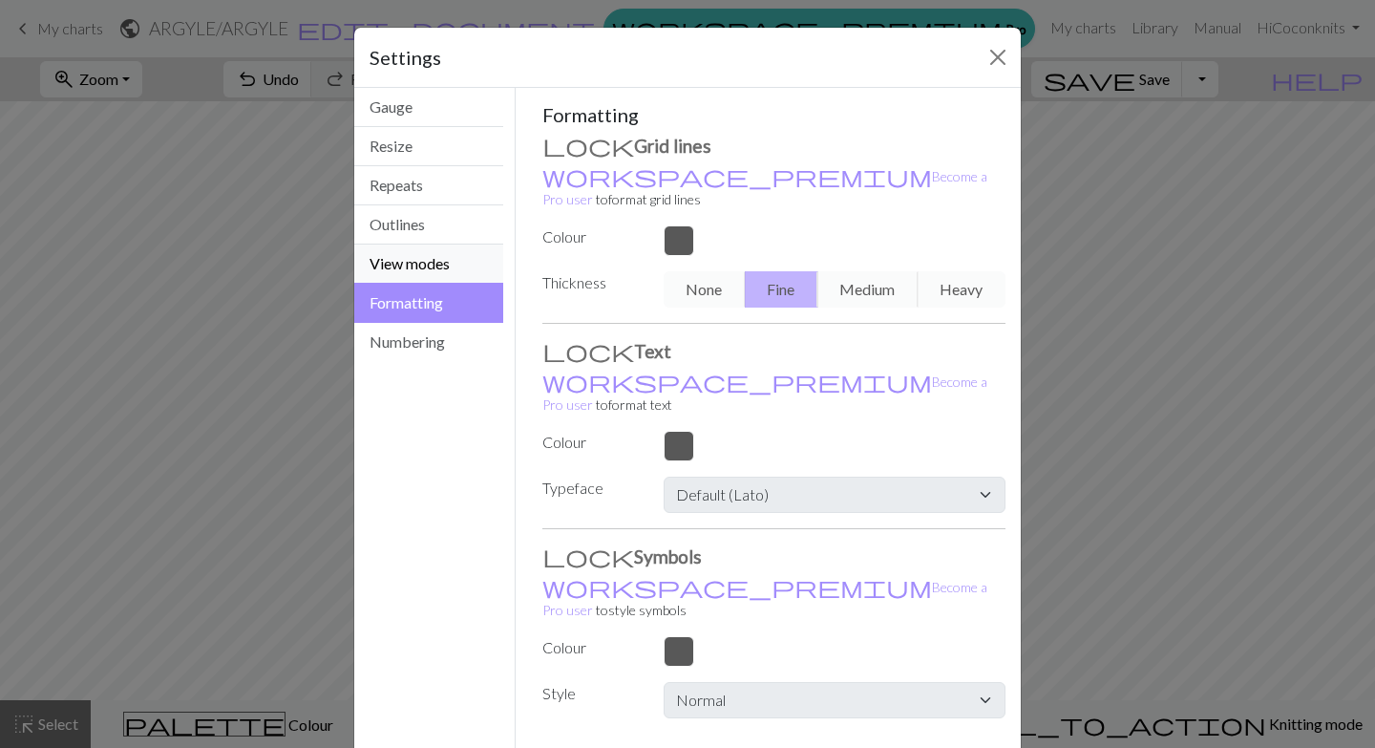
click at [417, 267] on button "View modes" at bounding box center [428, 263] width 149 height 39
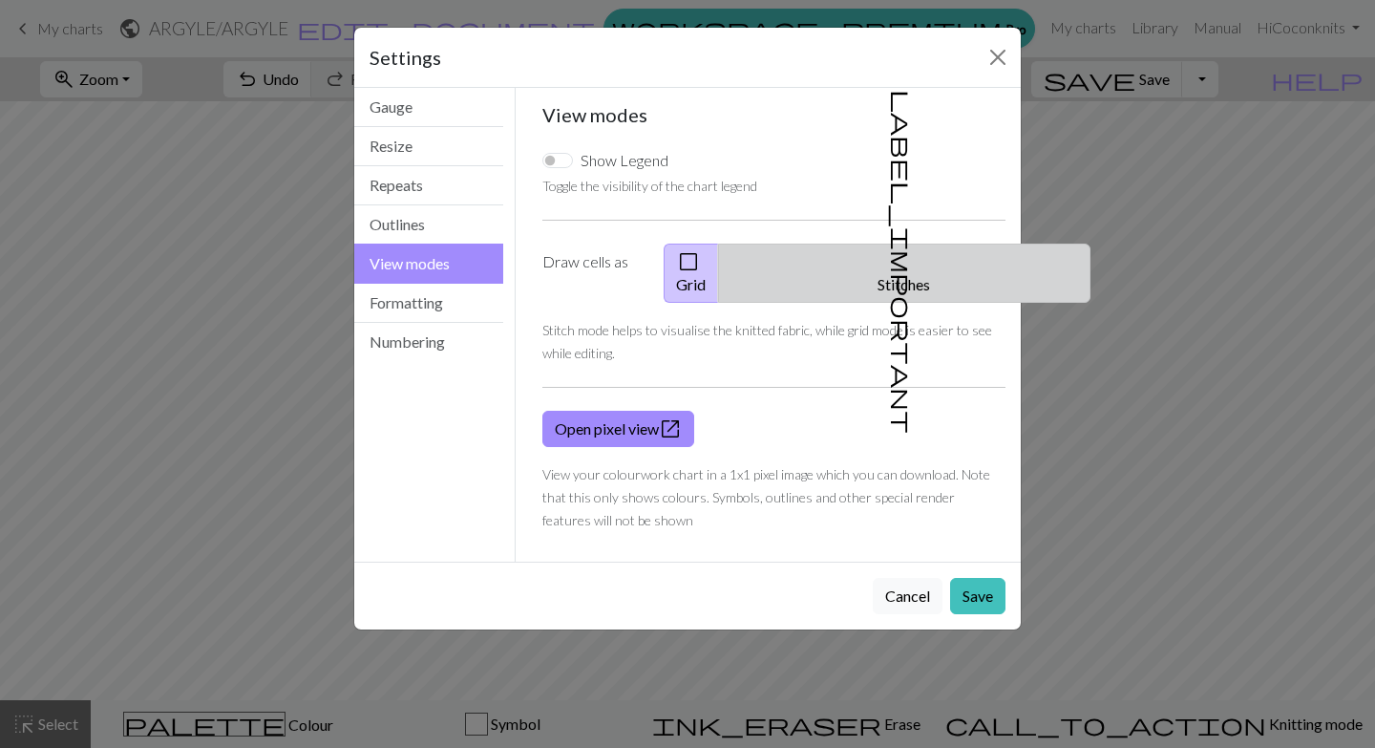
click at [941, 267] on button "label_important Stitches" at bounding box center [904, 273] width 372 height 59
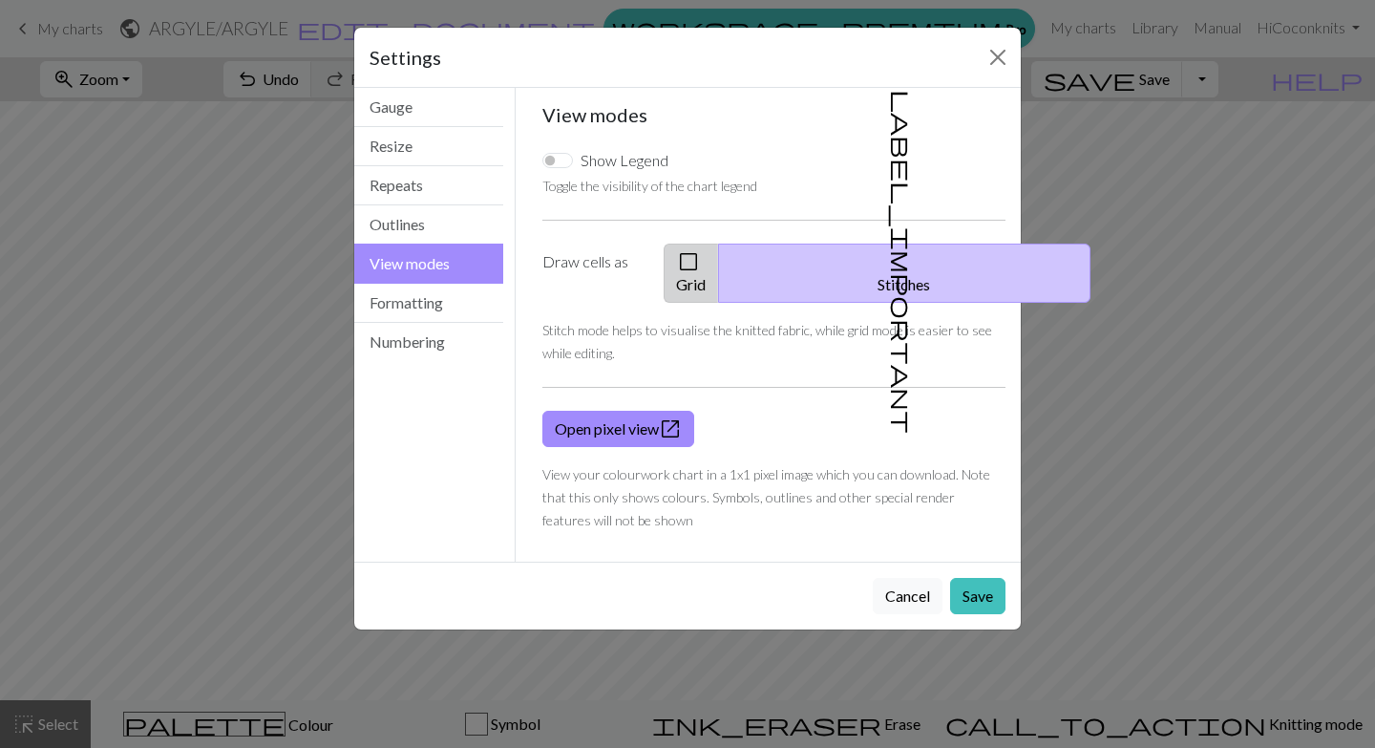
click at [719, 265] on button "check_box_outline_blank Grid" at bounding box center [691, 273] width 55 height 59
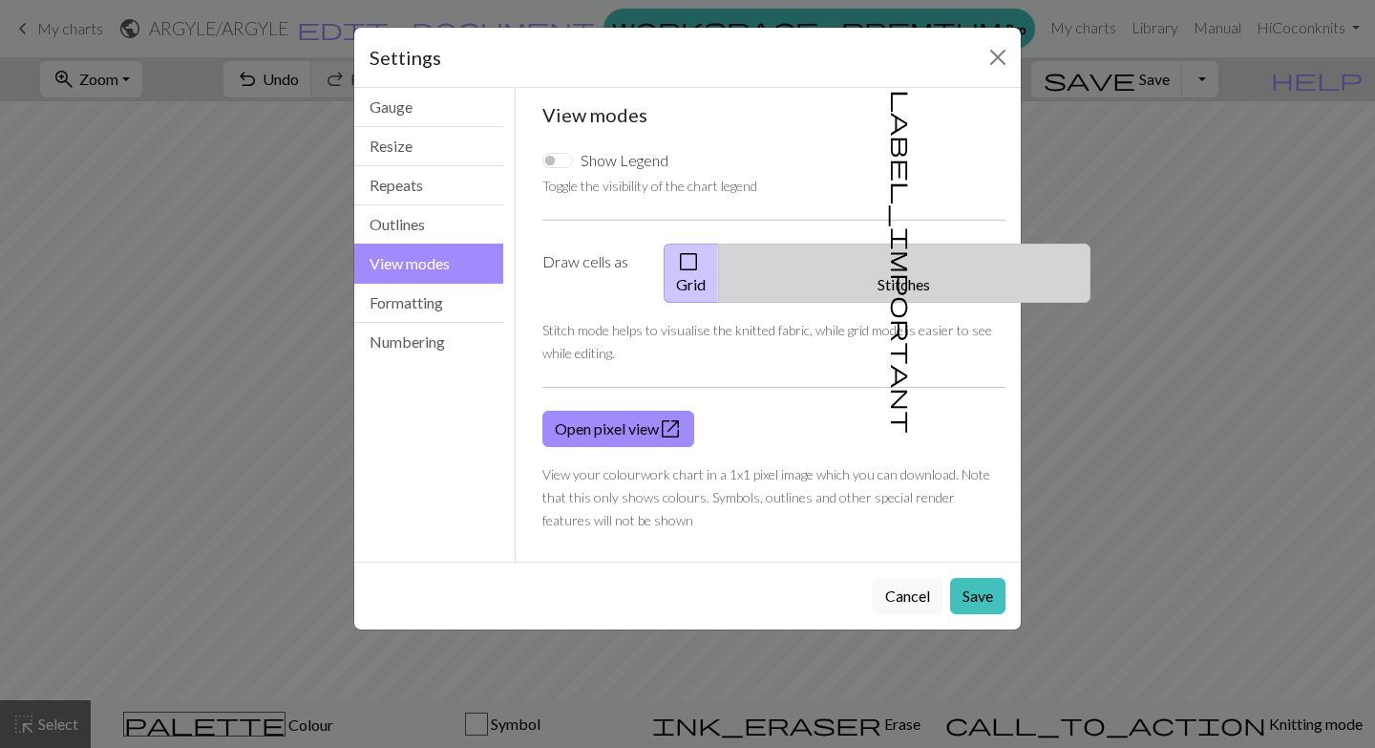
click at [937, 252] on button "label_important Stitches" at bounding box center [904, 273] width 372 height 59
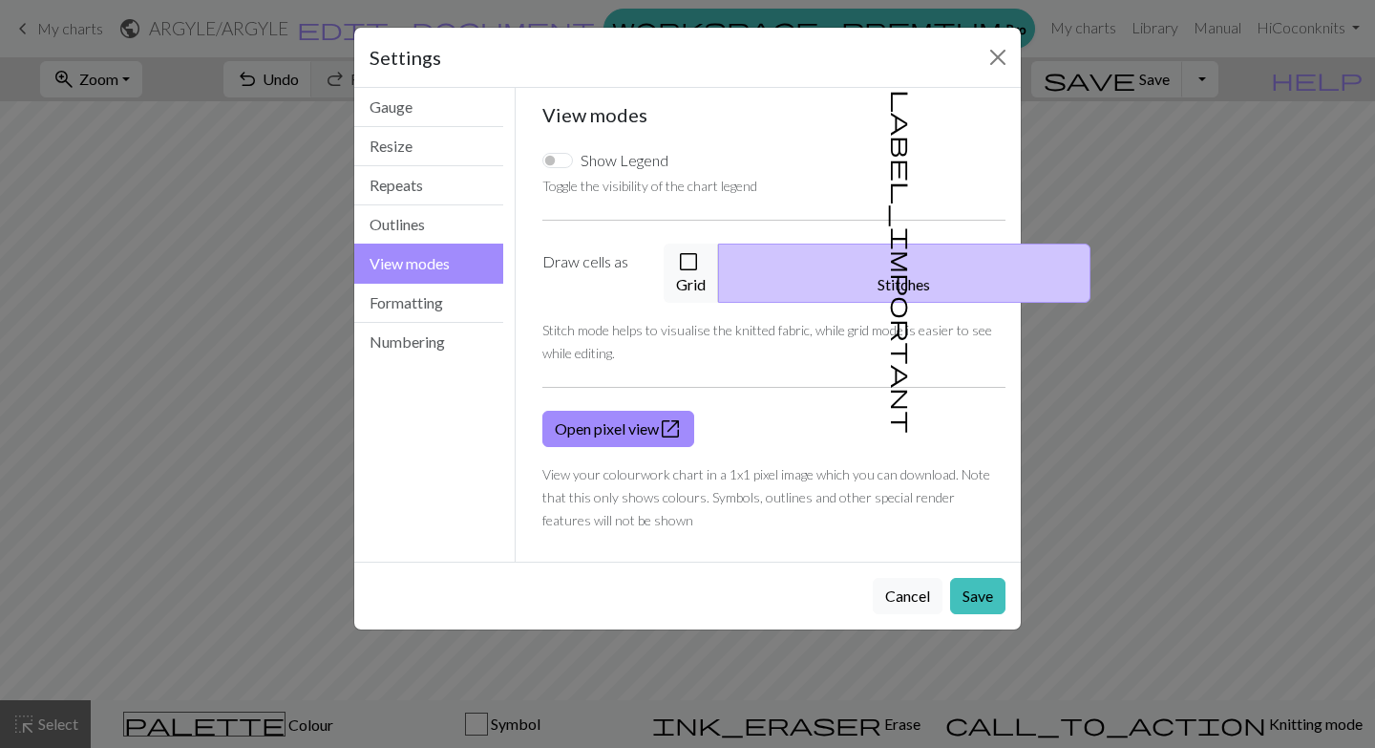
click at [1254, 404] on div "Settings View modes Gauge Resize Repeats Outlines View modes Formatting Numberi…" at bounding box center [687, 374] width 1375 height 748
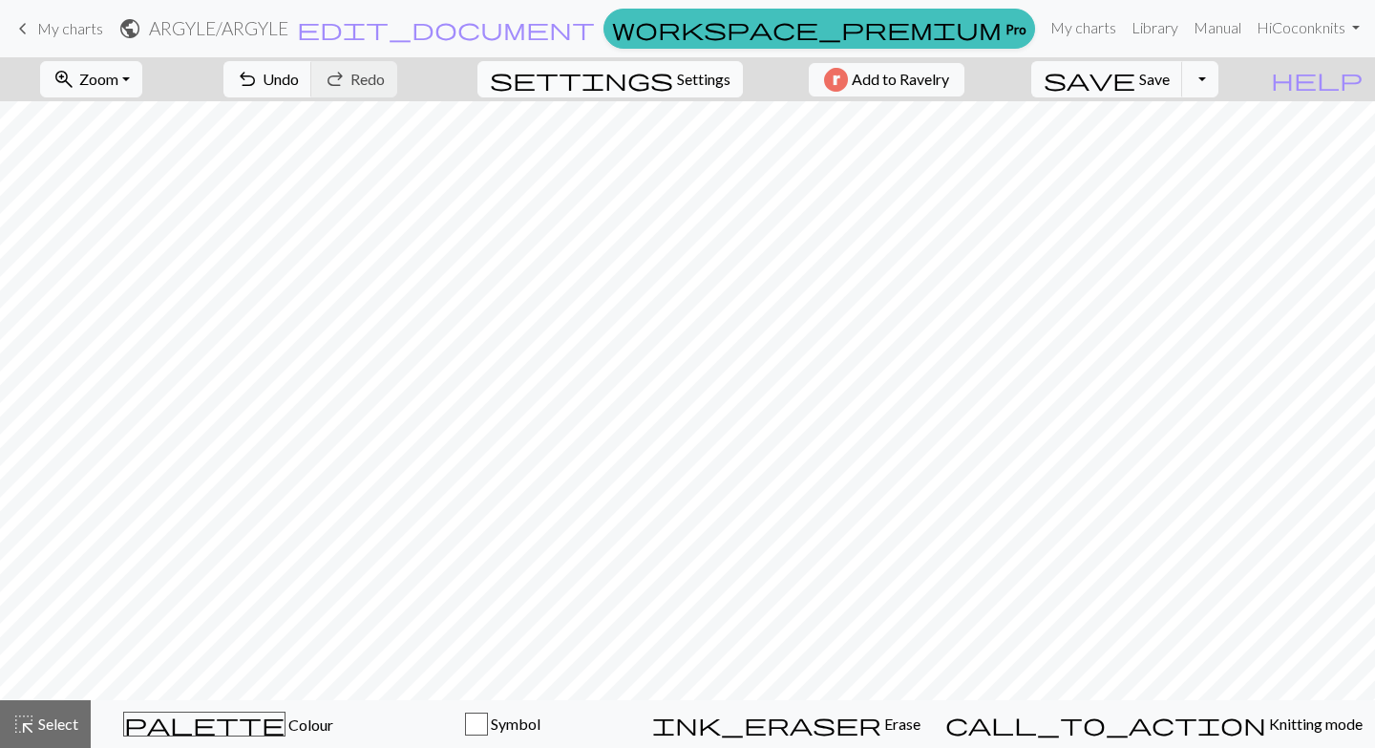
click at [689, 82] on span "Settings" at bounding box center [703, 79] width 53 height 23
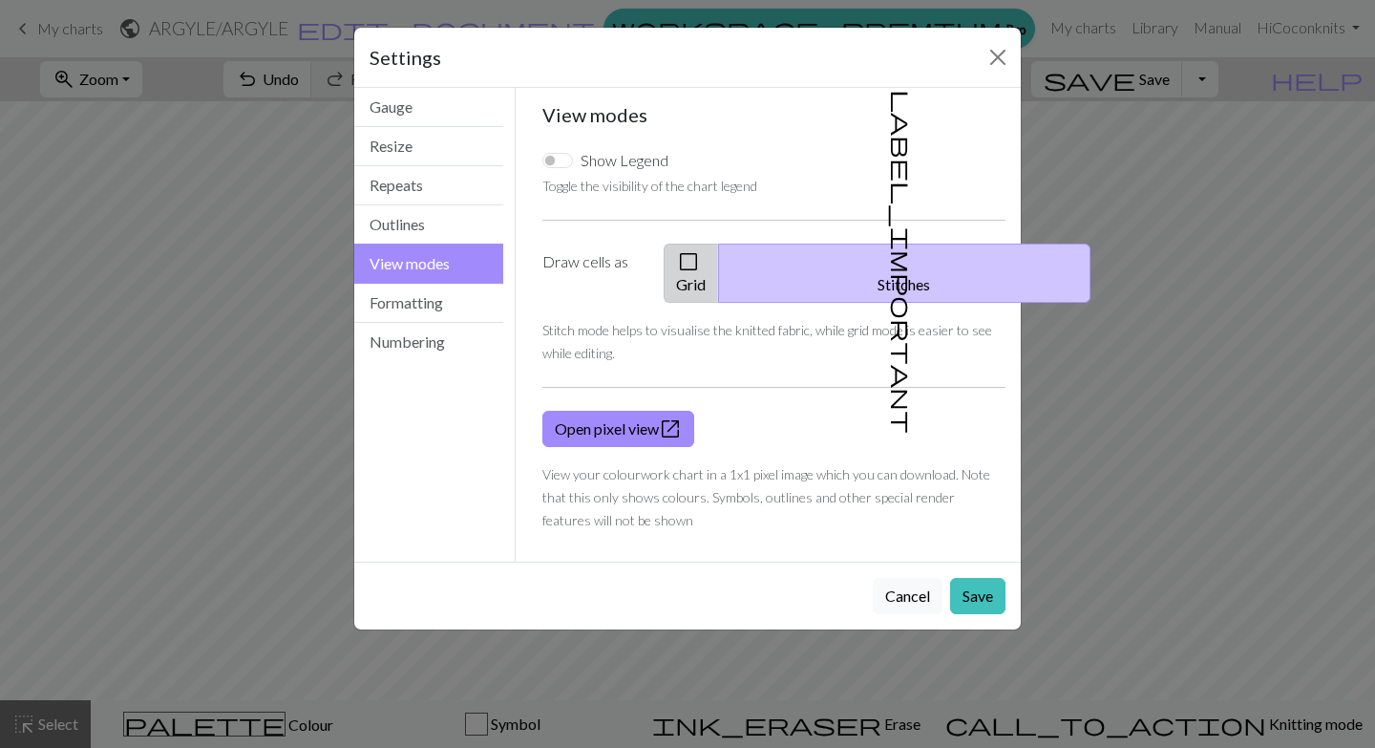
click at [700, 263] on span "check_box_outline_blank" at bounding box center [688, 261] width 23 height 27
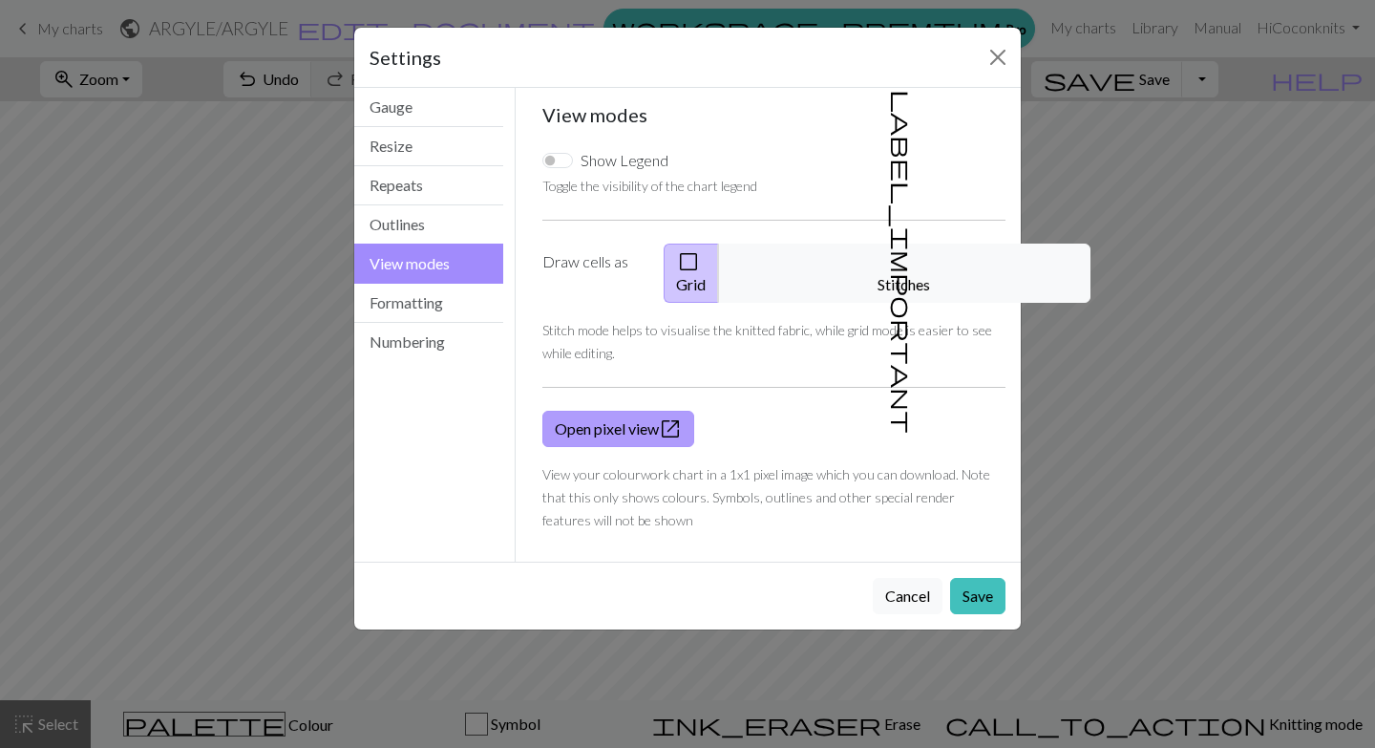
click at [627, 411] on link "Open pixel view open_in_new" at bounding box center [618, 429] width 152 height 36
click at [901, 578] on button "Cancel" at bounding box center [908, 596] width 70 height 36
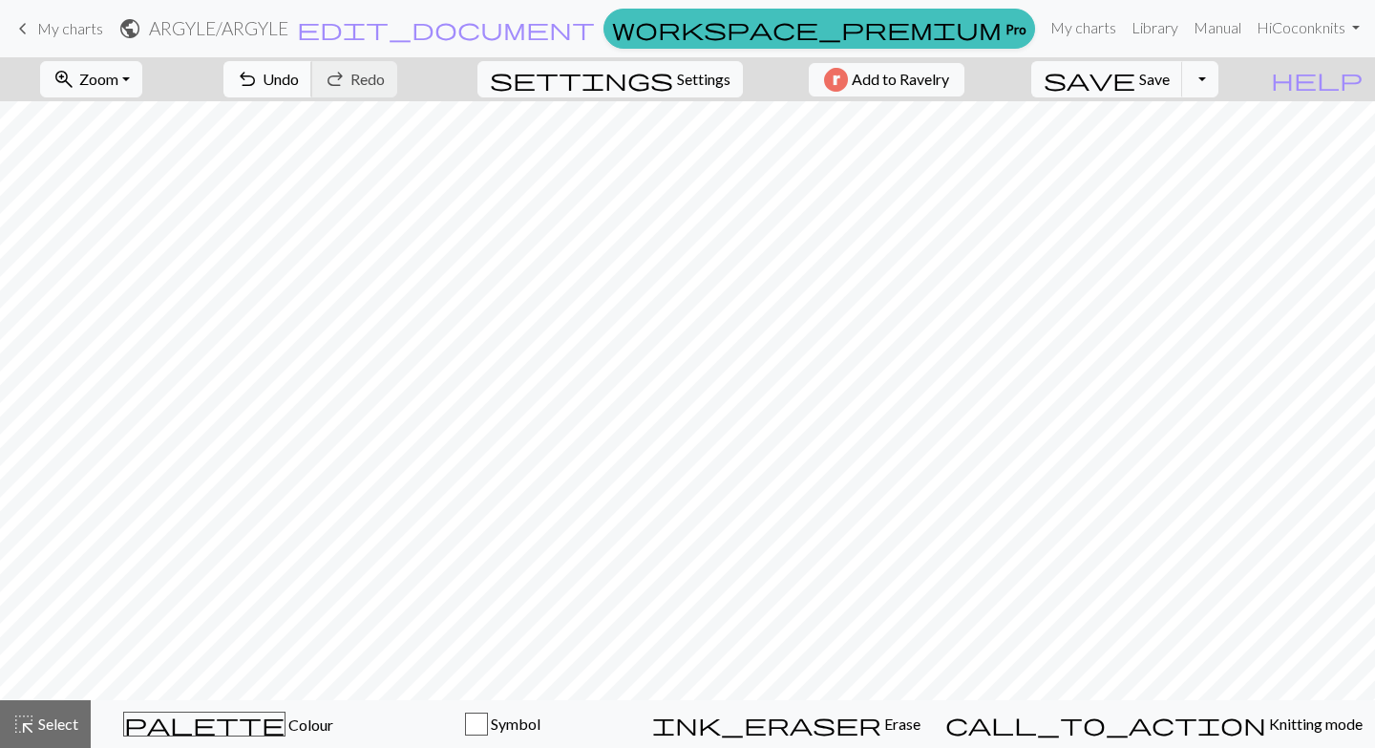
click at [299, 70] on span "Undo" at bounding box center [281, 79] width 36 height 18
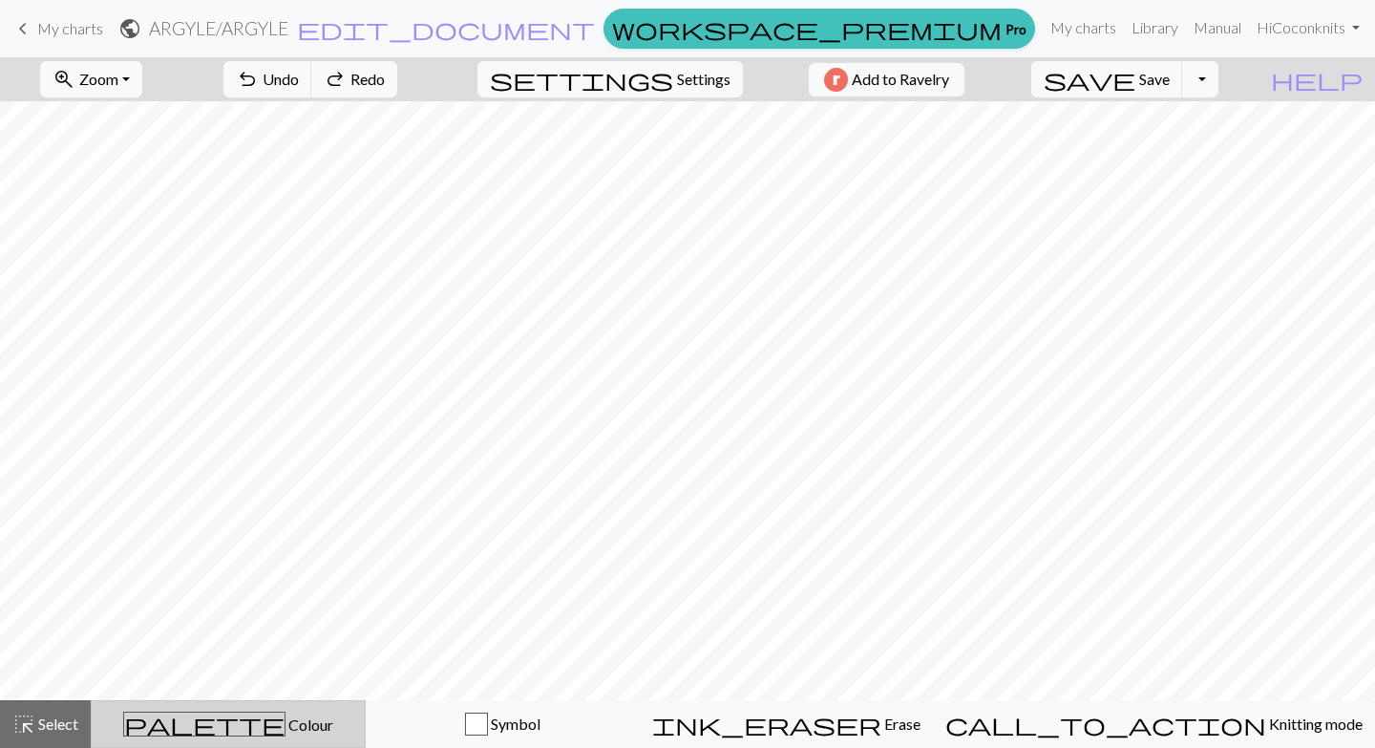
click at [256, 733] on div "palette Colour Colour" at bounding box center [228, 723] width 250 height 25
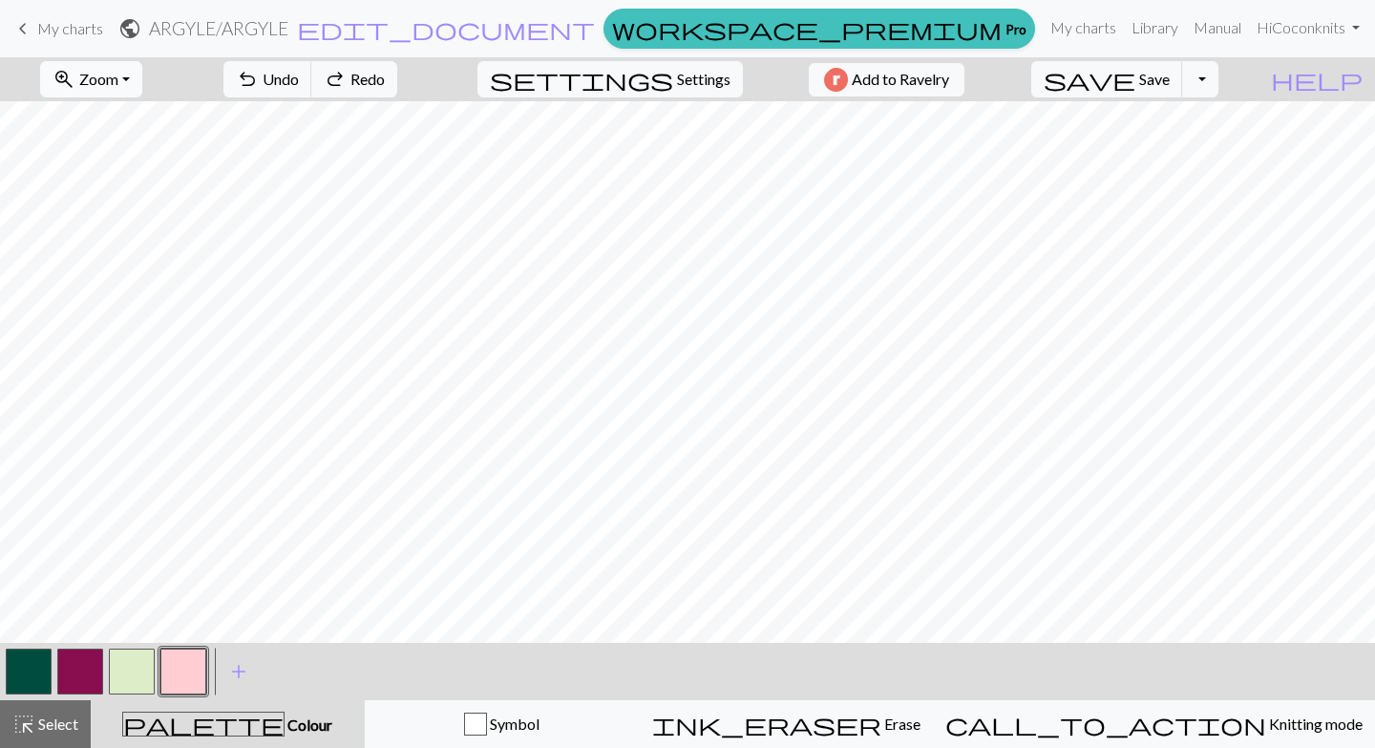
click at [118, 86] on span "Zoom" at bounding box center [98, 79] width 39 height 18
click at [113, 182] on button "Fit height" at bounding box center [116, 182] width 151 height 31
click at [128, 677] on button "button" at bounding box center [132, 671] width 46 height 46
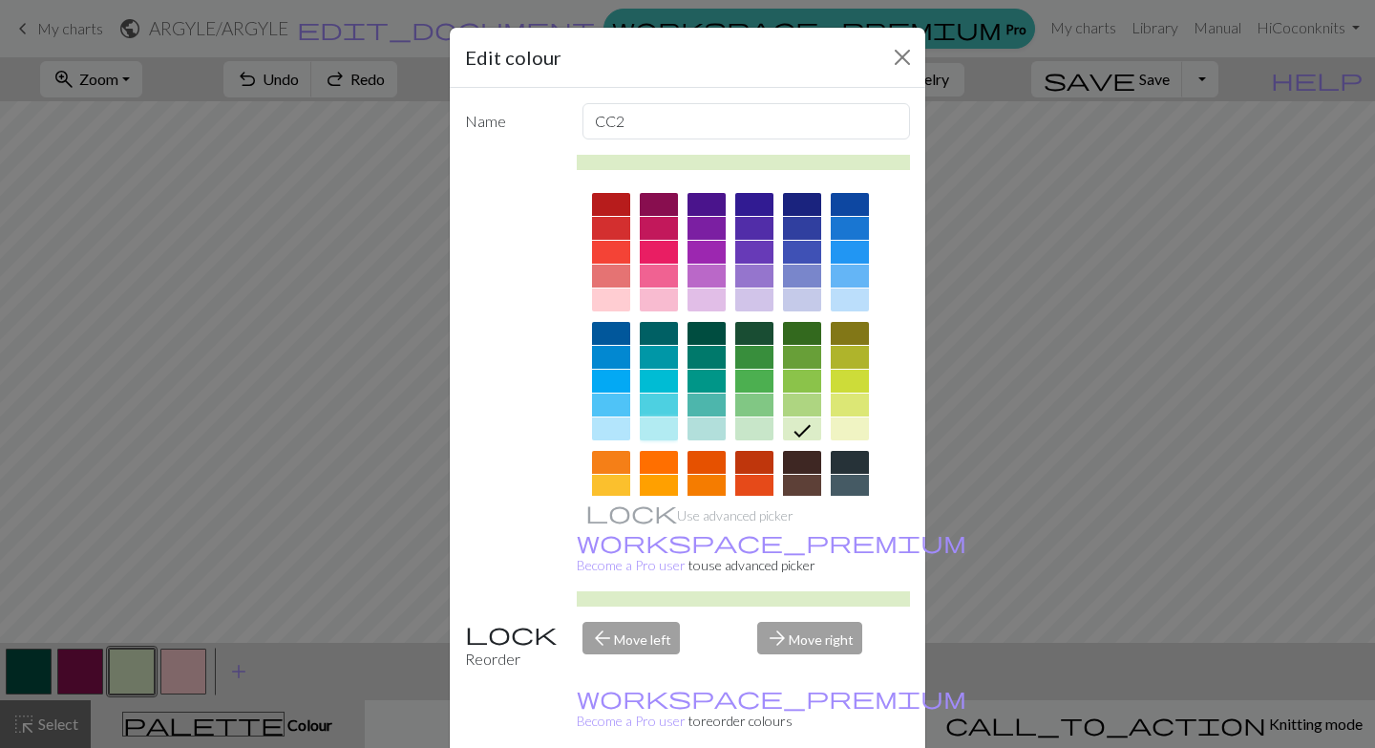
click at [660, 435] on div at bounding box center [659, 428] width 38 height 23
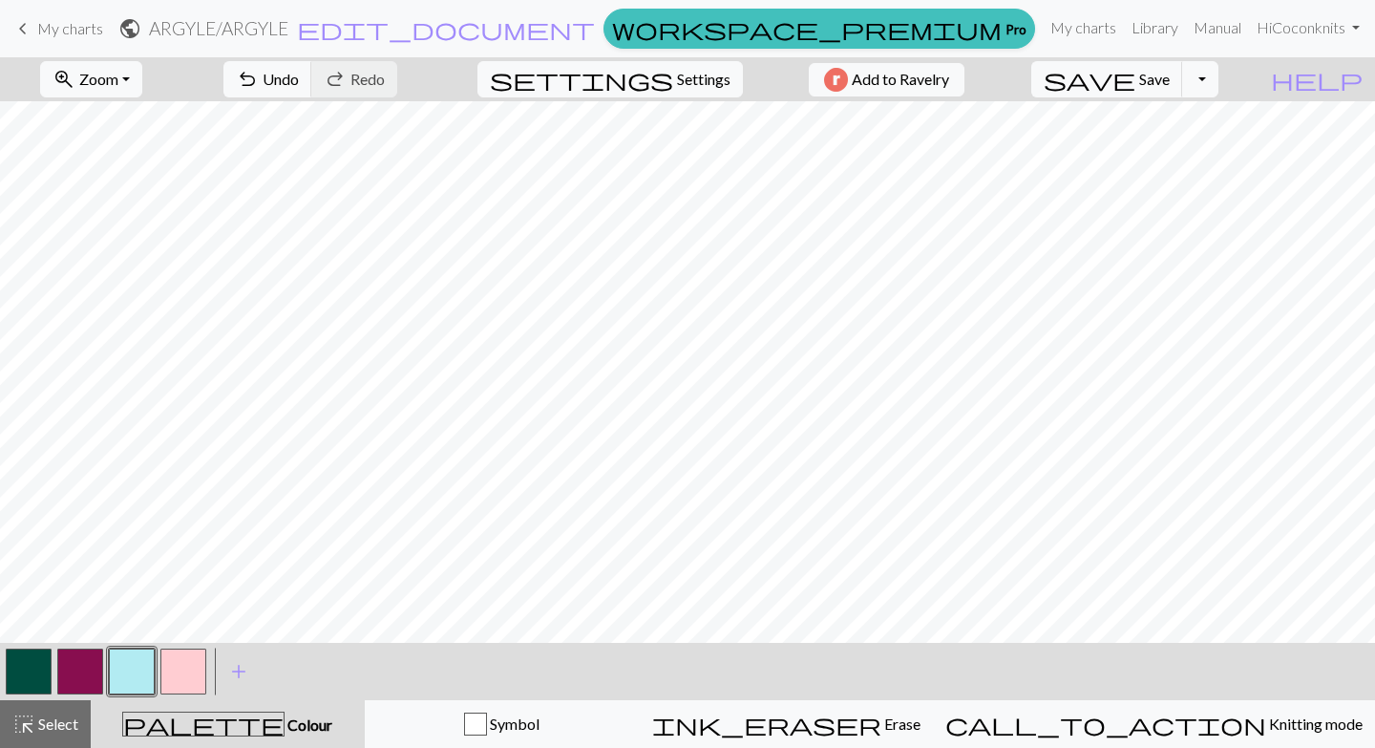
click at [170, 671] on button "button" at bounding box center [183, 671] width 46 height 46
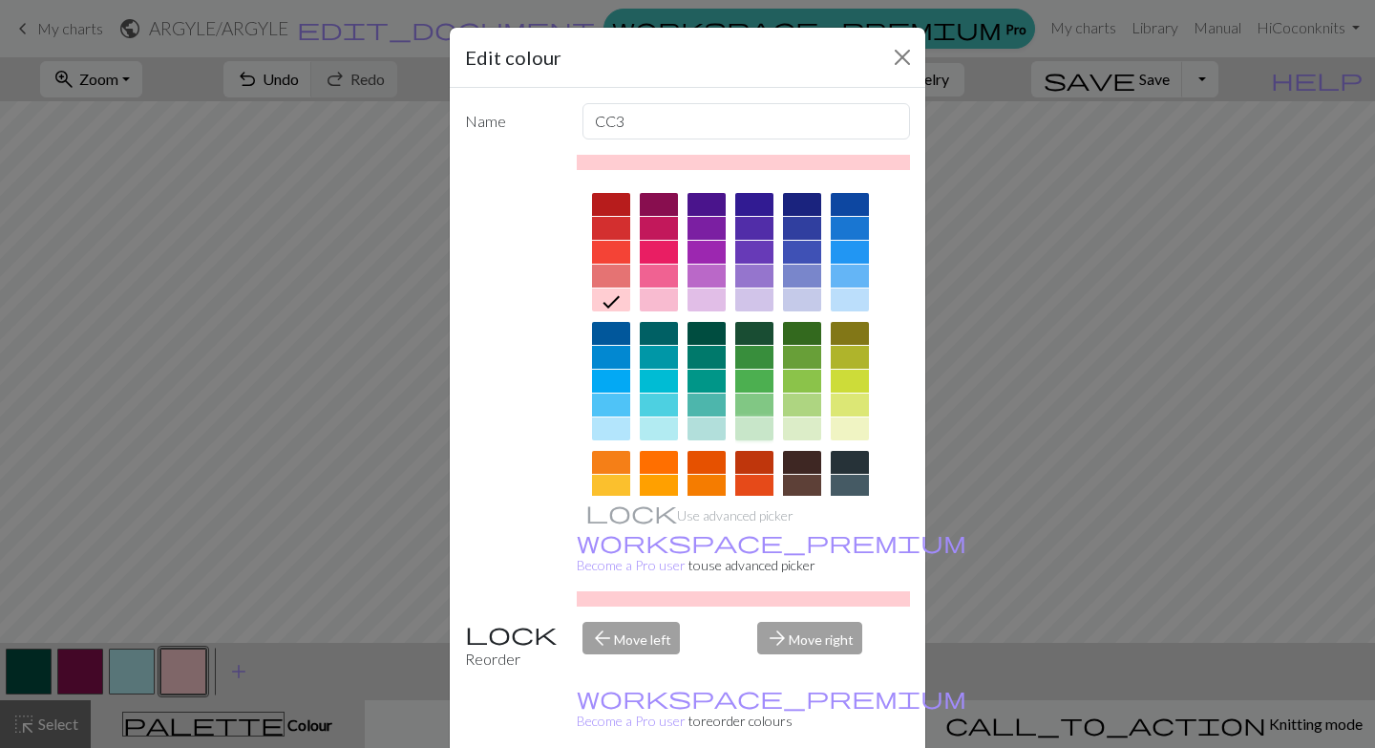
click at [750, 435] on div at bounding box center [754, 428] width 38 height 23
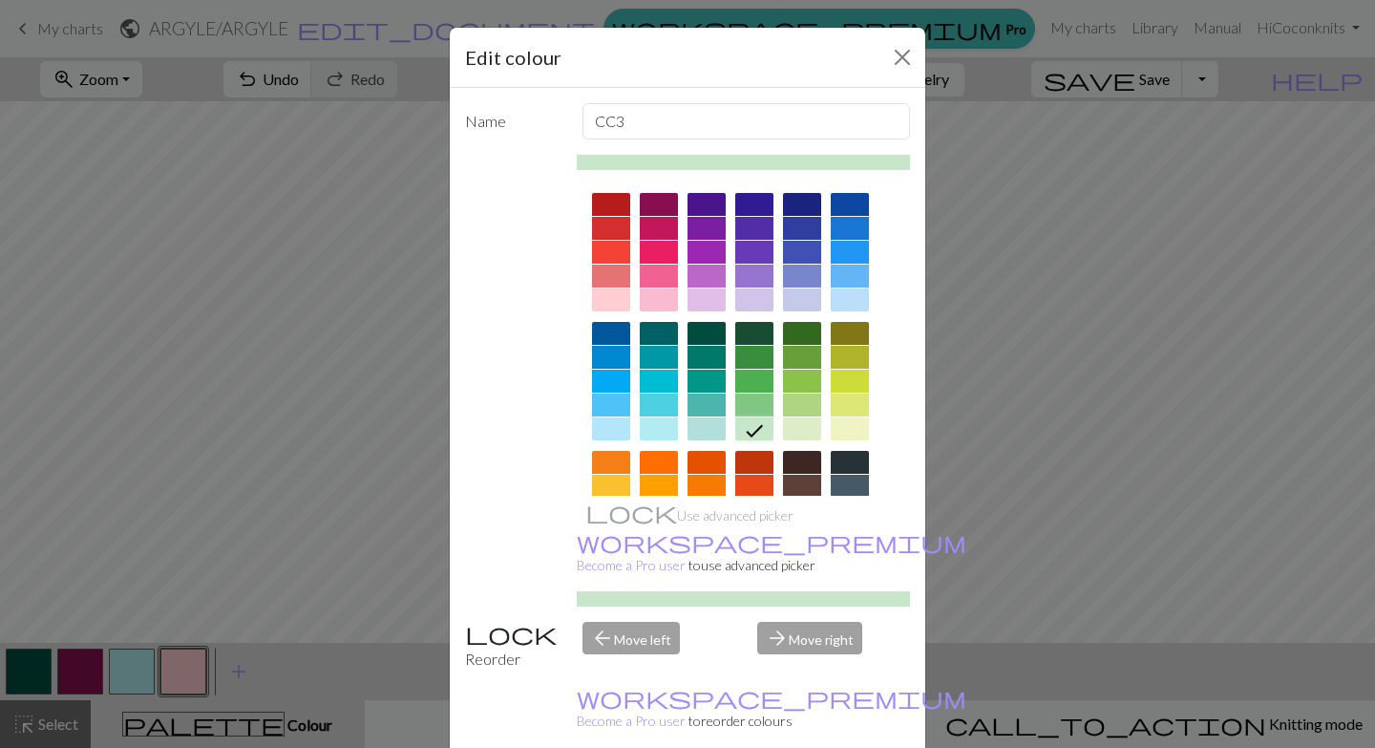
click at [807, 434] on div at bounding box center [802, 428] width 38 height 23
click at [757, 435] on div at bounding box center [754, 428] width 38 height 23
click at [805, 433] on div at bounding box center [802, 428] width 38 height 23
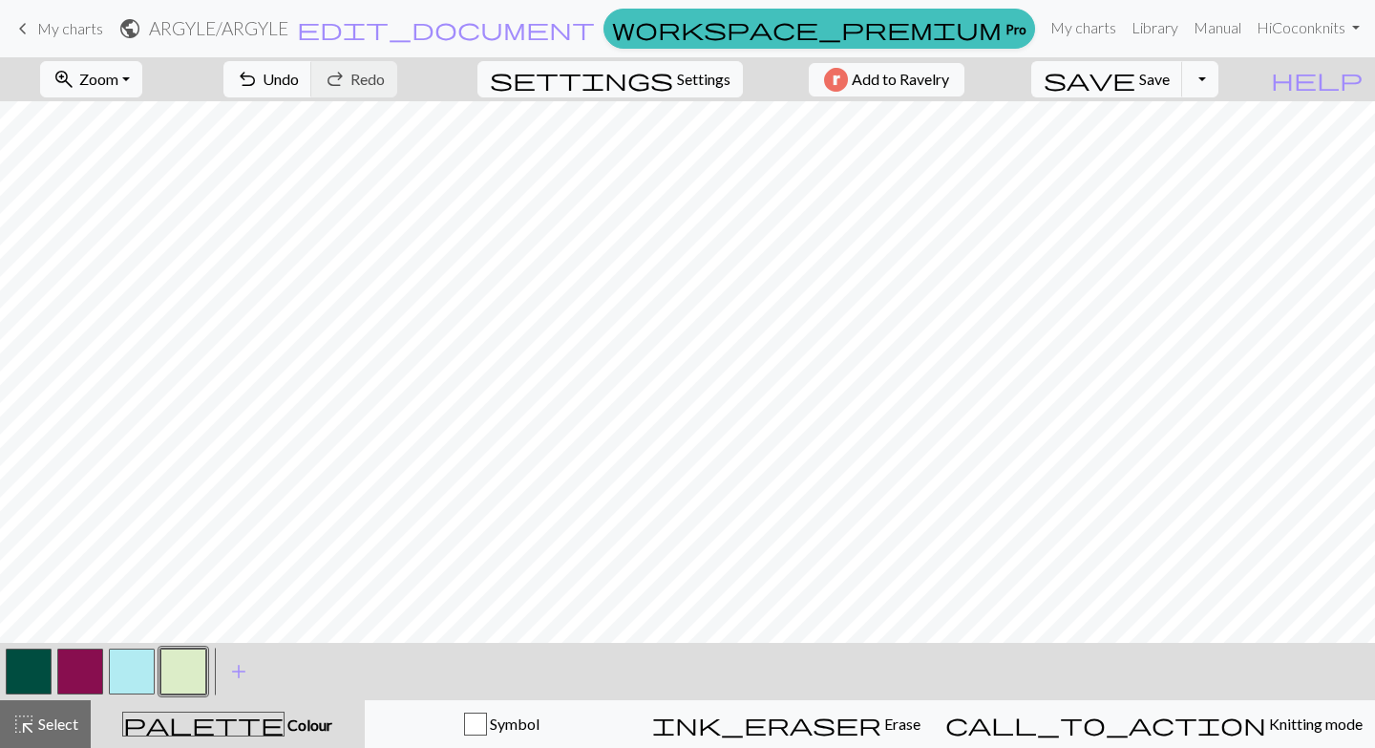
click at [143, 670] on button "button" at bounding box center [132, 671] width 46 height 46
click at [129, 664] on button "button" at bounding box center [132, 671] width 46 height 46
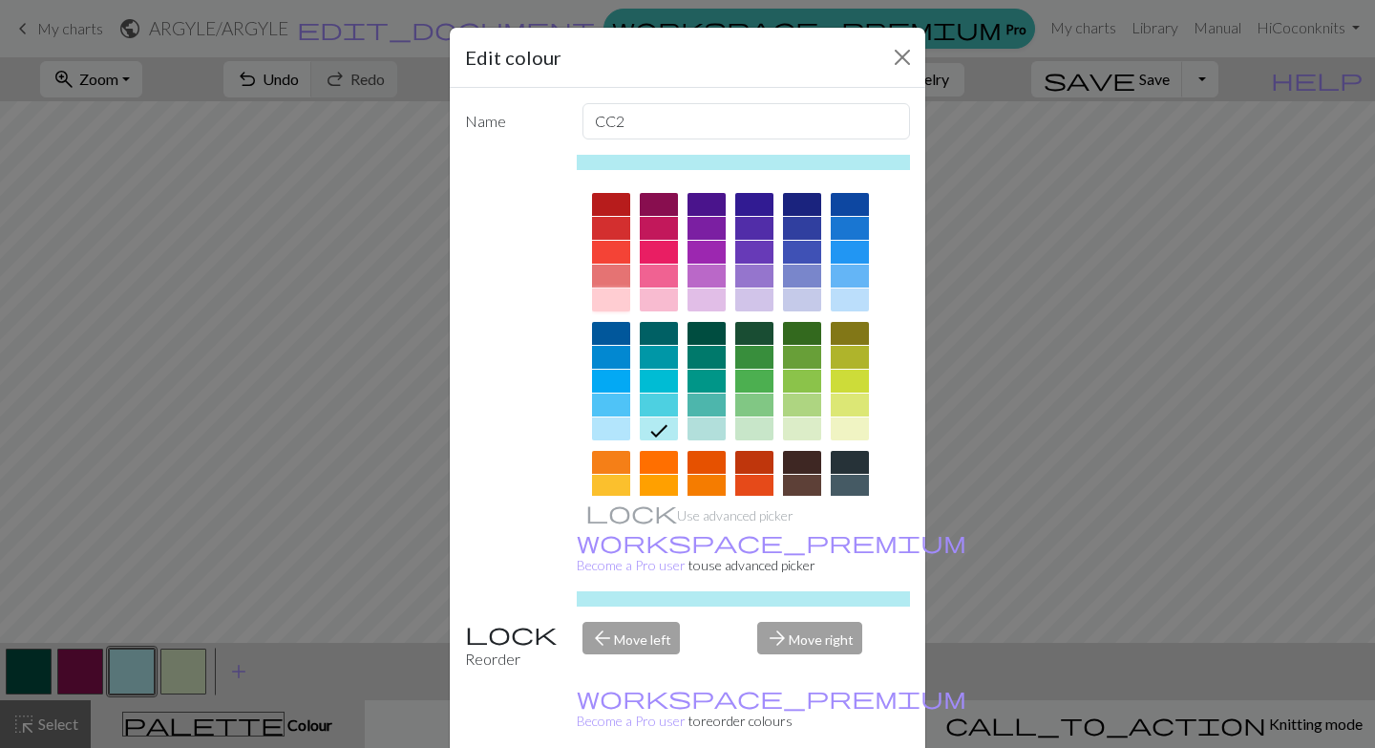
click at [607, 305] on div at bounding box center [611, 299] width 38 height 23
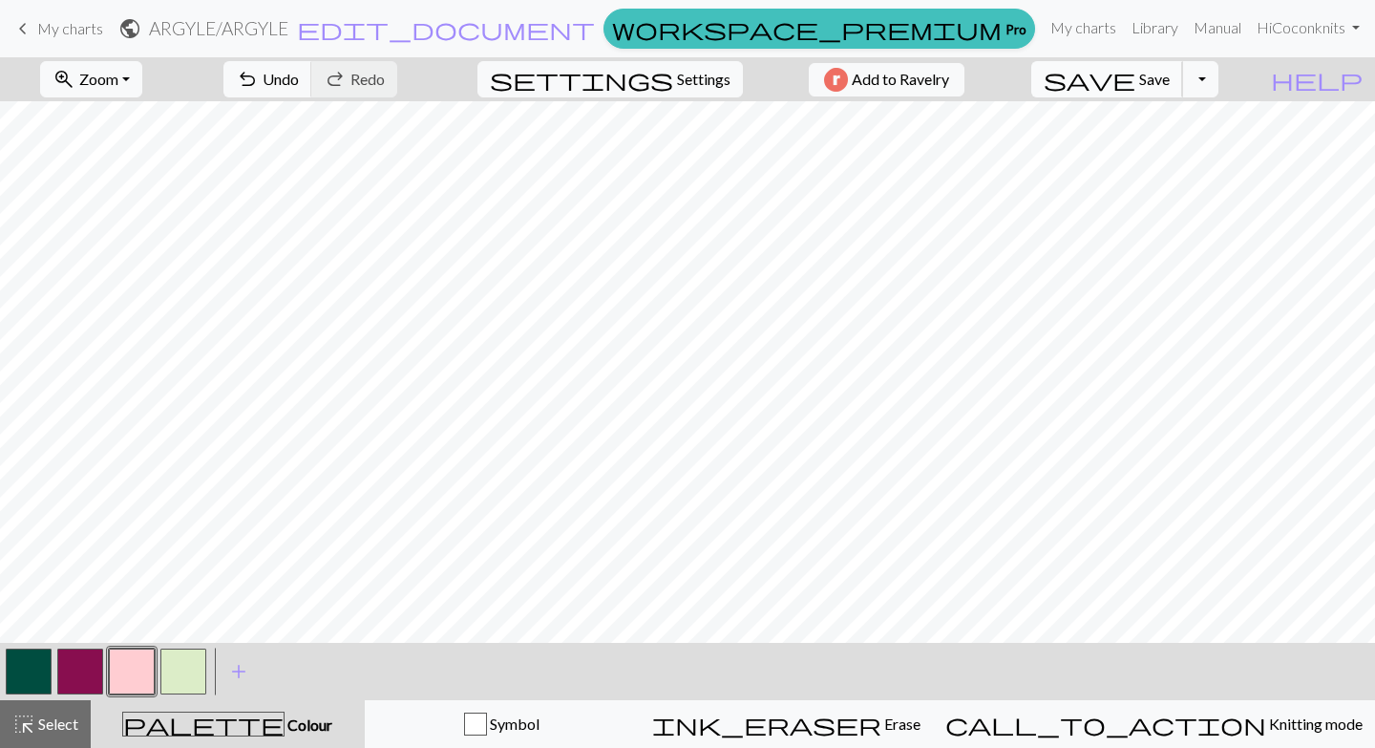
click at [1170, 83] on span "Save" at bounding box center [1154, 79] width 31 height 18
click at [1219, 77] on button "Toggle Dropdown" at bounding box center [1200, 79] width 36 height 36
click at [1190, 152] on button "save_alt Download" at bounding box center [1059, 152] width 315 height 31
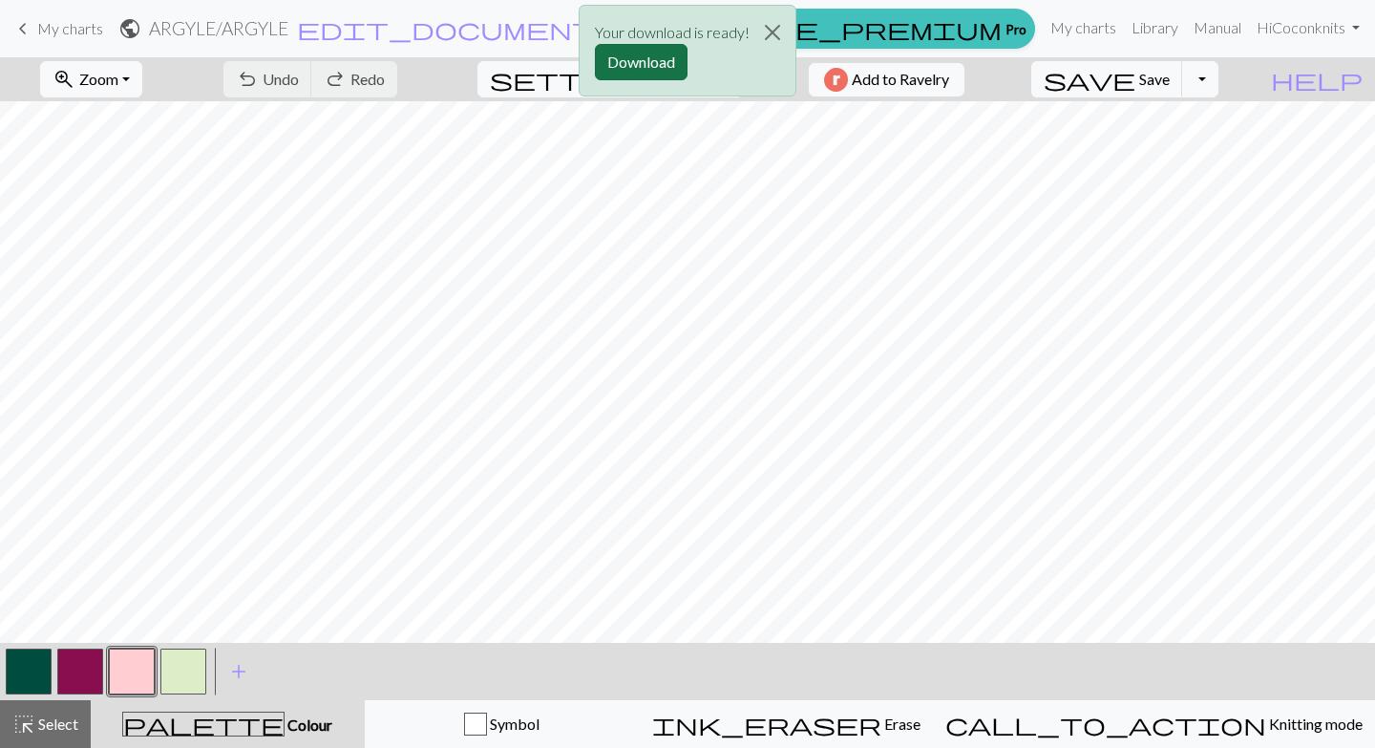
click at [654, 63] on button "Download" at bounding box center [641, 62] width 93 height 36
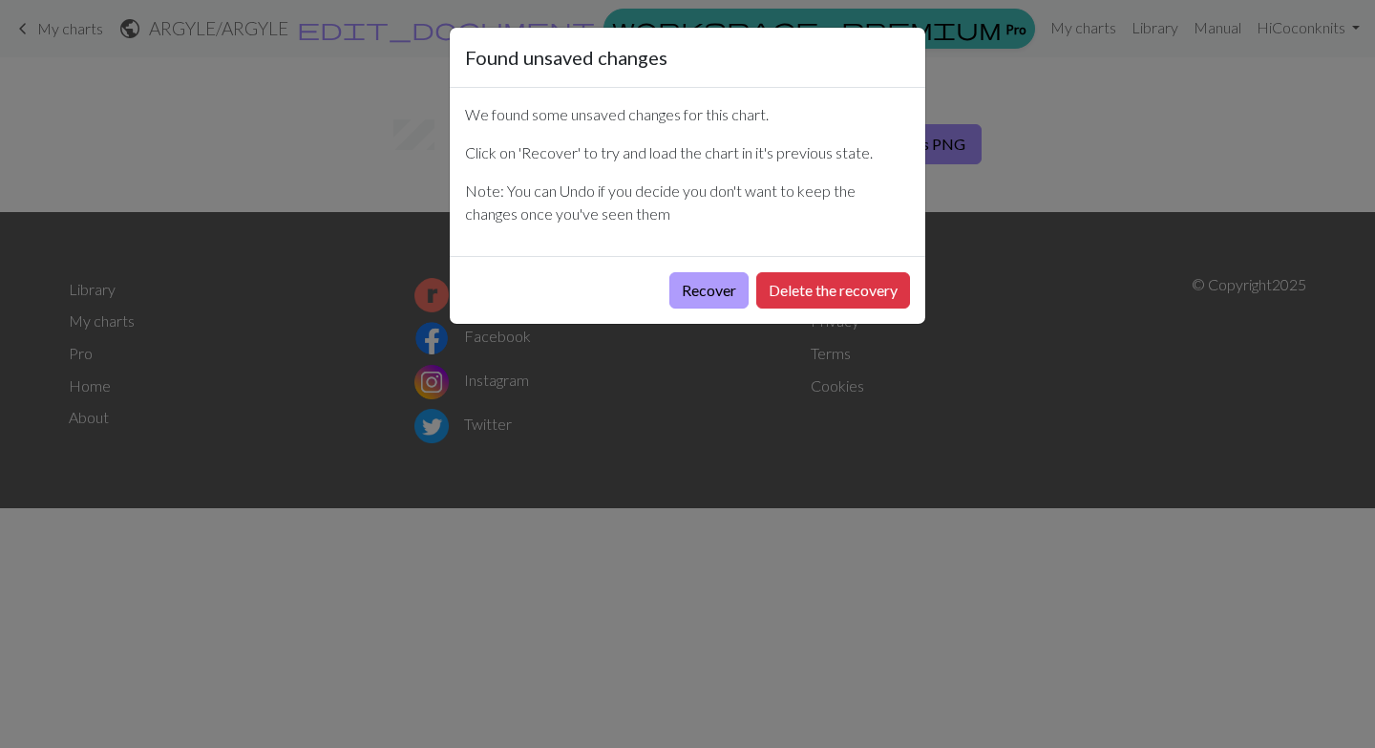
click at [721, 291] on button "Recover" at bounding box center [708, 290] width 79 height 36
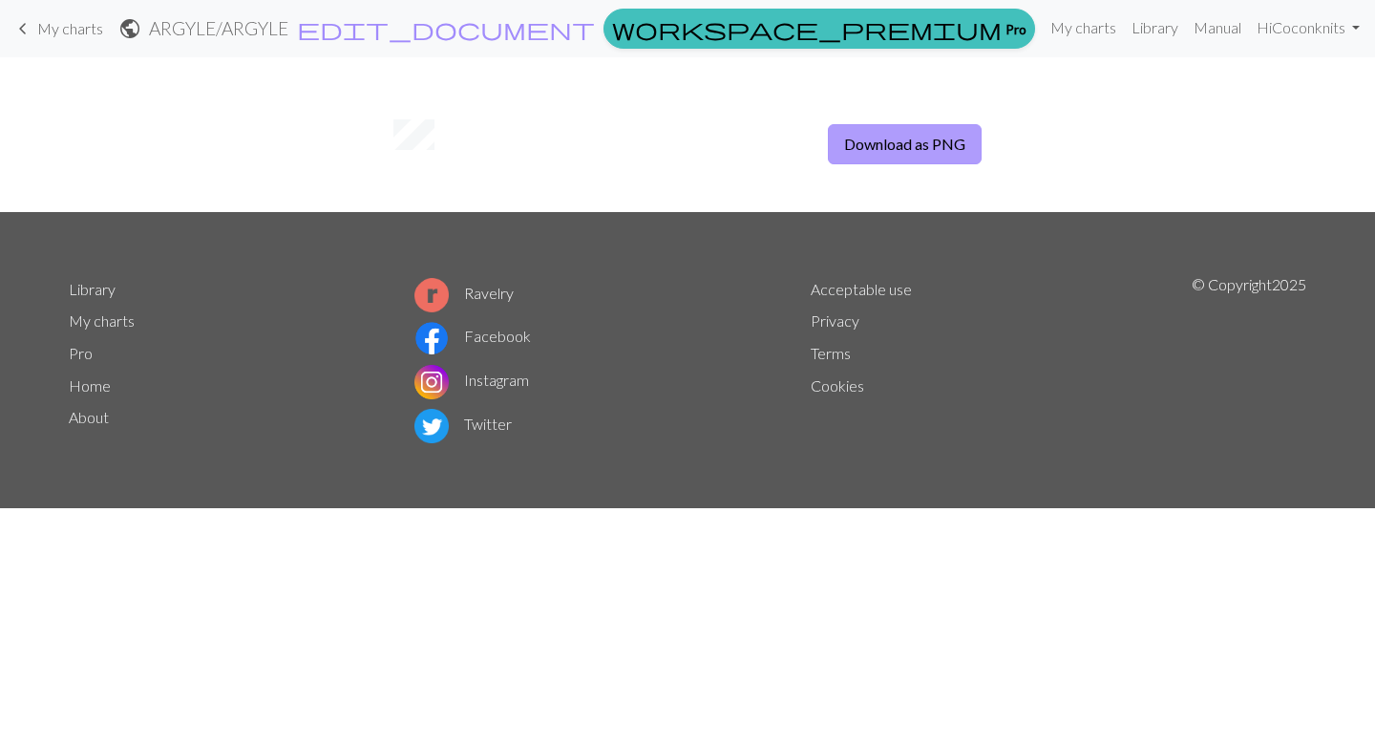
click at [940, 147] on button "Download as PNG" at bounding box center [905, 144] width 154 height 40
